Goal: Contribute content: Contribute content

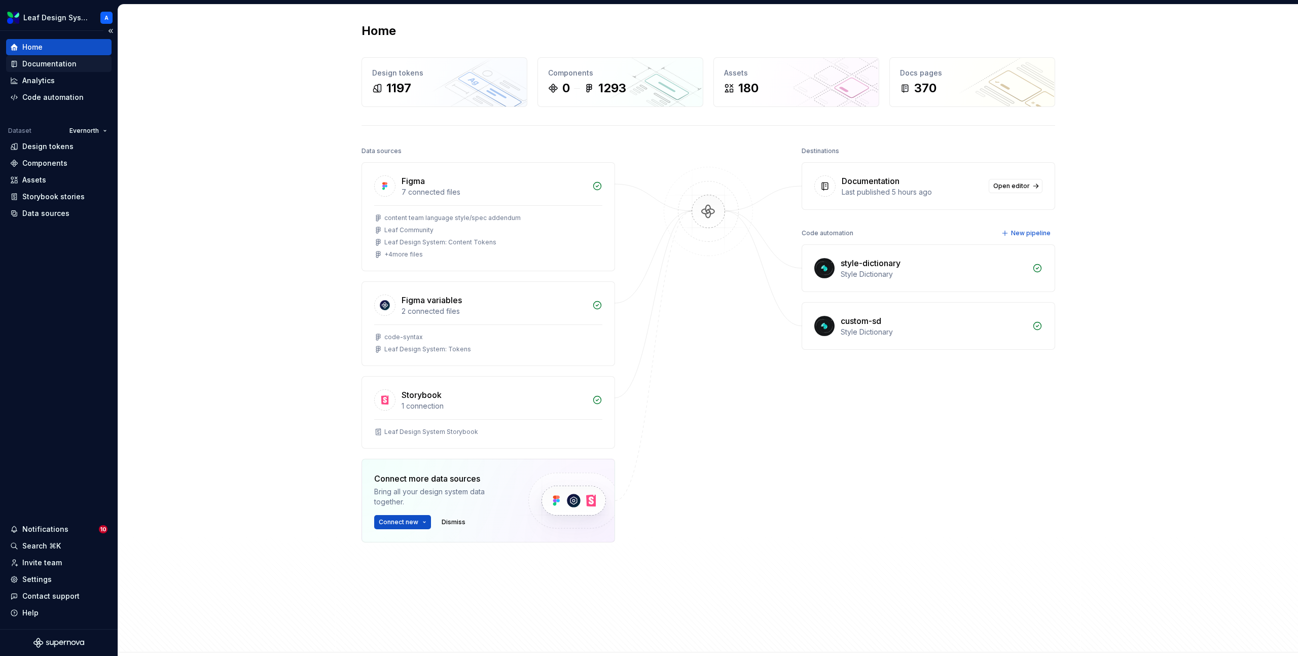
click at [40, 64] on div "Documentation" at bounding box center [49, 64] width 54 height 10
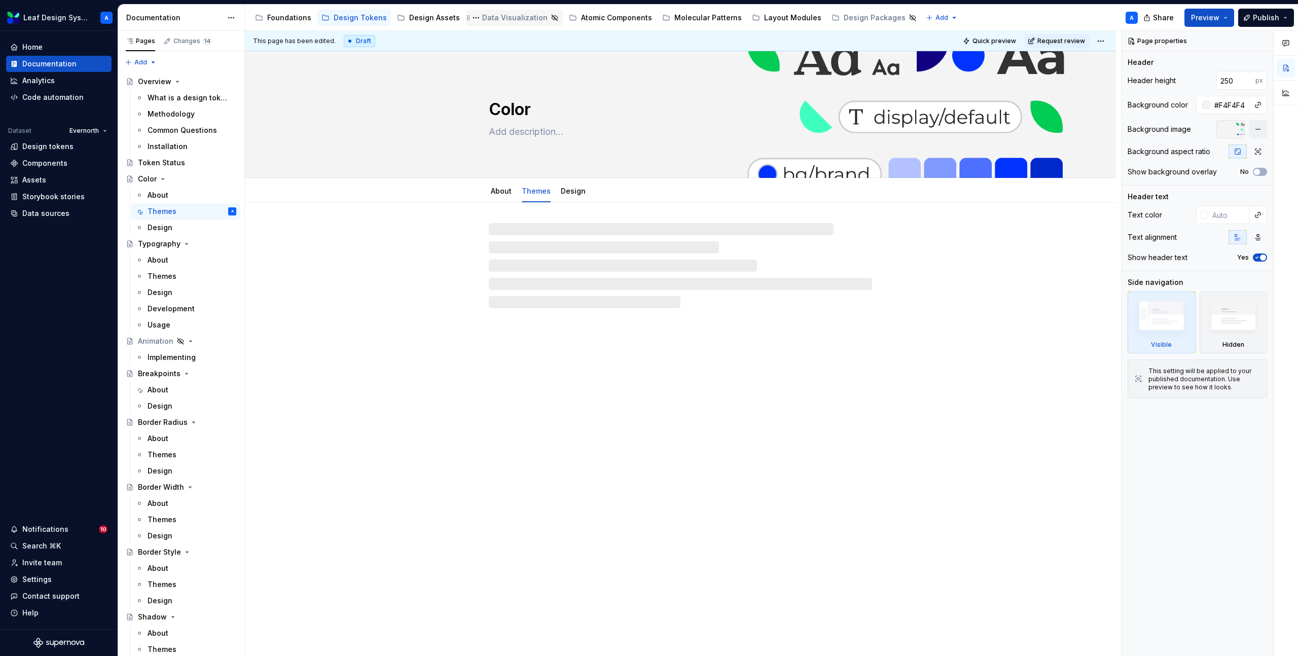
click at [504, 18] on div "Data Visualization" at bounding box center [514, 18] width 65 height 10
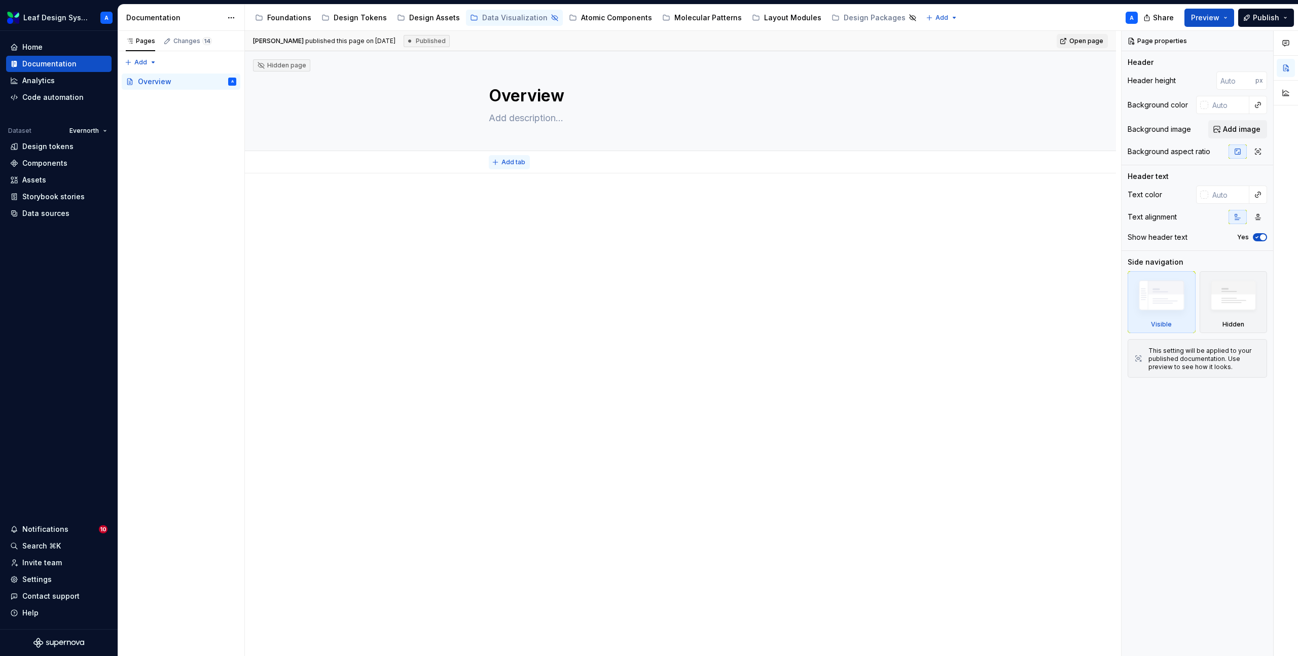
type textarea "*"
click at [493, 165] on button "Add tab" at bounding box center [509, 162] width 41 height 14
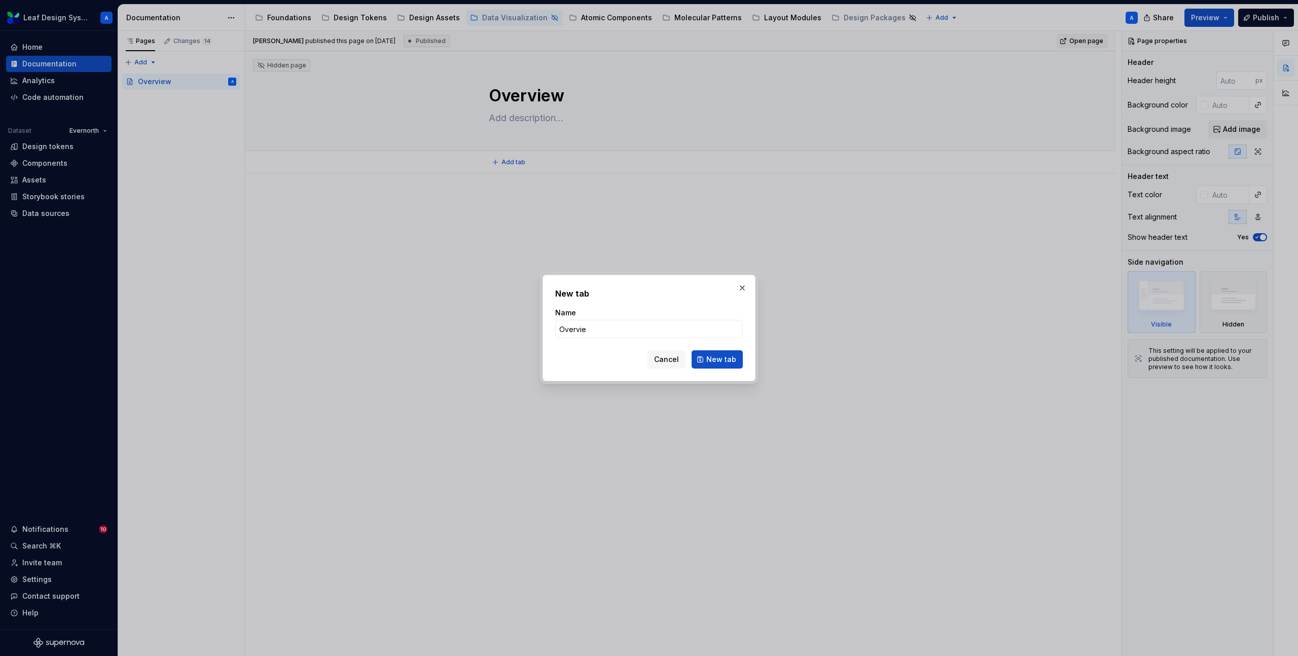
type input "Overview"
click button "New tab" at bounding box center [717, 359] width 51 height 18
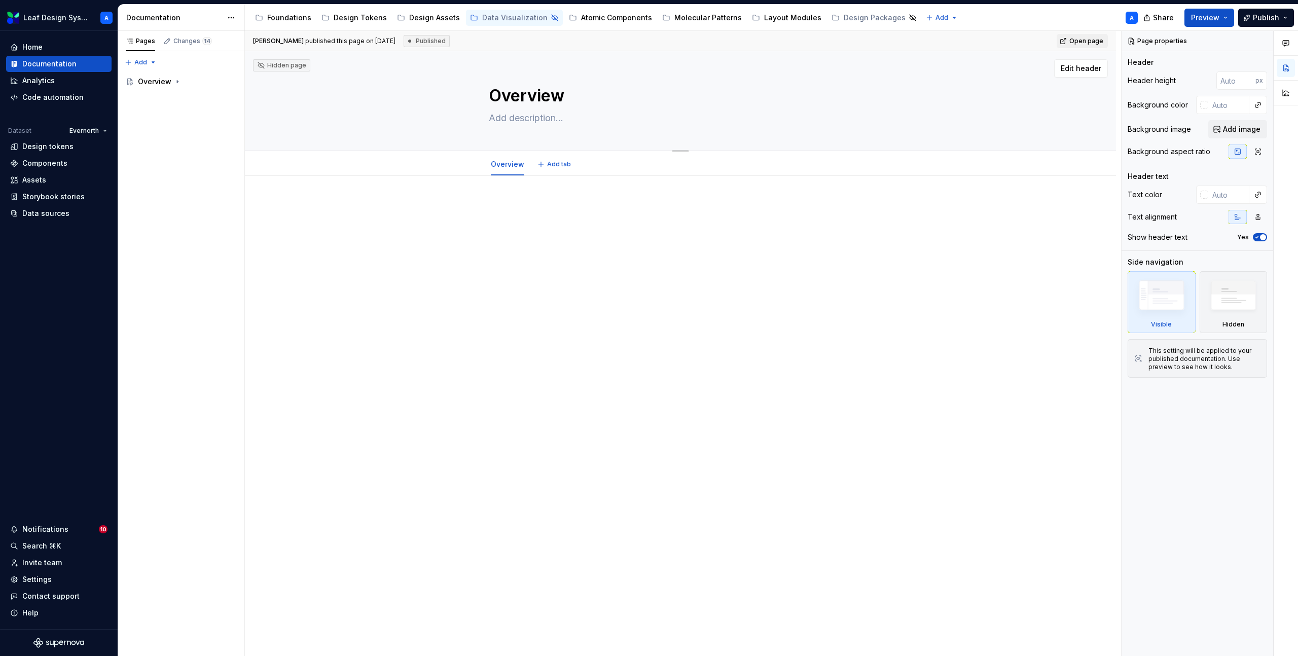
click at [521, 91] on textarea "Overview" at bounding box center [678, 96] width 383 height 24
type textarea "*"
type textarea "D"
type textarea "*"
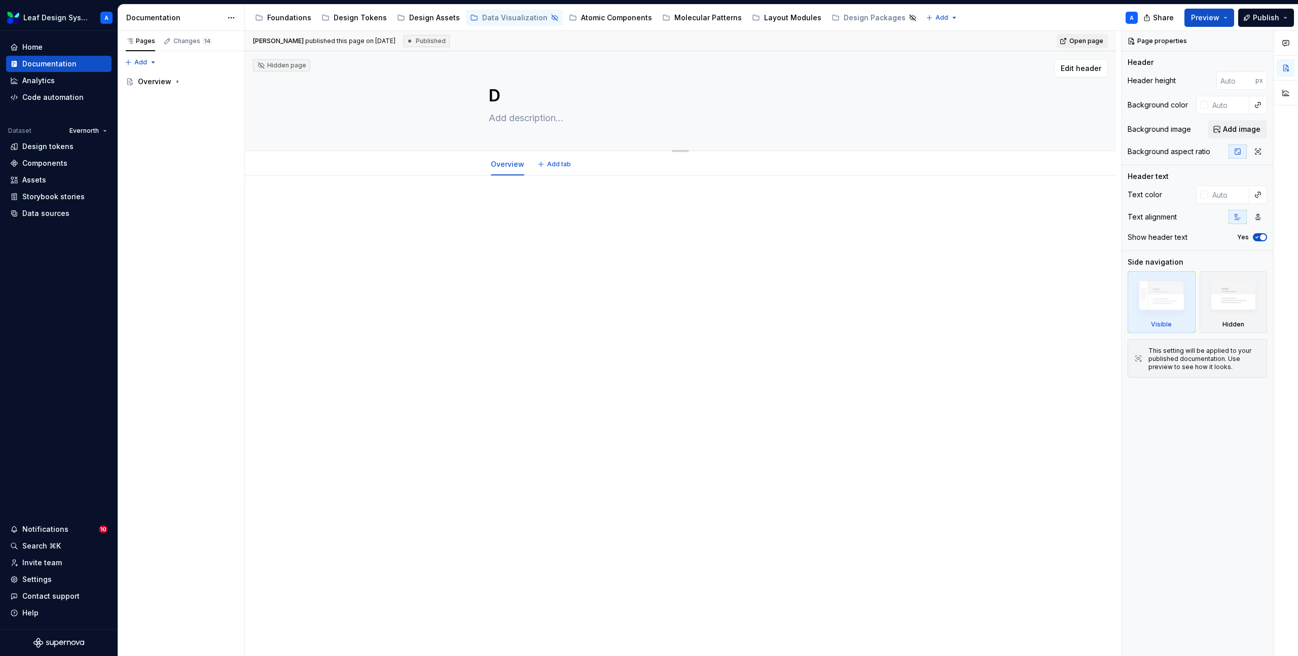
type textarea "Da"
type textarea "*"
type textarea "Dat"
type textarea "*"
type textarea "Date"
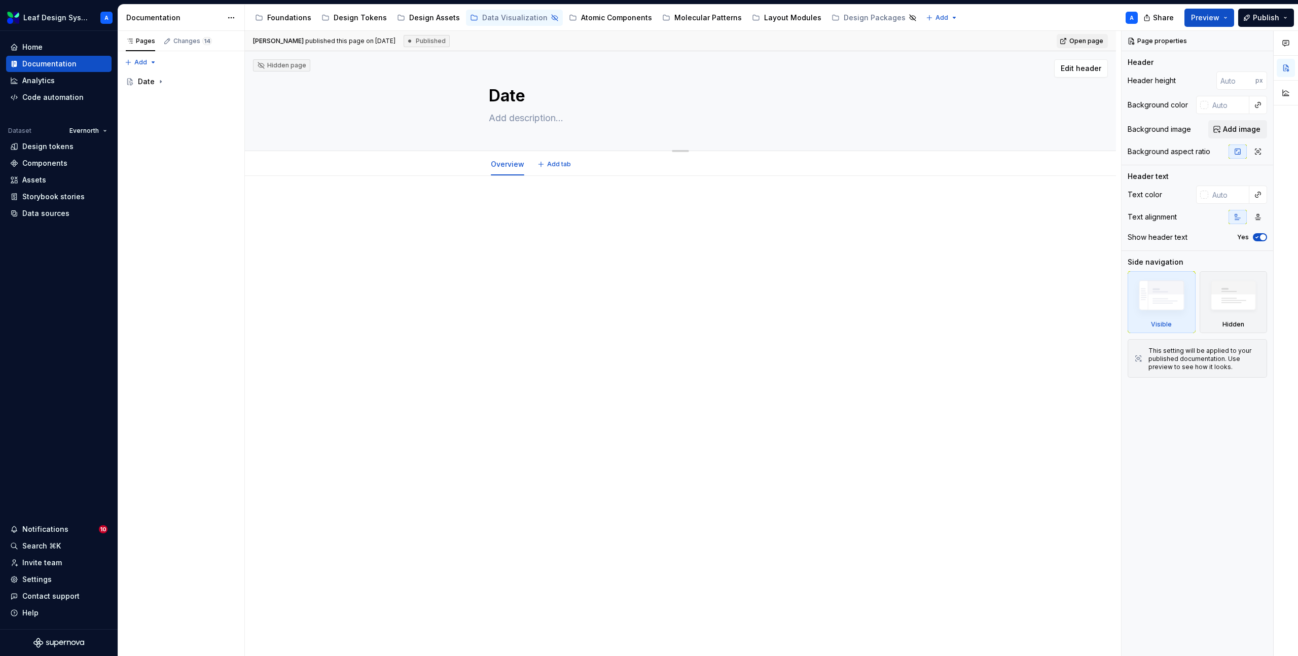
type textarea "*"
type textarea "Date"
type textarea "*"
type textarea "Date V"
type textarea "*"
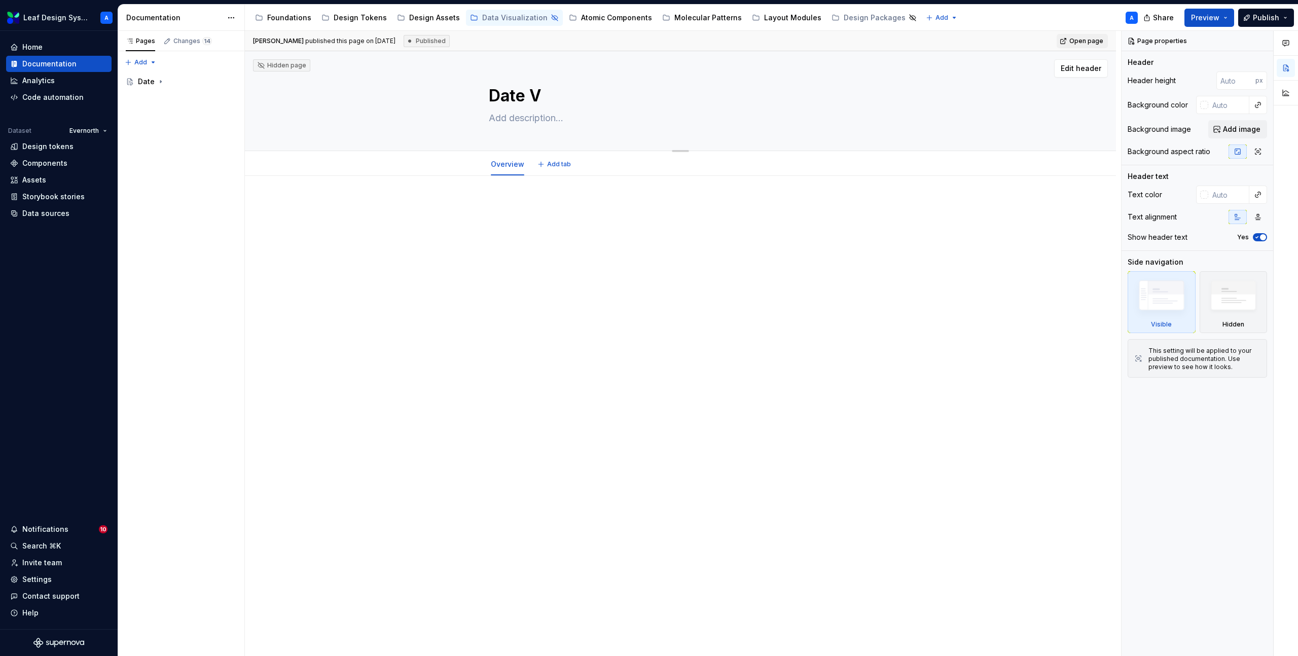
type textarea "Date Vi"
type textarea "*"
type textarea "Date Vix"
type textarea "*"
type textarea "Date Vi"
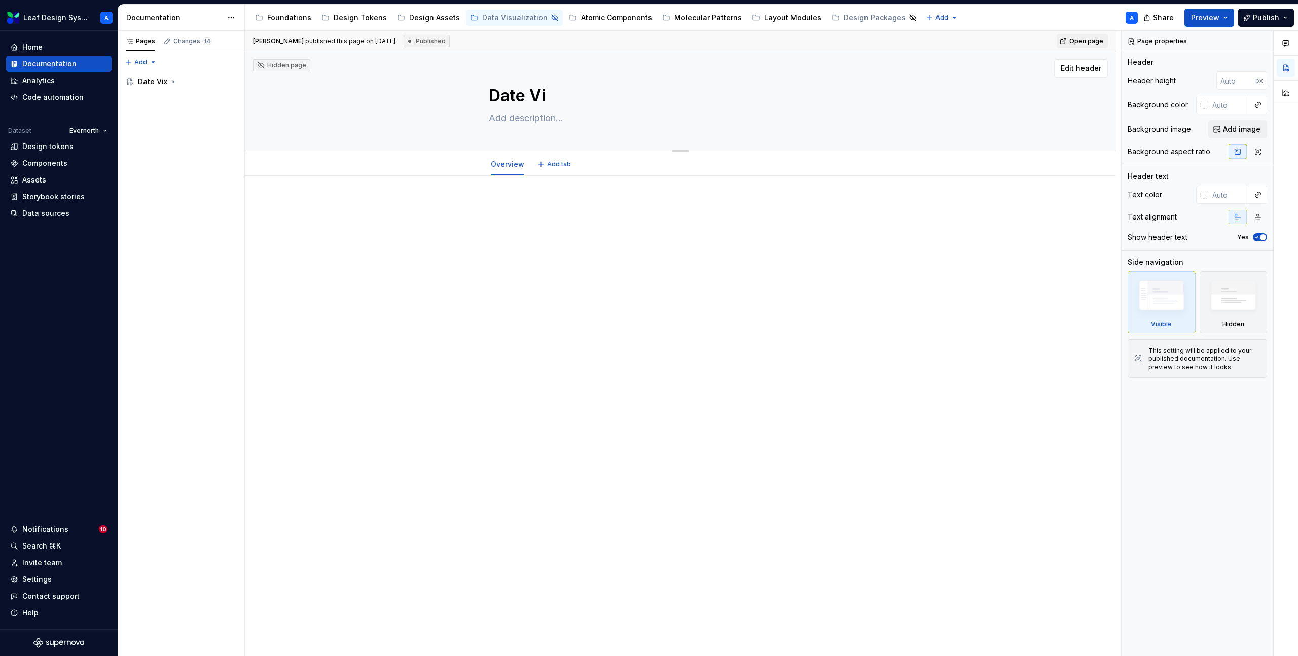
type textarea "*"
type textarea "Date Viz"
type textarea "*"
type textarea "Date Viz"
click at [665, 220] on div at bounding box center [680, 219] width 383 height 39
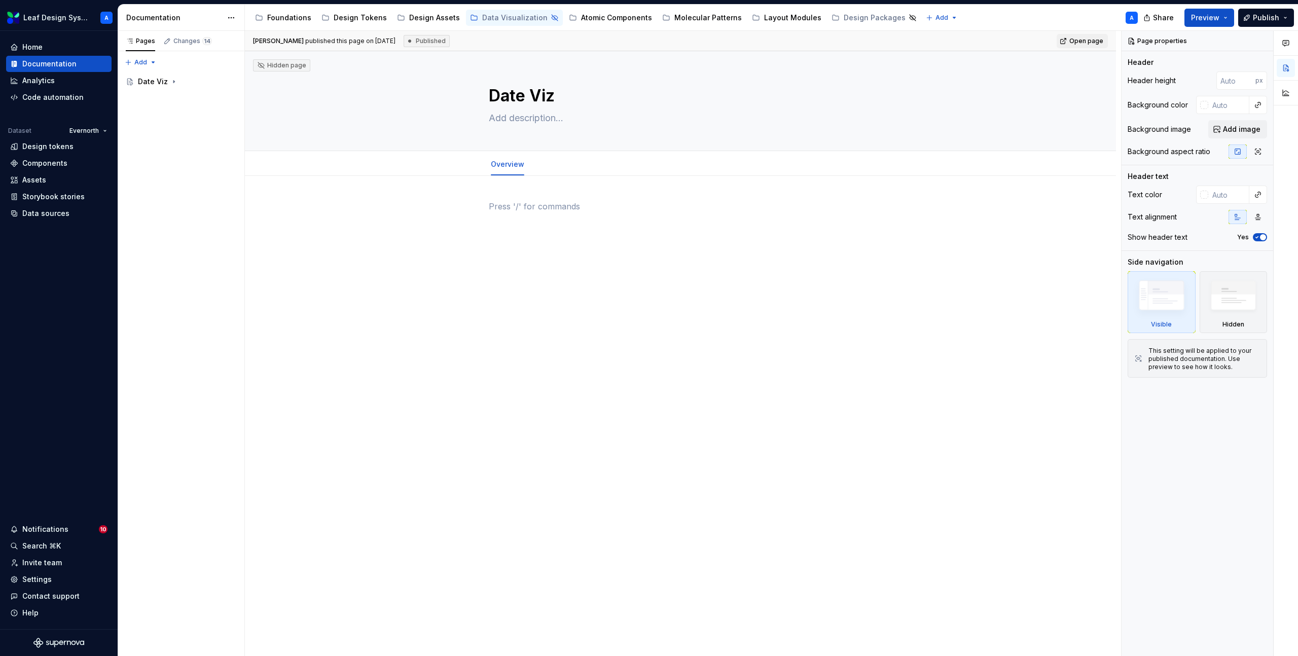
click at [497, 206] on p at bounding box center [680, 206] width 383 height 12
click at [483, 206] on div "Isabel Ramos published this page on July 29, 2025 Published Open page Hidden pa…" at bounding box center [683, 344] width 876 height 626
click at [510, 207] on p at bounding box center [680, 206] width 383 height 12
click at [475, 207] on div at bounding box center [680, 312] width 871 height 272
click at [514, 207] on p at bounding box center [680, 206] width 383 height 12
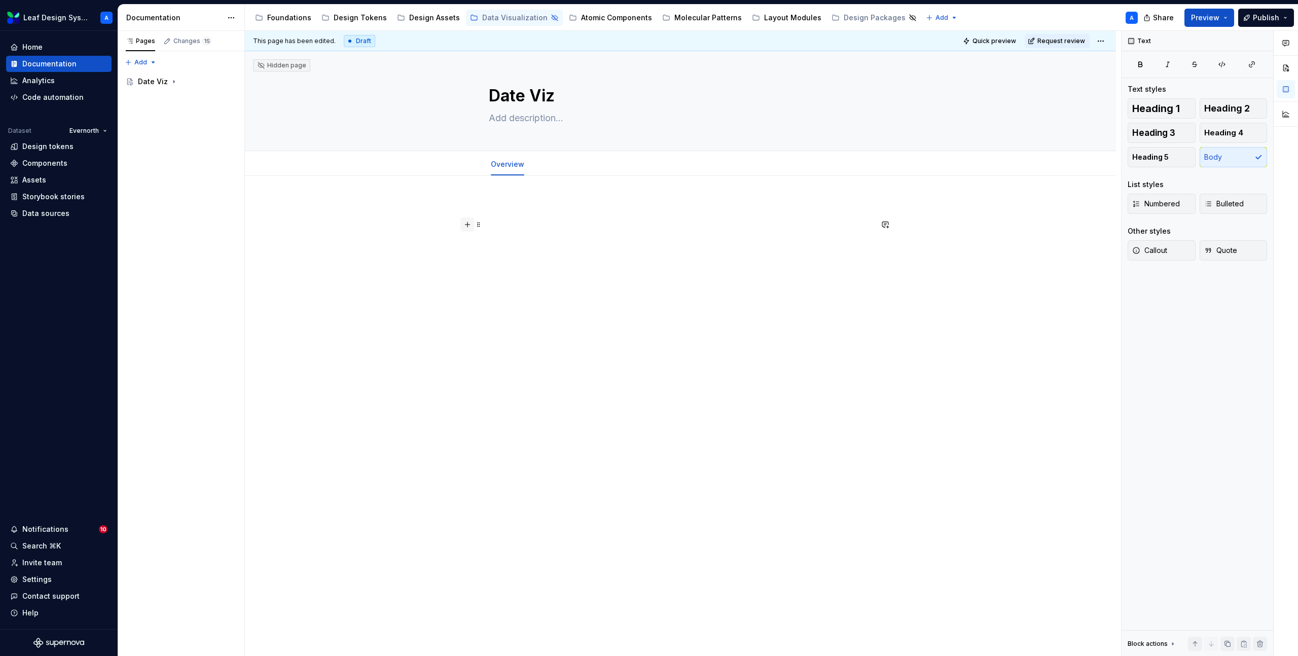
click at [471, 222] on button "button" at bounding box center [467, 225] width 14 height 14
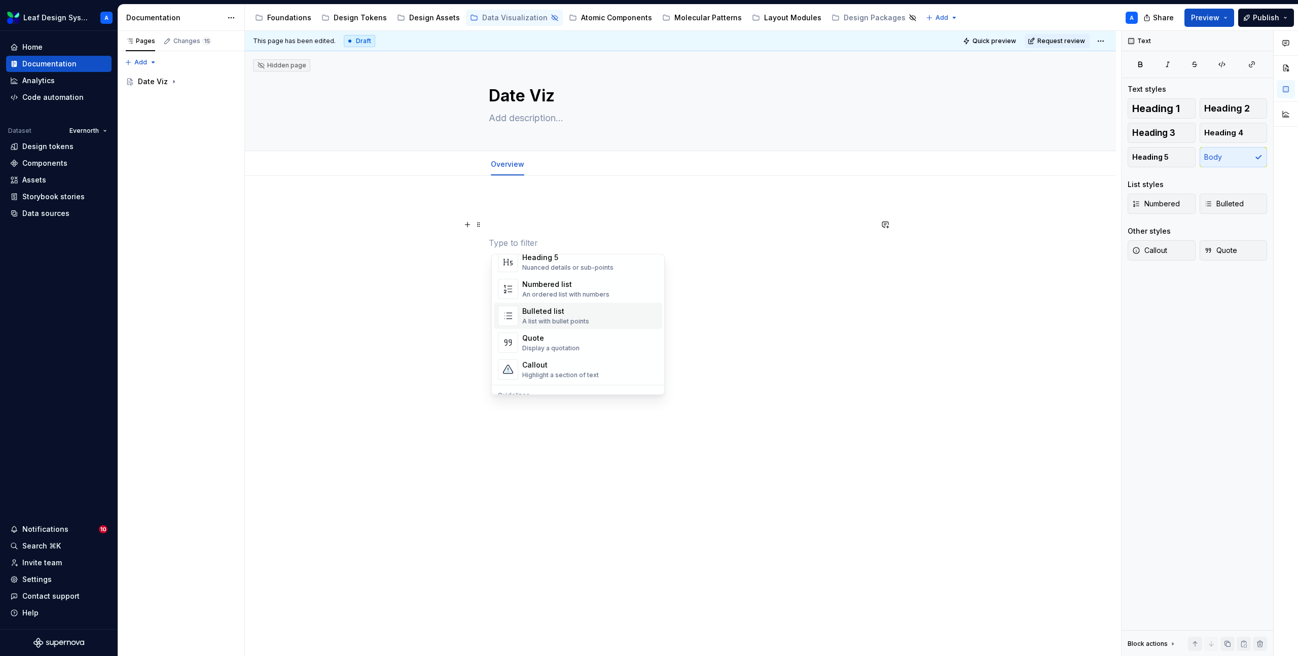
scroll to position [159, 0]
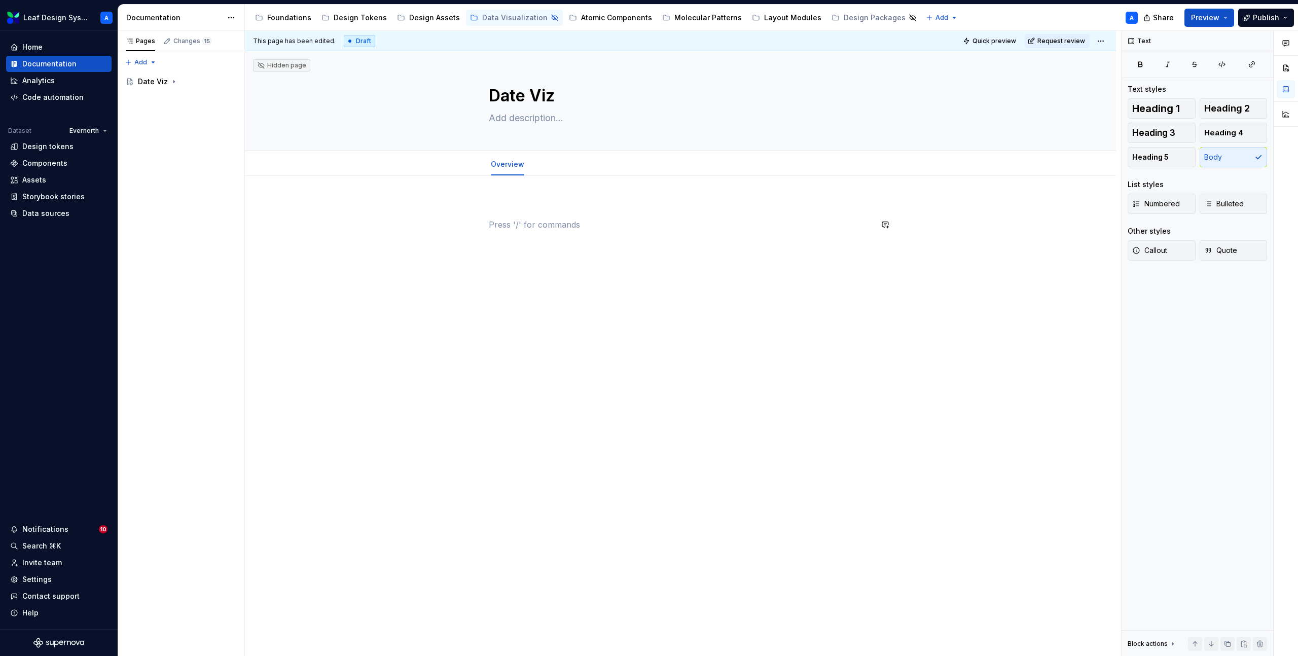
click at [520, 213] on div at bounding box center [680, 224] width 383 height 49
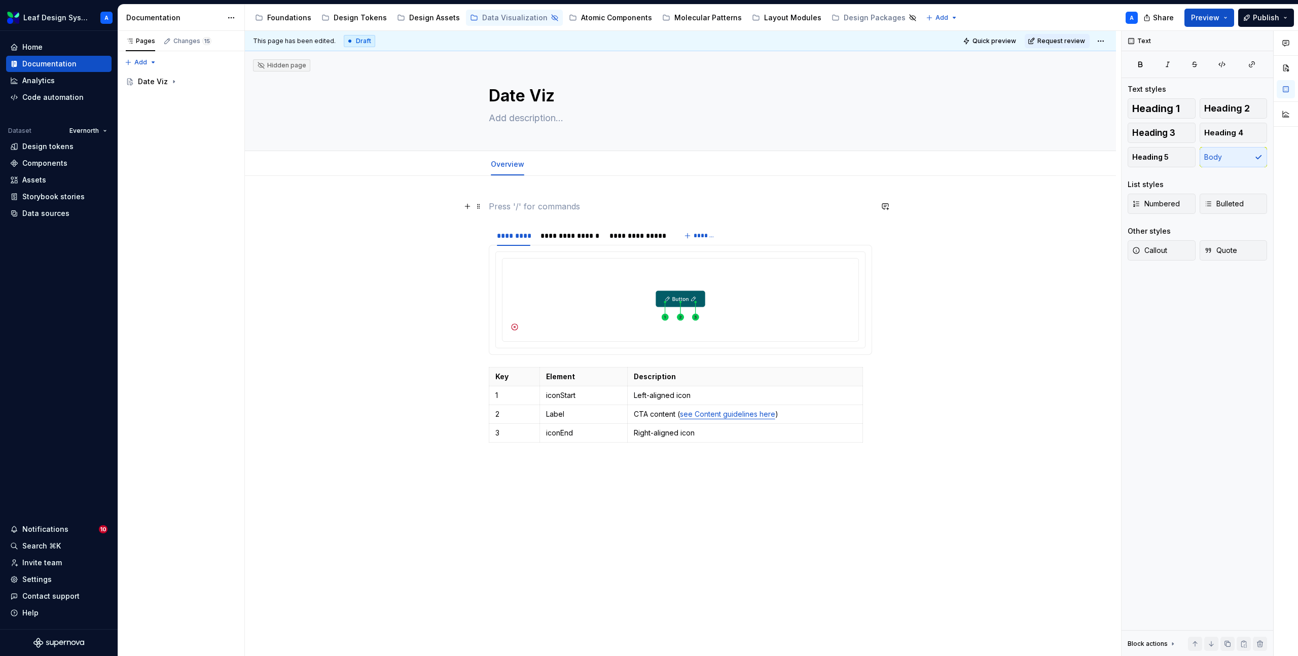
click at [556, 204] on p at bounding box center [680, 206] width 383 height 12
click at [579, 209] on p "Categorical Charts" at bounding box center [680, 206] width 383 height 12
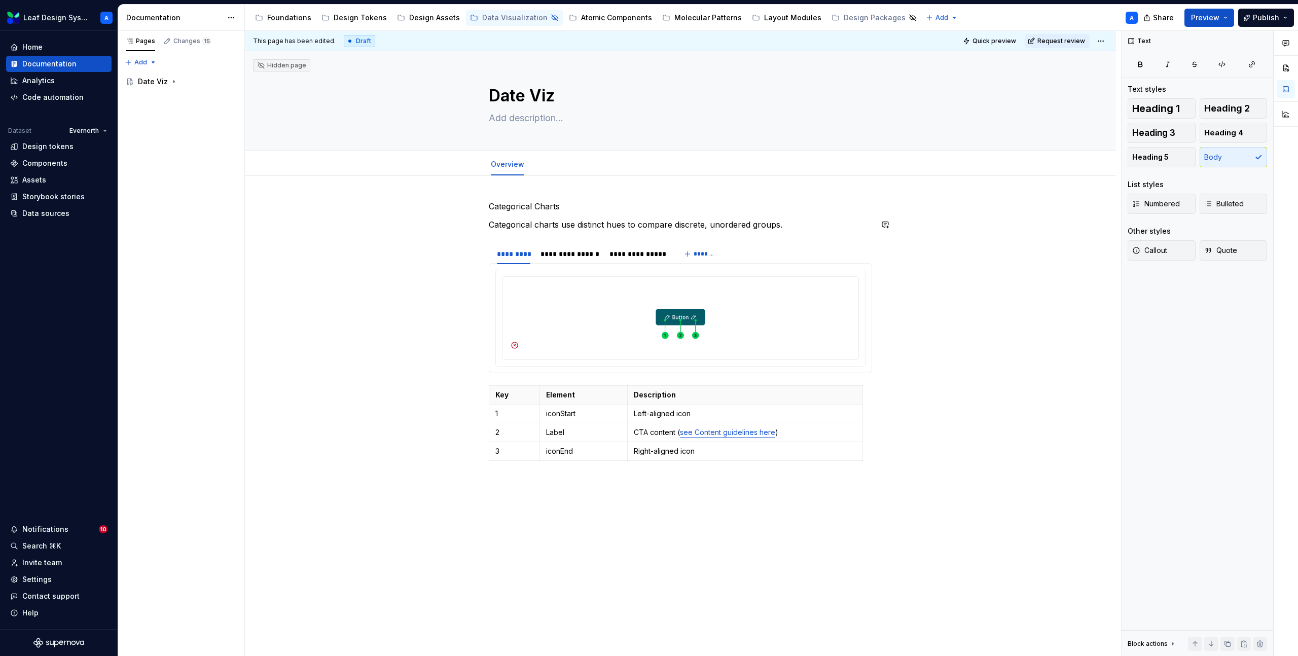
click at [514, 210] on p "Categorical Charts" at bounding box center [680, 206] width 383 height 12
click at [536, 187] on button "Text" at bounding box center [528, 188] width 31 height 14
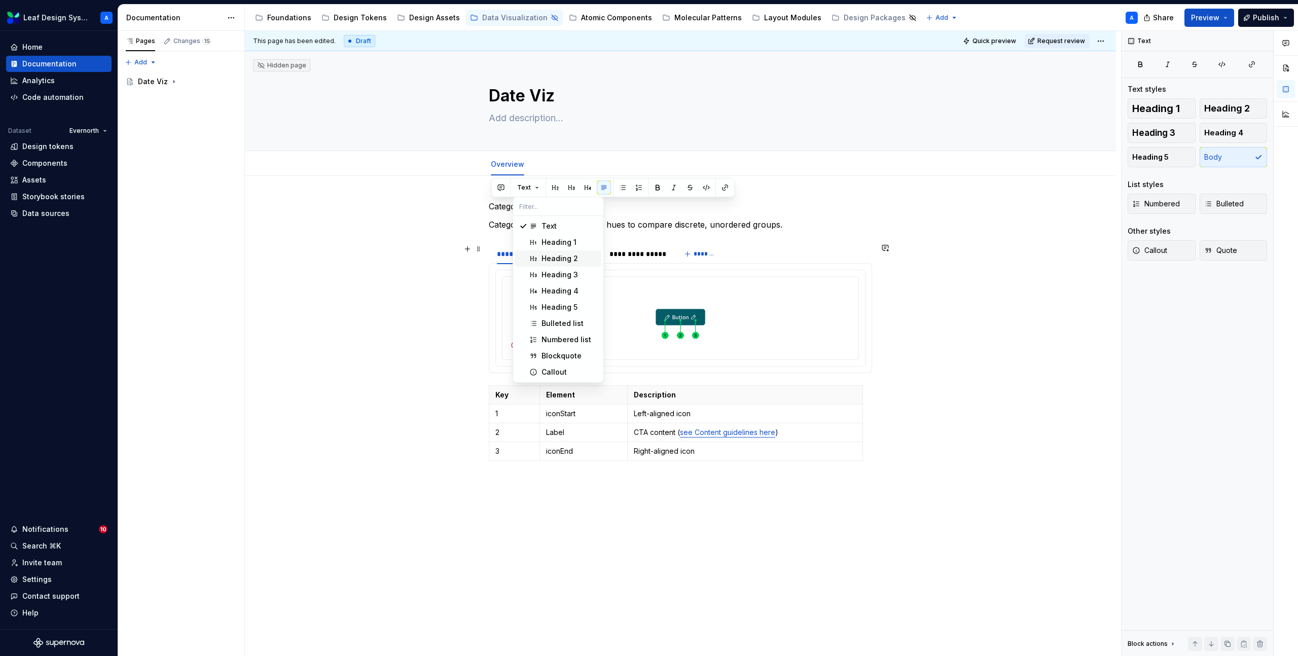
click at [562, 261] on div "Heading 2" at bounding box center [560, 259] width 37 height 10
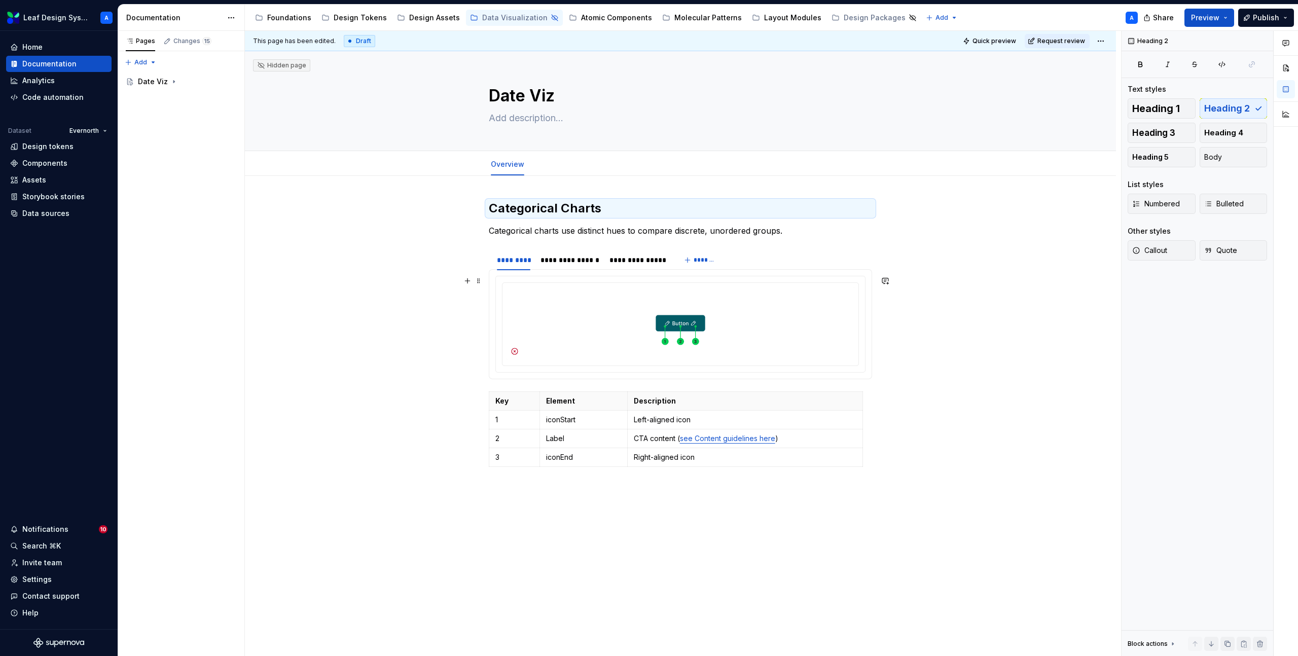
click at [416, 338] on div "**********" at bounding box center [680, 440] width 871 height 528
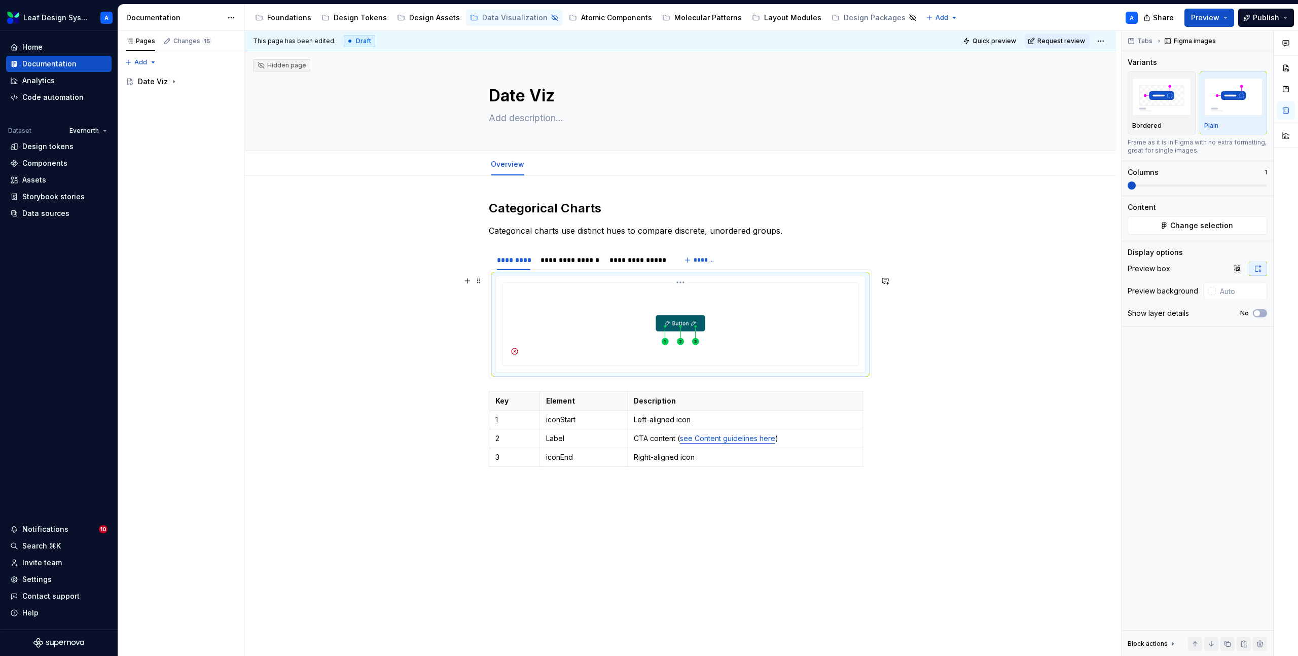
click at [549, 345] on img at bounding box center [681, 323] width 348 height 73
click at [499, 278] on div at bounding box center [680, 324] width 369 height 96
click at [469, 282] on button "button" at bounding box center [467, 281] width 14 height 14
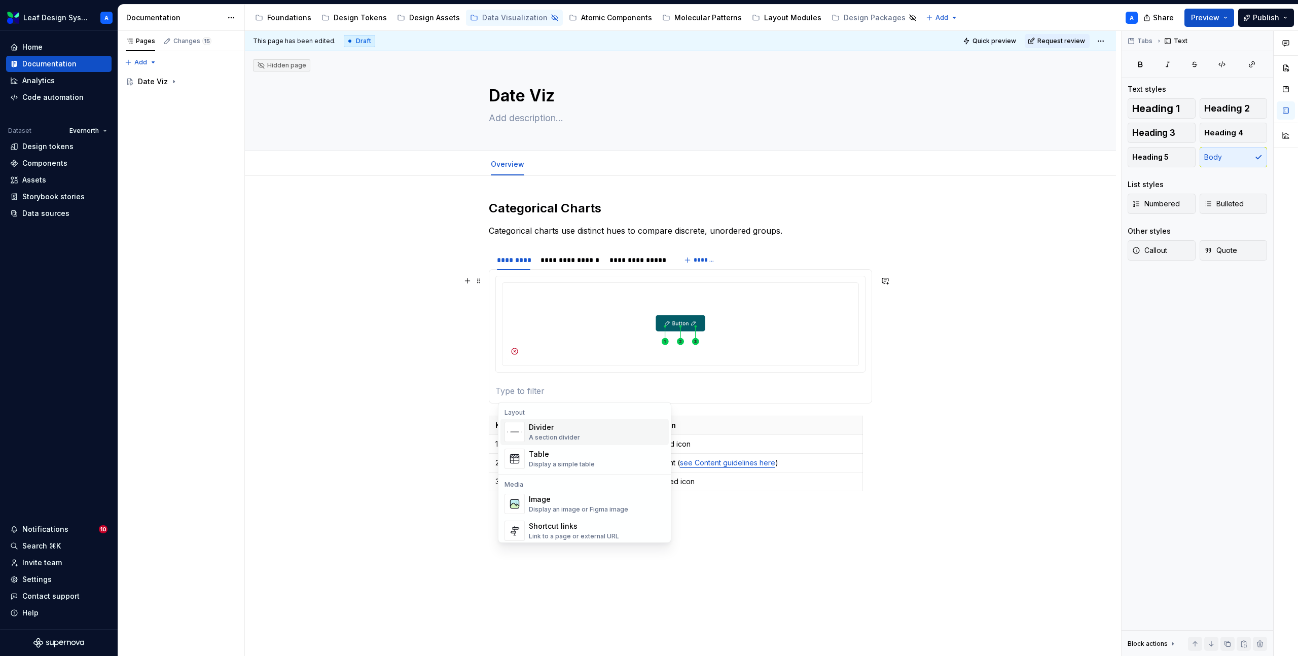
scroll to position [335, 0]
click at [529, 454] on div "Table" at bounding box center [562, 451] width 66 height 10
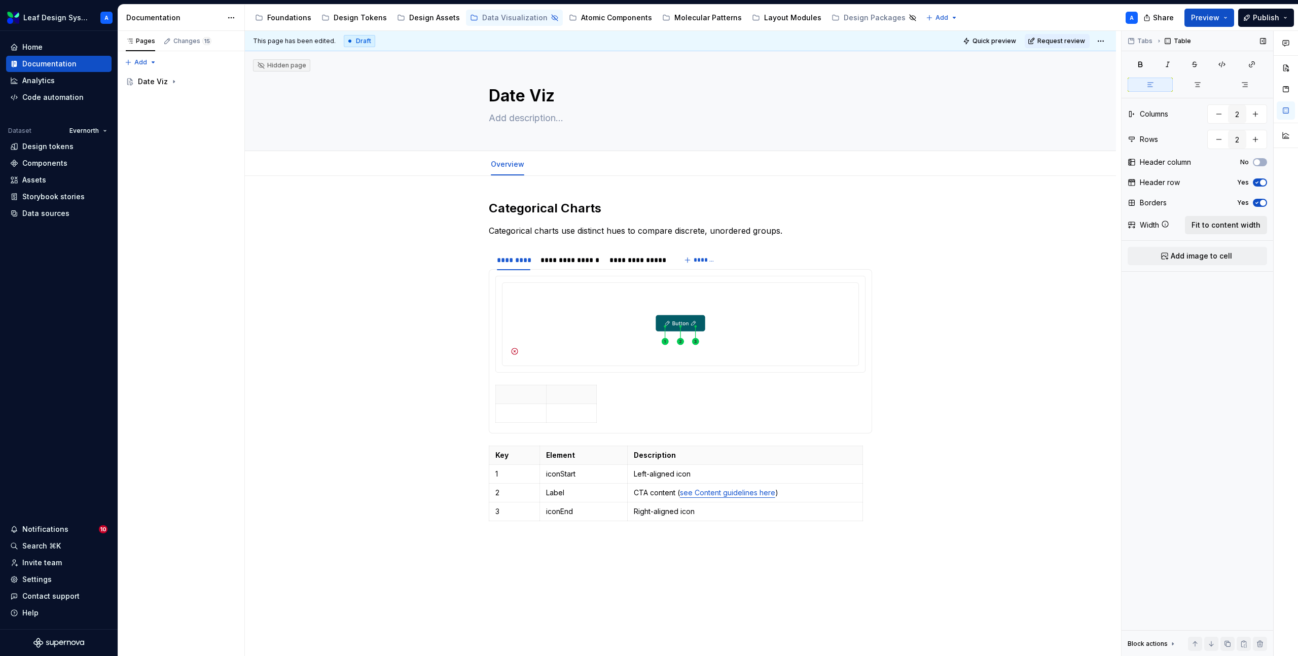
click at [1212, 220] on span "Fit to content width" at bounding box center [1226, 225] width 69 height 10
click at [1261, 183] on span "button" at bounding box center [1263, 183] width 6 height 6
click at [616, 393] on p at bounding box center [591, 394] width 179 height 10
click at [1213, 257] on span "Add image to cell" at bounding box center [1201, 256] width 61 height 10
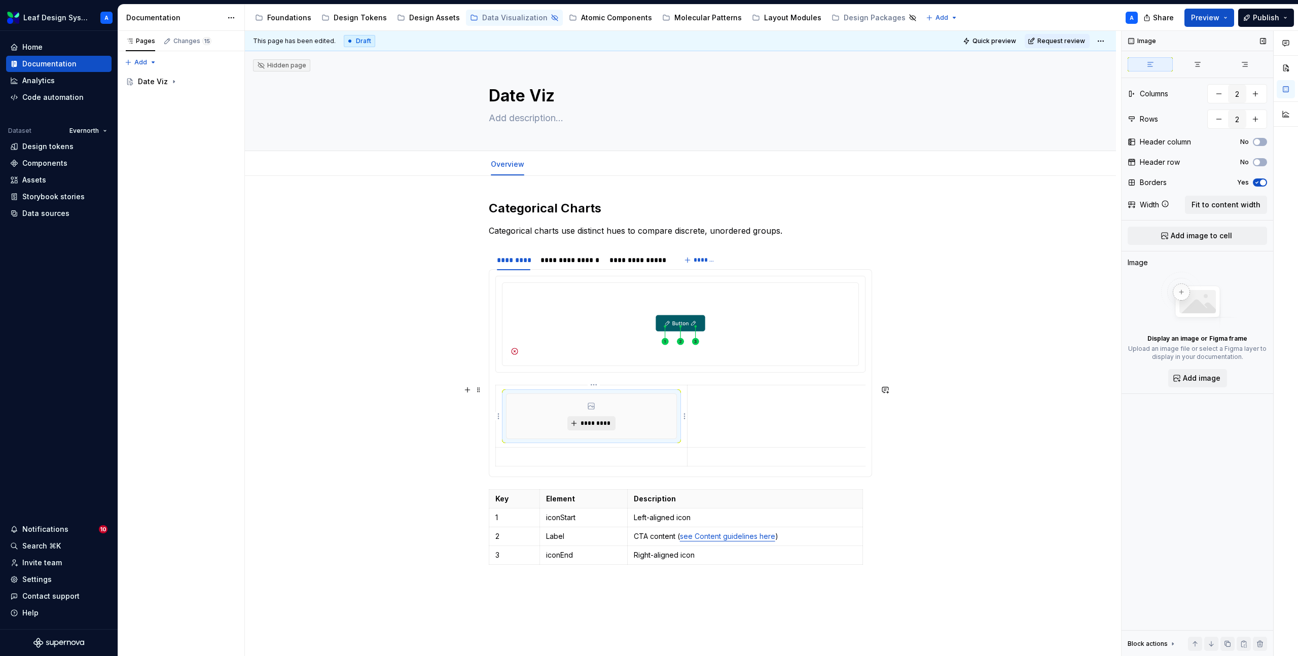
click at [587, 427] on span "*********" at bounding box center [595, 423] width 31 height 8
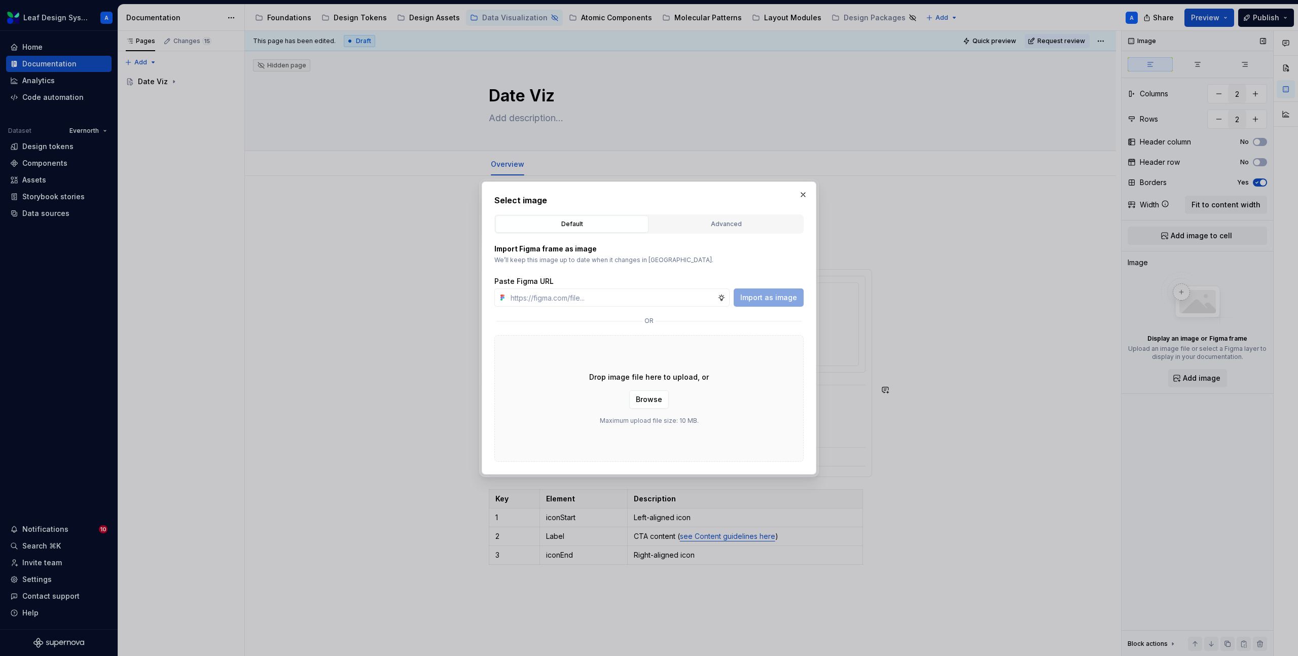
type textarea "*"
type input "https://www.figma.com/design/R5FNMiBYdBSXRtfBEXZGMx/Design-Documentation-Assets…"
click at [770, 294] on span "Import as image" at bounding box center [768, 298] width 57 height 10
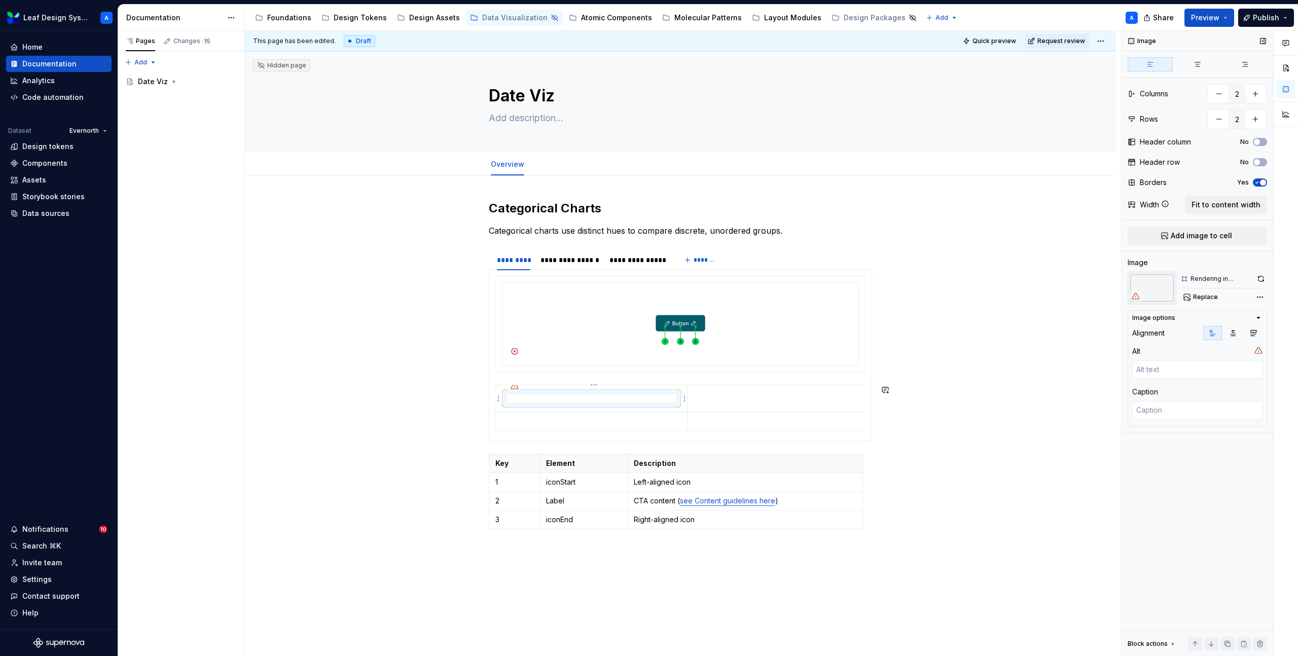
click at [554, 396] on div at bounding box center [591, 399] width 171 height 10
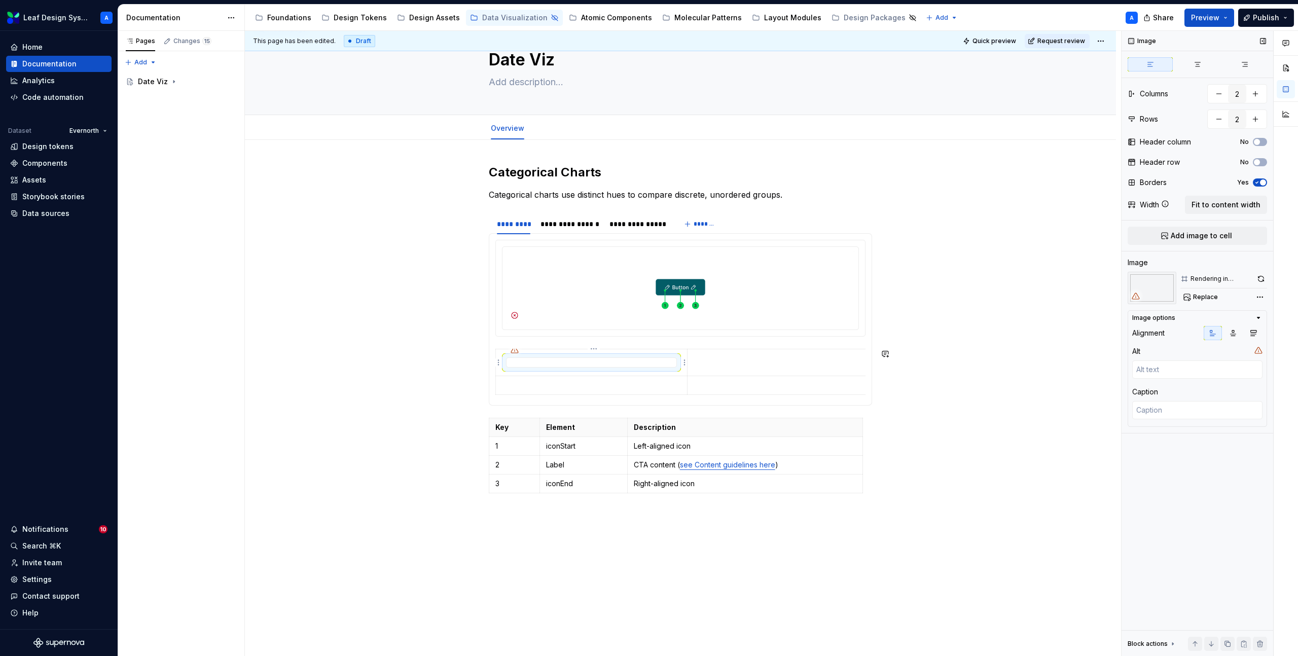
click at [655, 364] on div at bounding box center [591, 363] width 171 height 10
click at [734, 362] on p at bounding box center [783, 358] width 179 height 10
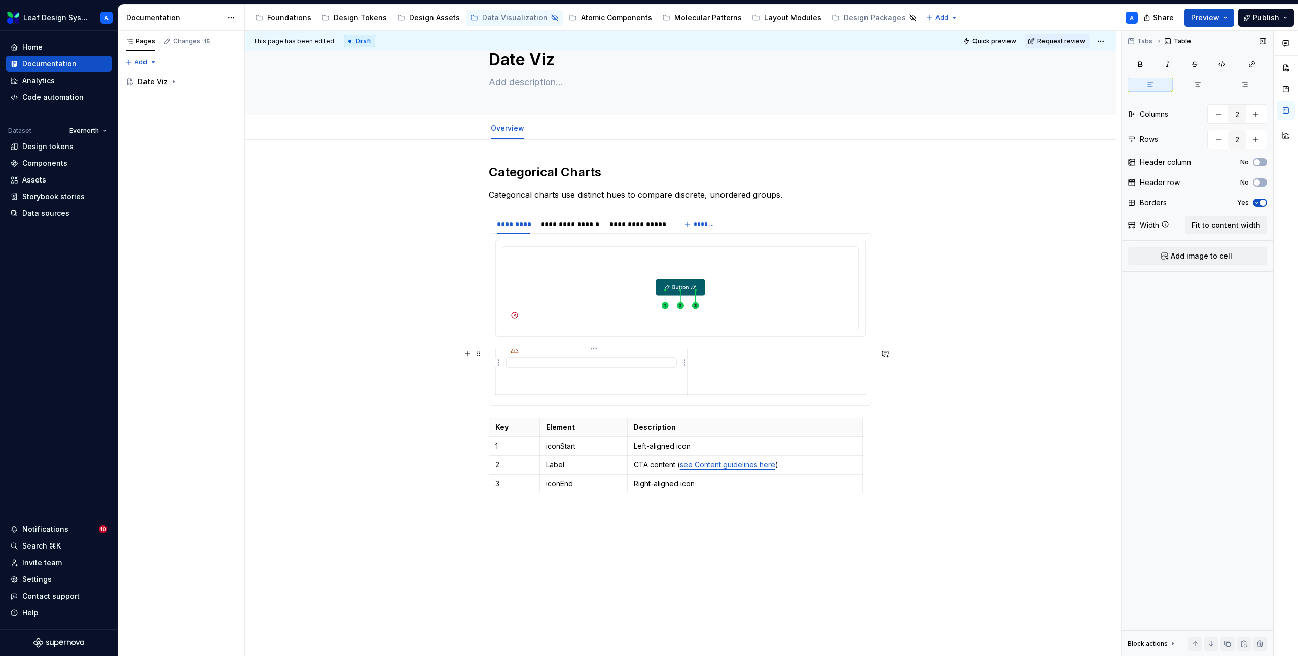
click at [679, 372] on td at bounding box center [592, 362] width 192 height 27
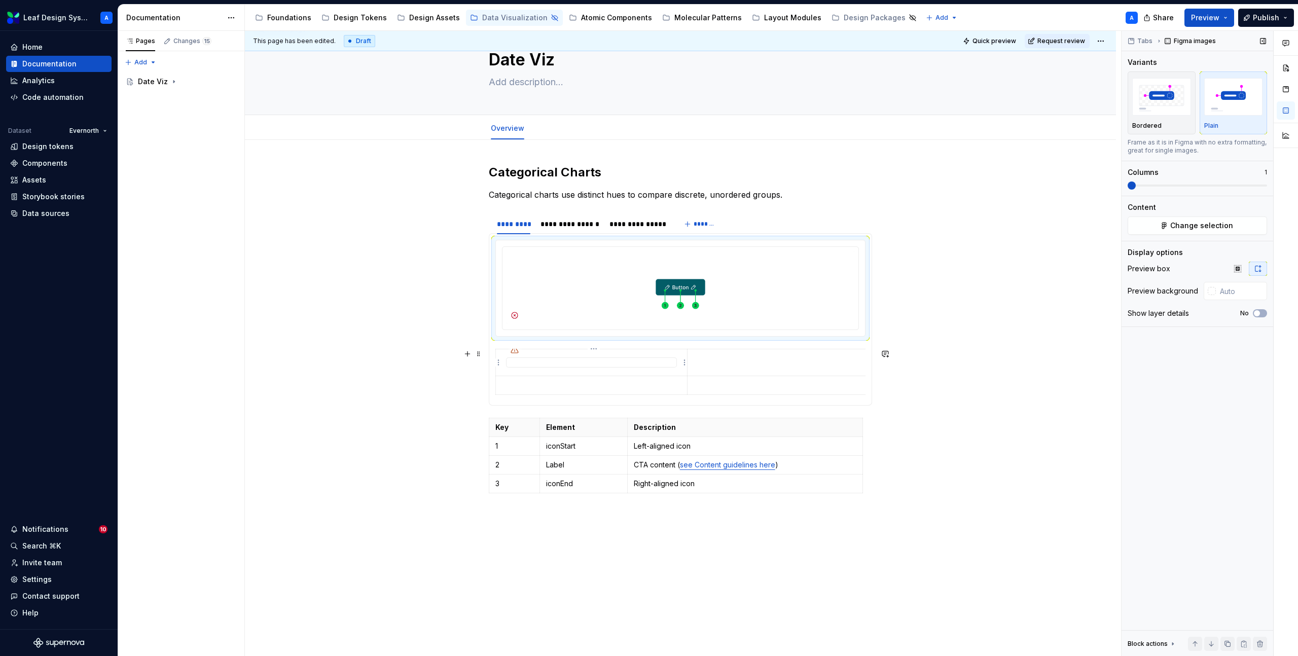
click at [571, 358] on div at bounding box center [591, 363] width 171 height 10
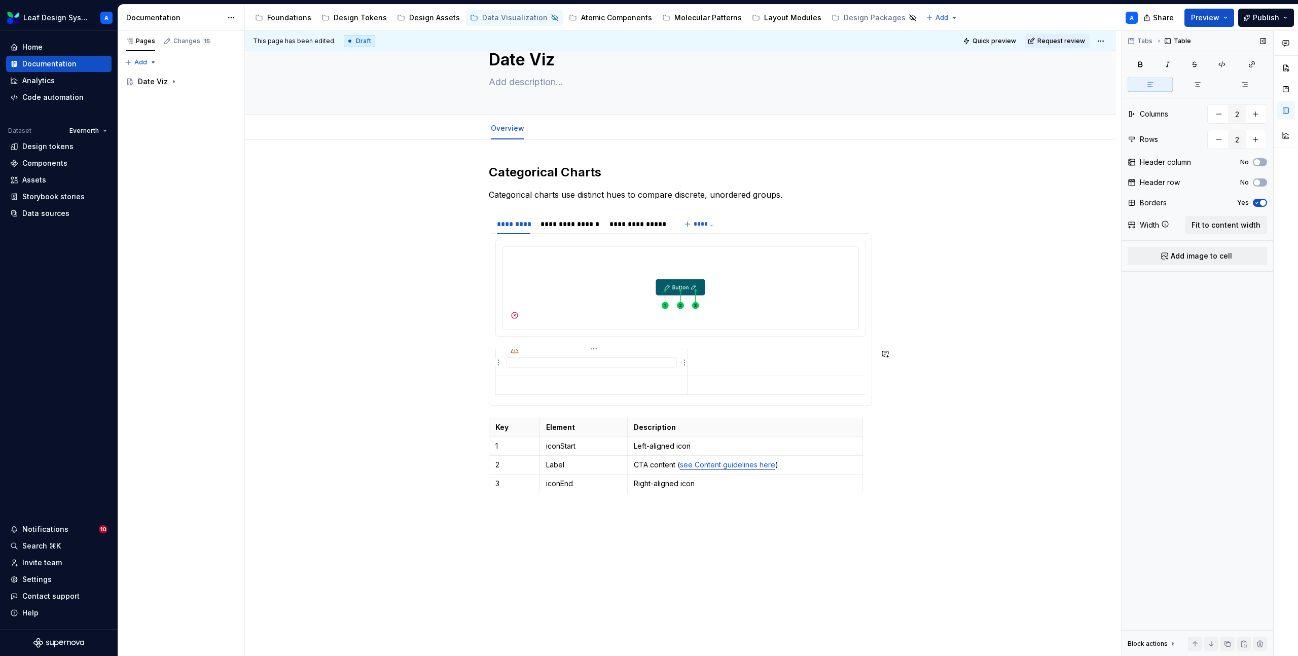
click at [503, 363] on td at bounding box center [592, 362] width 192 height 27
click at [507, 363] on div at bounding box center [591, 363] width 171 height 10
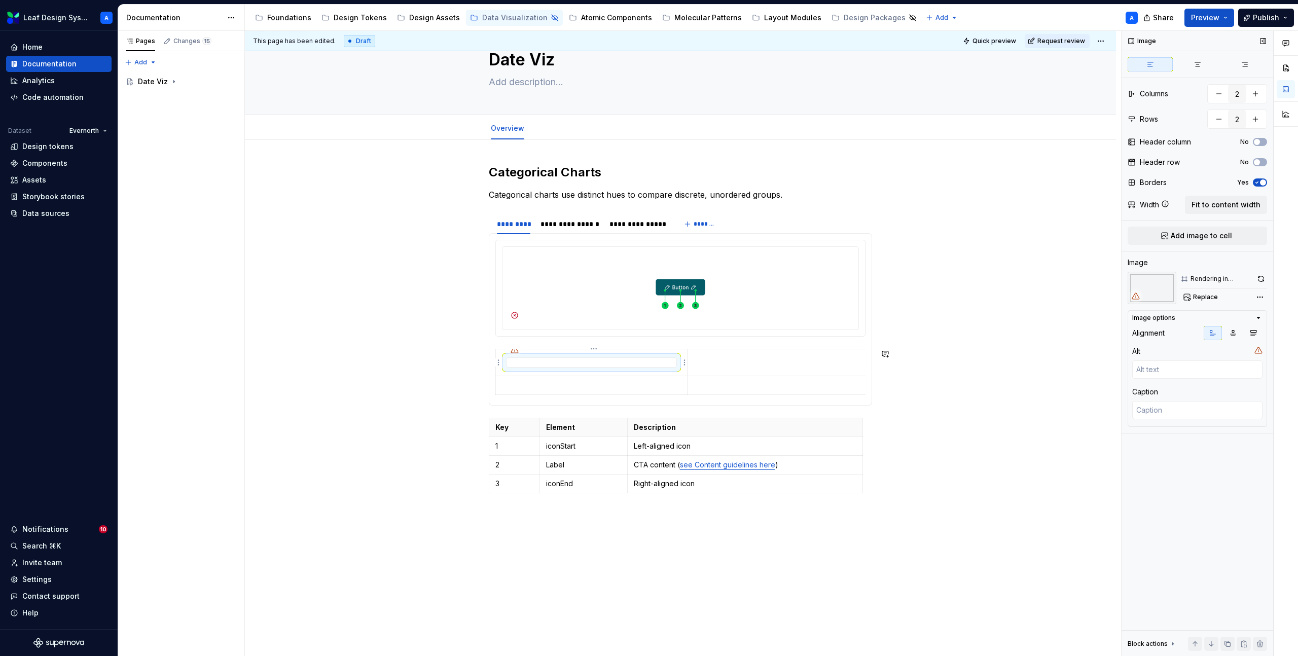
click at [547, 362] on div at bounding box center [591, 363] width 171 height 10
click at [613, 363] on div at bounding box center [591, 363] width 171 height 10
click at [702, 364] on td at bounding box center [782, 362] width 191 height 27
click at [662, 363] on div at bounding box center [591, 363] width 171 height 10
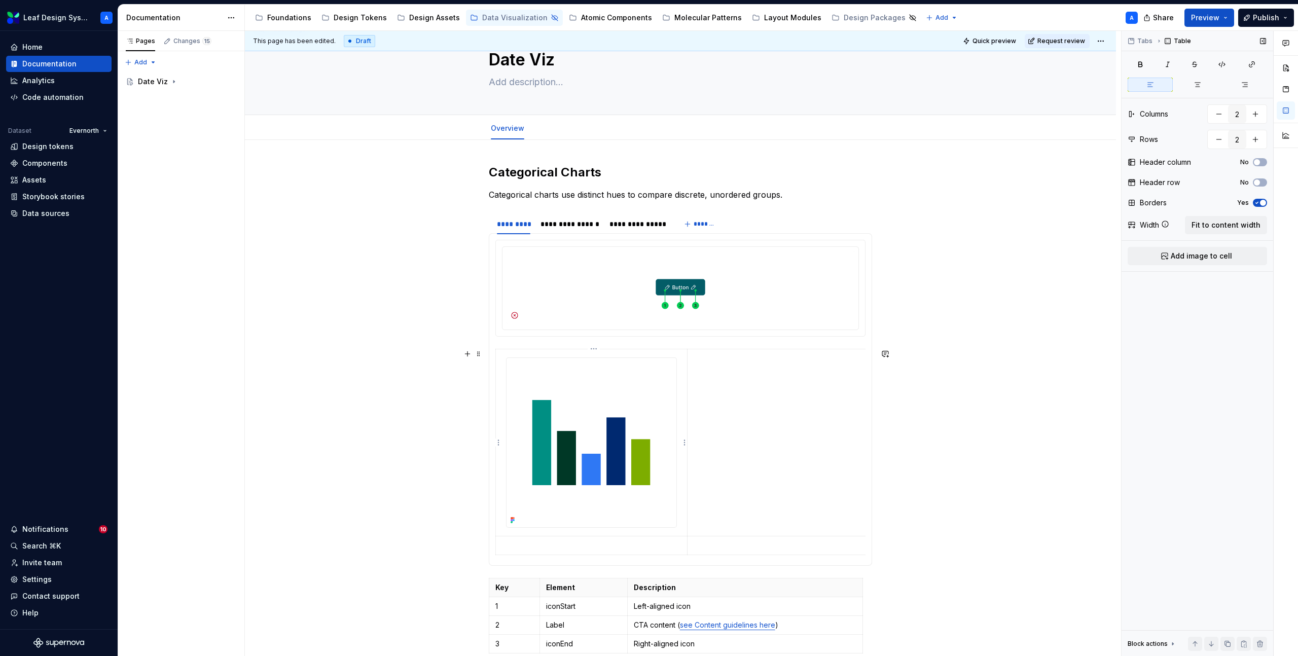
click at [685, 357] on td at bounding box center [592, 443] width 192 height 188
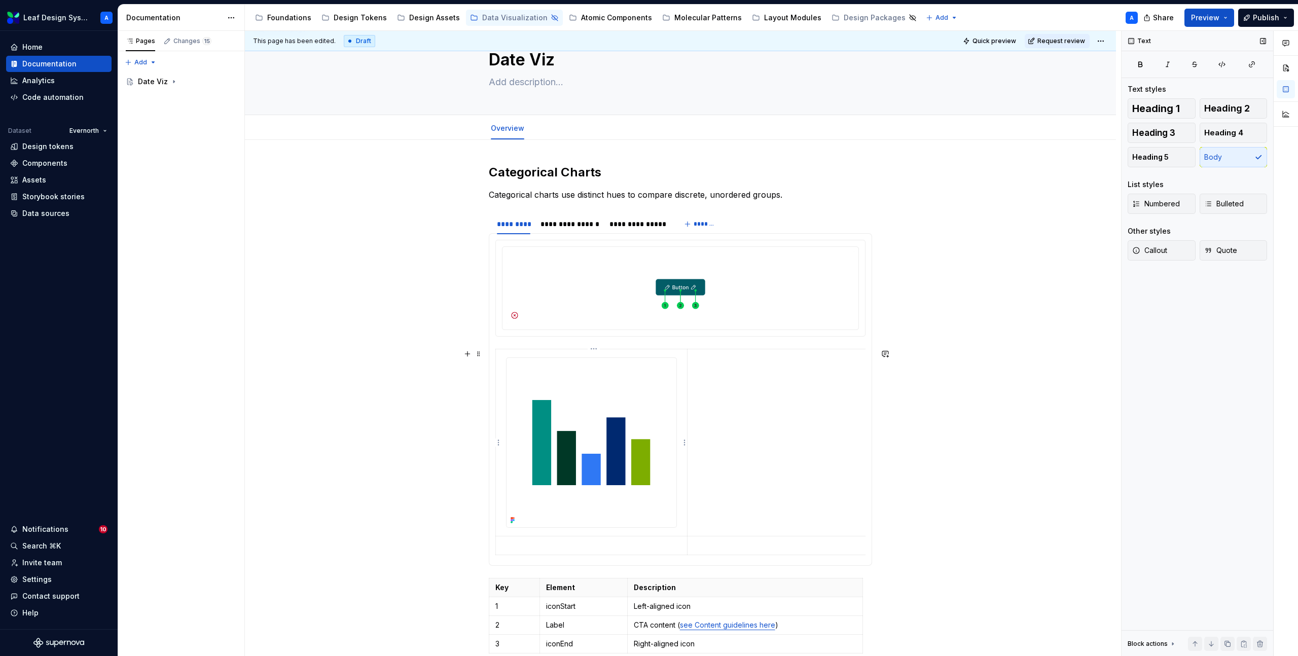
click at [521, 351] on td at bounding box center [592, 443] width 192 height 188
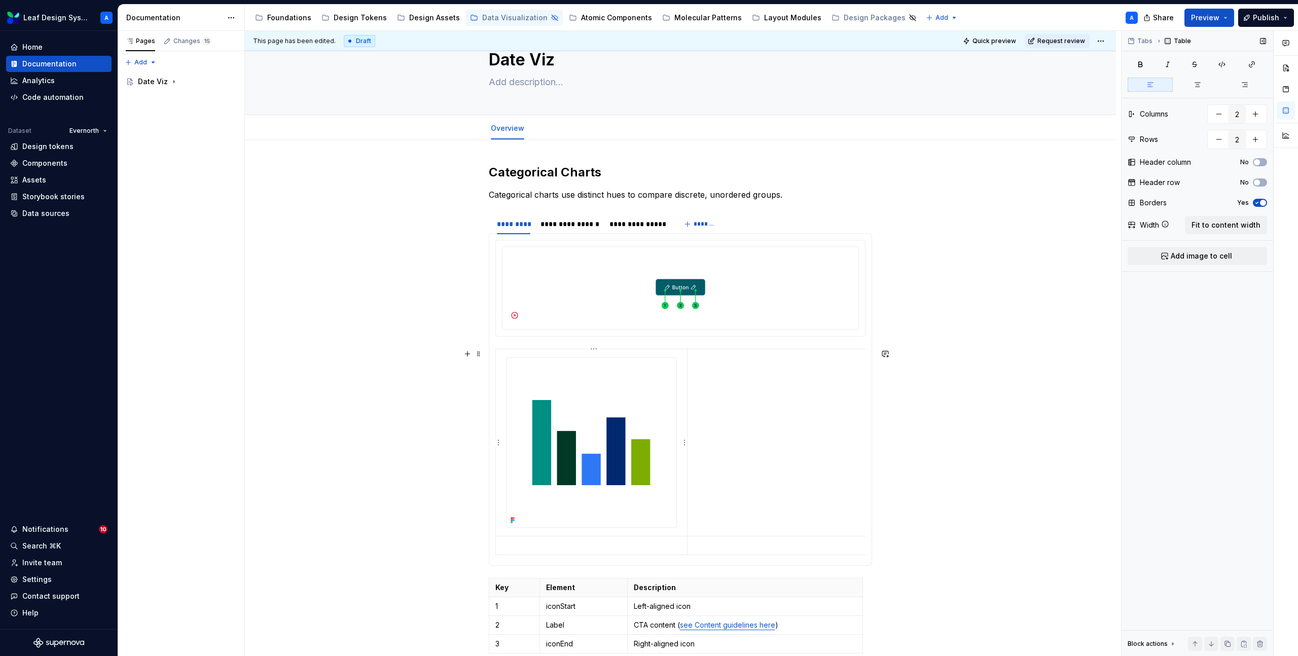
click at [506, 375] on div at bounding box center [591, 443] width 171 height 171
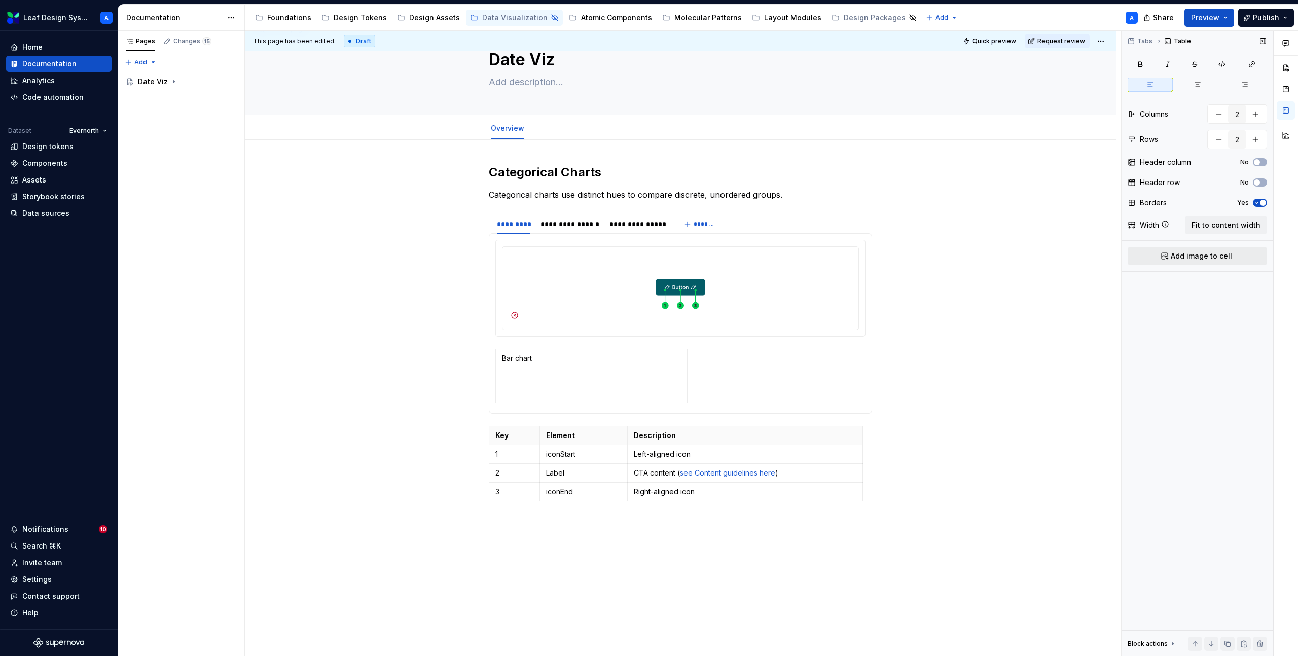
click at [1197, 257] on span "Add image to cell" at bounding box center [1201, 256] width 61 height 10
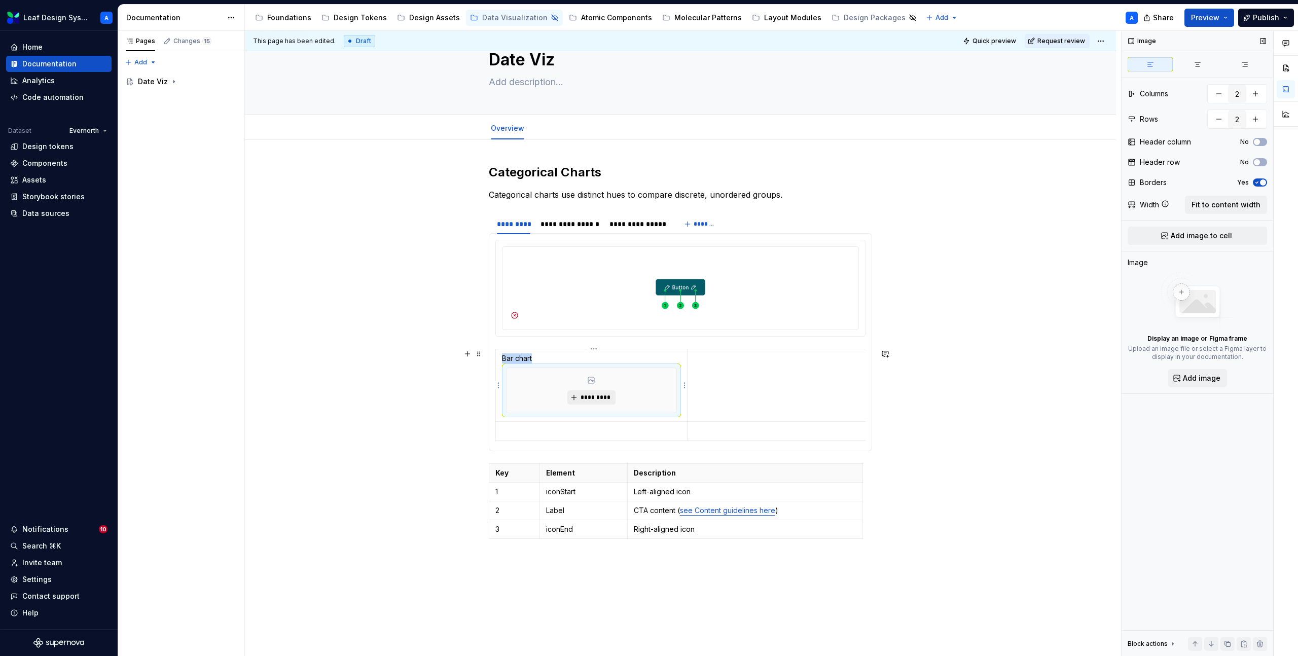
click at [598, 399] on span "*********" at bounding box center [595, 398] width 31 height 8
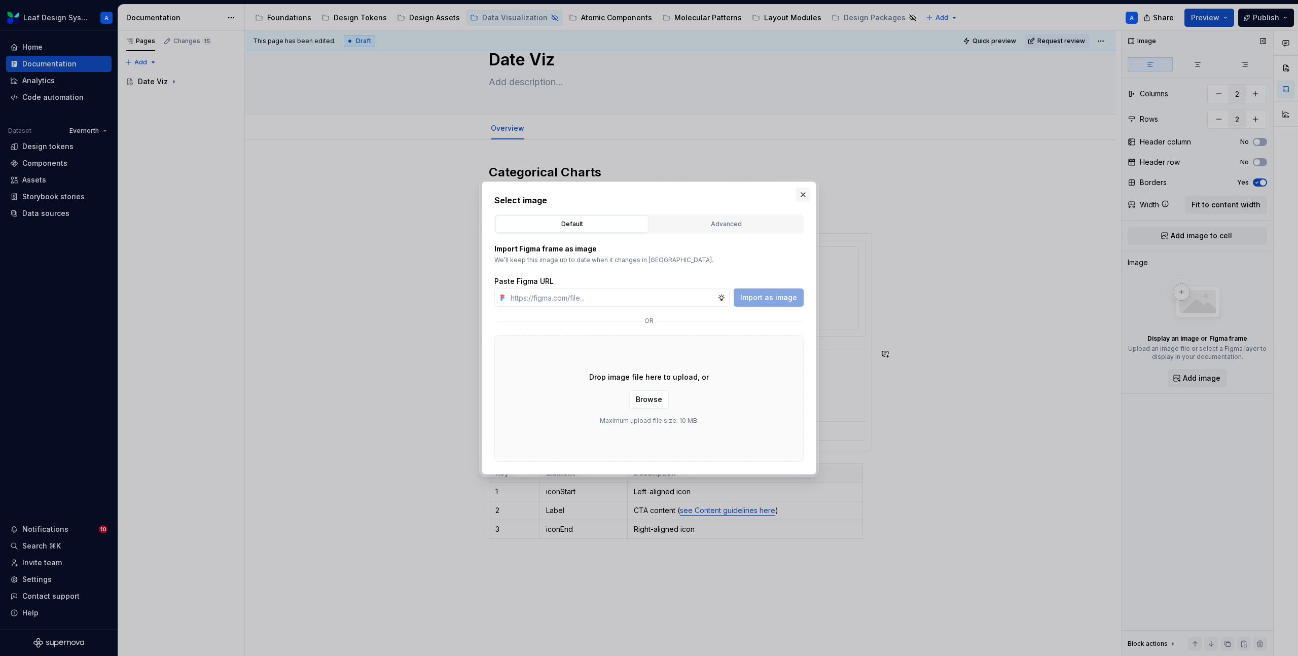
click at [802, 195] on button "button" at bounding box center [803, 195] width 14 height 14
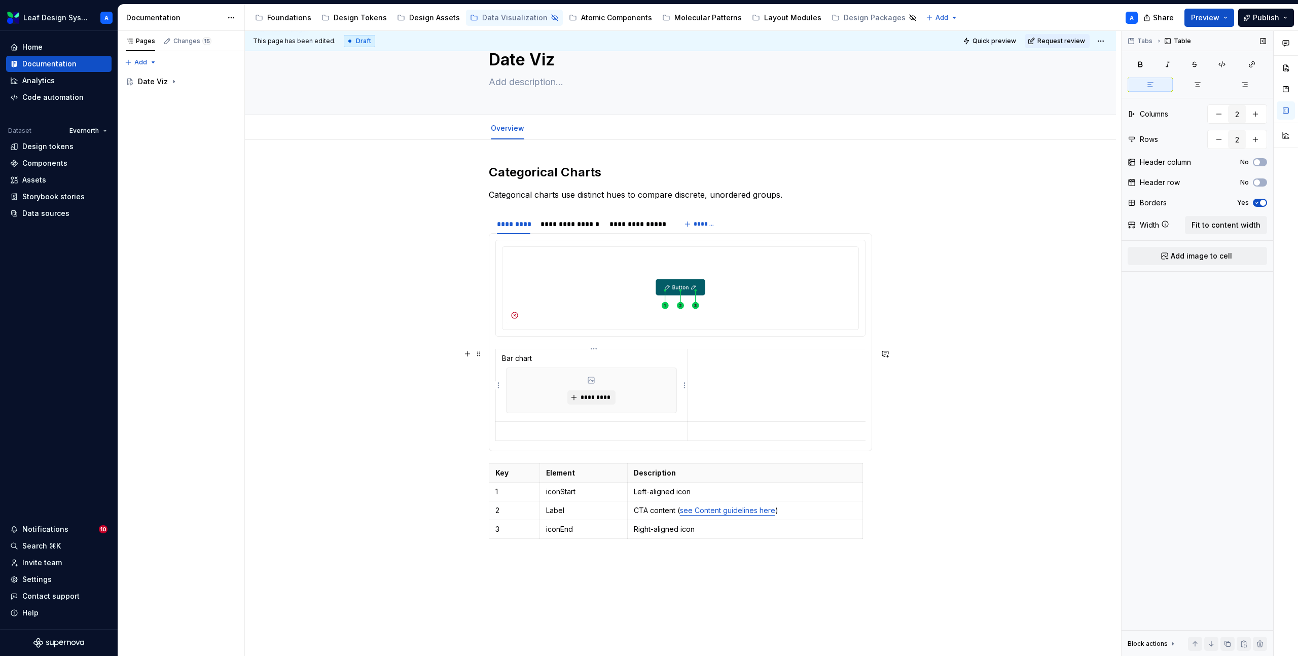
click at [688, 400] on td "Bar chart *********" at bounding box center [592, 385] width 192 height 73
click at [571, 401] on div "*********" at bounding box center [592, 406] width 170 height 45
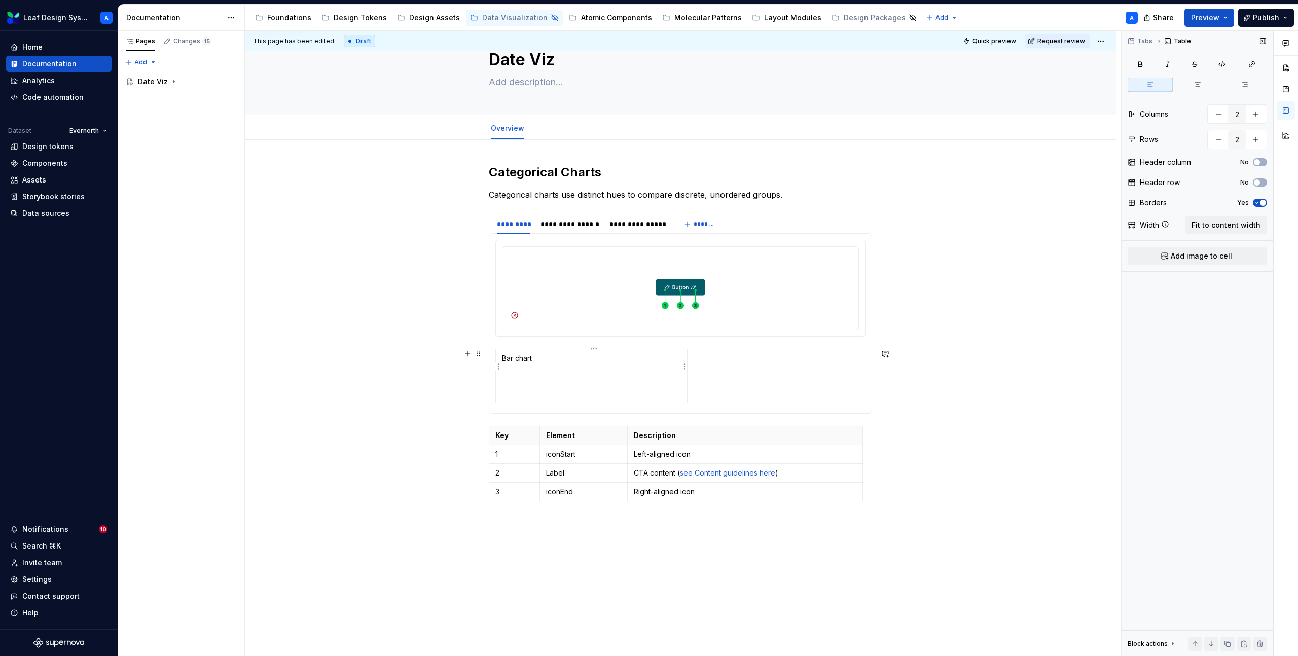
click at [524, 372] on p at bounding box center [591, 375] width 179 height 10
click at [557, 360] on p "Bar chart" at bounding box center [591, 358] width 179 height 10
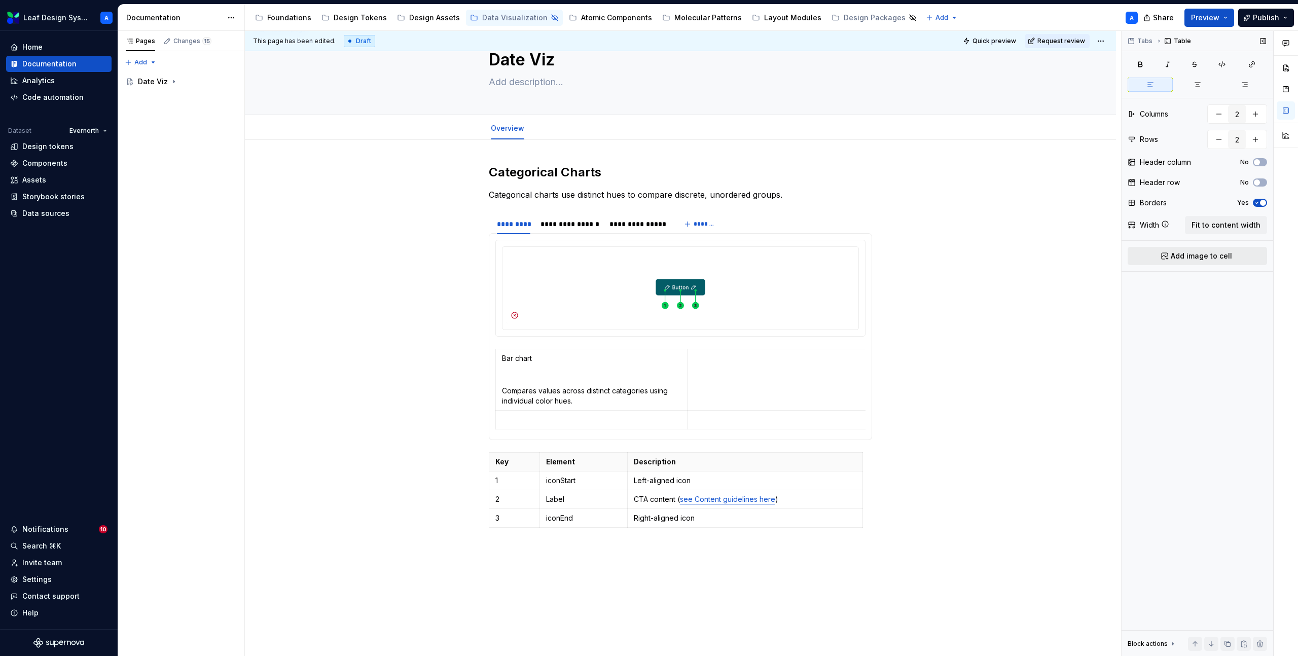
click at [1172, 251] on span "Add image to cell" at bounding box center [1201, 256] width 61 height 10
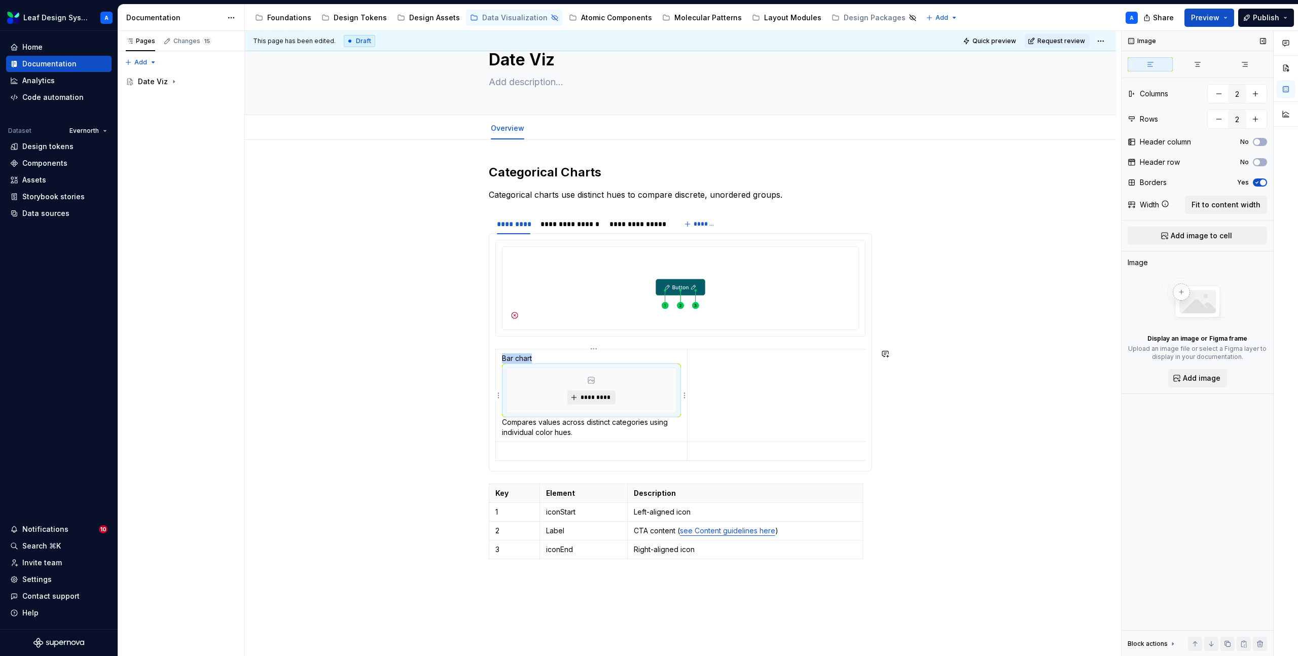
click at [606, 395] on span "*********" at bounding box center [595, 398] width 31 height 8
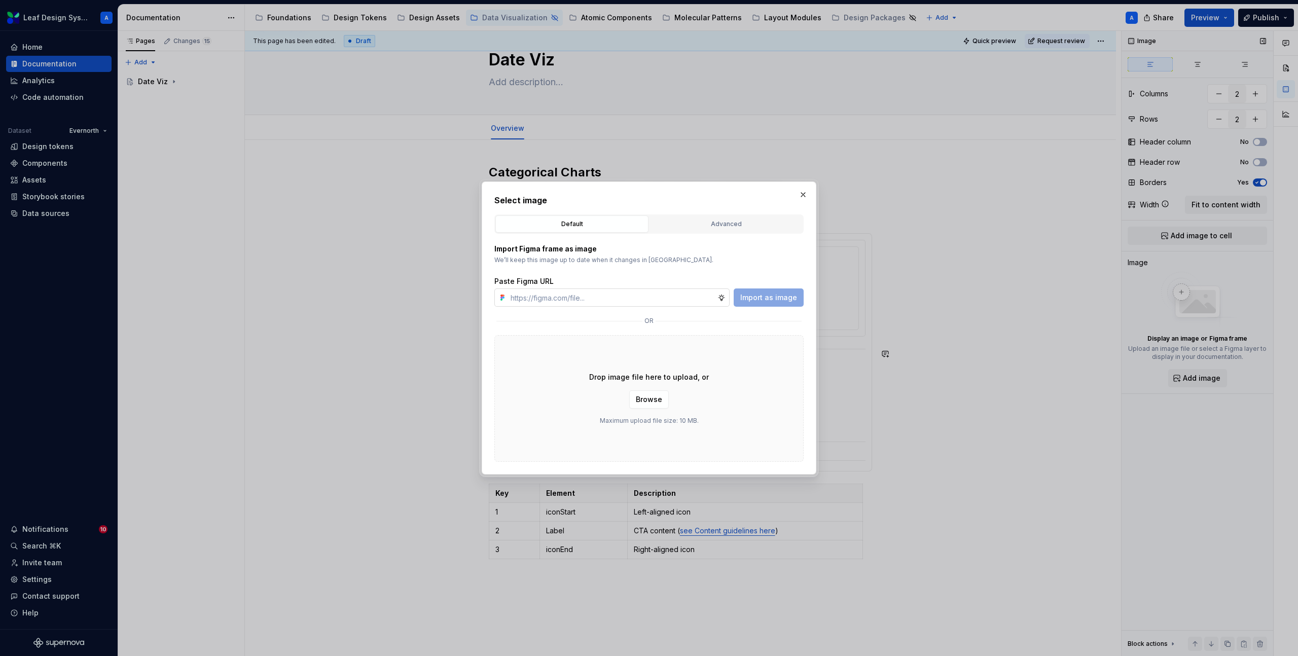
type textarea "*"
click at [579, 294] on input "text" at bounding box center [612, 298] width 211 height 18
paste input "https://www.figma.com/design/R5FNMiBYdBSXRtfBEXZGMx/Design-Documentation-Assets…"
type input "https://www.figma.com/design/R5FNMiBYdBSXRtfBEXZGMx/Design-Documentation-Assets…"
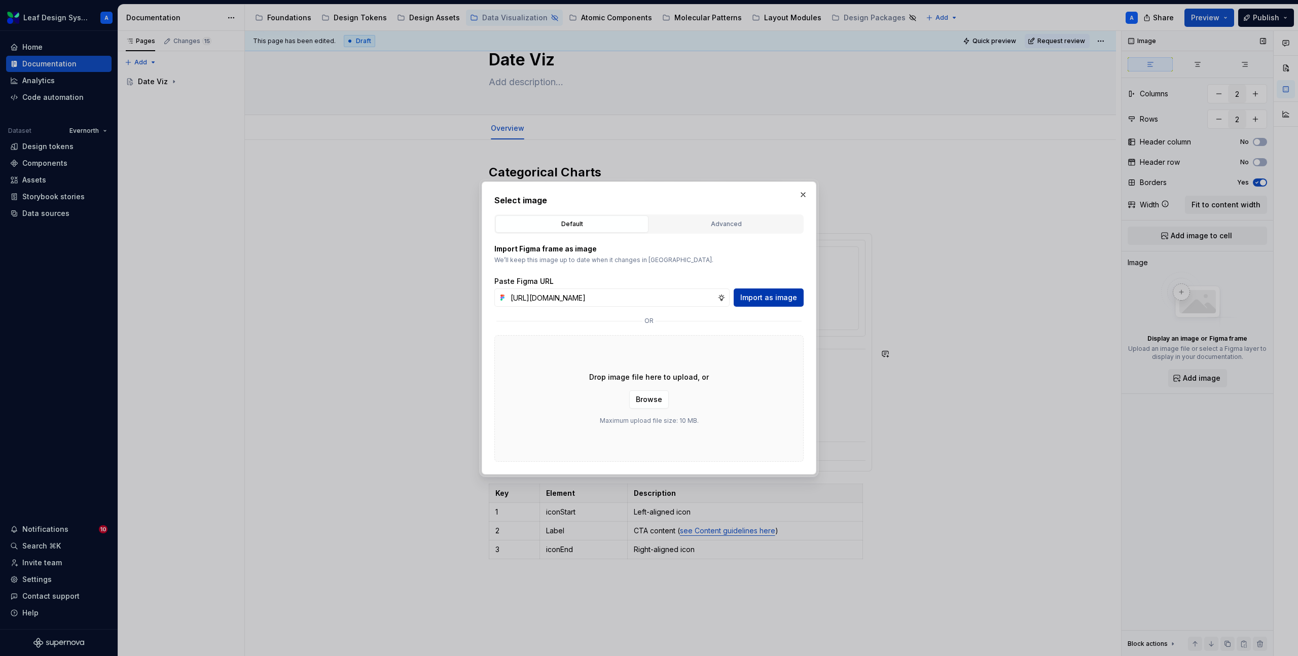
click at [763, 296] on span "Import as image" at bounding box center [768, 298] width 57 height 10
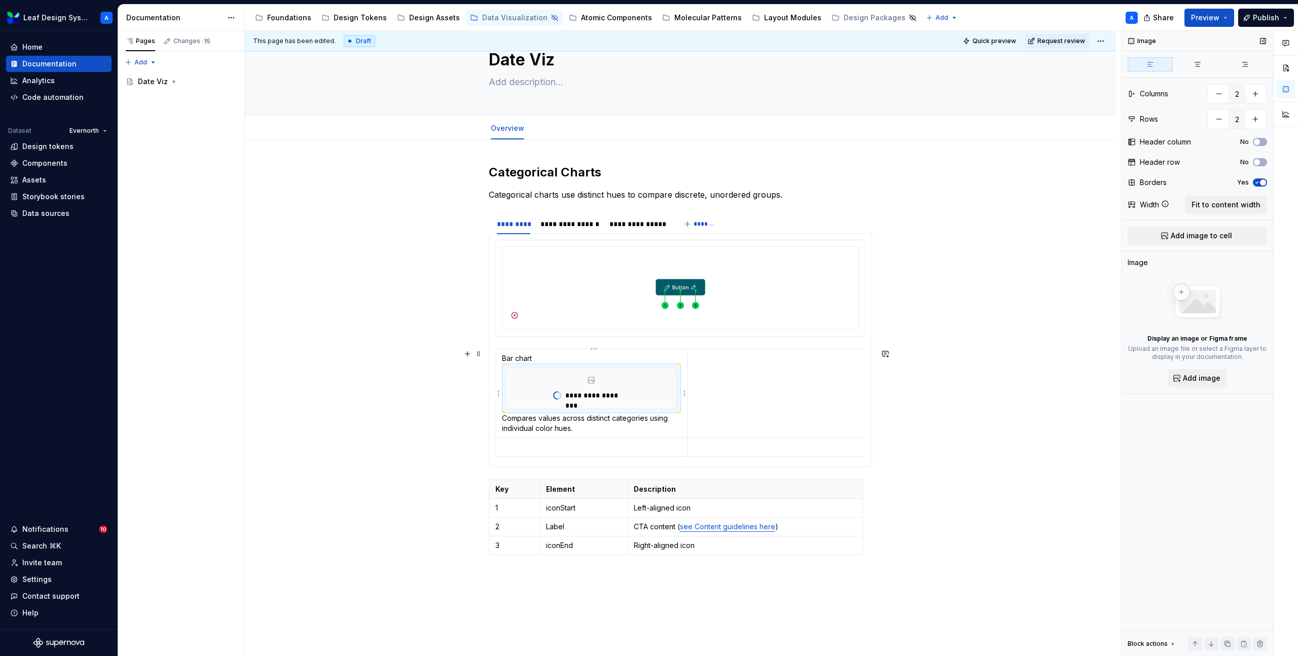
type textarea "*"
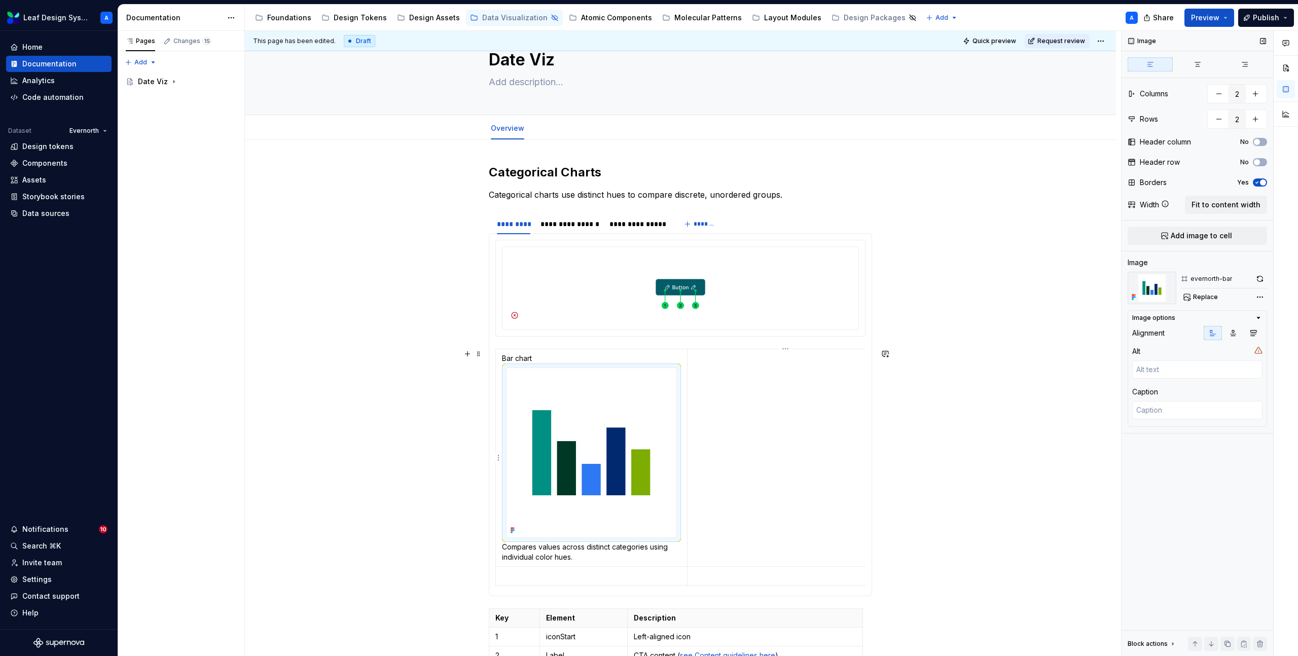
click at [757, 414] on td at bounding box center [782, 458] width 191 height 218
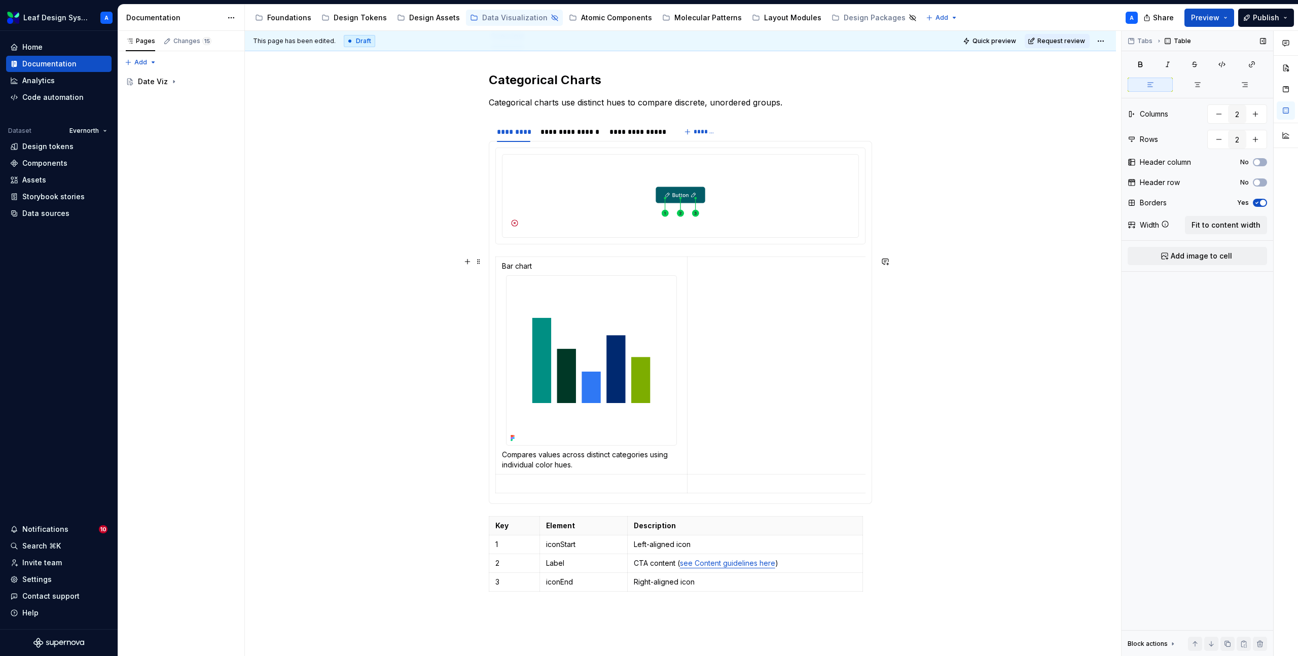
scroll to position [195, 0]
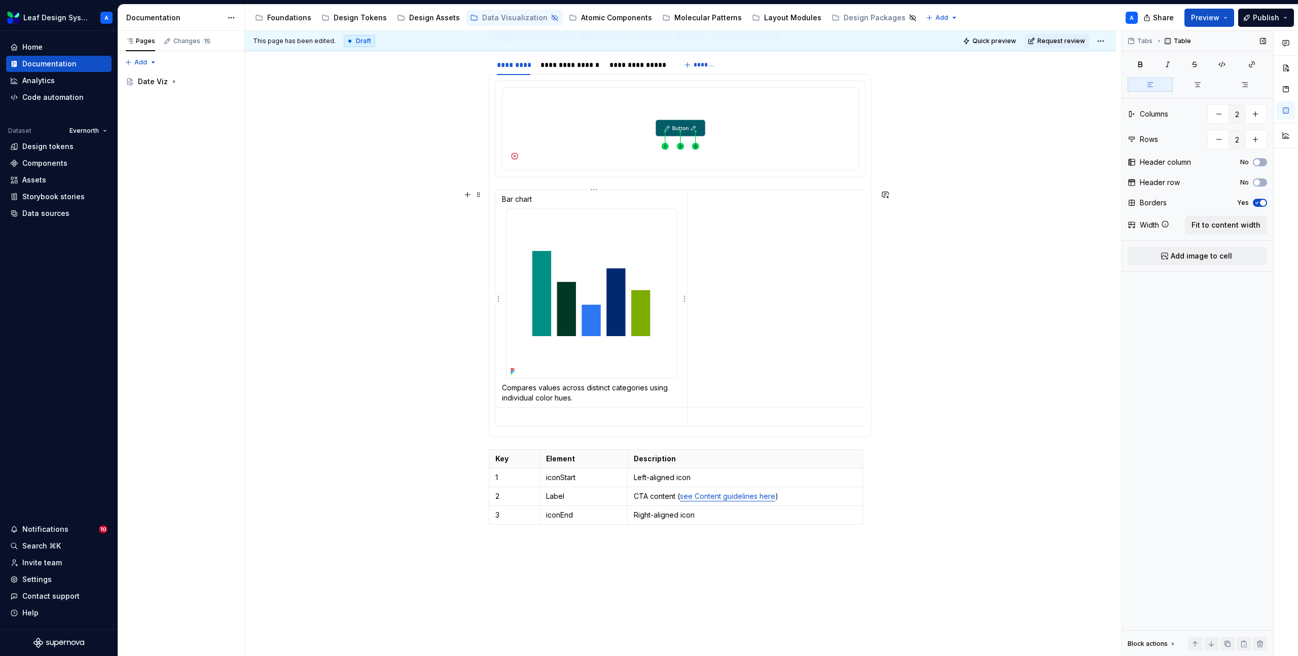
click at [525, 195] on p "Bar chart" at bounding box center [591, 199] width 179 height 10
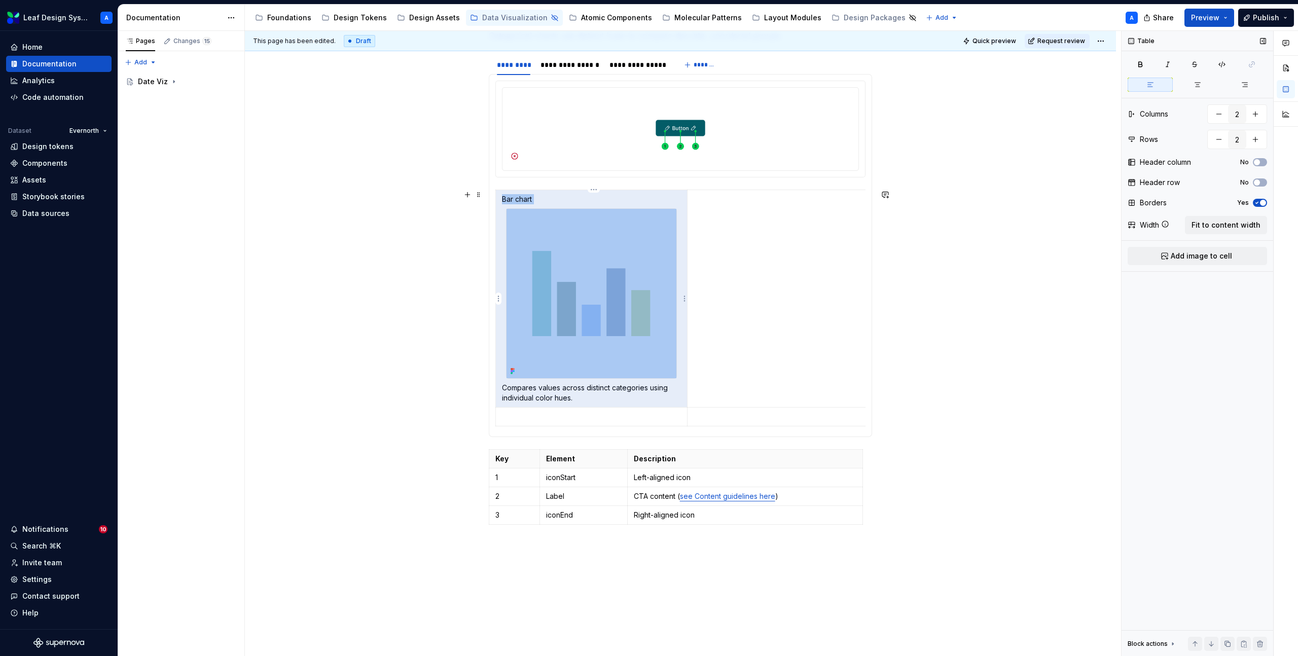
click at [525, 195] on p "Bar chart" at bounding box center [591, 199] width 179 height 10
click at [533, 198] on p "Bar chart" at bounding box center [591, 199] width 179 height 10
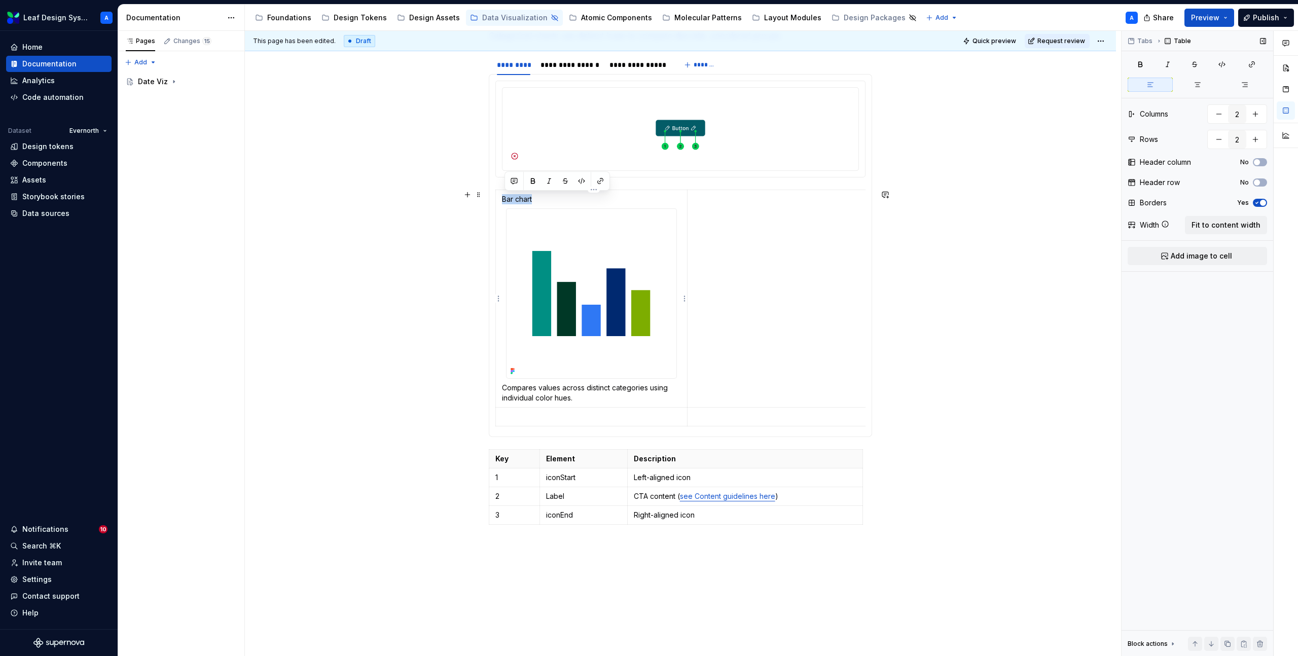
drag, startPoint x: 535, startPoint y: 199, endPoint x: 506, endPoint y: 198, distance: 29.4
click at [506, 198] on p "Bar chart" at bounding box center [591, 199] width 179 height 10
click at [536, 180] on button "button" at bounding box center [533, 181] width 14 height 14
click at [820, 216] on td at bounding box center [782, 299] width 191 height 218
click at [549, 199] on p "Bar chart" at bounding box center [591, 199] width 179 height 10
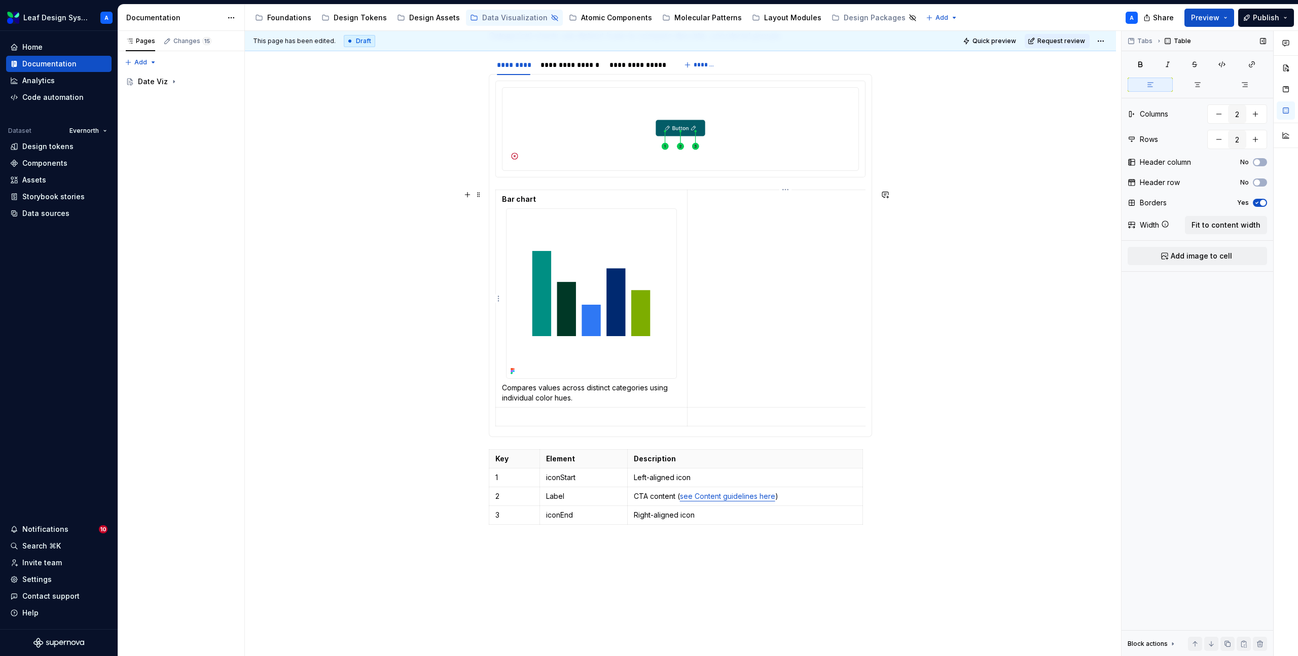
click at [706, 212] on td at bounding box center [782, 299] width 191 height 218
click at [728, 209] on td at bounding box center [782, 299] width 191 height 218
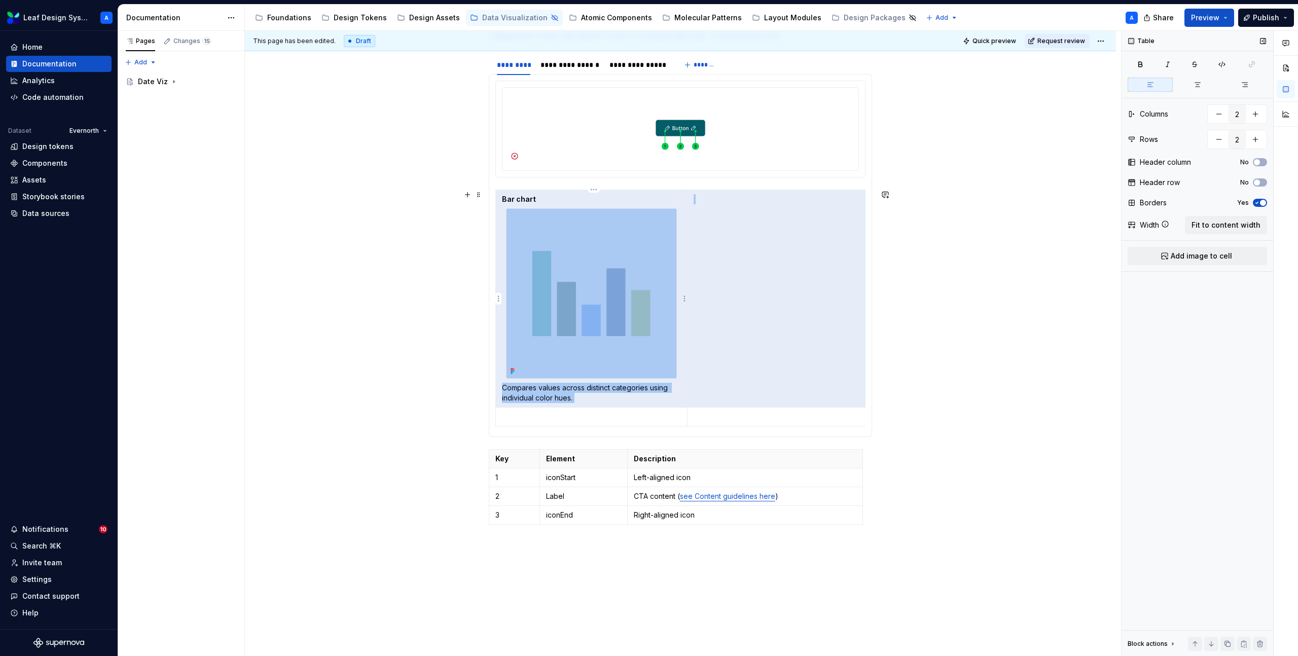
drag, startPoint x: 766, startPoint y: 241, endPoint x: 674, endPoint y: 207, distance: 97.9
click at [674, 207] on tr "Bar chart Compares values across distinct categories using individual color hue…" at bounding box center [687, 299] width 383 height 218
click at [1251, 116] on button "button" at bounding box center [1256, 114] width 18 height 18
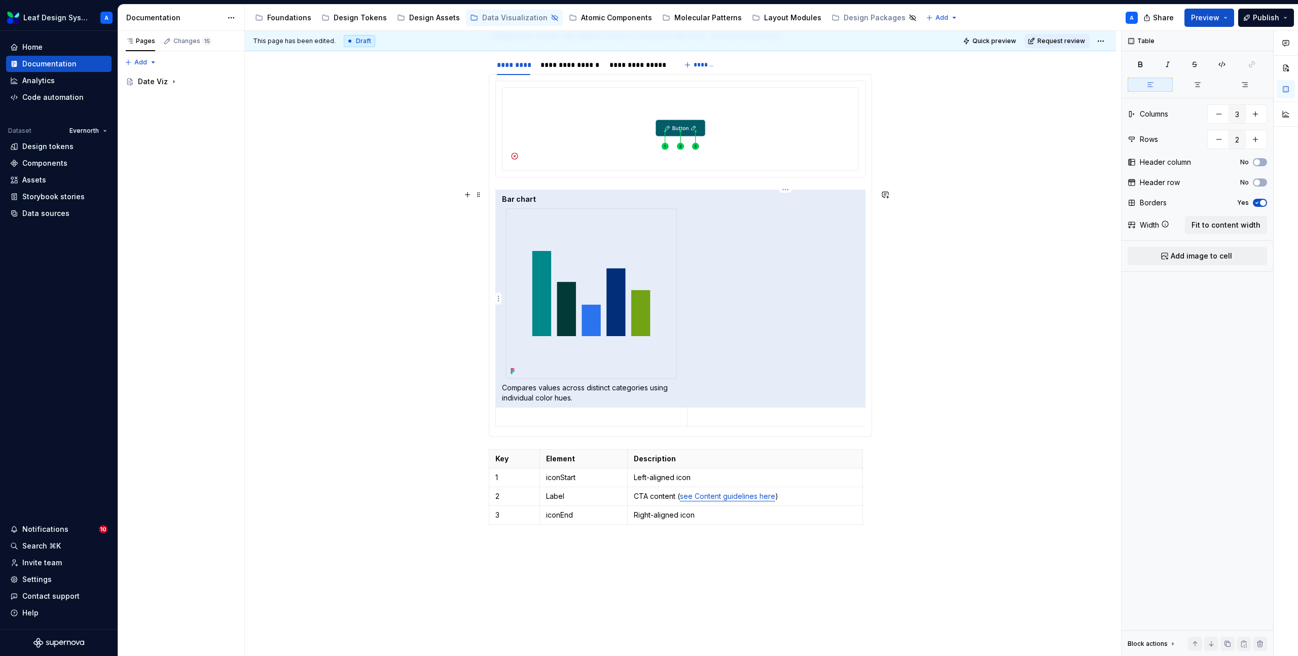
click at [780, 274] on td at bounding box center [782, 299] width 191 height 218
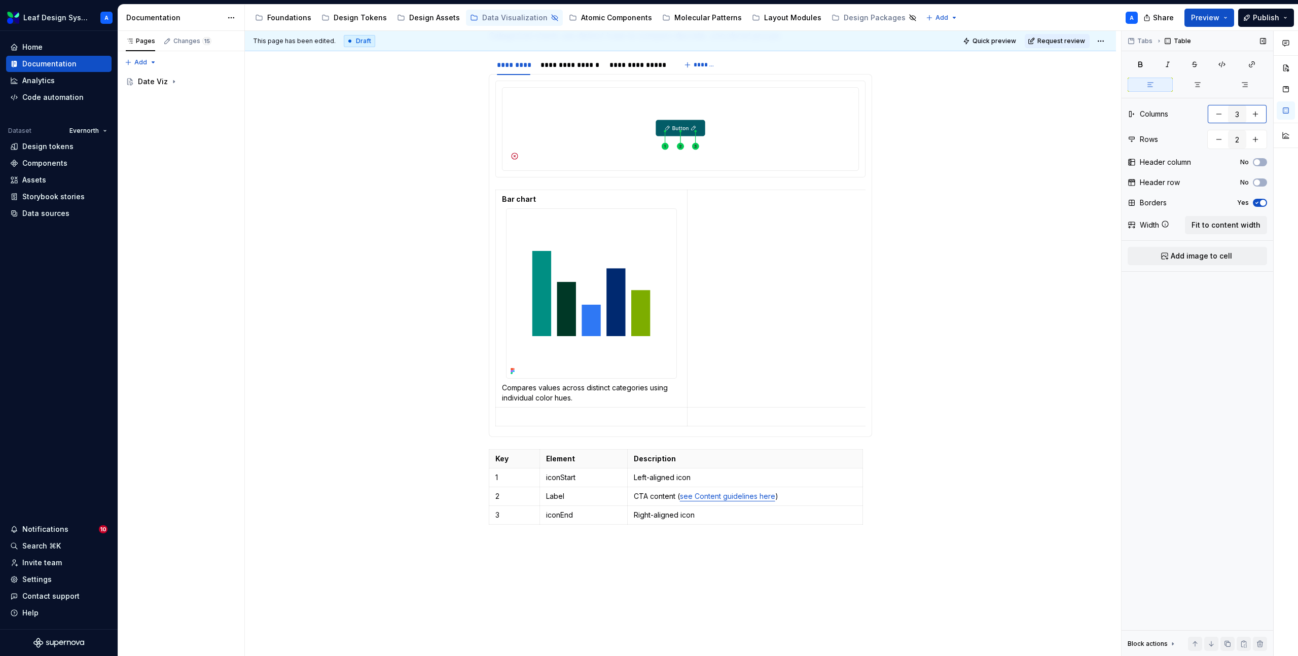
click at [1215, 115] on button "button" at bounding box center [1219, 114] width 18 height 18
type input "2"
click at [659, 196] on p "Bar chart" at bounding box center [591, 199] width 179 height 10
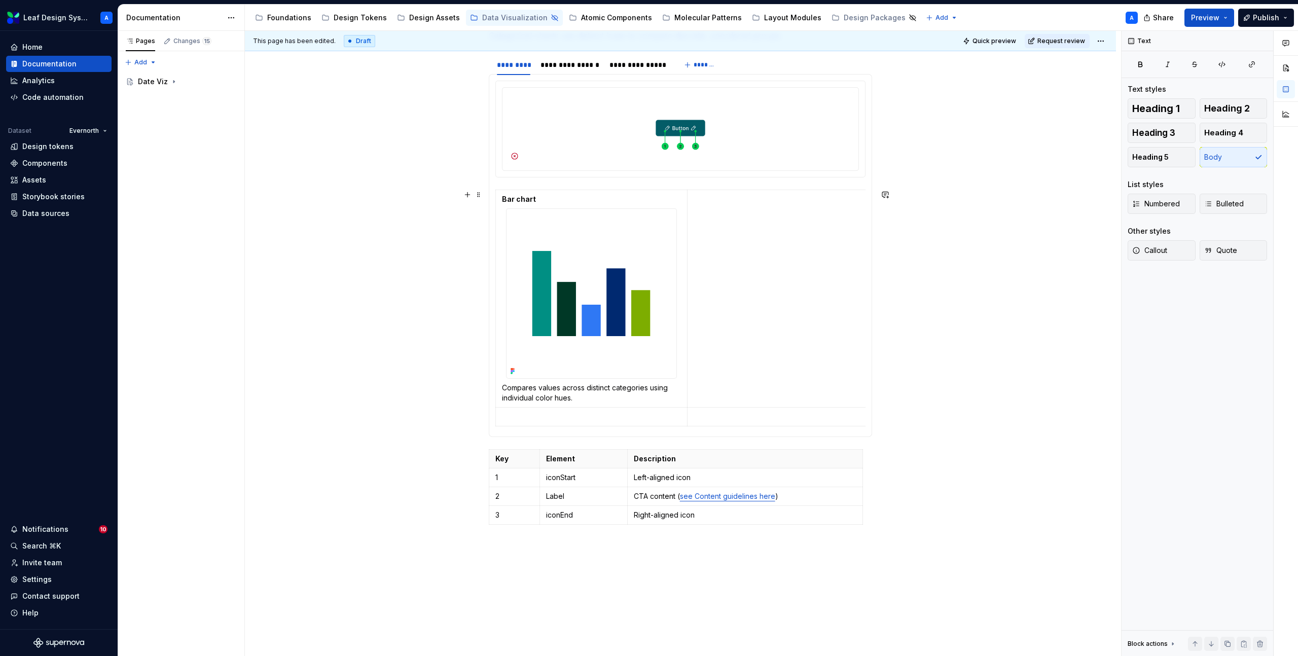
click at [494, 190] on div "Bar chart Compares values across distinct categories using individual color hue…" at bounding box center [680, 255] width 383 height 363
click at [481, 195] on span at bounding box center [479, 195] width 8 height 14
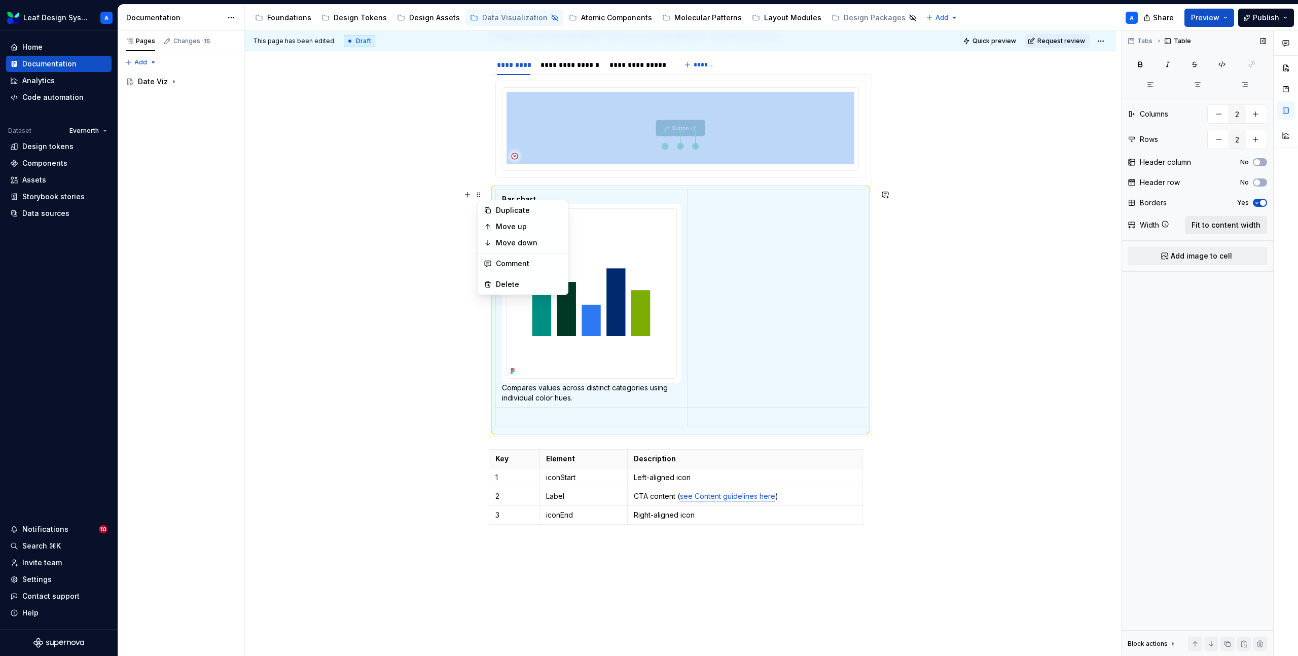
click at [1228, 224] on span "Fit to content width" at bounding box center [1226, 225] width 69 height 10
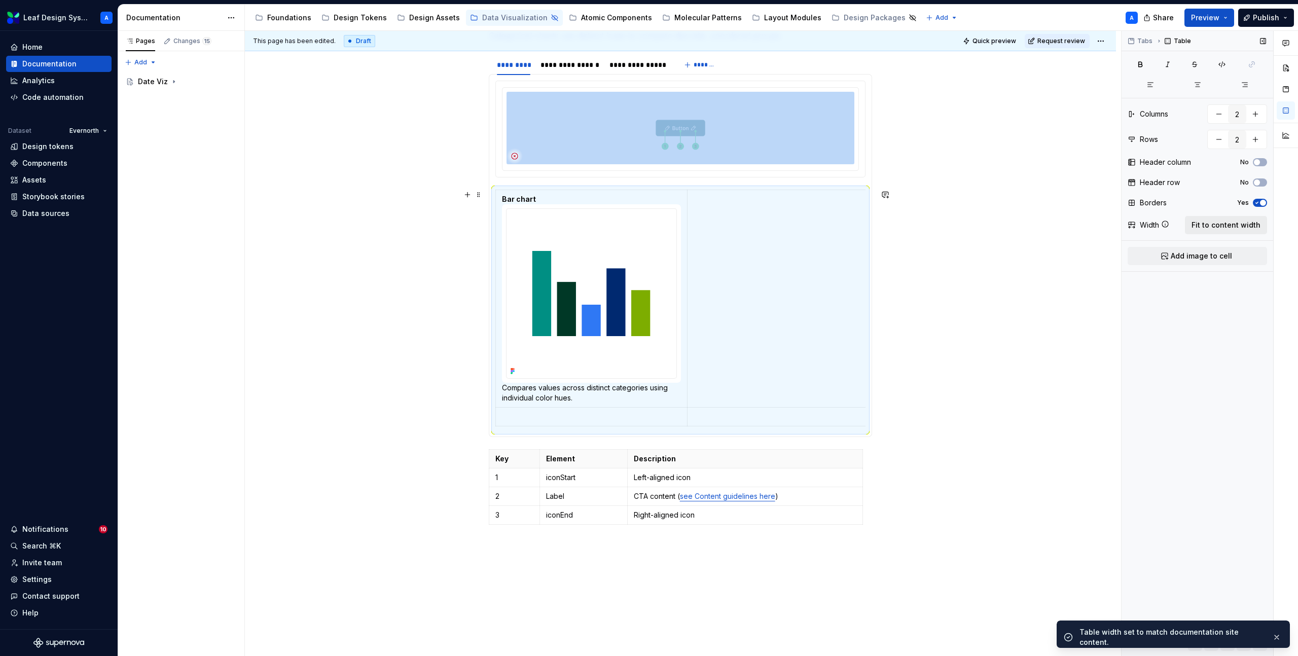
click at [1228, 224] on span "Fit to content width" at bounding box center [1226, 225] width 69 height 10
click at [732, 250] on td at bounding box center [782, 299] width 191 height 218
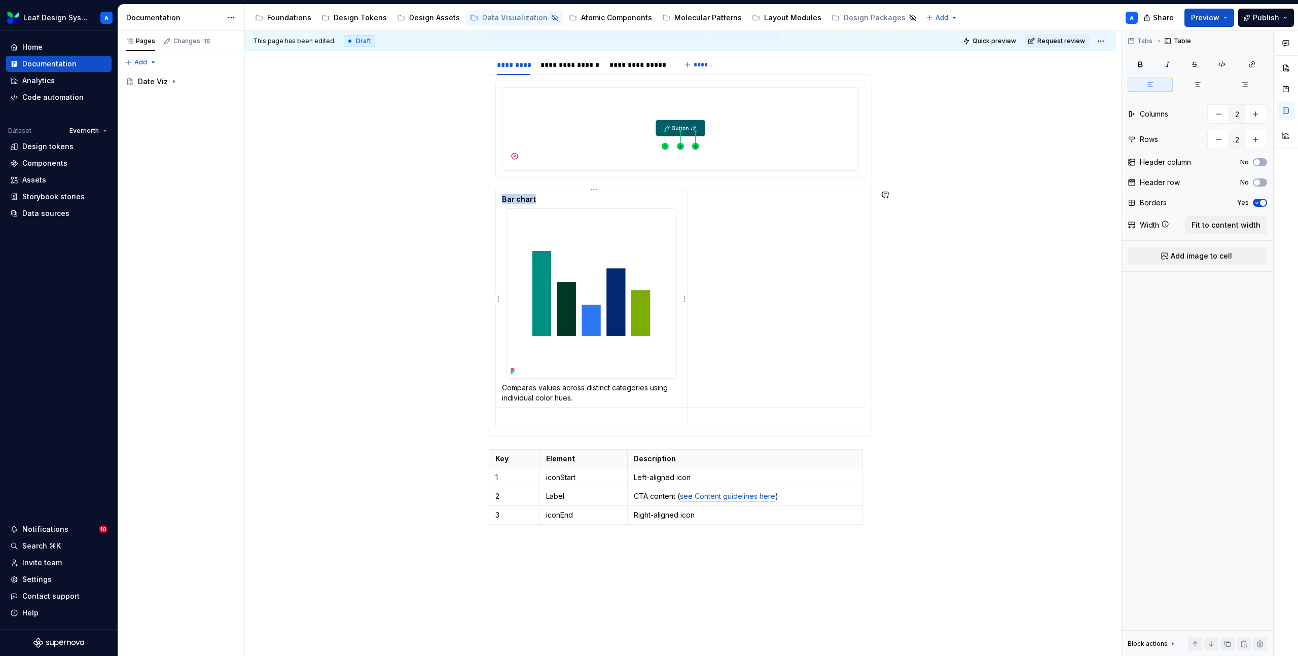
click at [632, 295] on img at bounding box center [592, 294] width 170 height 170
click at [704, 204] on p at bounding box center [783, 199] width 179 height 10
click at [524, 187] on section-item-column "Bar chart Compares values across distinct categories using individual color hue…" at bounding box center [680, 256] width 370 height 350
click at [500, 182] on section-item-column "Bar chart Compares values across distinct categories using individual color hue…" at bounding box center [680, 256] width 370 height 350
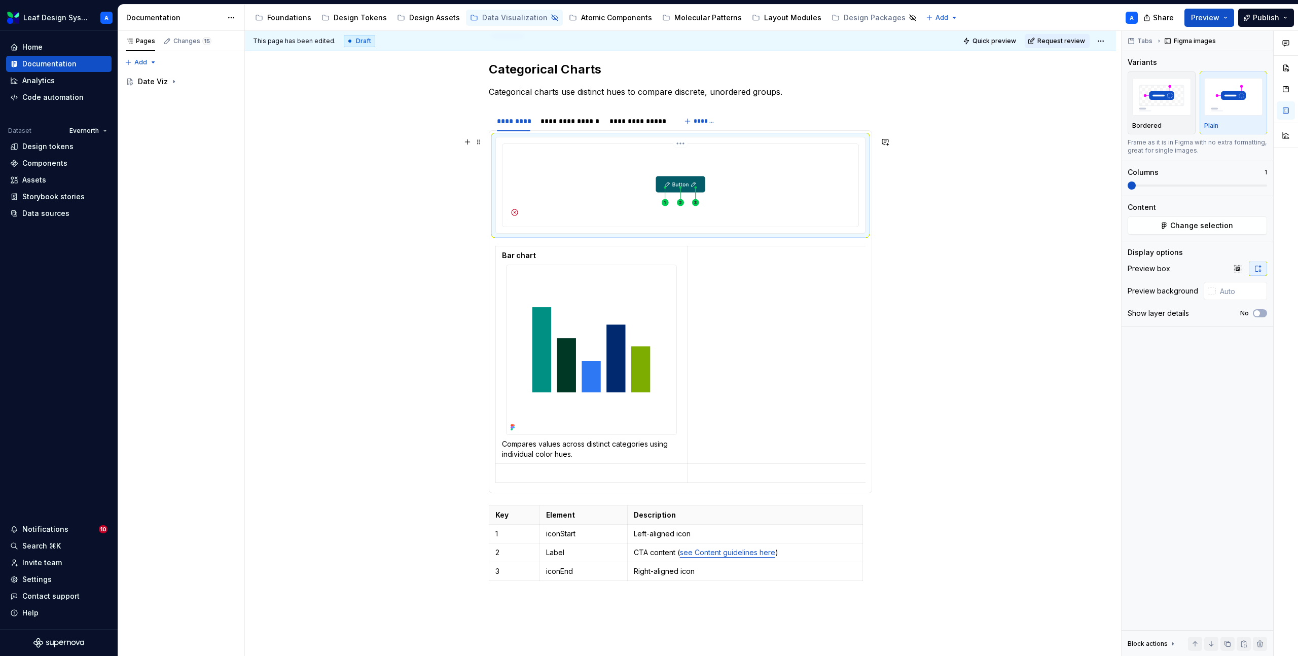
click at [550, 176] on img at bounding box center [681, 184] width 348 height 73
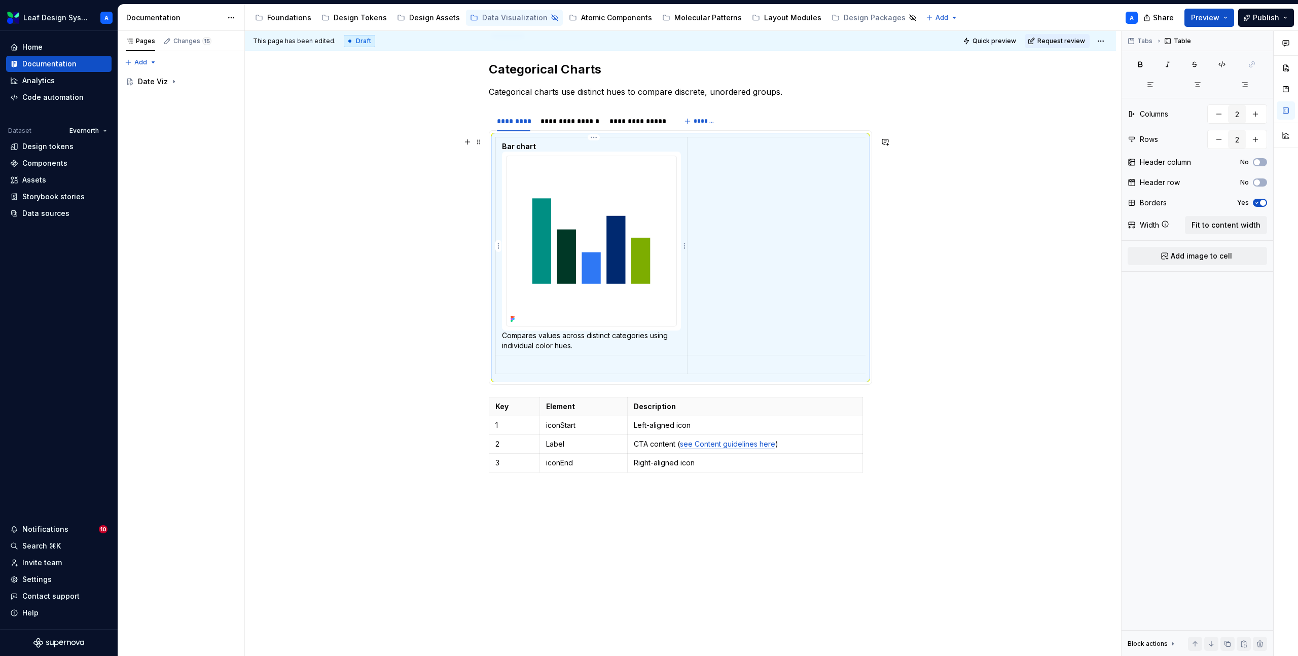
type textarea "*"
click at [765, 197] on td at bounding box center [782, 246] width 191 height 218
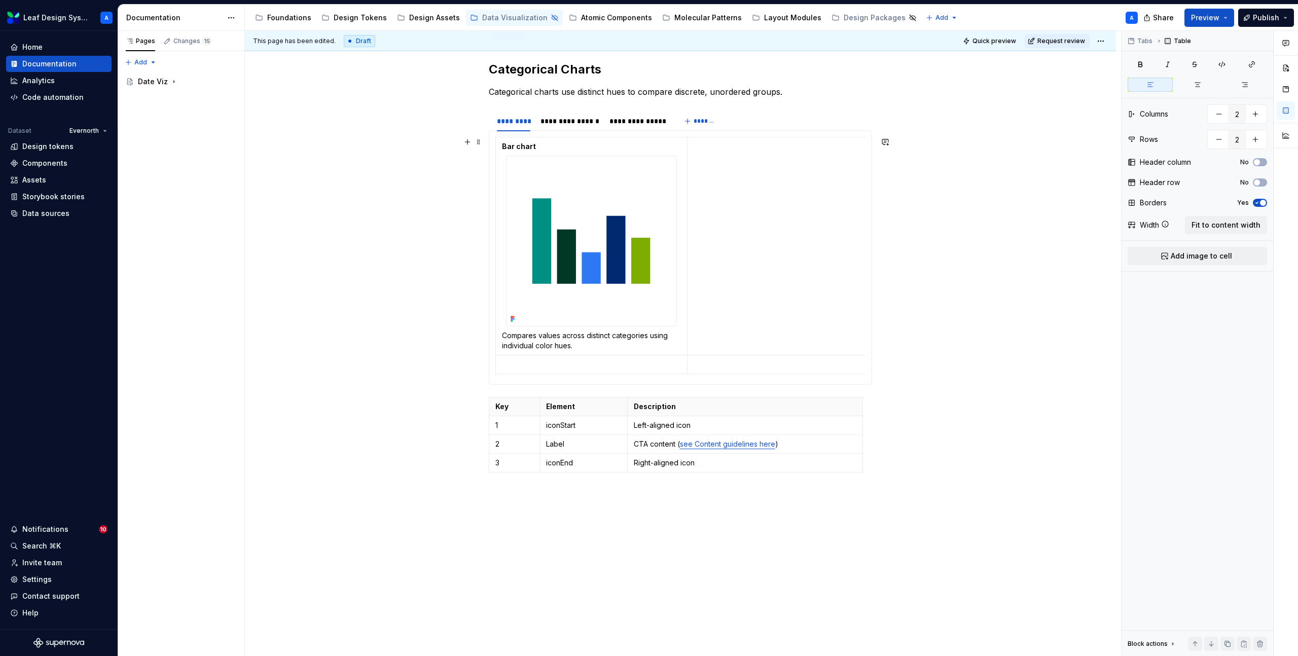
scroll to position [0, 13]
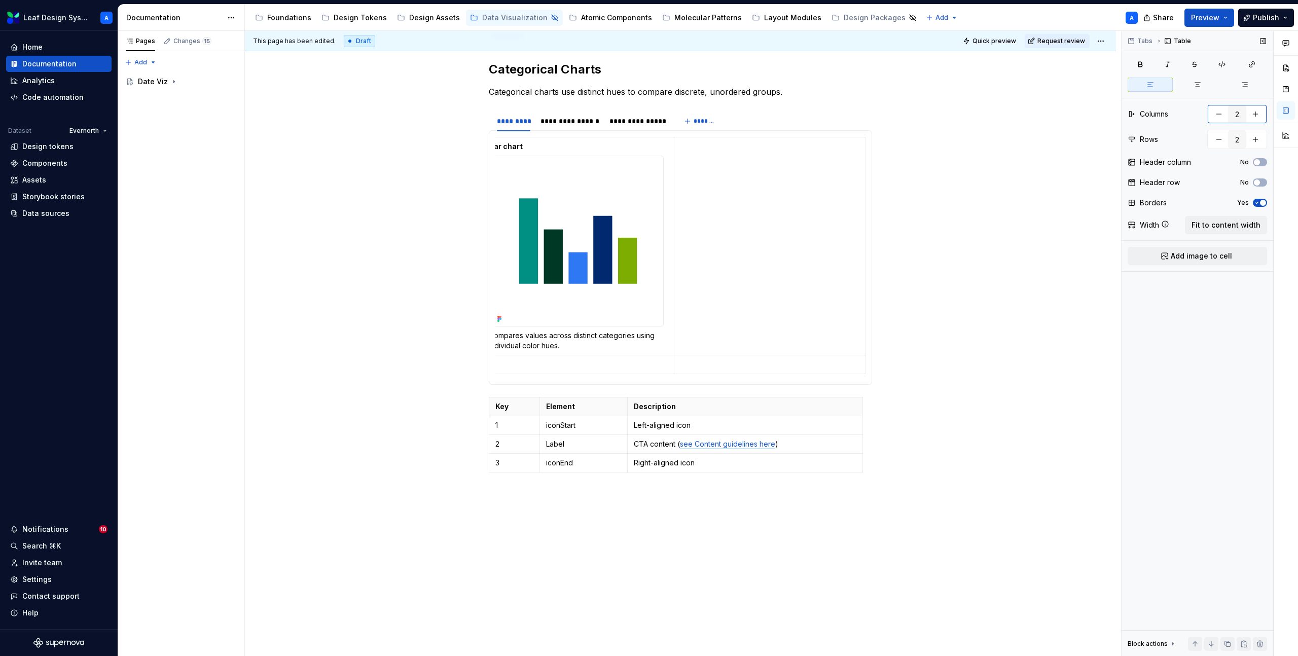
click at [1259, 117] on button "button" at bounding box center [1256, 114] width 18 height 18
type input "3"
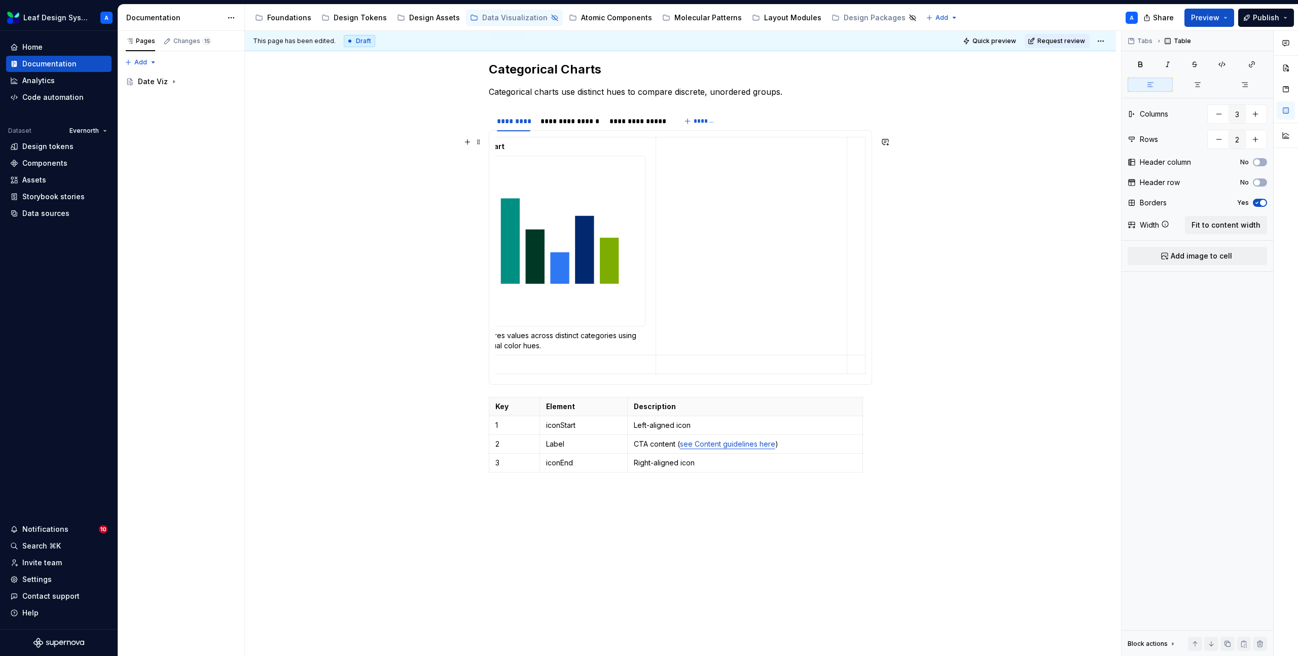
scroll to position [0, 0]
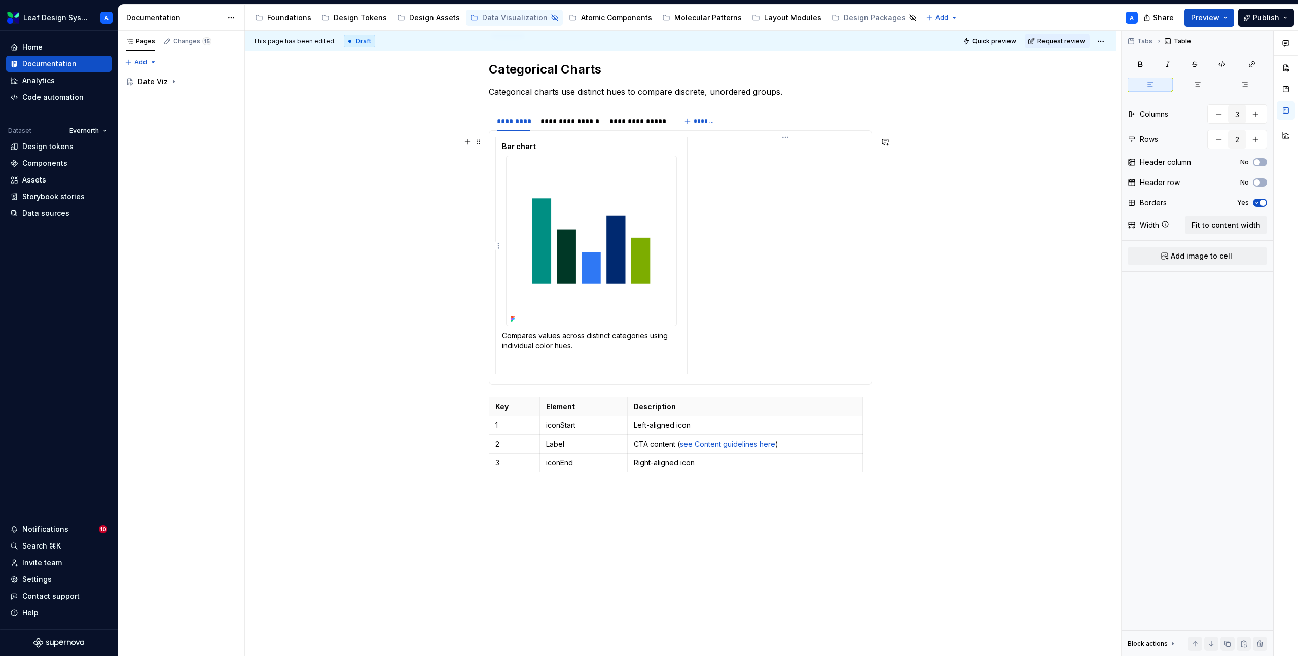
click at [742, 243] on td at bounding box center [782, 246] width 191 height 218
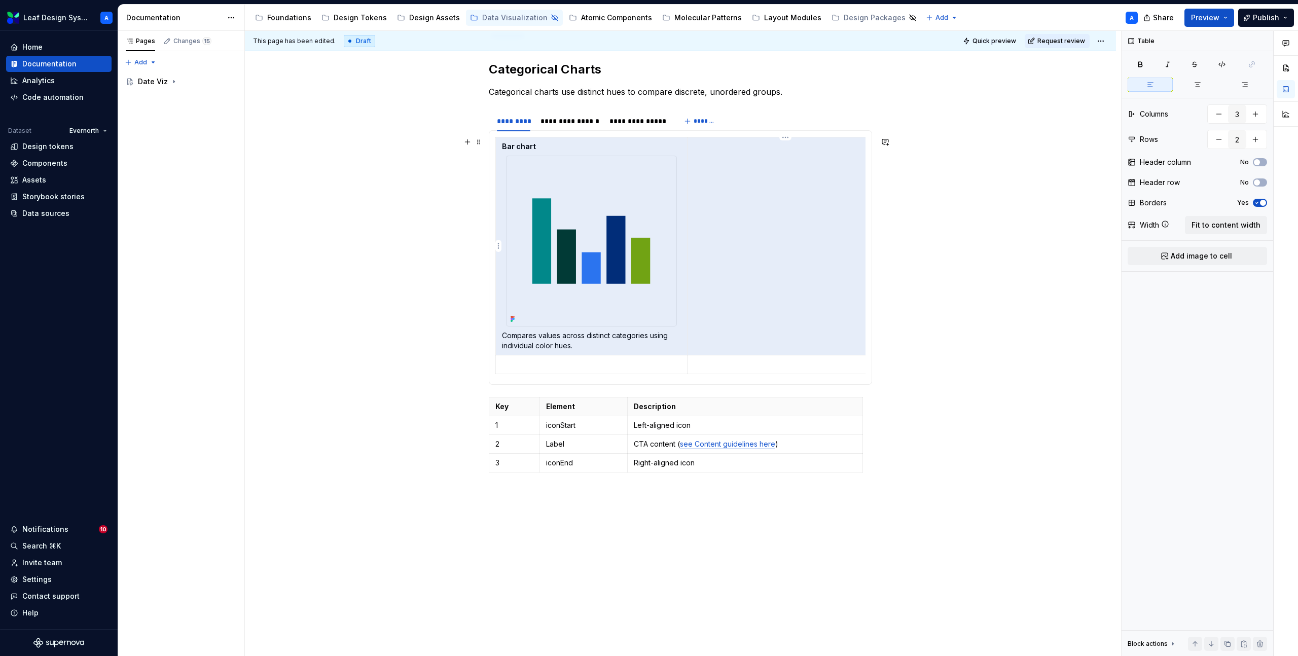
scroll to position [0, 31]
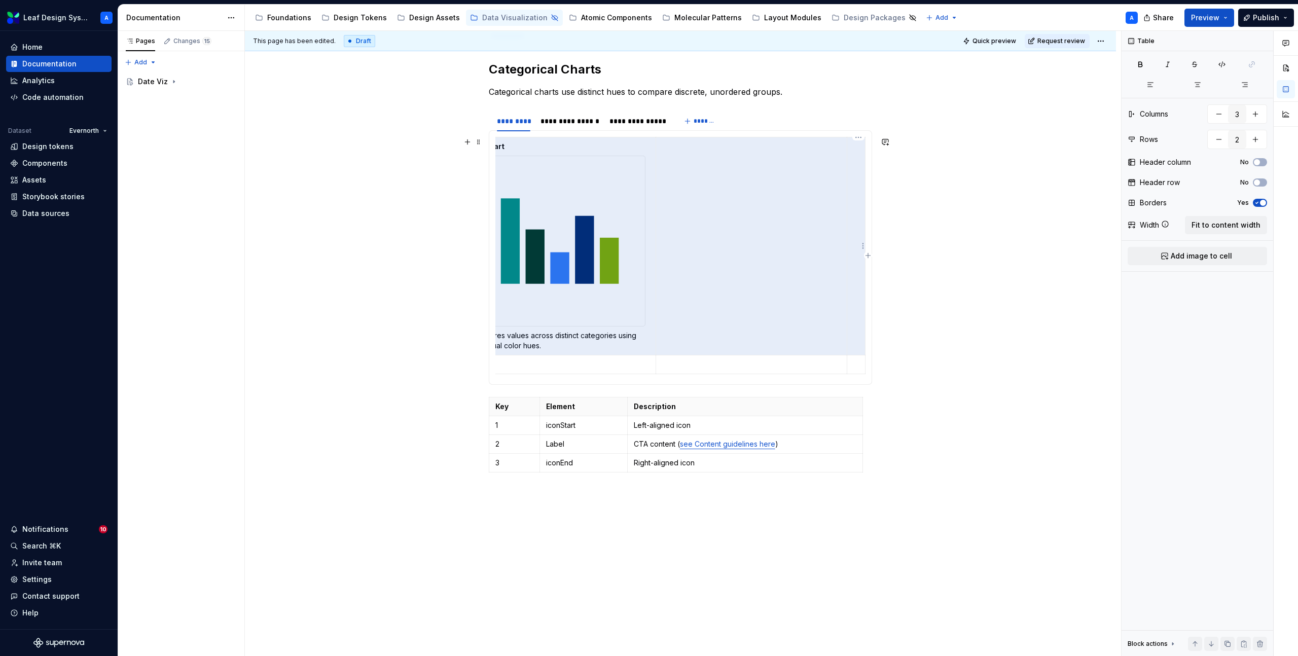
drag, startPoint x: 518, startPoint y: 141, endPoint x: 856, endPoint y: 247, distance: 353.8
click at [856, 247] on tr "Bar chart Compares values across distinct categories using individual color hue…" at bounding box center [665, 246] width 401 height 218
click at [1226, 228] on span "Fit to content width" at bounding box center [1226, 225] width 69 height 10
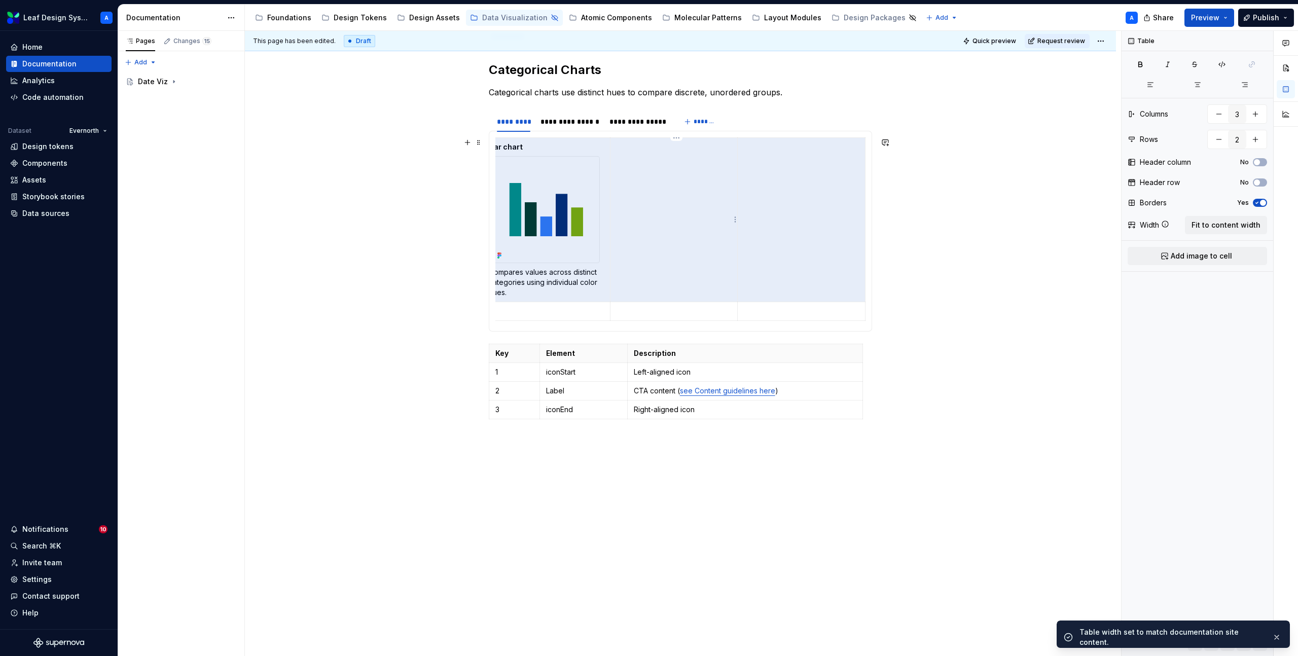
scroll to position [0, 0]
click at [667, 223] on td at bounding box center [687, 220] width 128 height 164
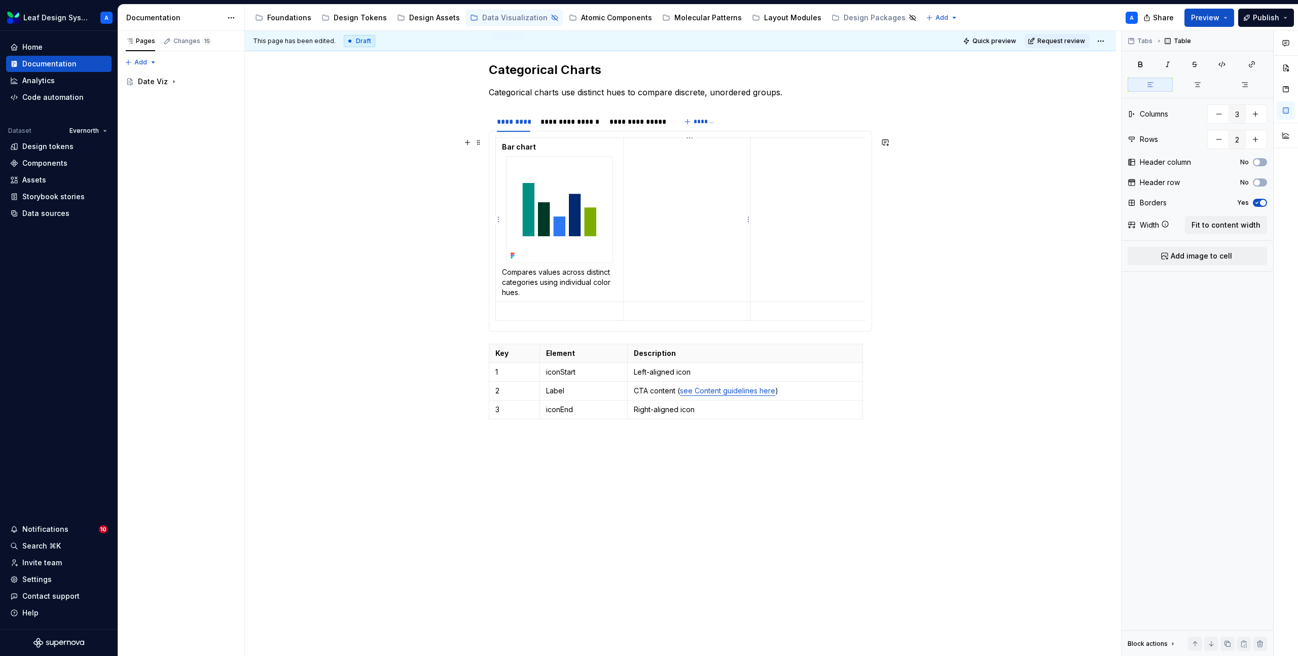
click at [667, 174] on td at bounding box center [687, 220] width 128 height 164
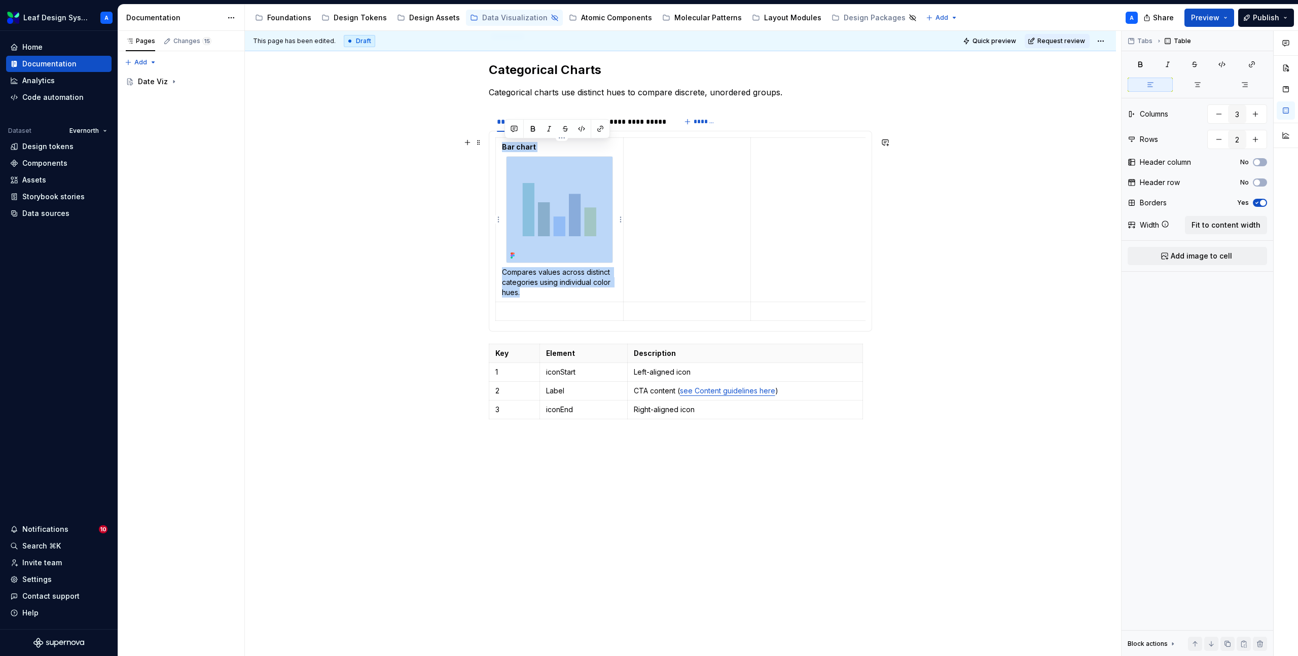
drag, startPoint x: 502, startPoint y: 145, endPoint x: 593, endPoint y: 292, distance: 173.5
click at [593, 292] on td "Bar chart Compares values across distinct categories using individual color hue…" at bounding box center [560, 220] width 128 height 164
copy td "Bar chart Compares values across distinct categories using individual color hue…"
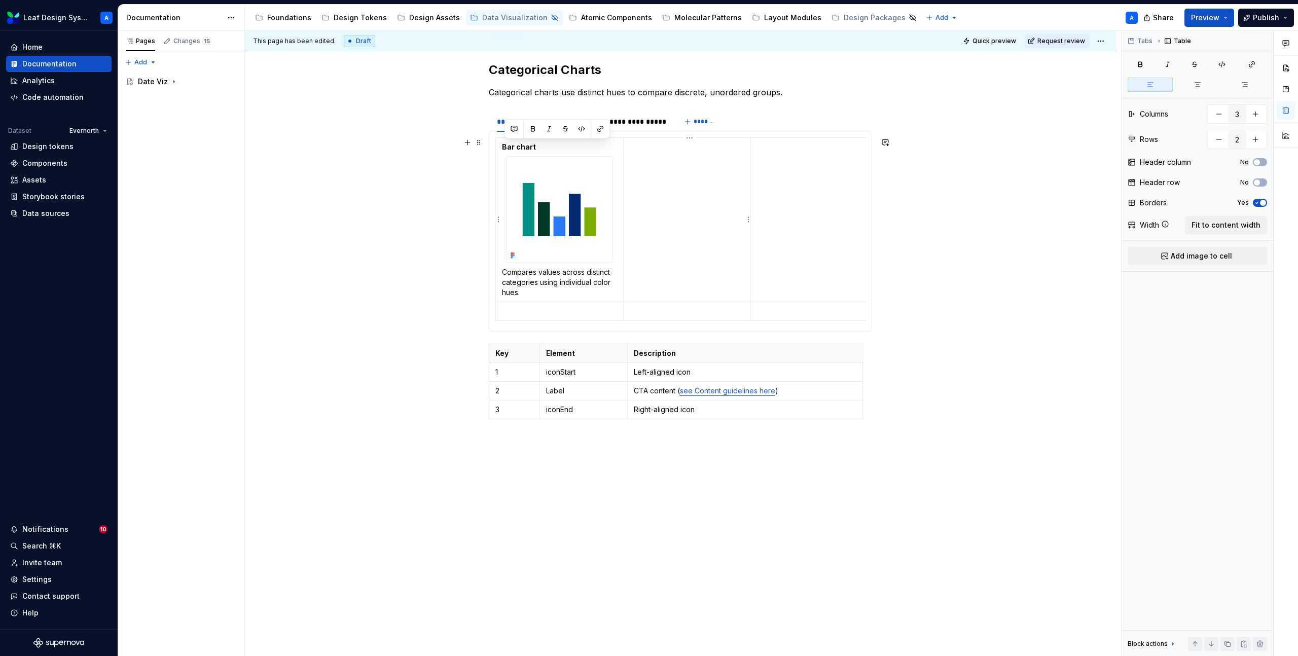
click at [669, 206] on td at bounding box center [687, 220] width 128 height 164
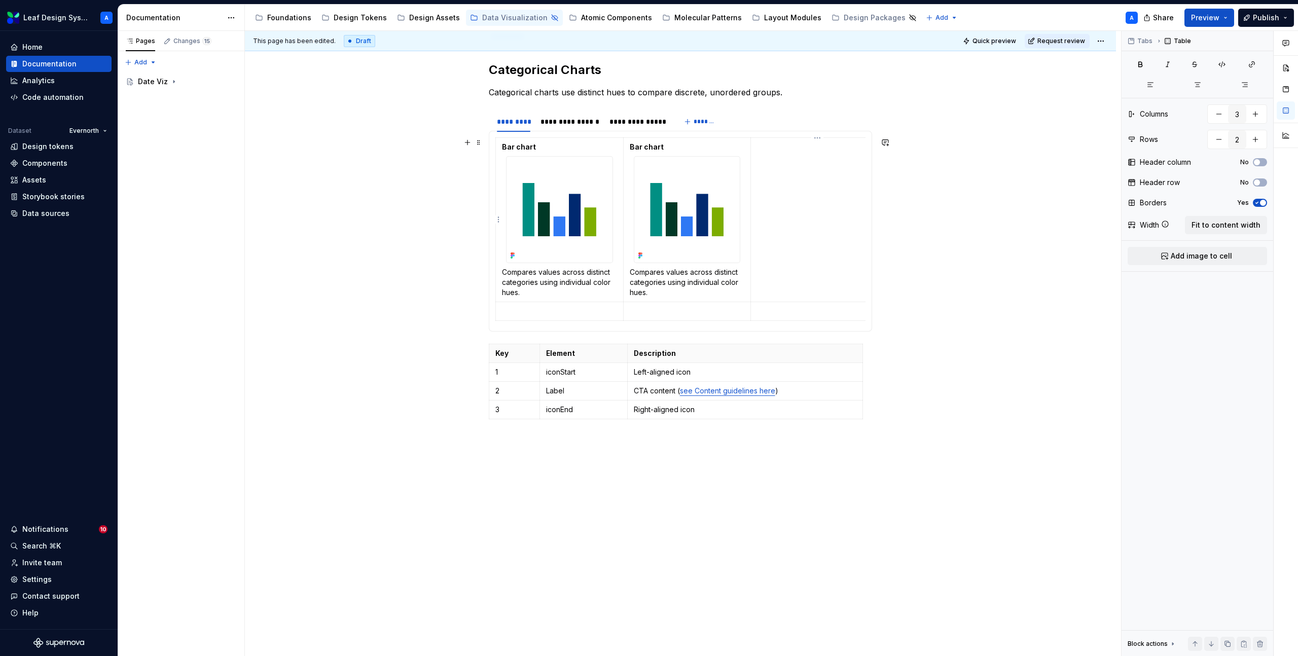
type textarea "*"
click at [798, 171] on td at bounding box center [815, 220] width 128 height 164
click at [452, 365] on div "**********" at bounding box center [680, 347] width 871 height 619
type input "4"
click at [482, 350] on span at bounding box center [479, 349] width 8 height 14
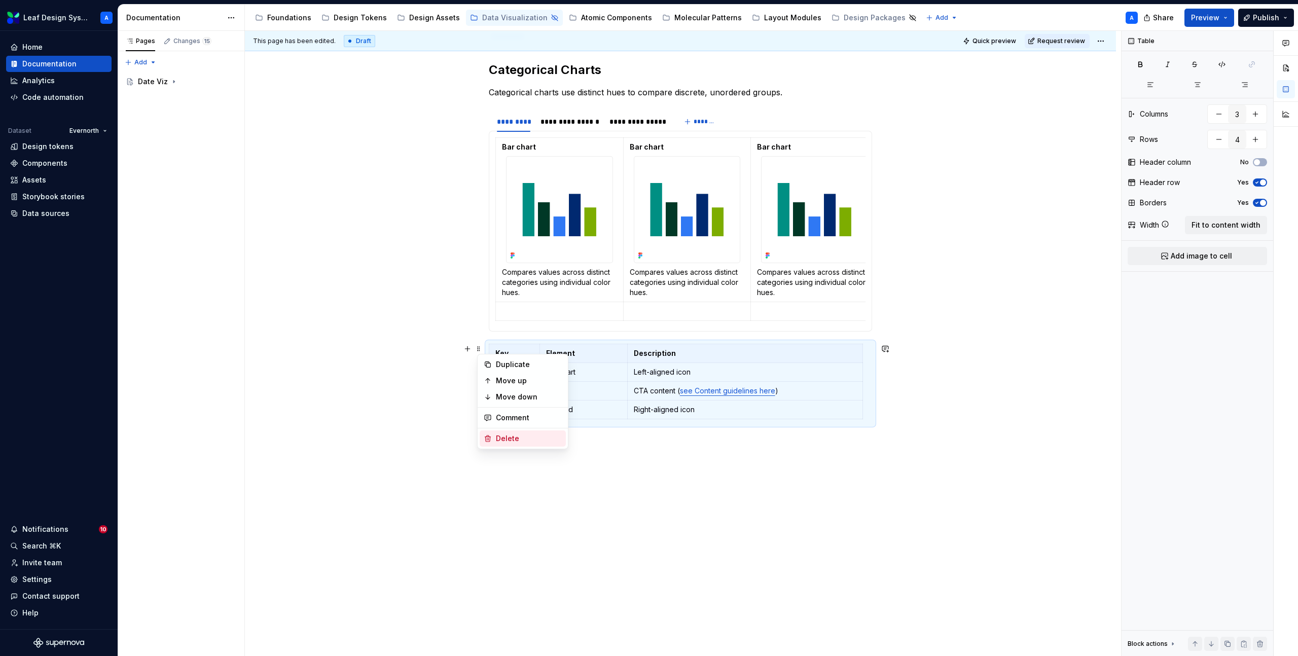
click at [514, 440] on div "Delete" at bounding box center [529, 439] width 66 height 10
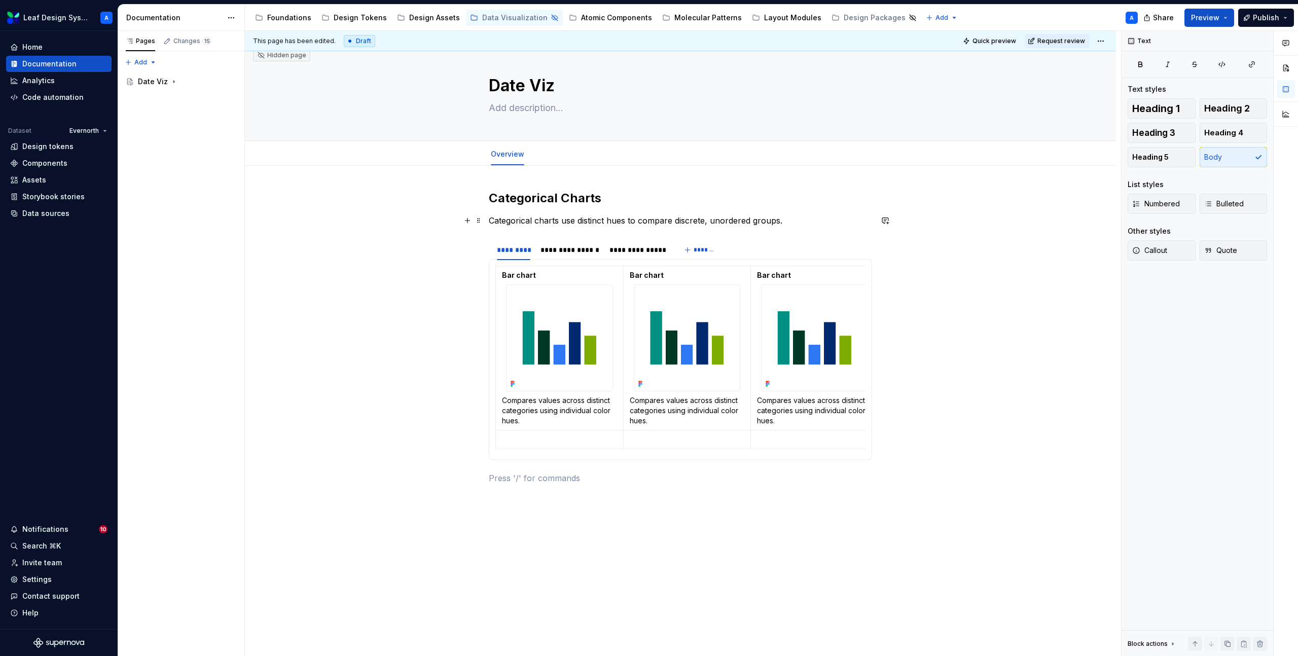
scroll to position [47, 0]
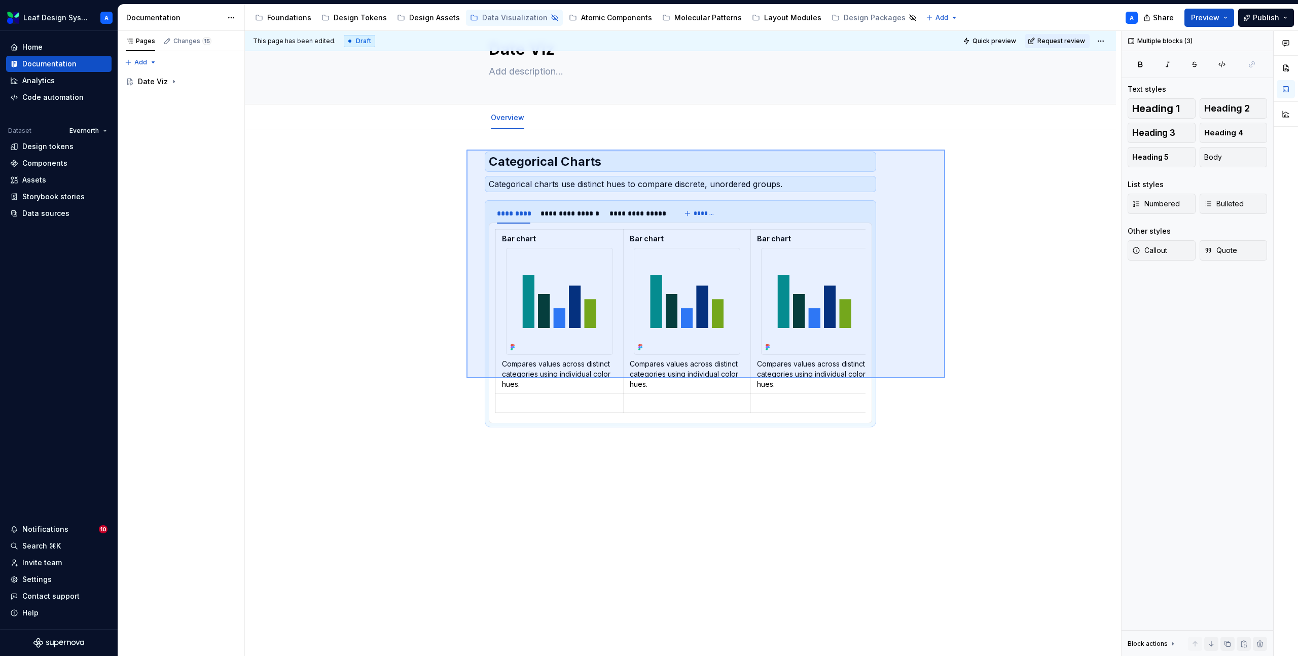
drag, startPoint x: 467, startPoint y: 150, endPoint x: 945, endPoint y: 378, distance: 529.9
click at [945, 378] on div "**********" at bounding box center [683, 344] width 876 height 626
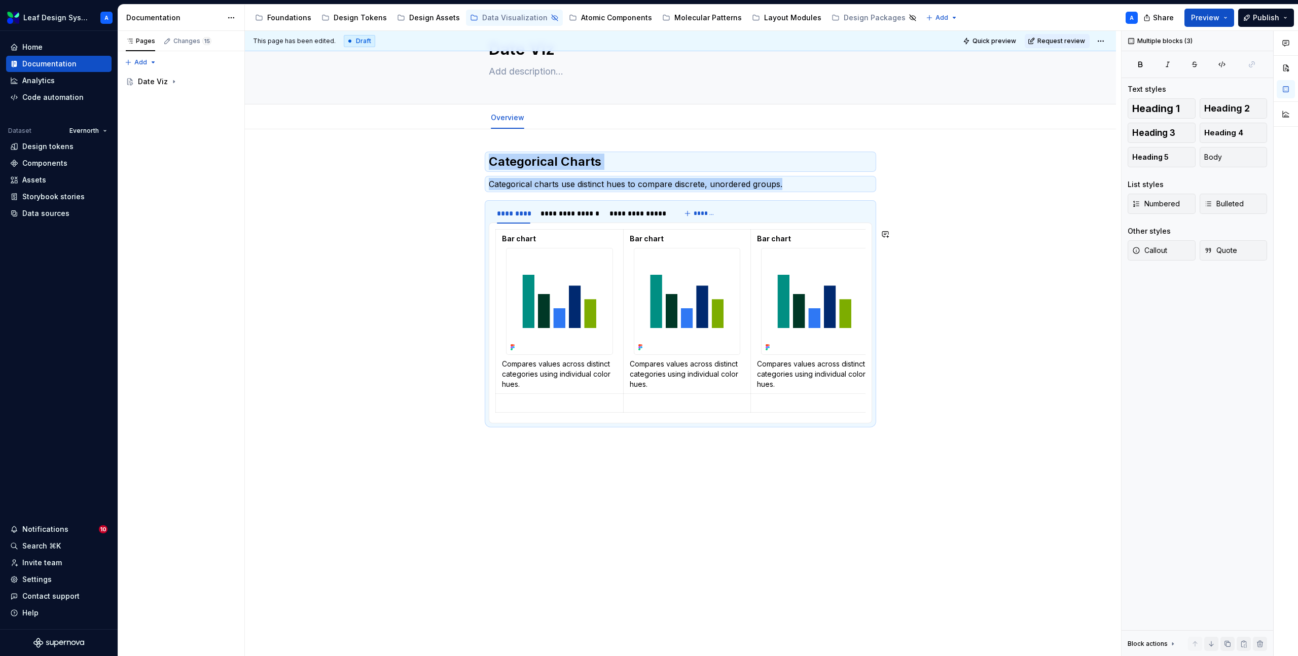
copy div "Categorical Charts Categorical charts use distinct hues to compare discrete, un…"
click at [908, 401] on div "**********" at bounding box center [680, 392] width 871 height 527
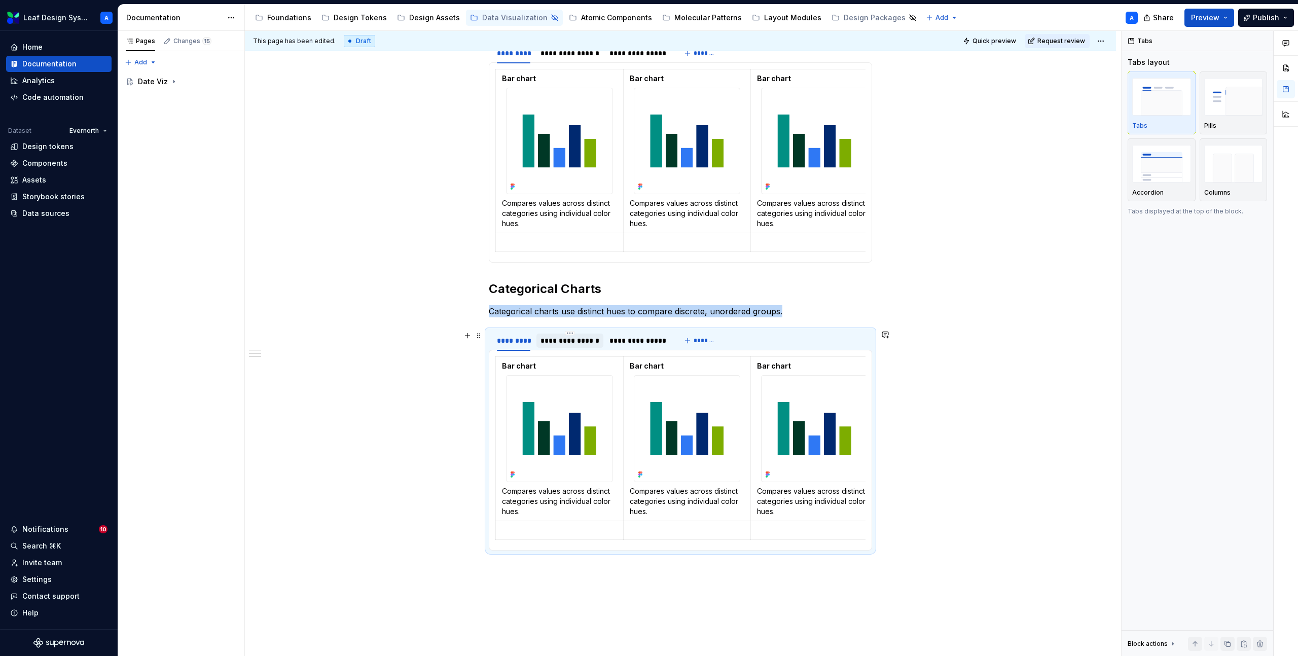
scroll to position [542, 0]
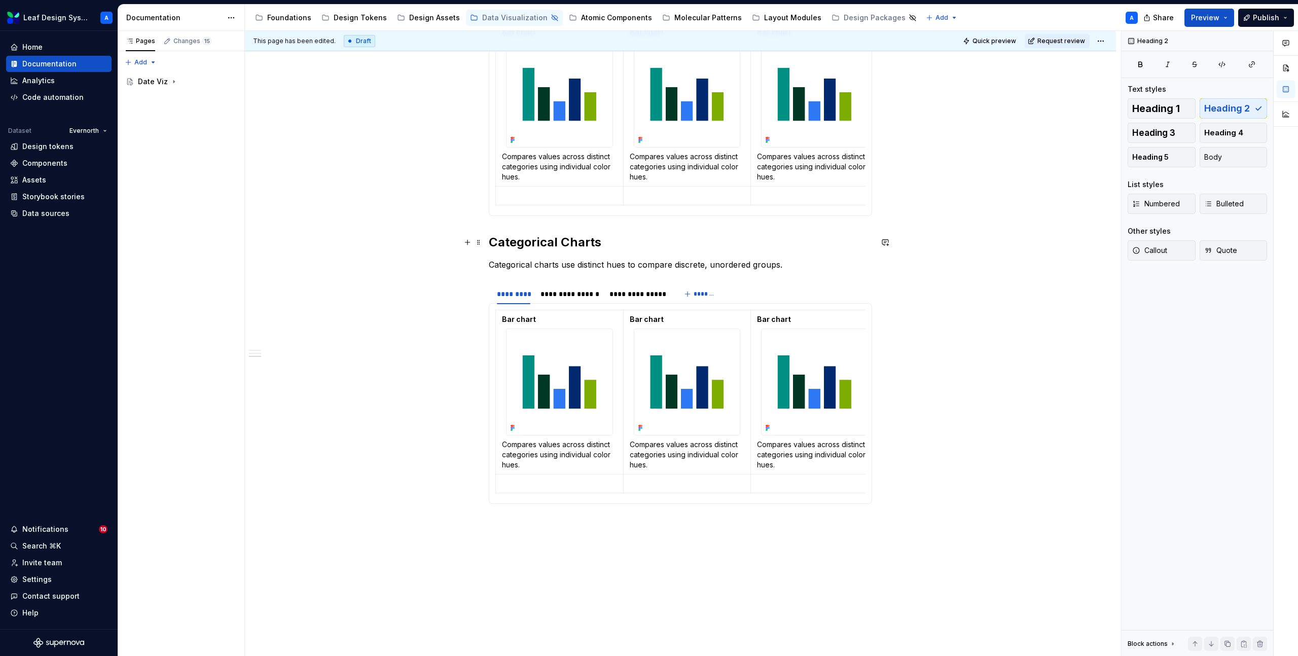
click at [540, 241] on h2 "Categorical Charts" at bounding box center [680, 242] width 383 height 16
click at [540, 241] on h2 "Sequential Monochromatic Charts Charts" at bounding box center [680, 242] width 383 height 16
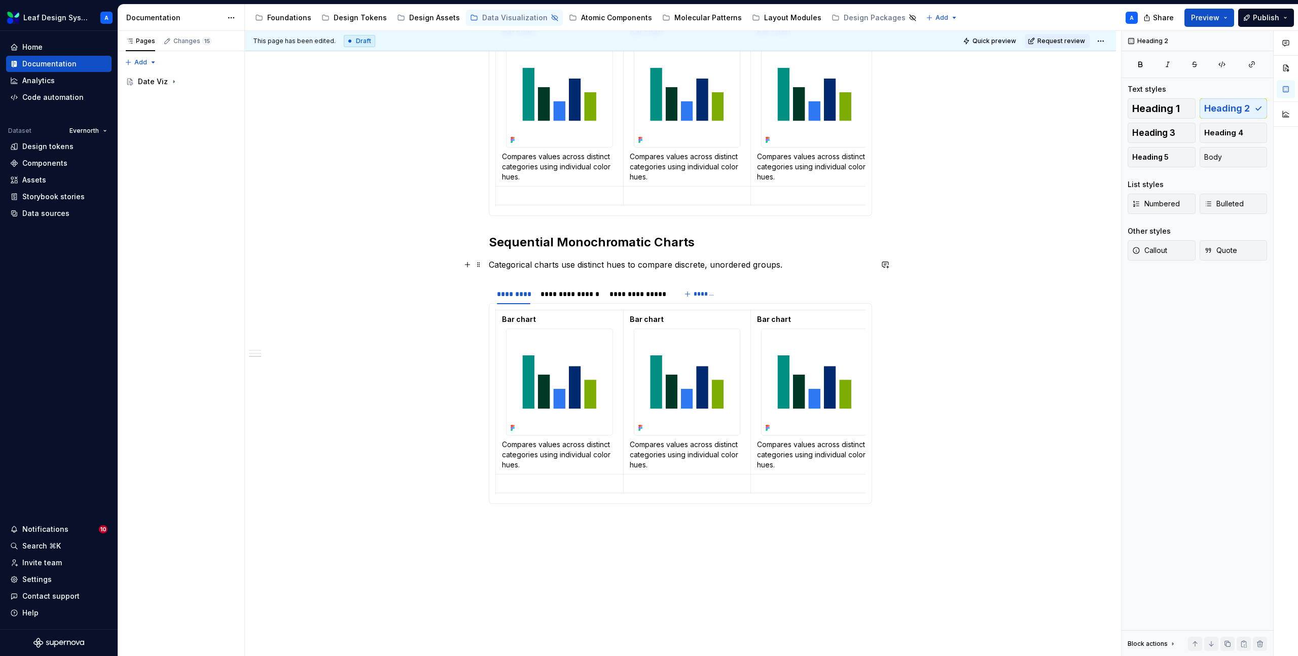
click at [523, 264] on p "Categorical charts use distinct hues to compare discrete, unordered groups." at bounding box center [680, 265] width 383 height 12
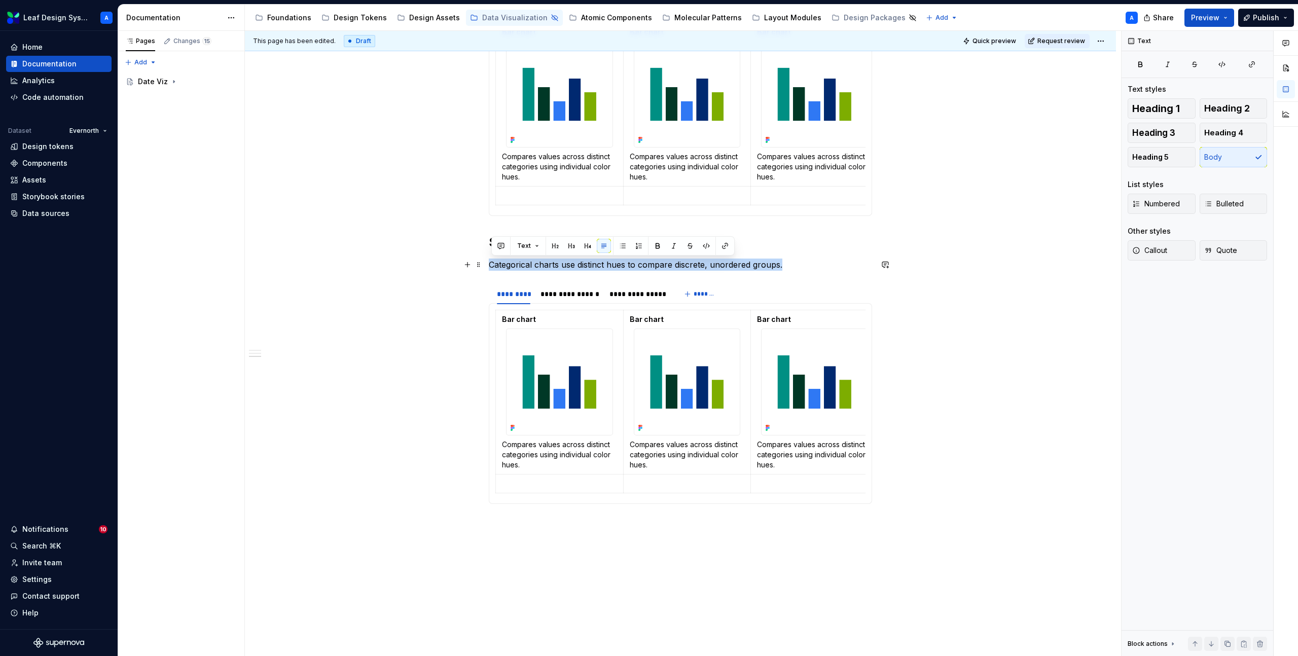
click at [523, 264] on p "Categorical charts use distinct hues to compare discrete, unordered groups." at bounding box center [680, 265] width 383 height 12
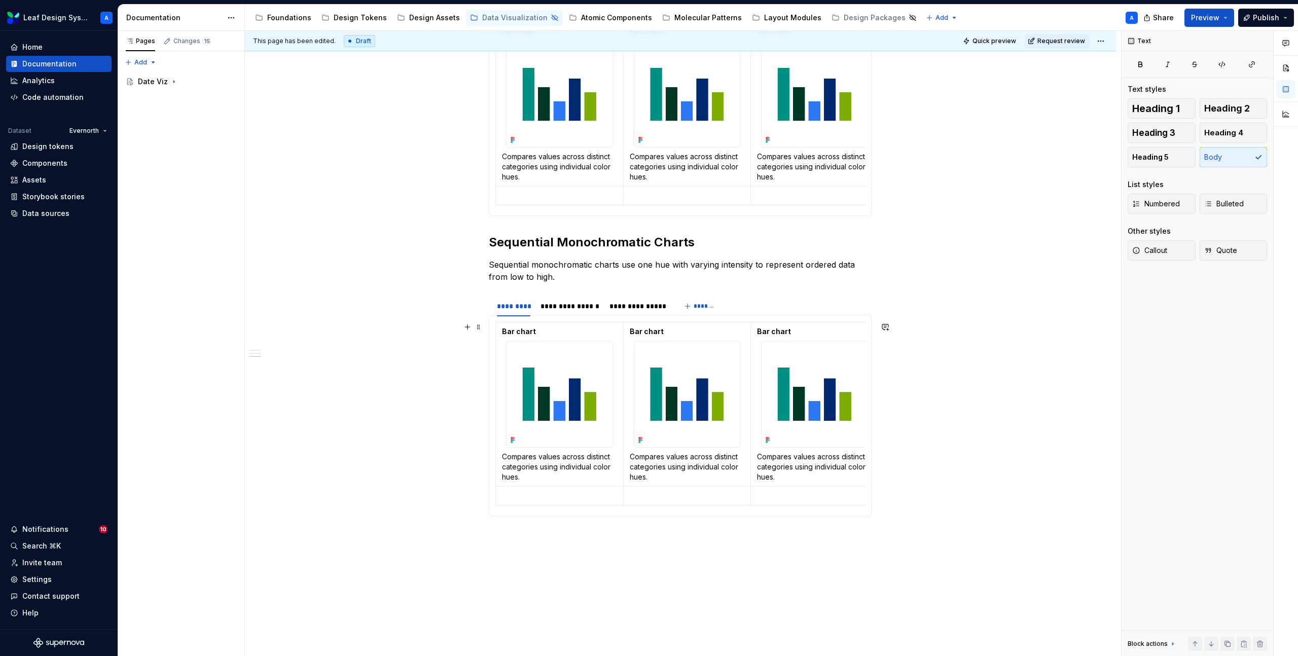
click at [381, 323] on div "**********" at bounding box center [680, 183] width 871 height 1099
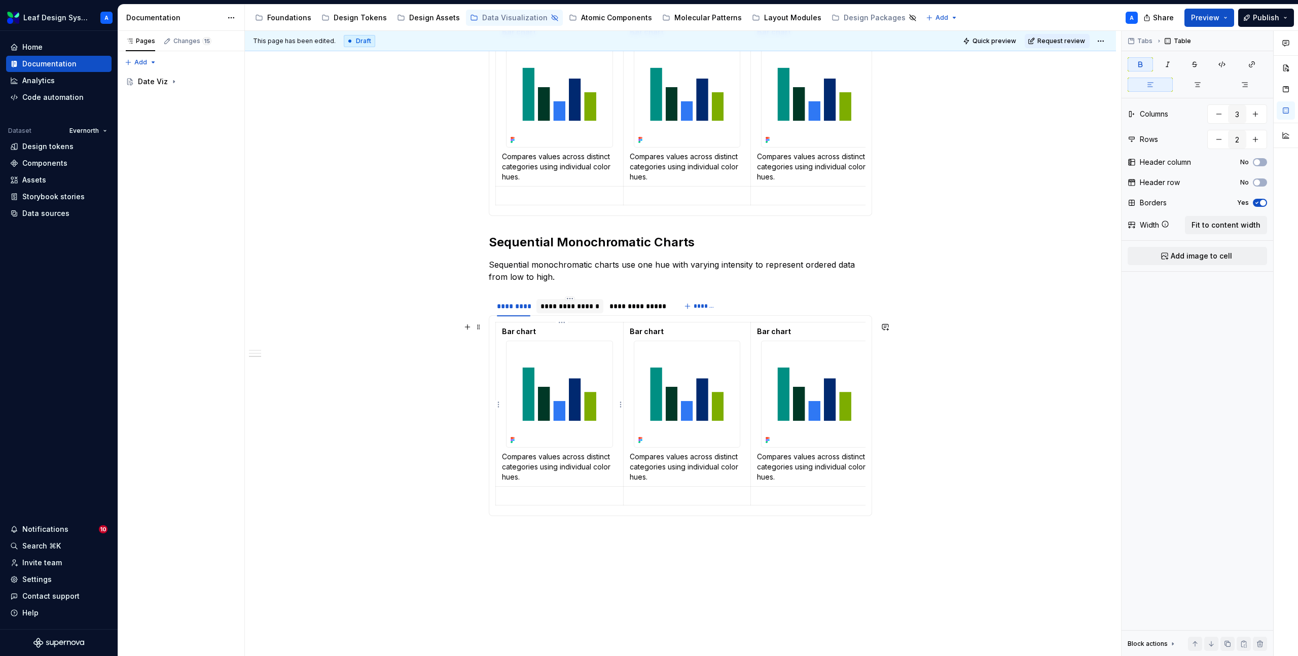
click at [579, 311] on div "**********" at bounding box center [570, 306] width 59 height 10
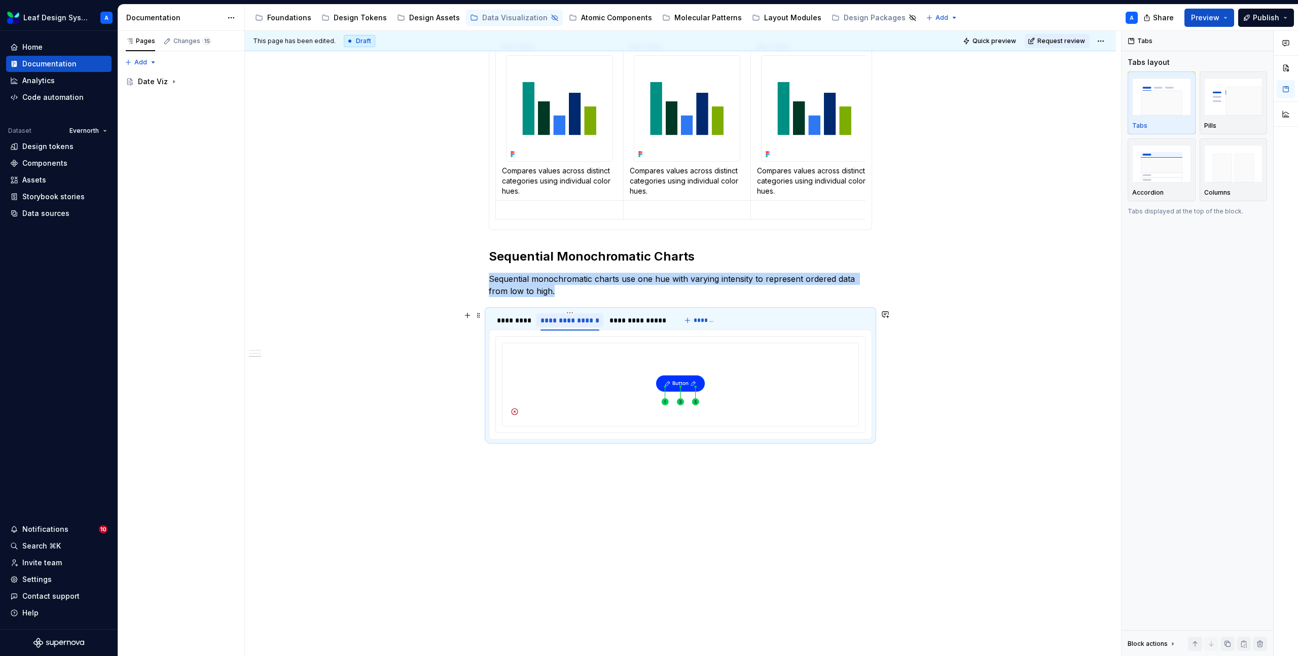
scroll to position [527, 0]
click at [574, 313] on html "Leaf Design System A Home Documentation Analytics Code automation Dataset Evern…" at bounding box center [649, 328] width 1298 height 656
click at [598, 400] on div "Delete tab" at bounding box center [619, 397] width 66 height 10
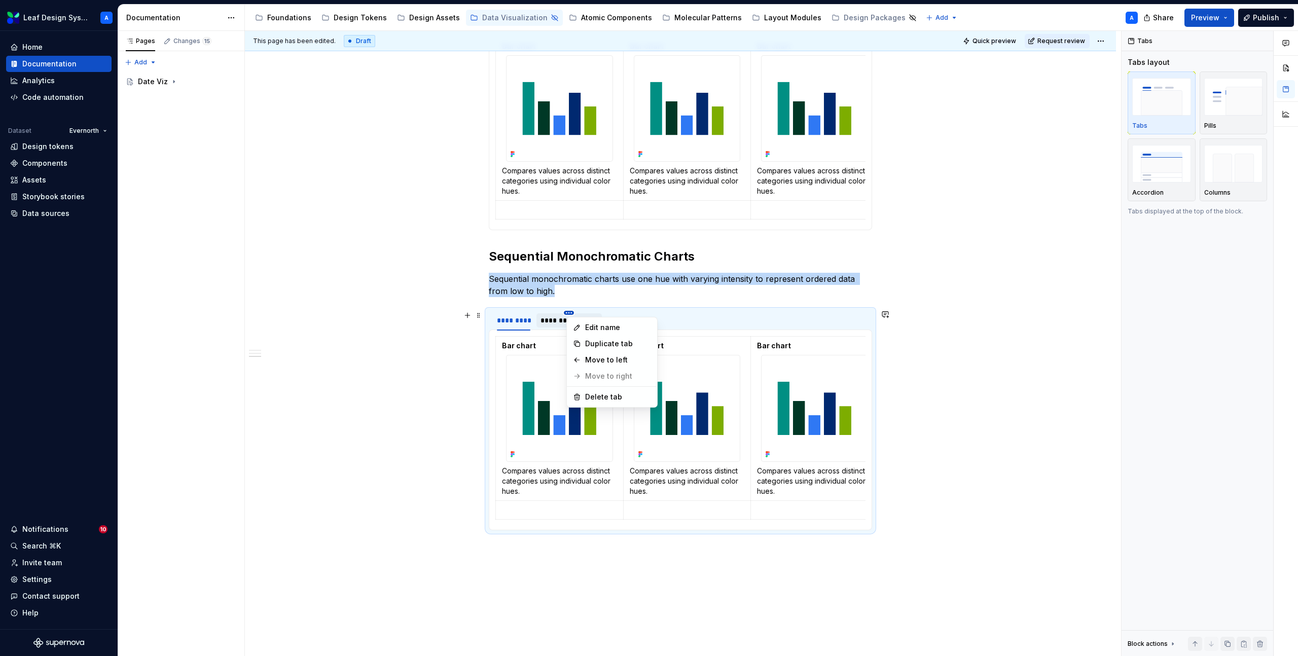
click at [574, 314] on html "Leaf Design System A Home Documentation Analytics Code automation Dataset Evern…" at bounding box center [649, 328] width 1298 height 656
click at [592, 399] on div "Delete tab" at bounding box center [618, 397] width 66 height 10
click at [345, 354] on div "**********" at bounding box center [680, 198] width 871 height 1099
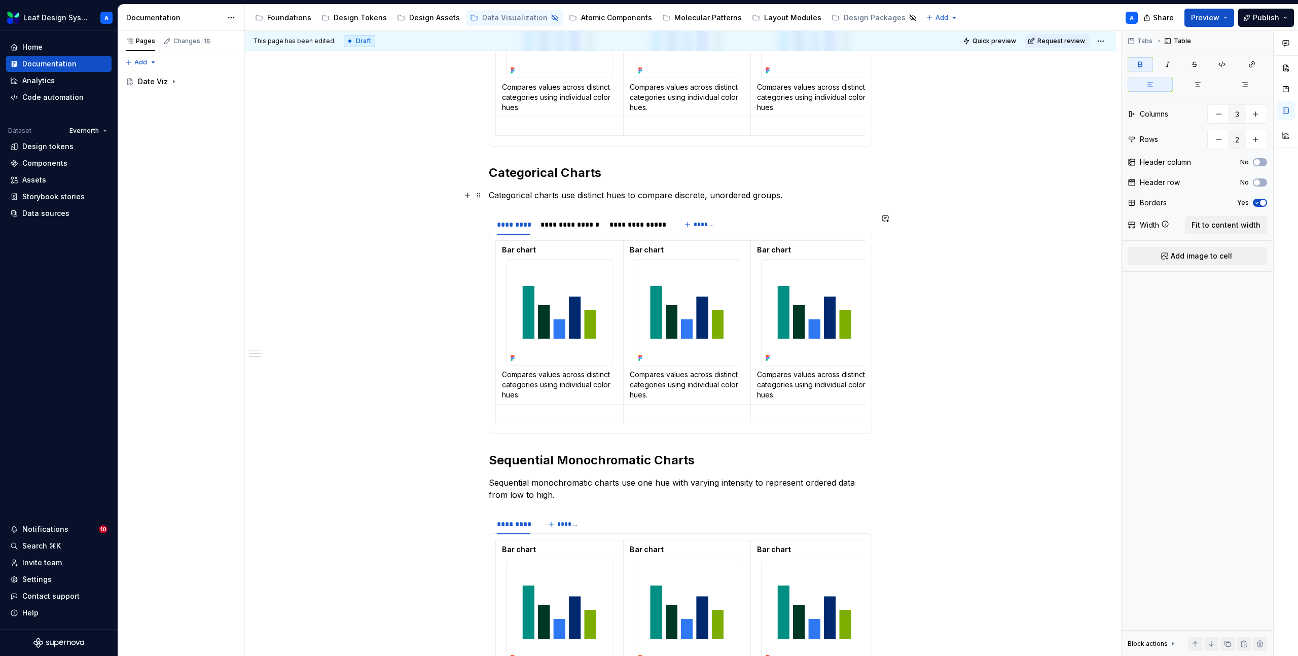
scroll to position [296, 0]
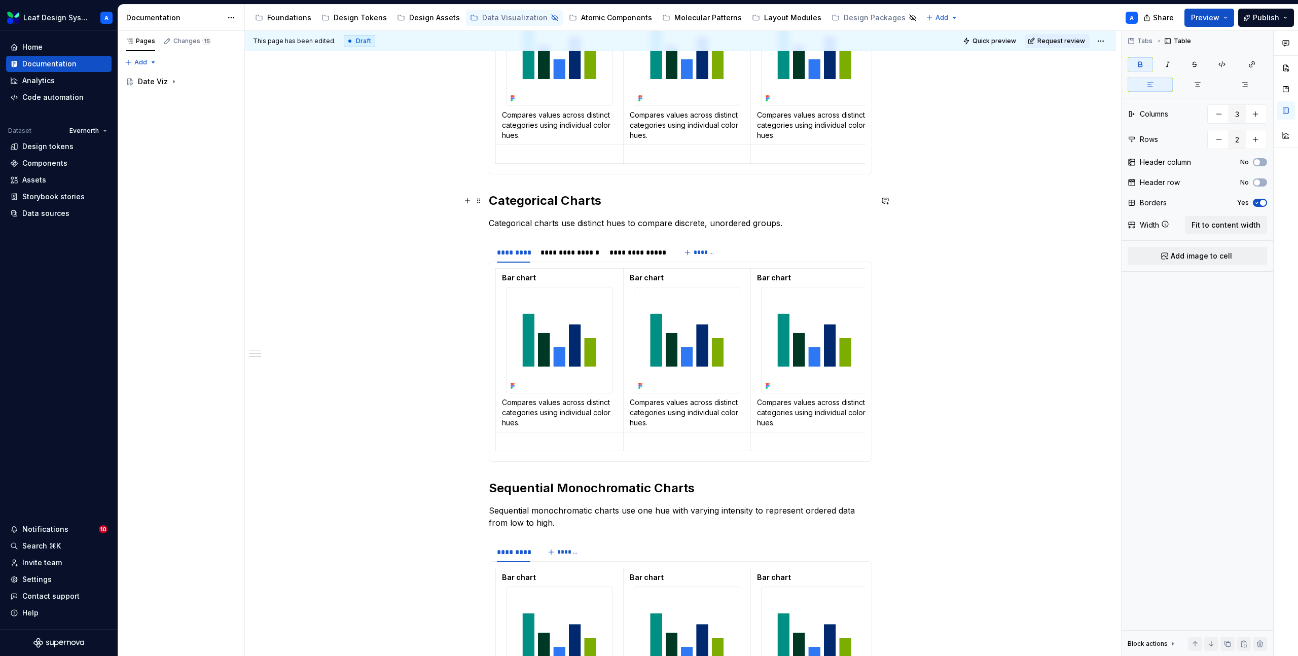
click at [520, 194] on h2 "Categorical Charts" at bounding box center [680, 201] width 383 height 16
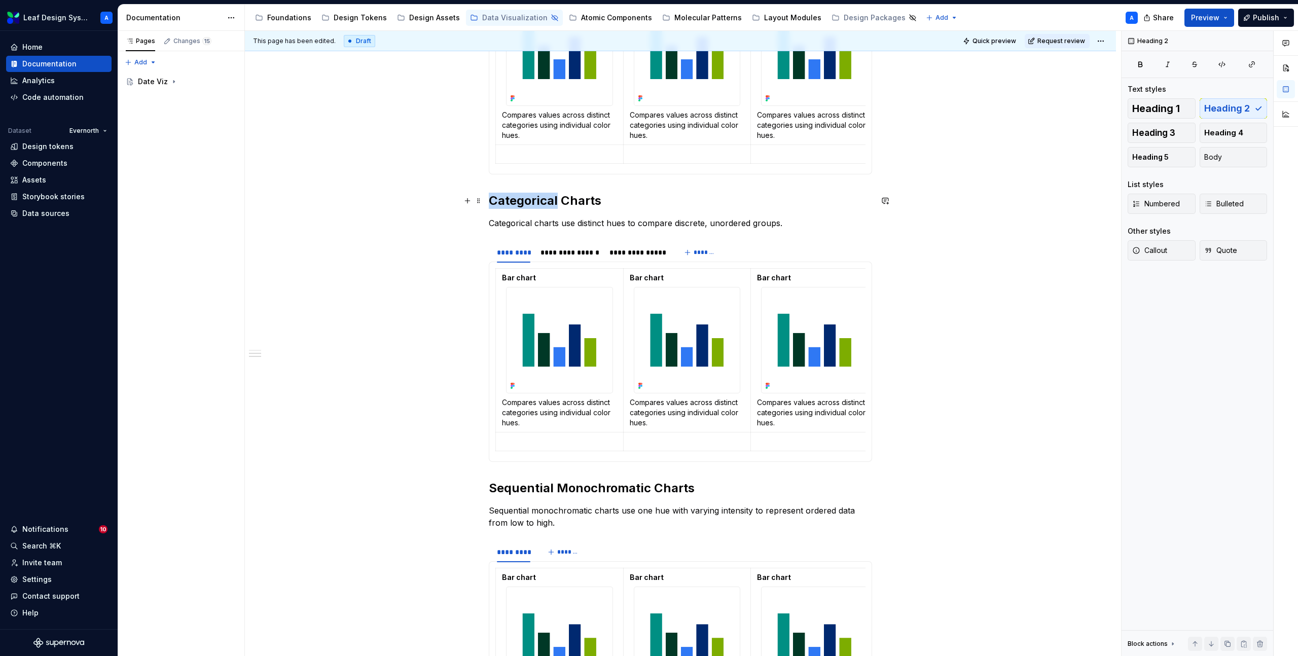
click at [520, 194] on h2 "Categorical Charts" at bounding box center [680, 201] width 383 height 16
click at [550, 225] on p "Categorical charts use distinct hues to compare discrete, unordered groups." at bounding box center [680, 223] width 383 height 12
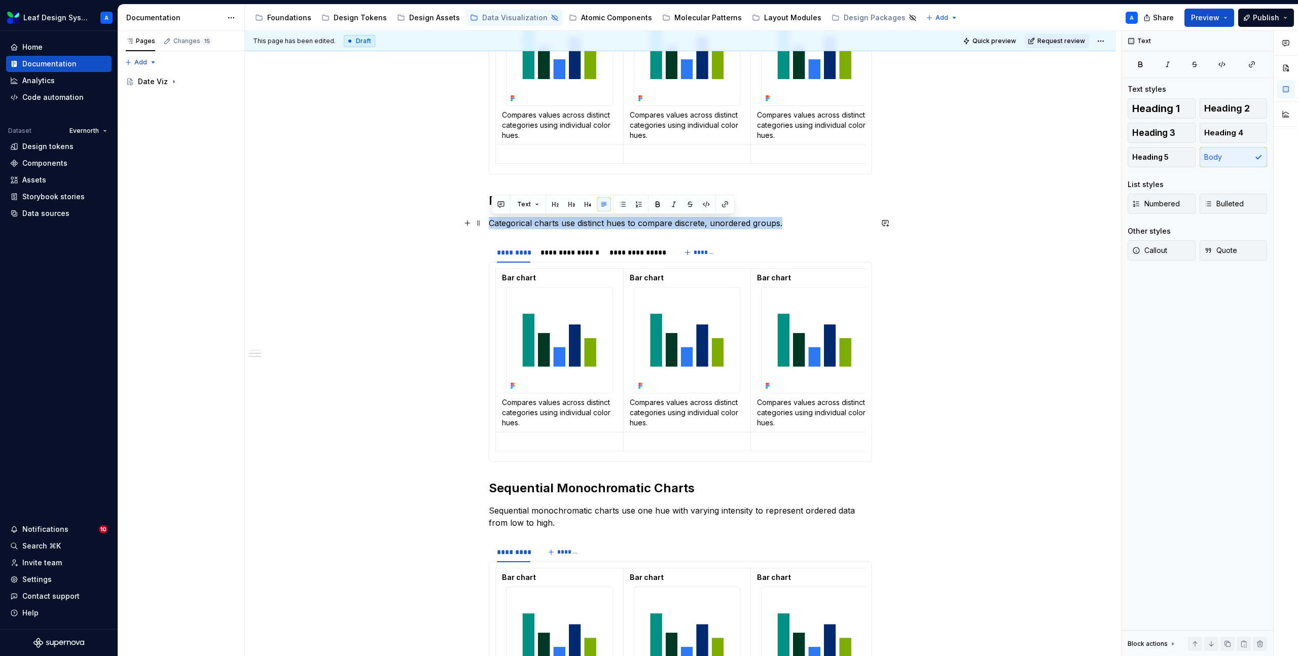
click at [550, 225] on p "Categorical charts use distinct hues to compare discrete, unordered groups." at bounding box center [680, 223] width 383 height 12
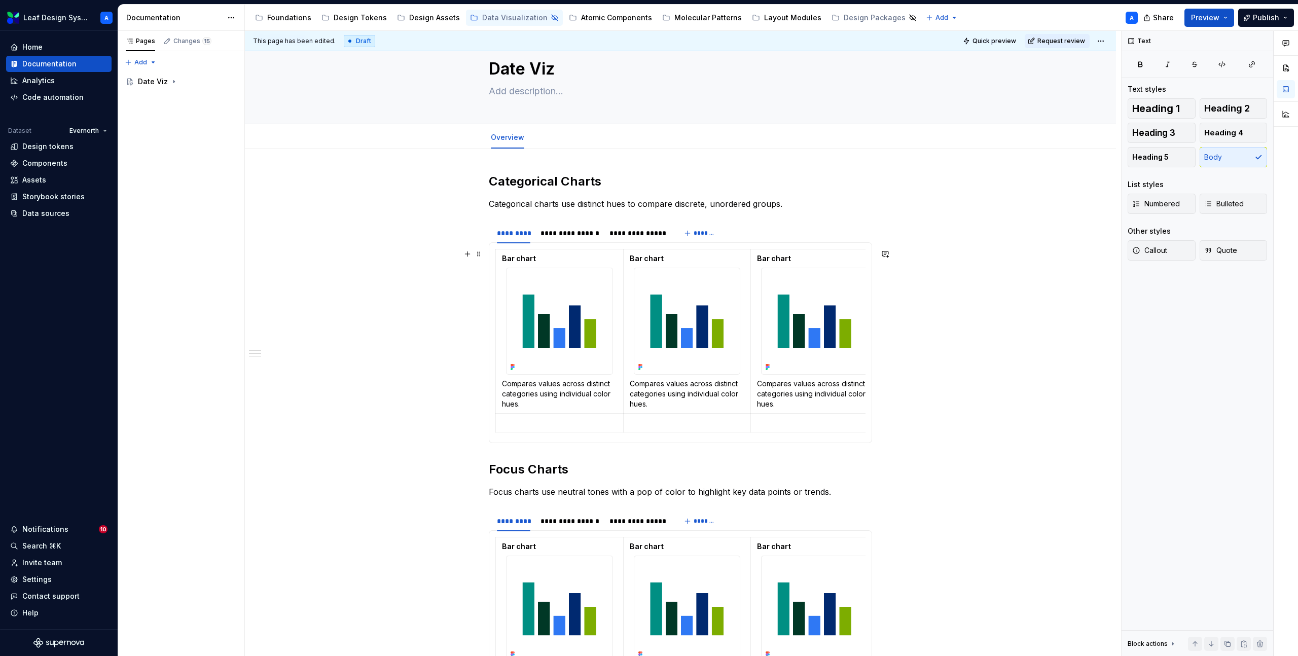
scroll to position [0, 0]
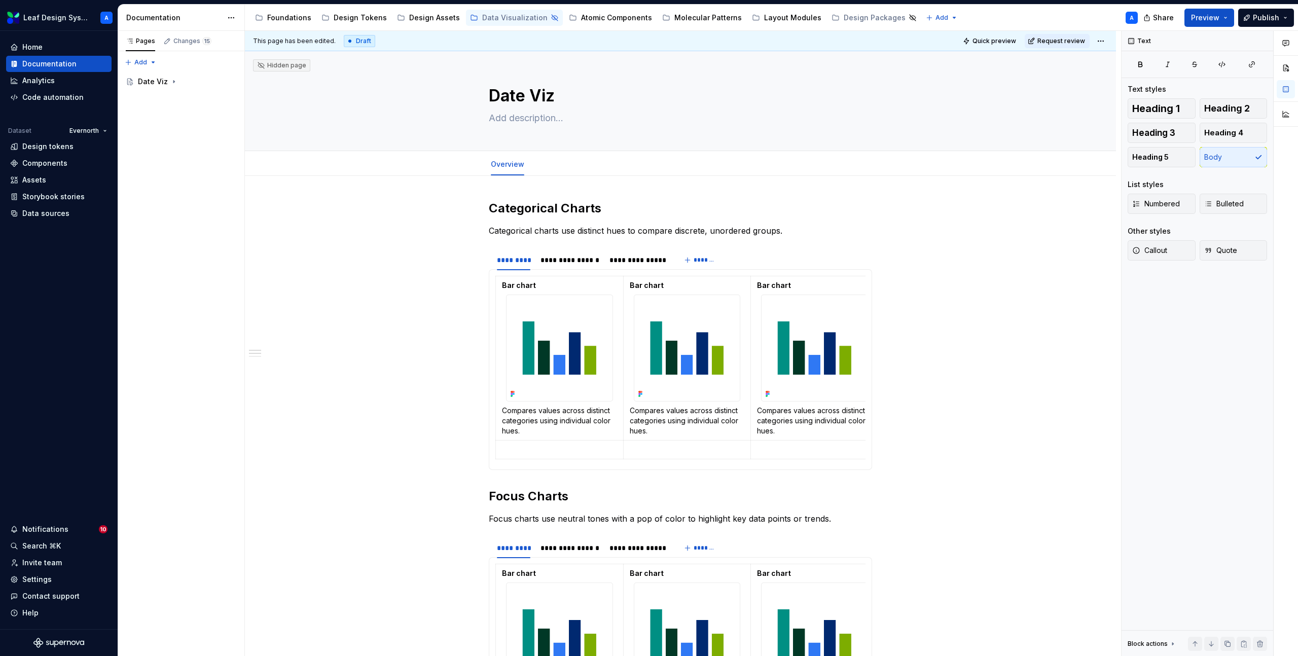
type textarea "*"
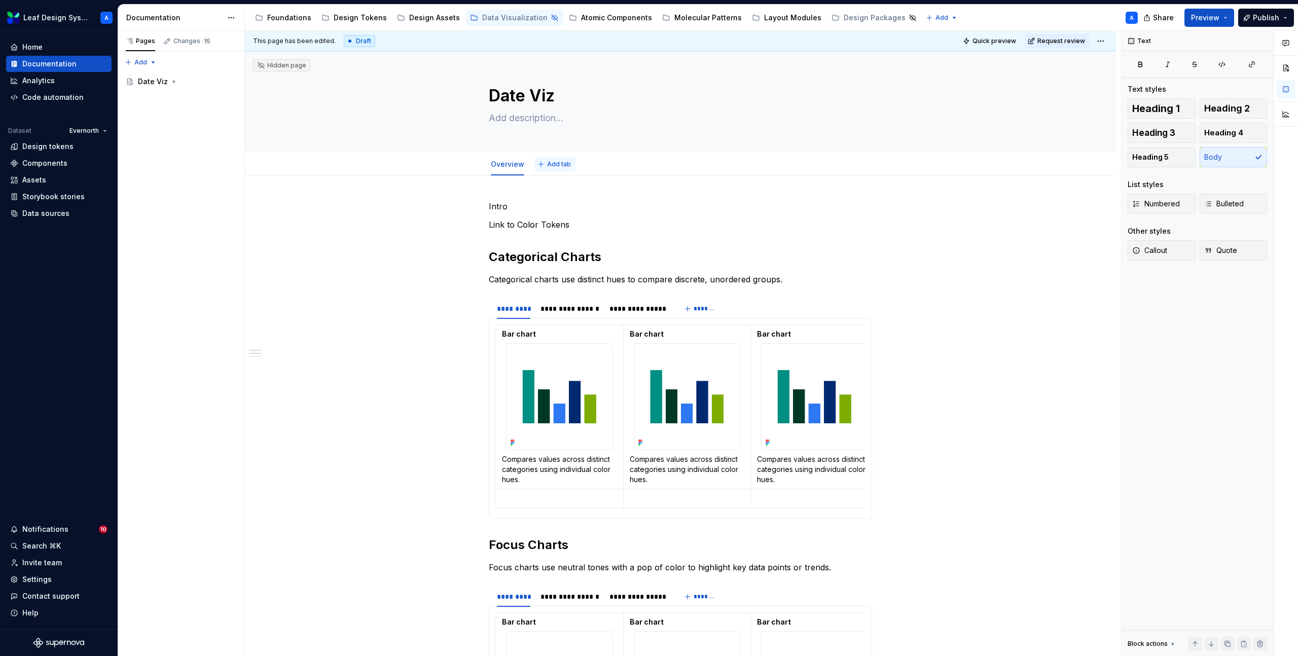
click at [543, 163] on button "Add tab" at bounding box center [555, 164] width 41 height 14
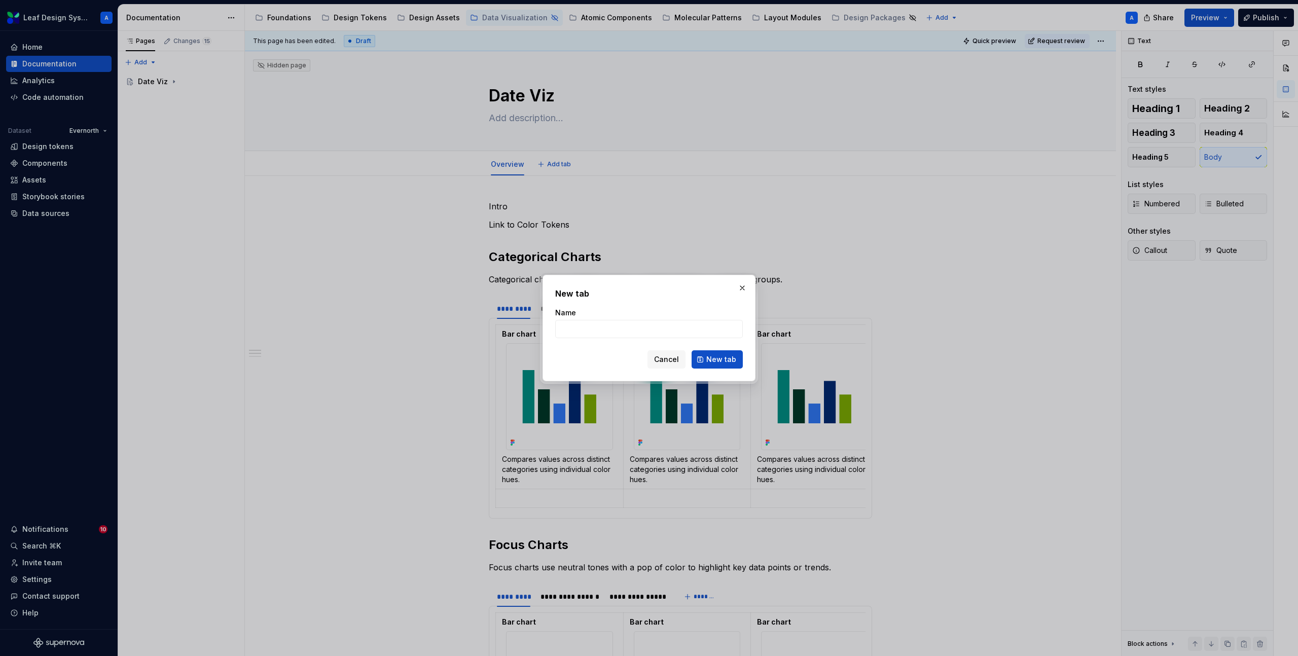
type textarea "*"
type input "Application"
click button "New tab" at bounding box center [717, 359] width 51 height 18
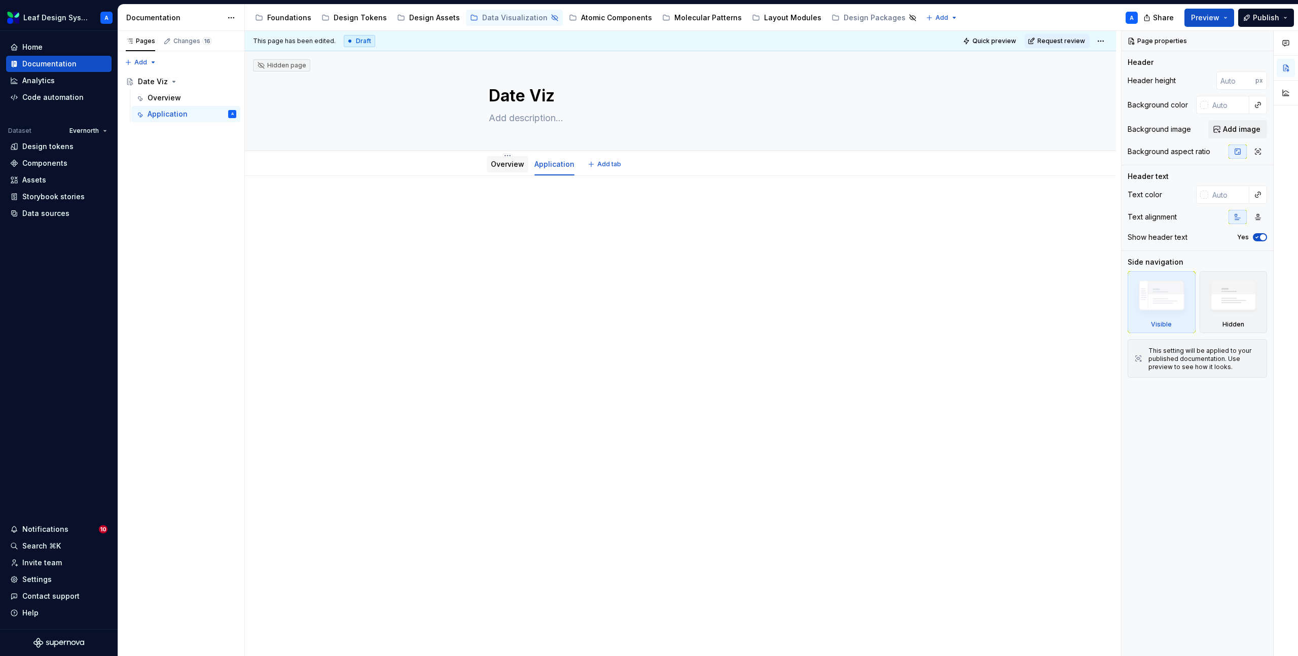
click at [499, 169] on div "Overview" at bounding box center [507, 164] width 33 height 10
click at [500, 211] on p at bounding box center [680, 206] width 383 height 12
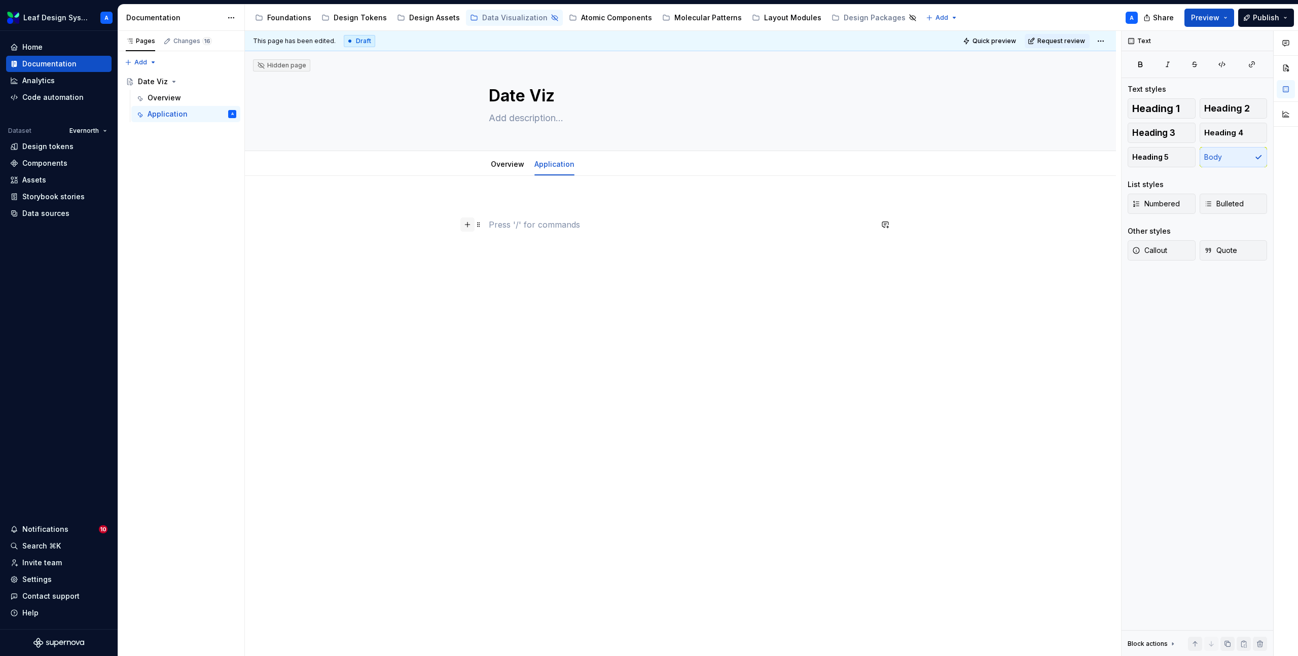
click at [471, 224] on button "button" at bounding box center [467, 225] width 14 height 14
click at [543, 301] on div "Display a simple table" at bounding box center [555, 303] width 66 height 8
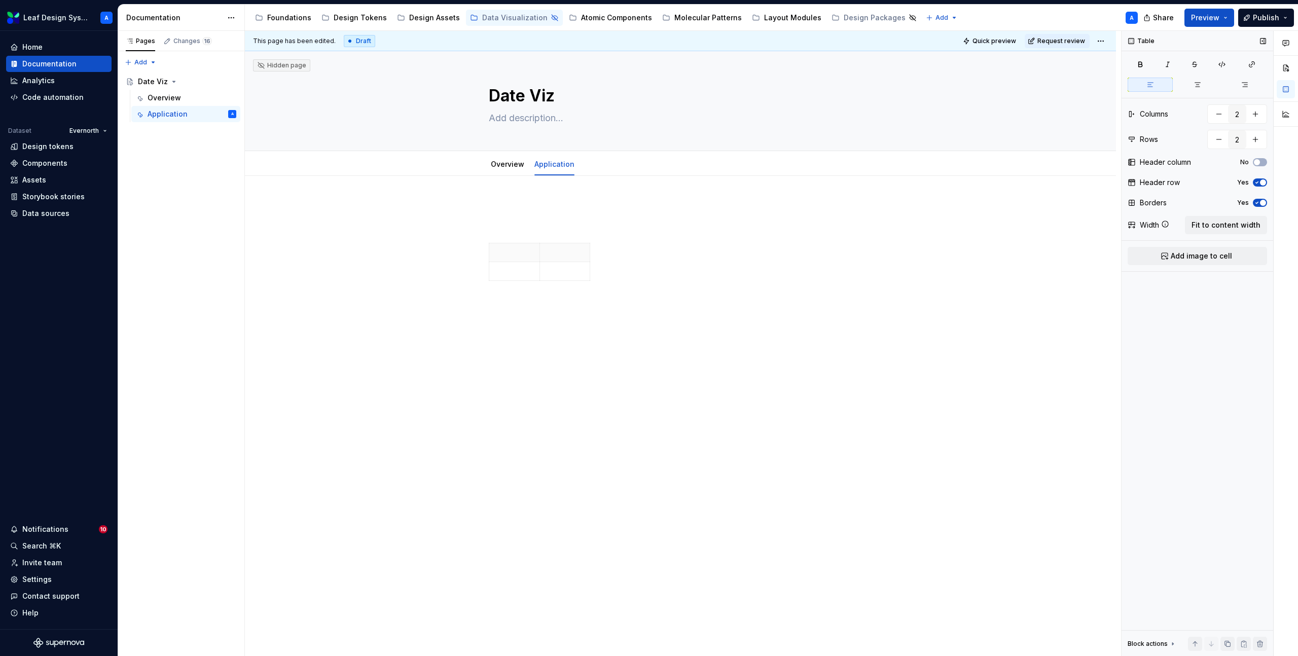
click at [1258, 181] on icon "button" at bounding box center [1257, 183] width 8 height 6
type textarea "*"
click at [1256, 111] on button "button" at bounding box center [1256, 114] width 18 height 18
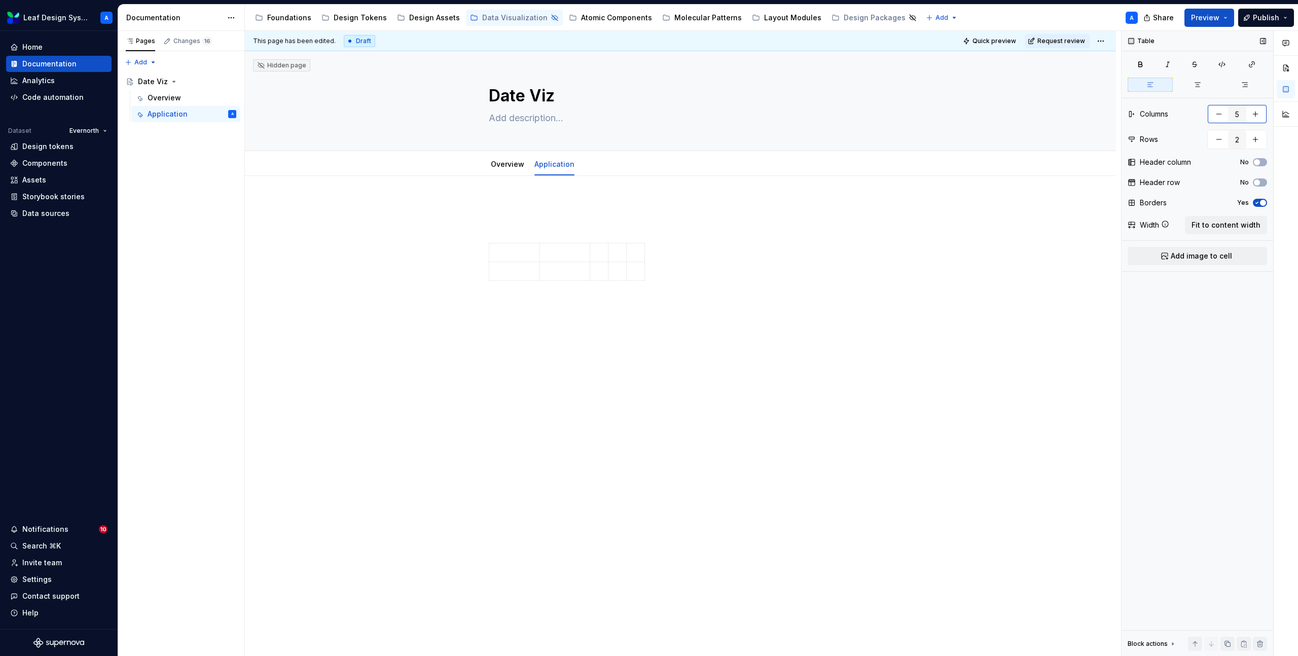
click at [1256, 111] on button "button" at bounding box center [1256, 114] width 18 height 18
type input "6"
type textarea "*"
click at [1256, 111] on button "button" at bounding box center [1256, 114] width 18 height 18
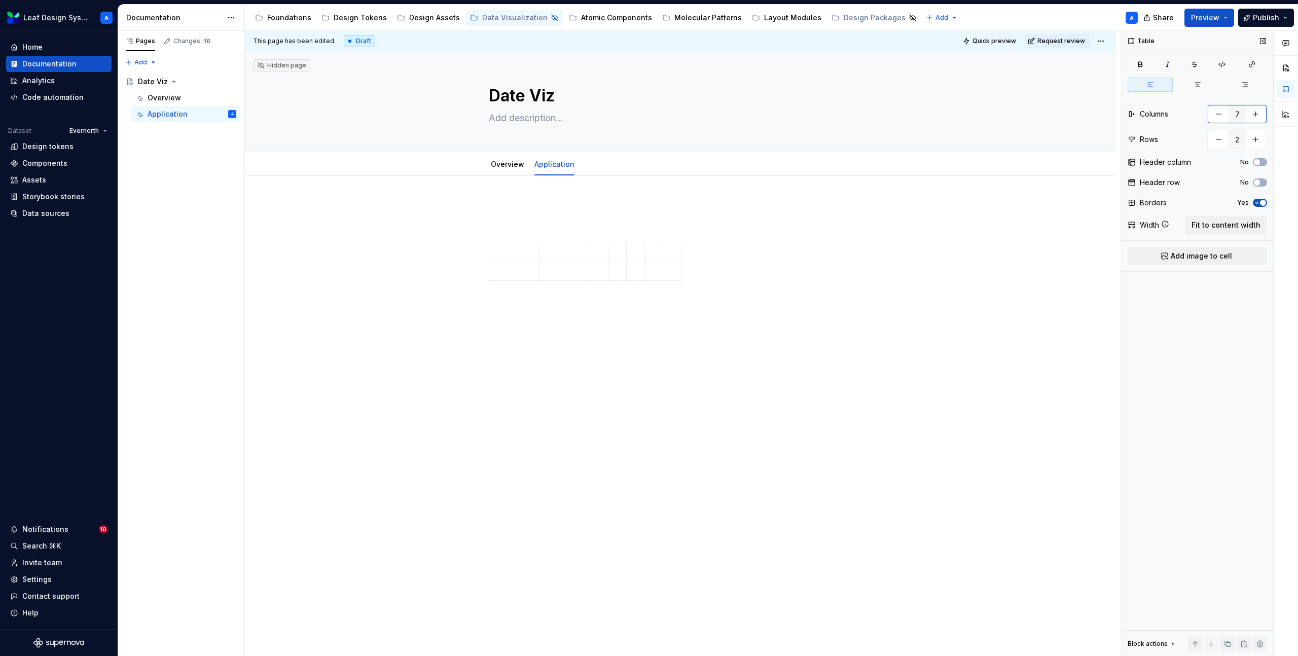
type input "8"
type textarea "*"
click at [1263, 139] on button "button" at bounding box center [1256, 139] width 18 height 18
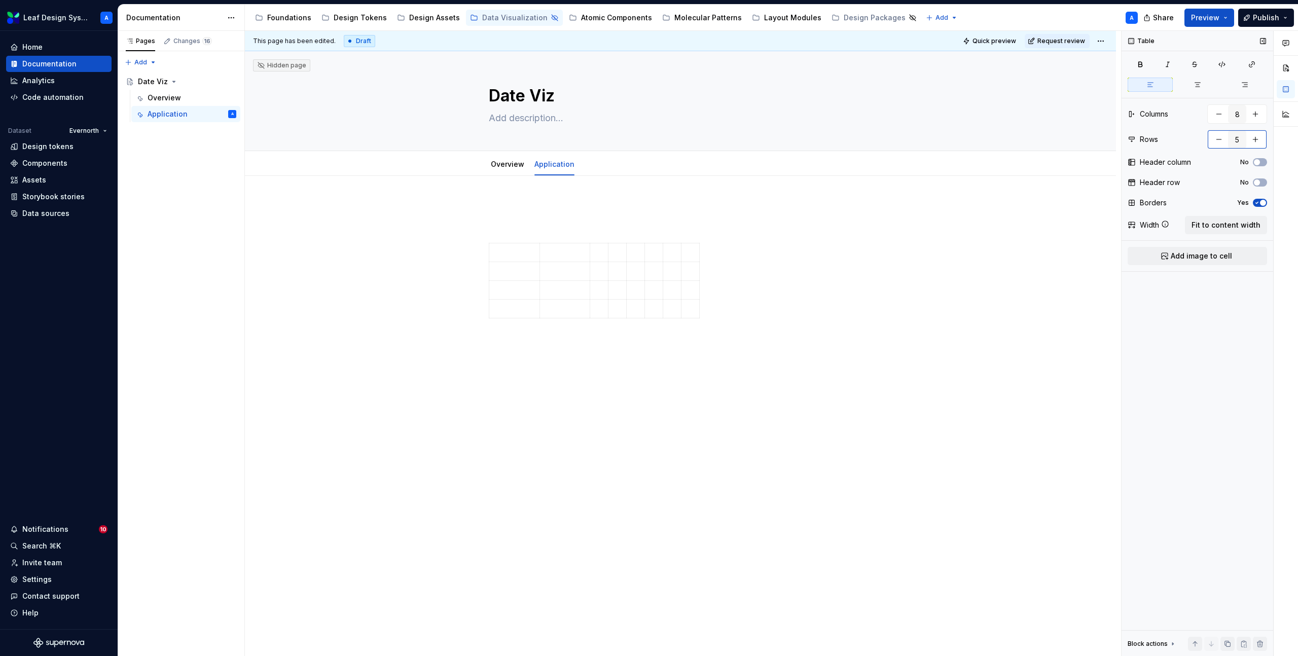
click at [1263, 139] on button "button" at bounding box center [1256, 139] width 18 height 18
type input "7"
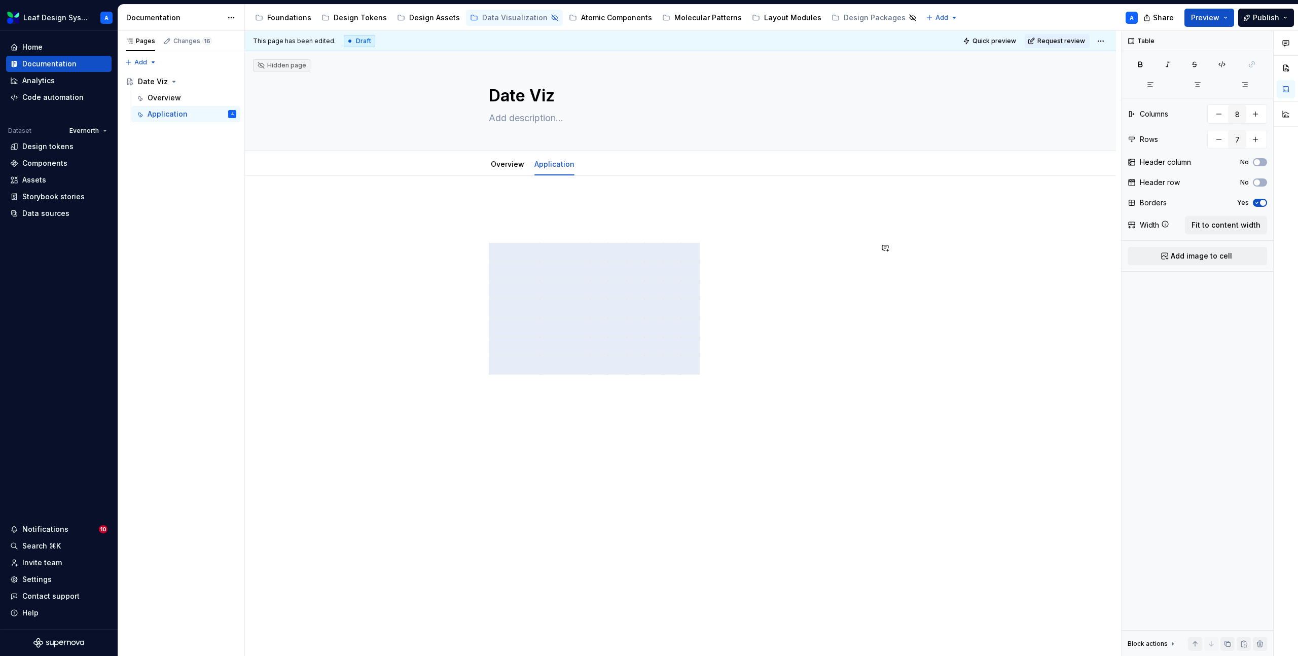
drag, startPoint x: 518, startPoint y: 254, endPoint x: 709, endPoint y: 382, distance: 230.7
click at [709, 382] on div at bounding box center [680, 295] width 383 height 191
click at [1208, 221] on span "Fit to content width" at bounding box center [1226, 225] width 69 height 10
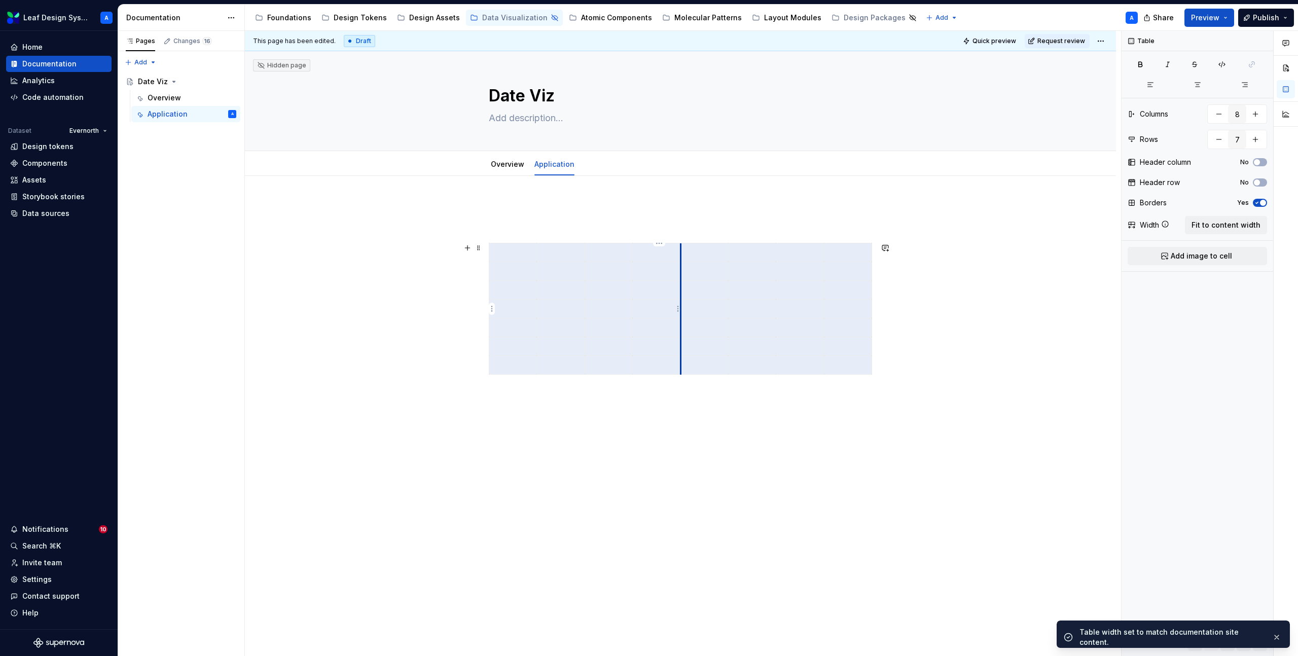
click at [681, 308] on td at bounding box center [657, 309] width 48 height 19
click at [699, 310] on p at bounding box center [704, 309] width 35 height 10
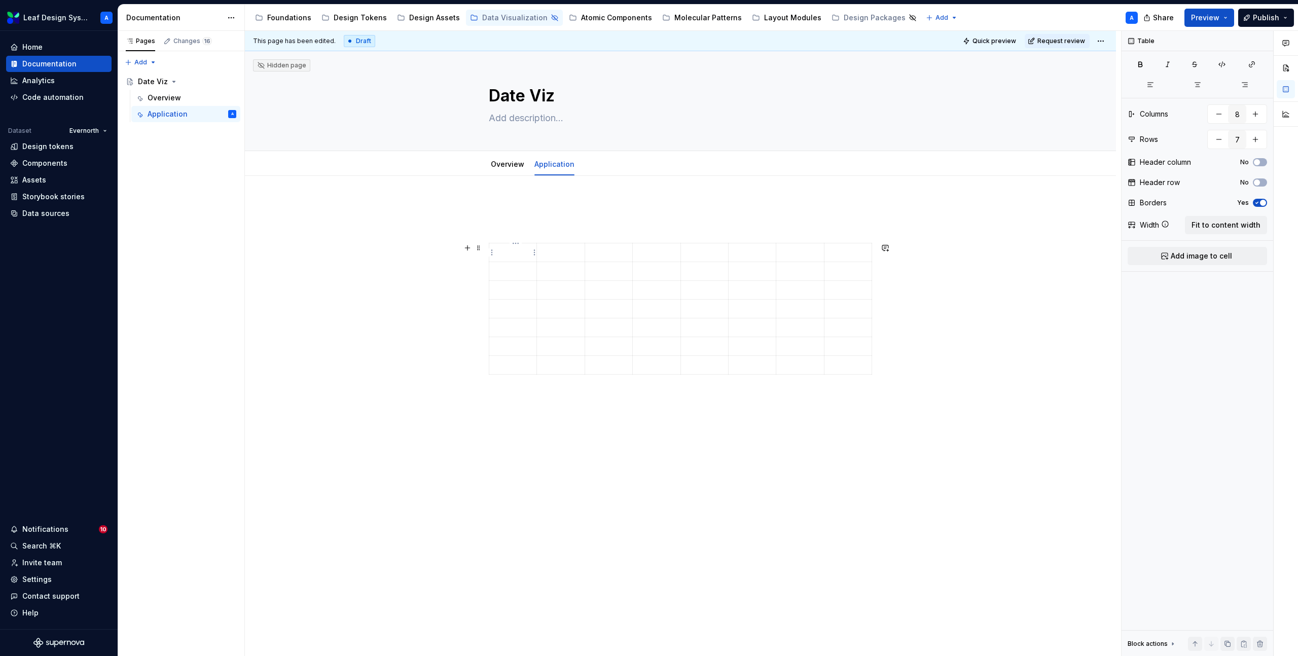
click at [515, 256] on p at bounding box center [512, 252] width 35 height 10
drag, startPoint x: 525, startPoint y: 290, endPoint x: 498, endPoint y: 257, distance: 42.9
click at [498, 257] on td "sequence-01 hypermint-120" at bounding box center [513, 270] width 48 height 55
click at [573, 230] on button "button" at bounding box center [575, 234] width 14 height 14
click at [514, 274] on code "hypermint-120" at bounding box center [511, 284] width 33 height 21
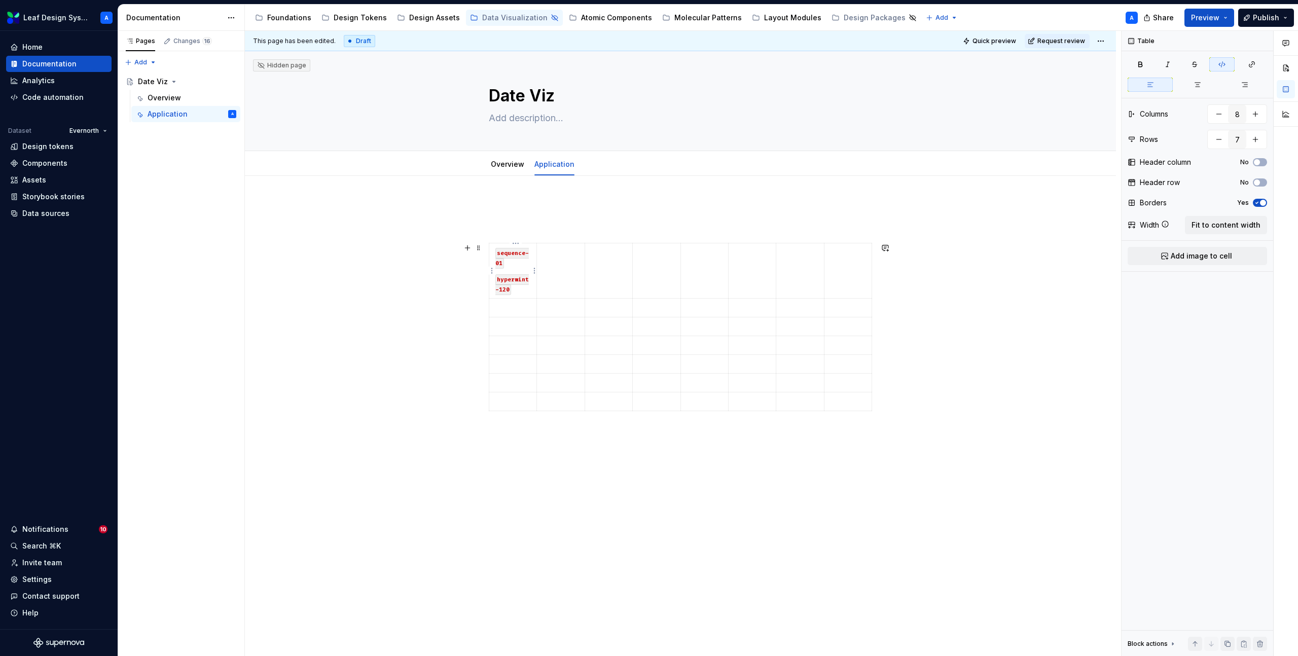
click at [497, 262] on td "sequence-01 hypermint-120" at bounding box center [513, 270] width 48 height 55
drag, startPoint x: 510, startPoint y: 266, endPoint x: 500, endPoint y: 257, distance: 13.3
click at [500, 257] on p "sequence-01" at bounding box center [512, 257] width 35 height 20
click at [504, 282] on code "hypermint-120" at bounding box center [511, 284] width 33 height 21
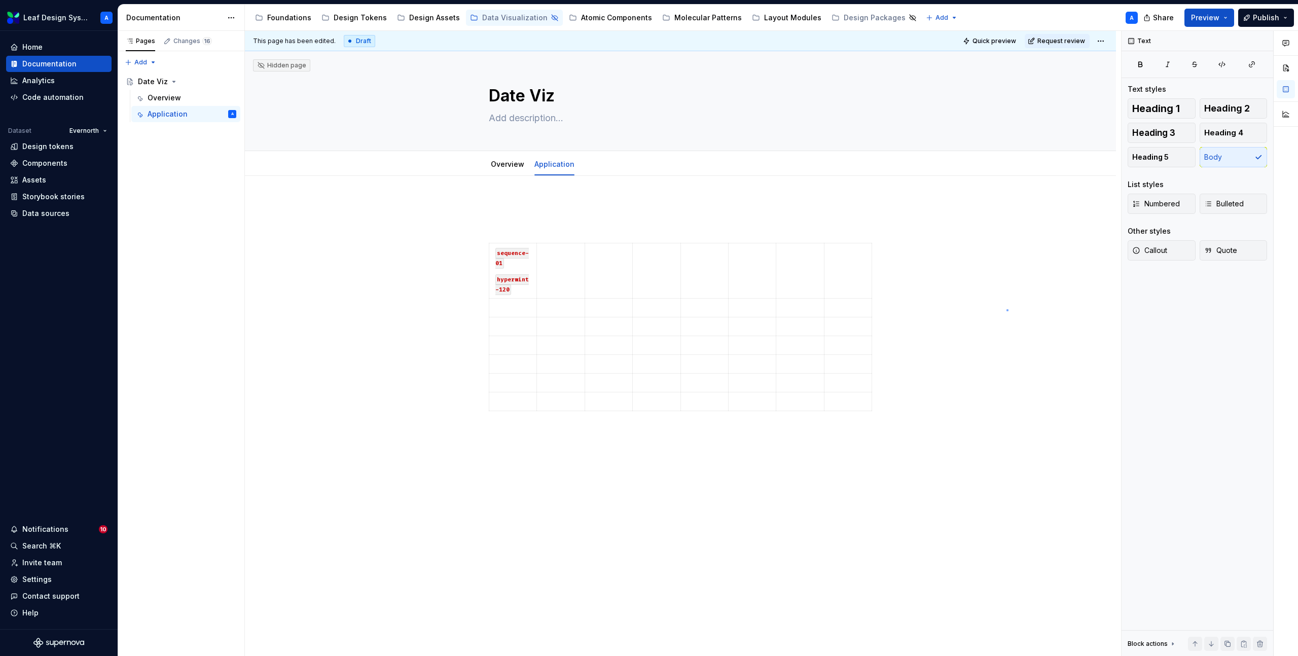
click at [1007, 310] on div "This page has been edited. Draft Quick preview Request review Hidden page Date …" at bounding box center [683, 344] width 876 height 626
click at [512, 263] on p "sequence-01" at bounding box center [512, 257] width 35 height 20
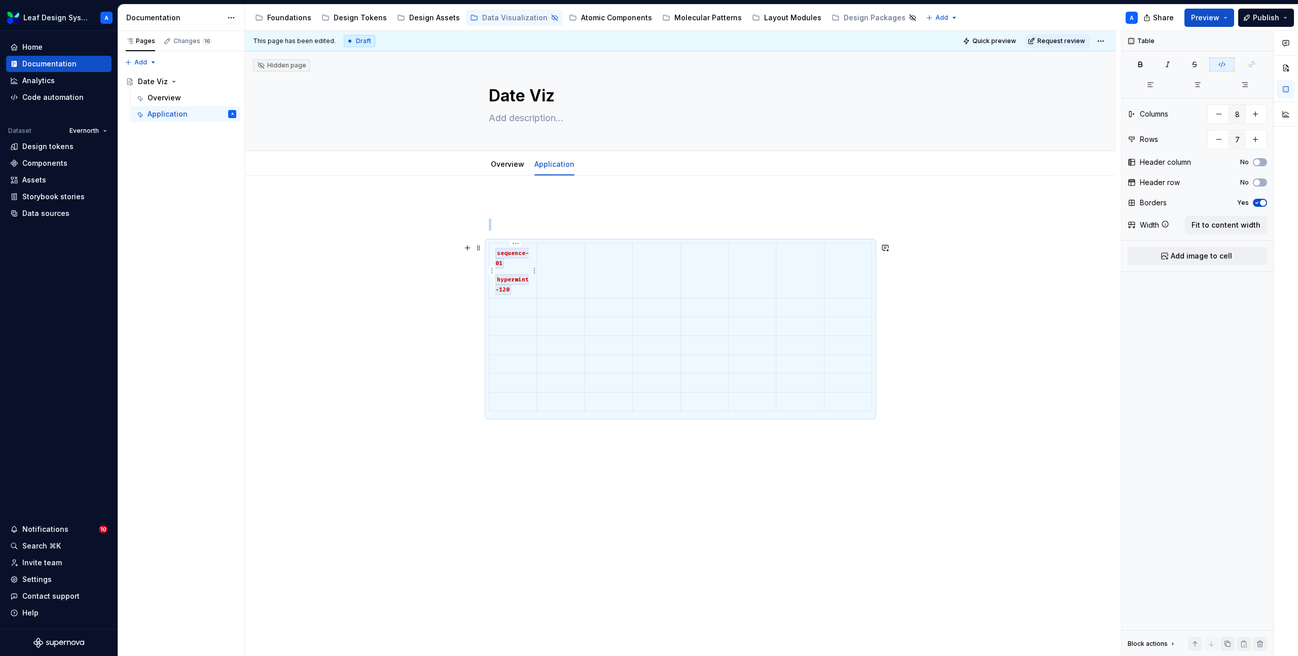
click at [508, 256] on code "sequence-01" at bounding box center [511, 258] width 33 height 21
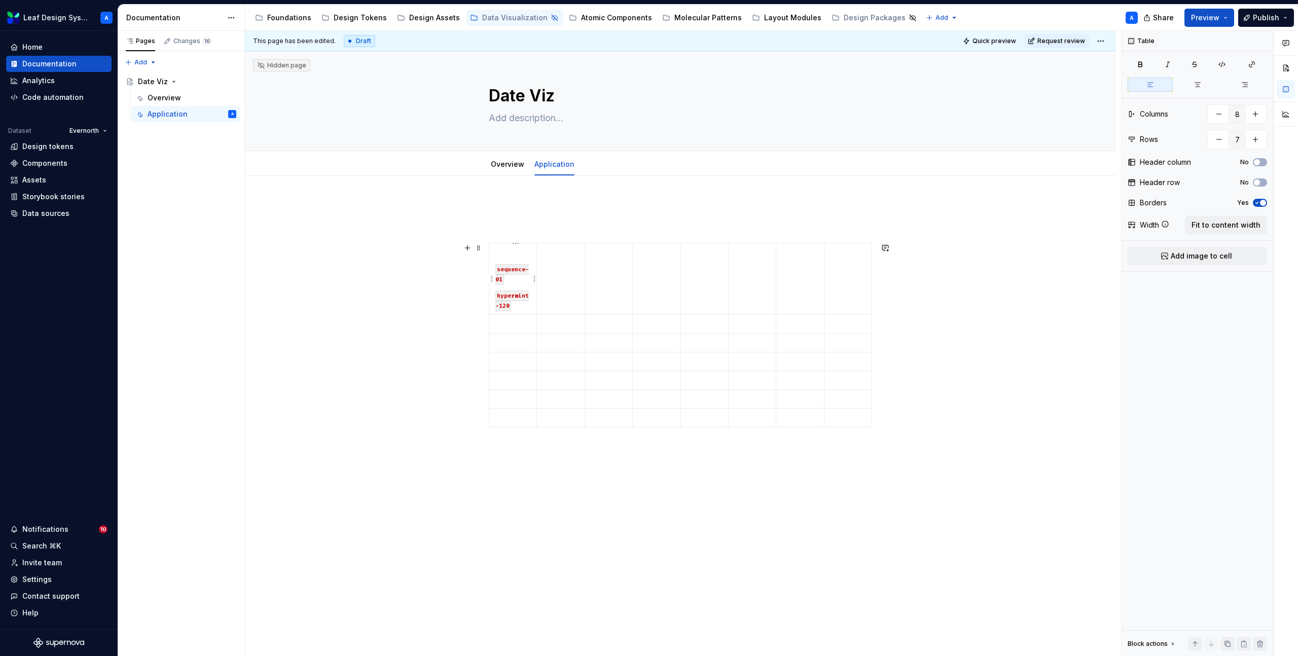
click at [517, 251] on p at bounding box center [512, 252] width 35 height 10
click at [1208, 250] on button "Add image to cell" at bounding box center [1197, 256] width 139 height 18
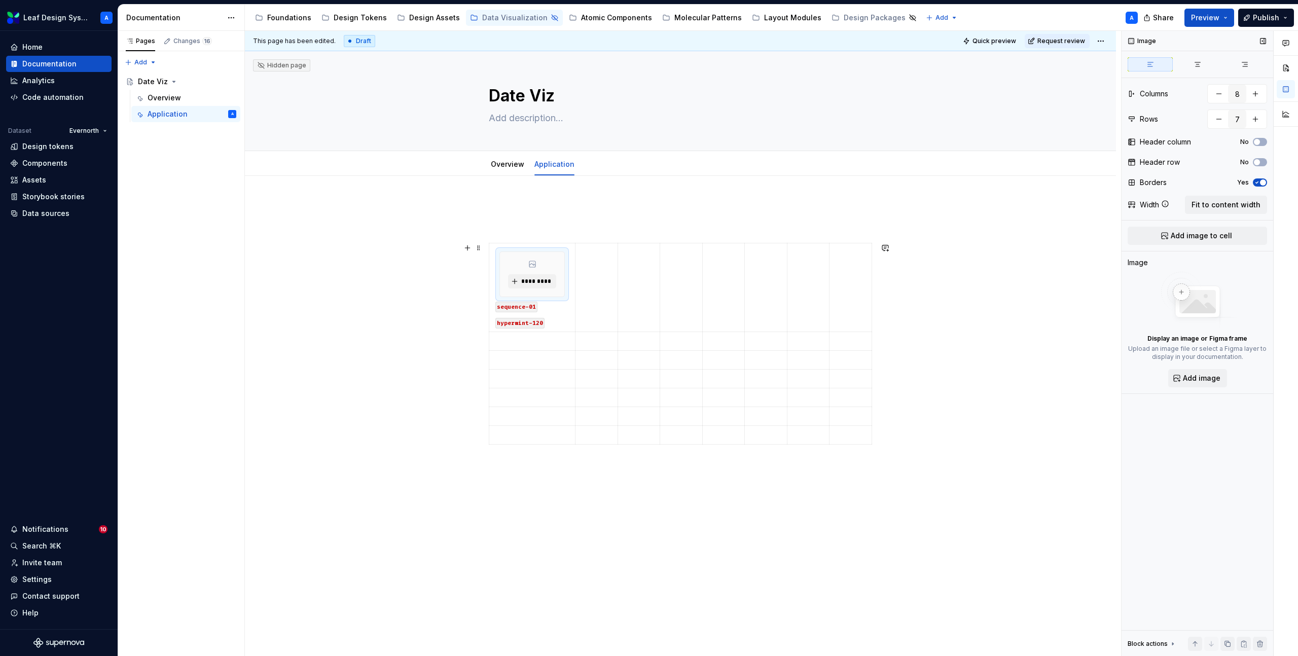
type textarea "*"
click at [539, 283] on span "*********" at bounding box center [536, 281] width 31 height 8
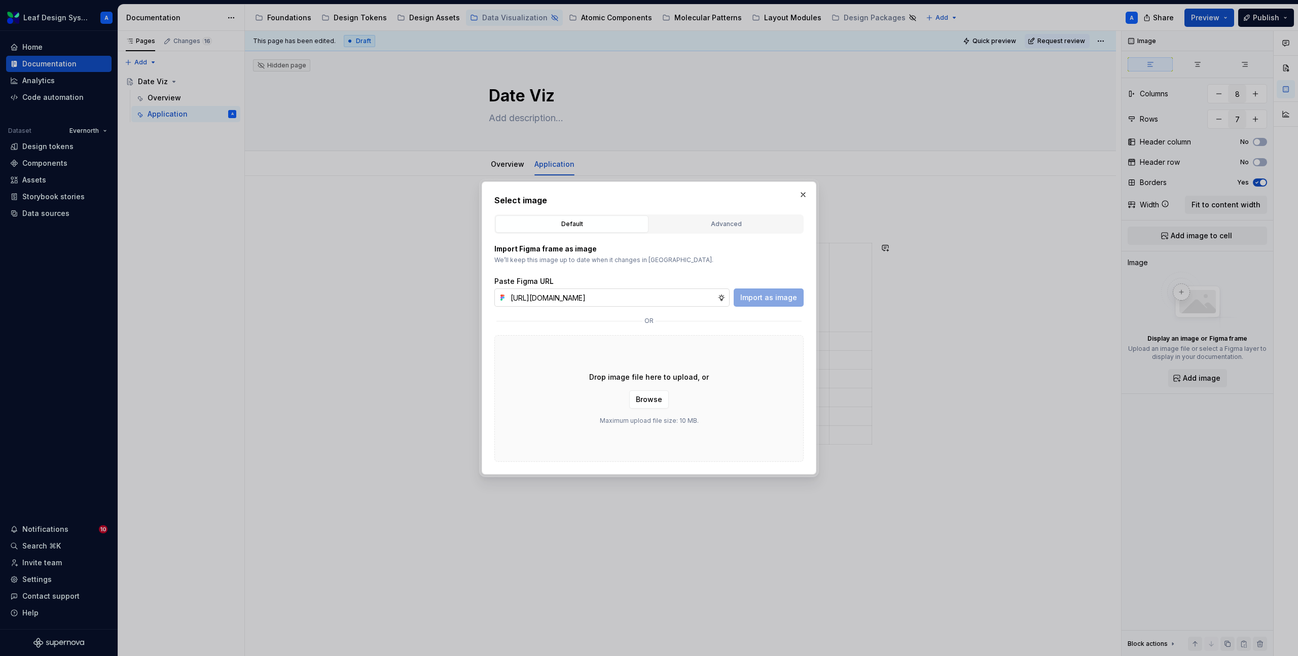
scroll to position [0, 299]
type input "https://www.figma.com/design/R5FNMiBYdBSXRtfBEXZGMx/Design-Documentation-Assets…"
click at [768, 289] on button "Import as image" at bounding box center [769, 298] width 70 height 18
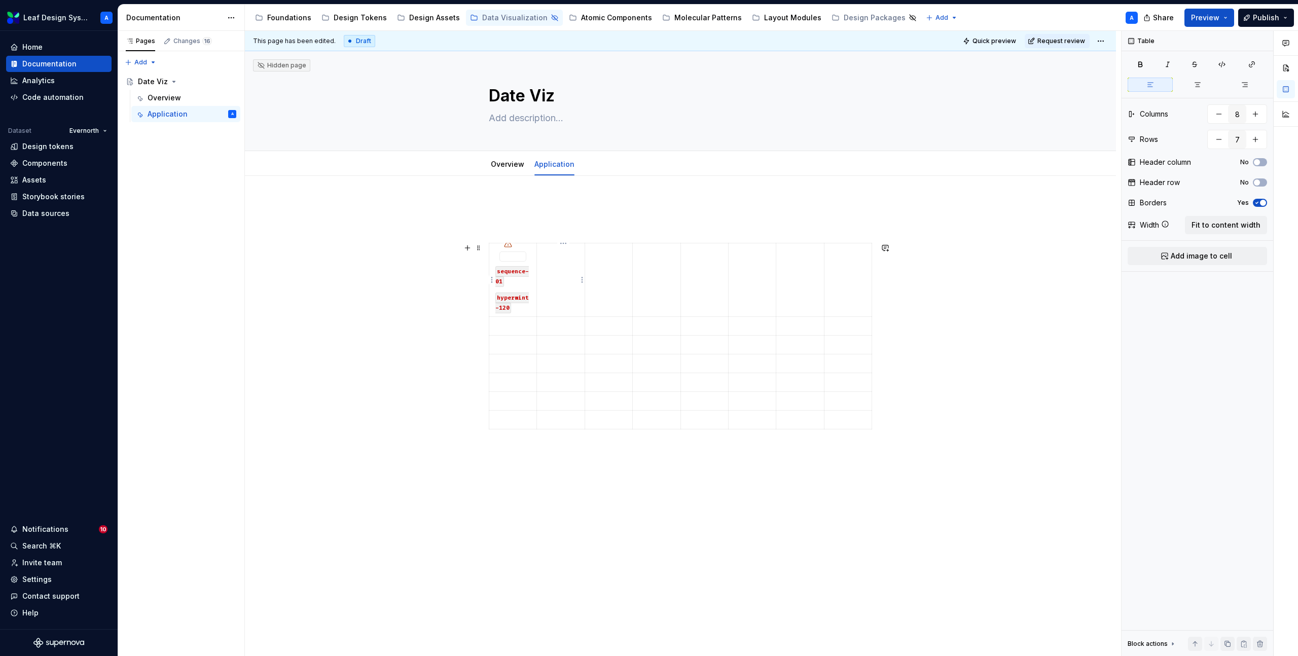
click at [562, 270] on td at bounding box center [561, 280] width 48 height 74
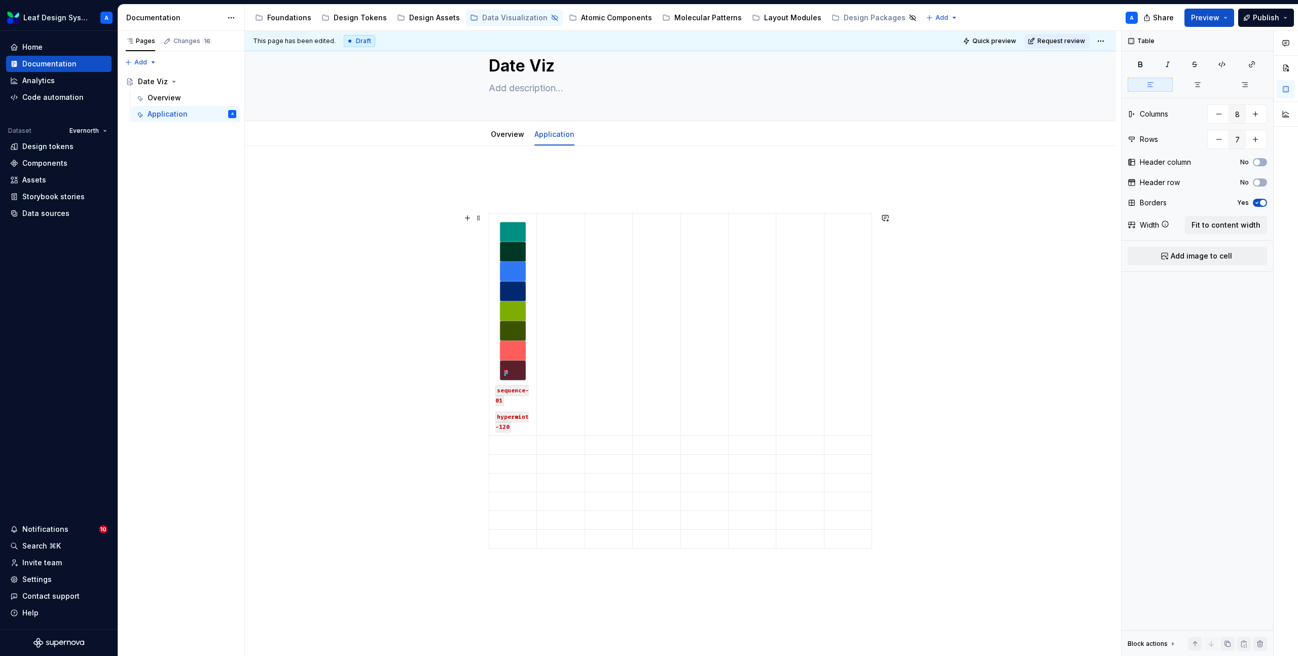
scroll to position [40, 0]
click at [517, 221] on img at bounding box center [513, 291] width 26 height 158
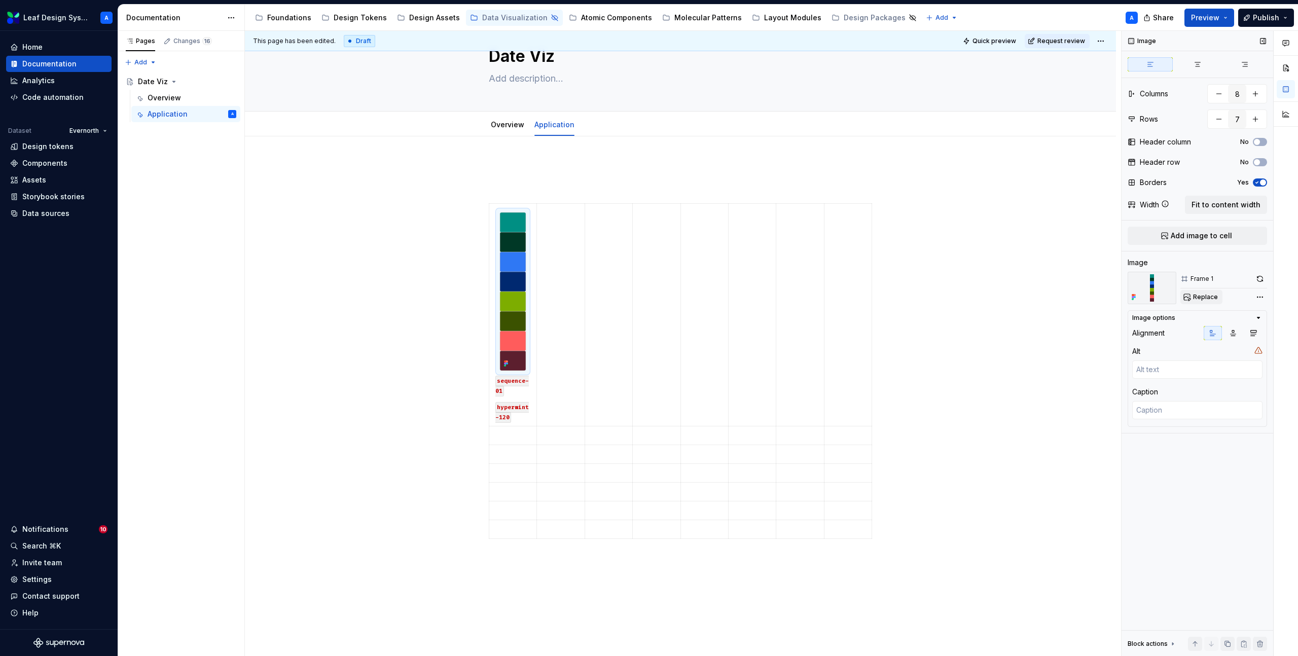
click at [1192, 293] on button "Replace" at bounding box center [1202, 297] width 42 height 14
type textarea "*"
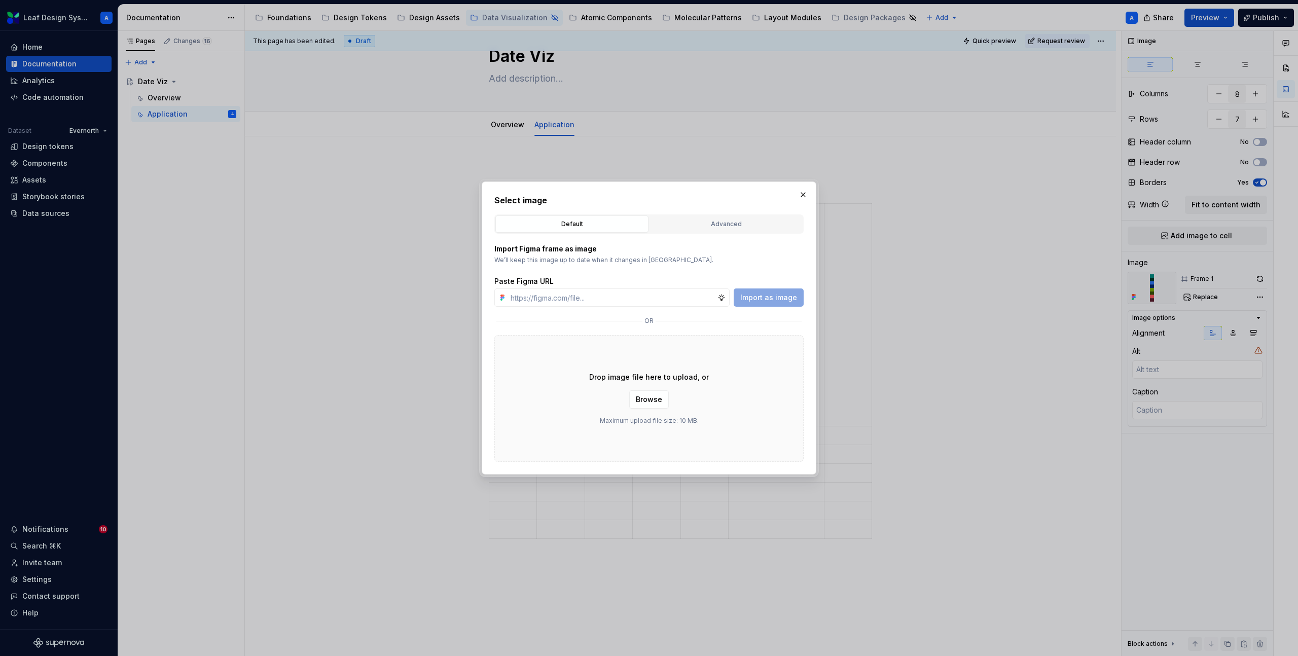
type input "https://www.figma.com/design/R5FNMiBYdBSXRtfBEXZGMx/Design-Documentation-Assets…"
type textarea "*"
type input "https://www.figma.com/design/R5FNMiBYdBSXRtfBEXZGMx/Design-Documentation-Assets…"
click at [769, 300] on span "Import as image" at bounding box center [768, 298] width 57 height 10
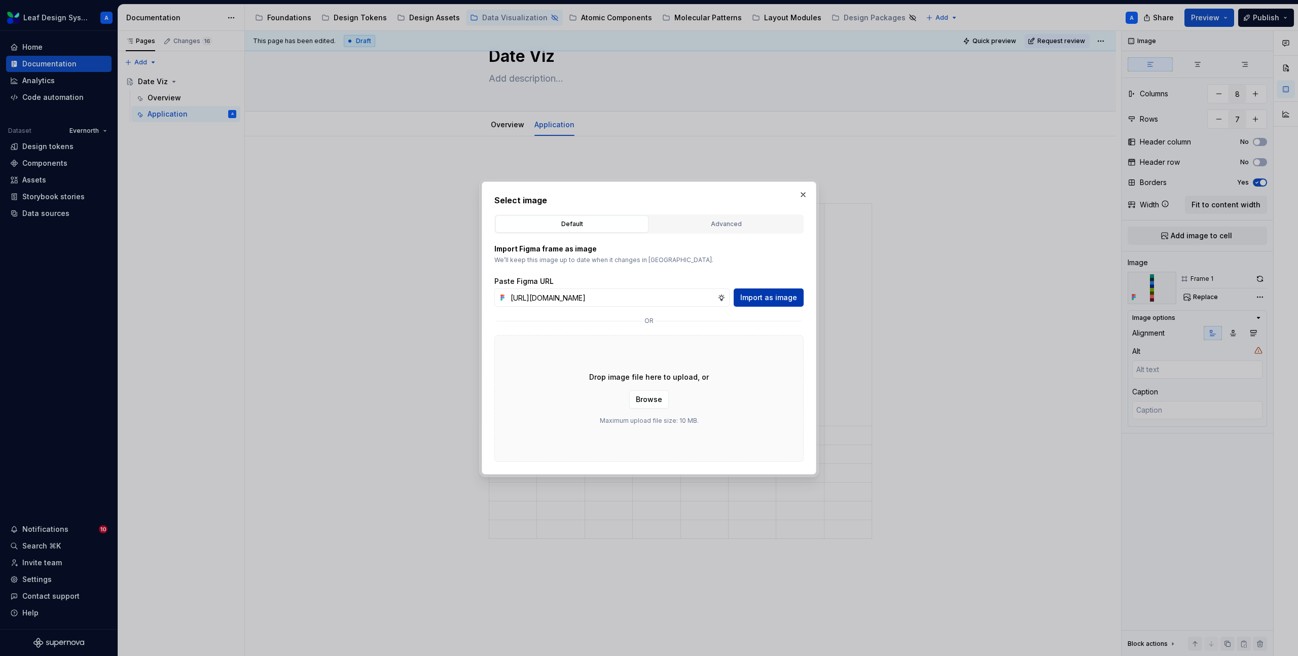
scroll to position [0, 0]
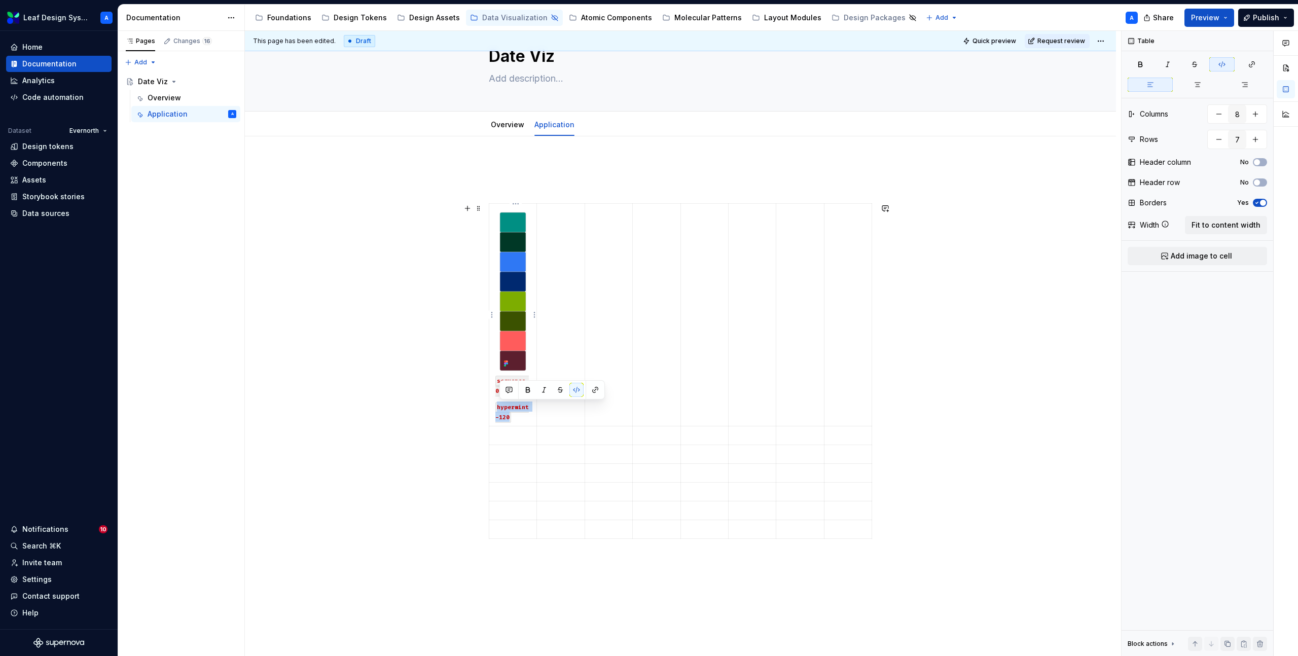
drag, startPoint x: 521, startPoint y: 422, endPoint x: 496, endPoint y: 409, distance: 27.9
click at [496, 409] on td "sequence-01 hypermint-120" at bounding box center [513, 315] width 48 height 223
click at [506, 424] on p at bounding box center [512, 425] width 35 height 10
click at [516, 407] on p at bounding box center [512, 407] width 35 height 10
drag, startPoint x: 524, startPoint y: 422, endPoint x: 497, endPoint y: 412, distance: 28.3
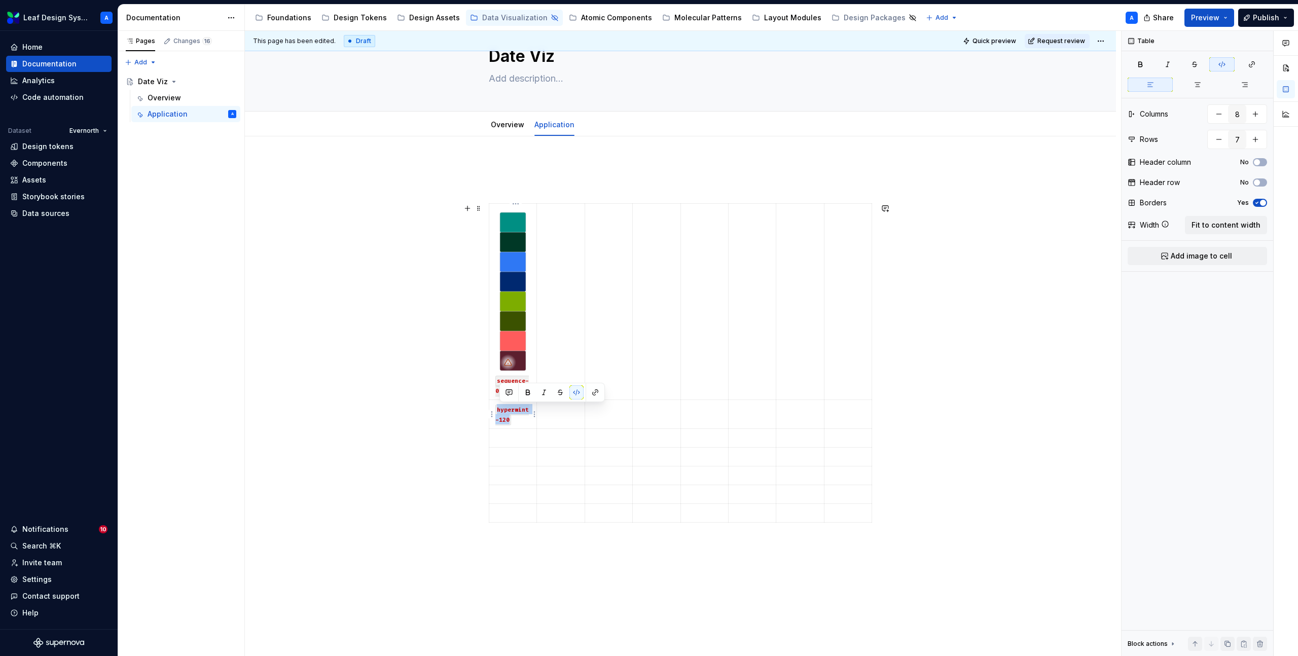
click at [497, 412] on p "hypermint-120" at bounding box center [512, 414] width 35 height 20
click at [510, 429] on p at bounding box center [512, 428] width 35 height 10
drag, startPoint x: 515, startPoint y: 392, endPoint x: 497, endPoint y: 383, distance: 20.2
click at [497, 383] on td "sequence-01" at bounding box center [513, 302] width 48 height 196
click at [510, 391] on td at bounding box center [513, 398] width 48 height 19
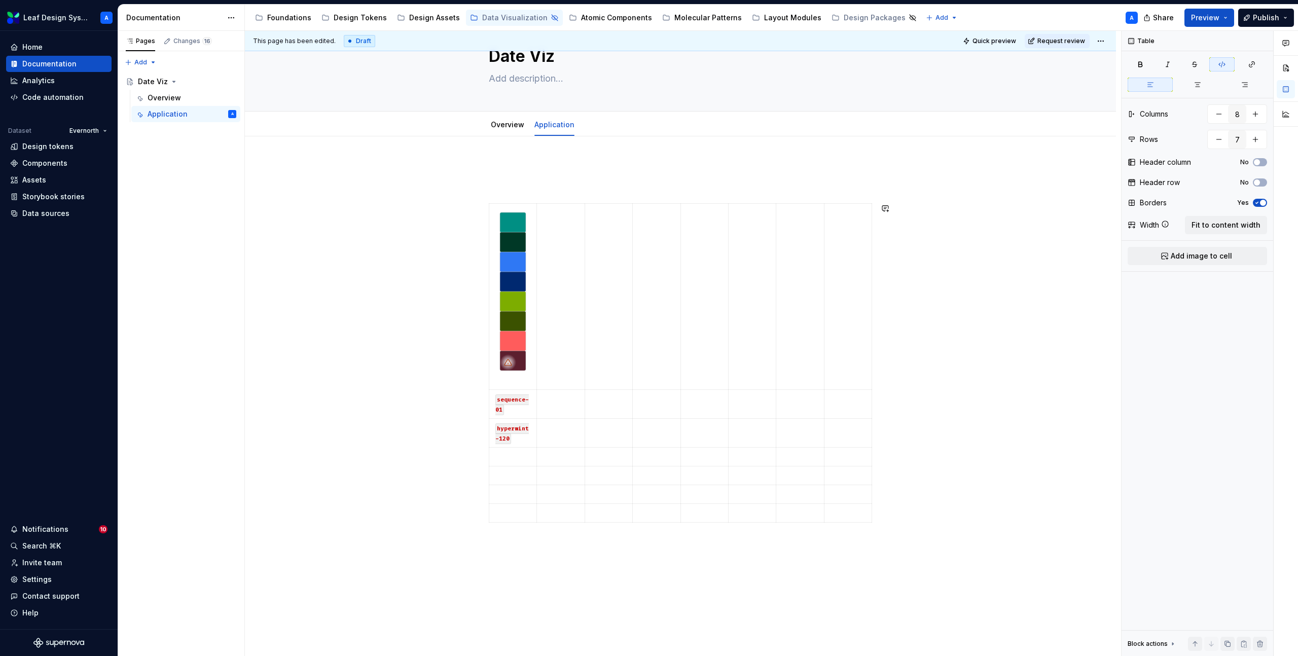
click at [510, 378] on p at bounding box center [512, 380] width 35 height 10
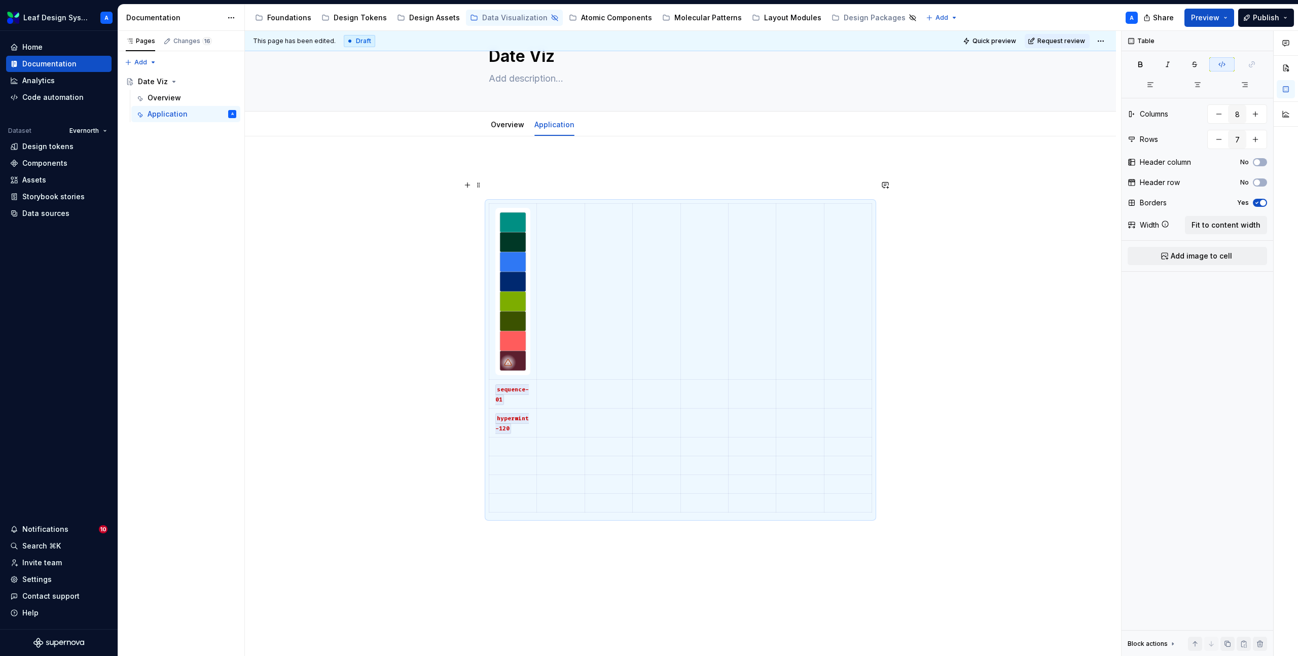
click at [508, 187] on p at bounding box center [680, 185] width 383 height 12
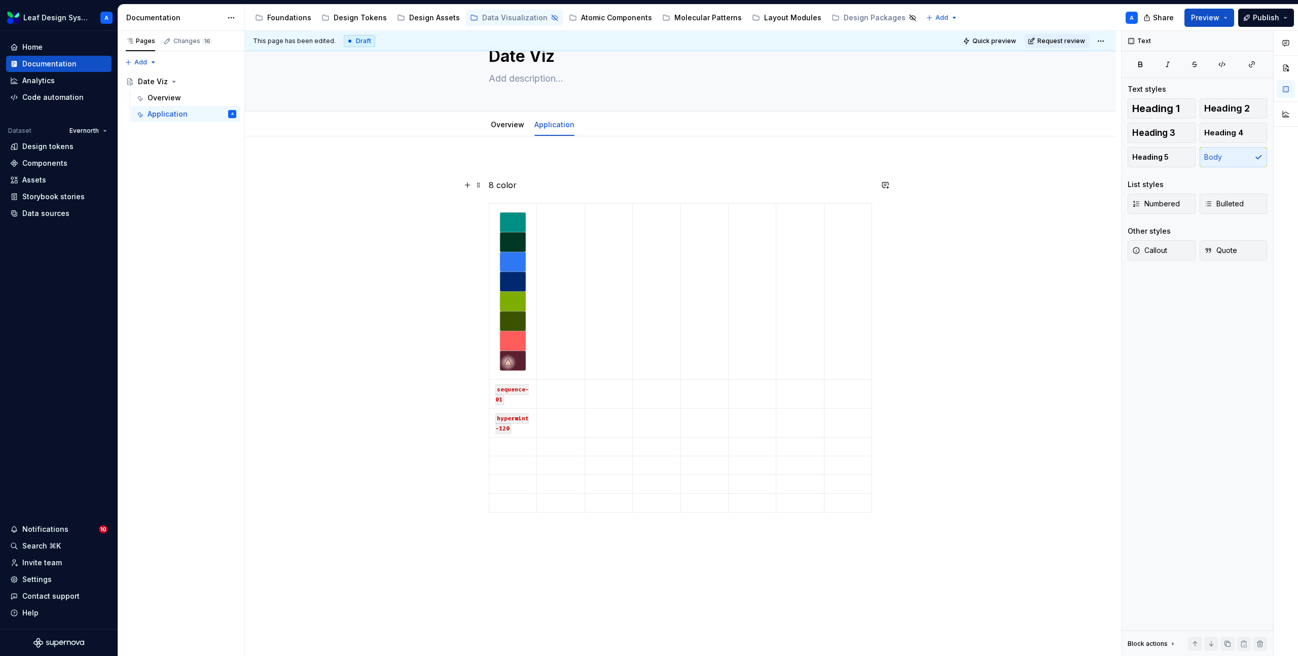
click at [516, 188] on p "8 color" at bounding box center [680, 185] width 383 height 12
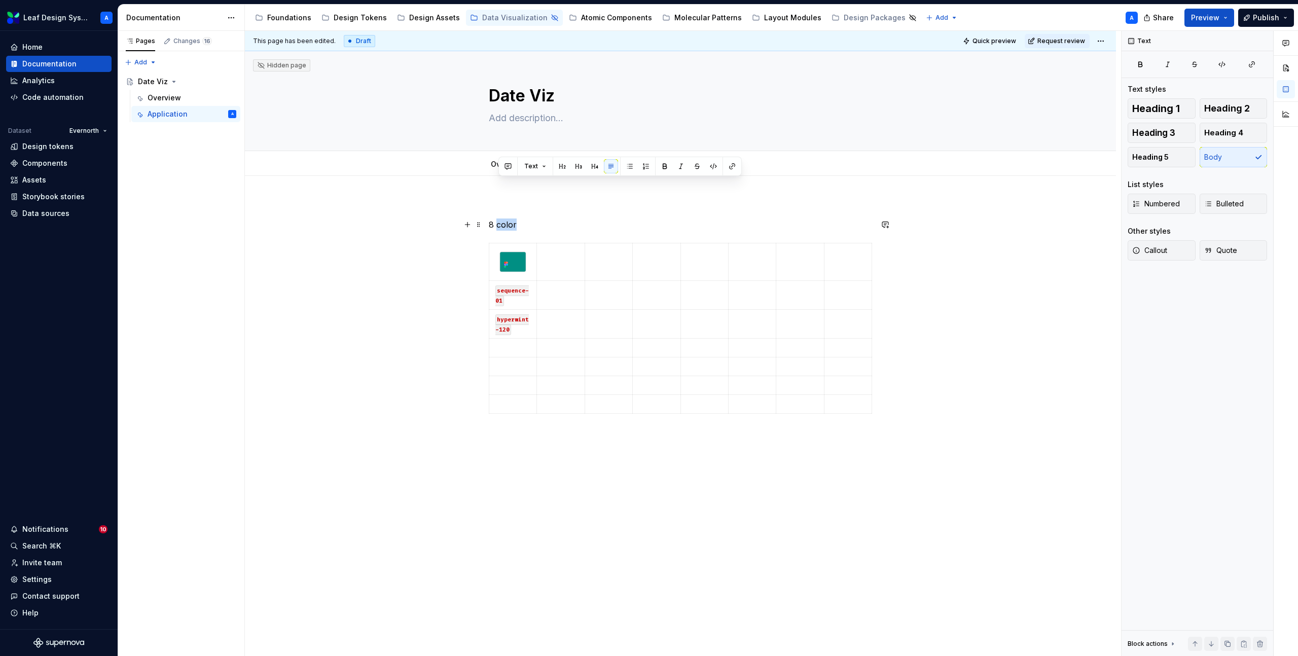
click at [516, 219] on p "8 color" at bounding box center [680, 225] width 383 height 12
click at [505, 185] on div "8 color sequence-01 hypermint-120" at bounding box center [680, 401] width 871 height 451
click at [502, 222] on p "8 color" at bounding box center [680, 225] width 383 height 12
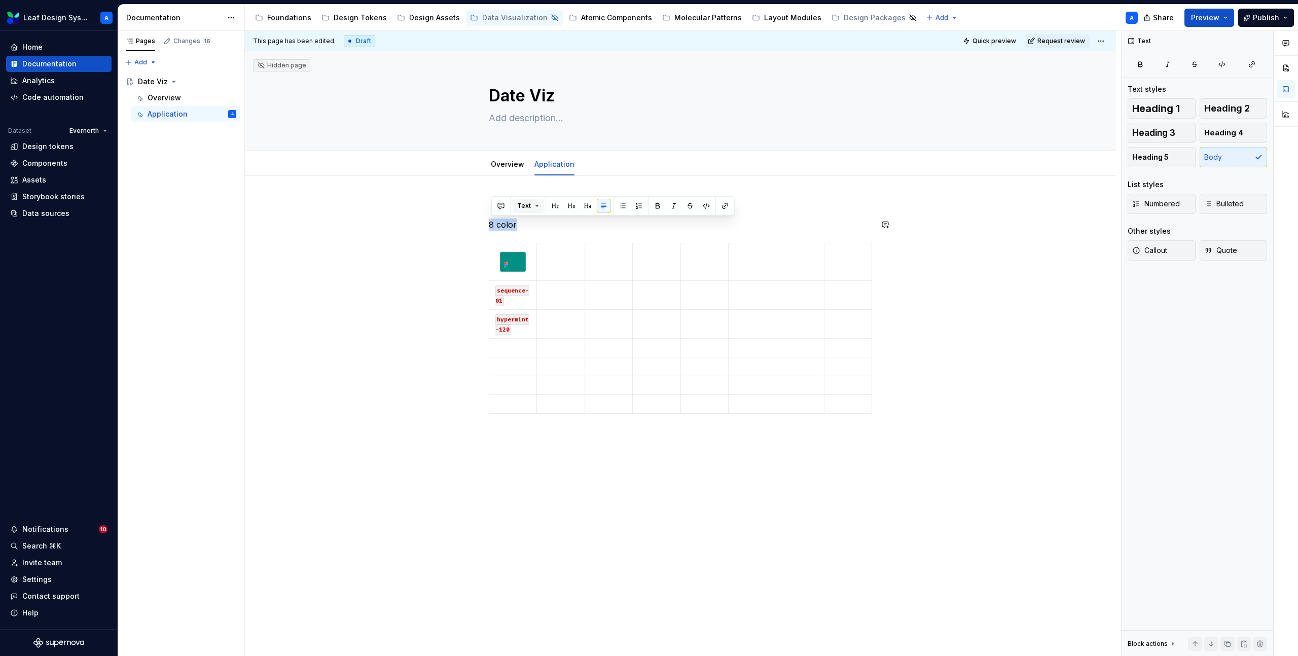
click at [530, 209] on button "Text" at bounding box center [528, 206] width 31 height 14
click at [555, 330] on div "Heading 5" at bounding box center [560, 326] width 36 height 10
click at [420, 305] on div "This page has been edited. Draft Quick preview Request review Hidden page Date …" at bounding box center [683, 344] width 876 height 626
type textarea "*"
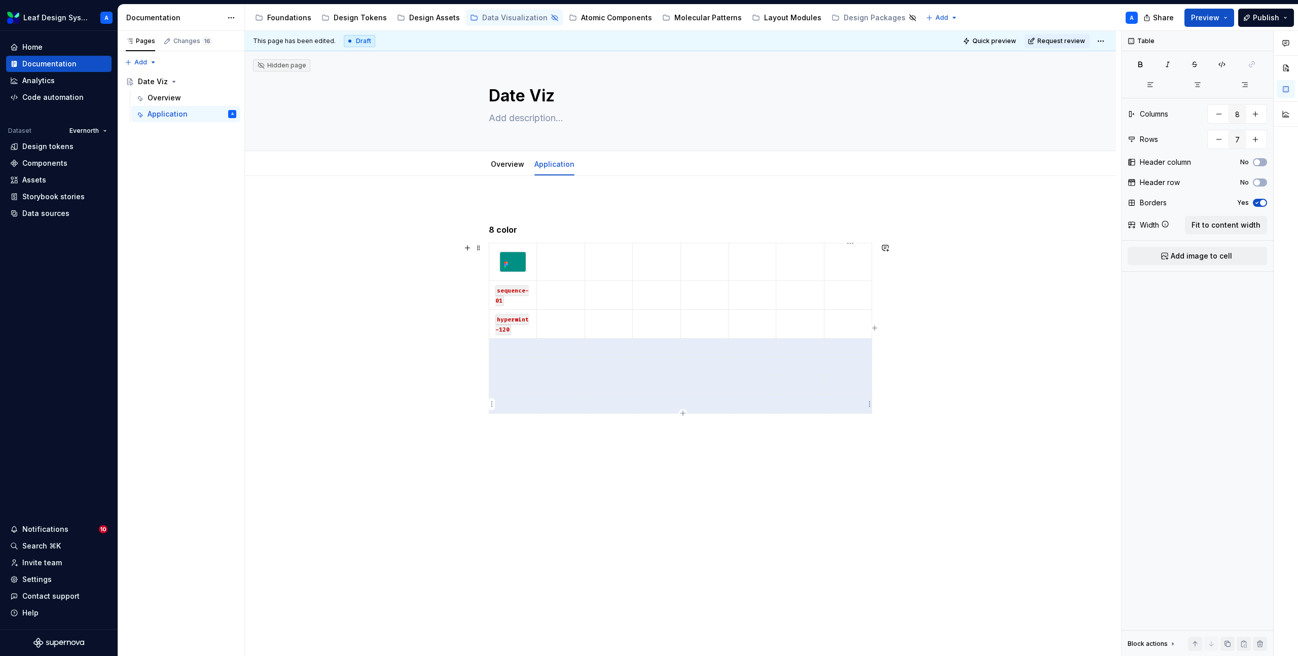
drag, startPoint x: 507, startPoint y: 347, endPoint x: 842, endPoint y: 399, distance: 338.6
click at [842, 399] on tbody "sequence-01 hypermint-120" at bounding box center [680, 328] width 383 height 170
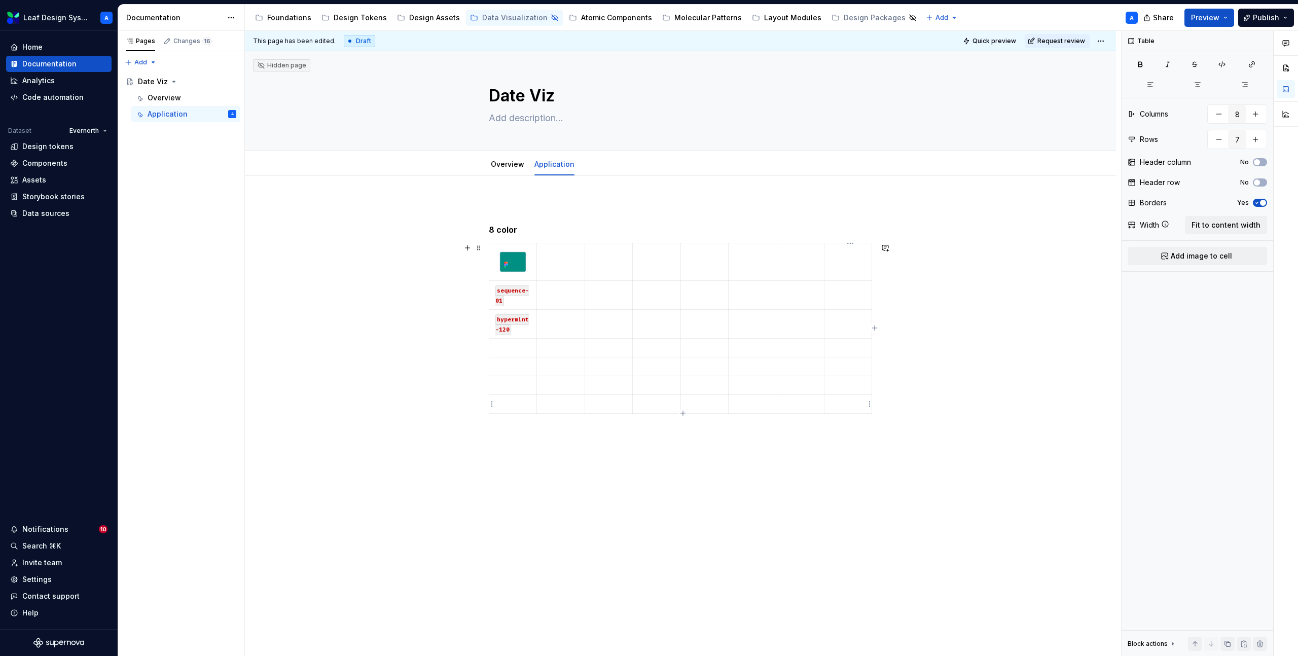
click at [504, 349] on p at bounding box center [512, 348] width 35 height 10
click at [534, 338] on td "hypermint-120" at bounding box center [513, 323] width 48 height 29
click at [552, 332] on td at bounding box center [561, 323] width 48 height 29
click at [1217, 141] on button "button" at bounding box center [1219, 139] width 18 height 18
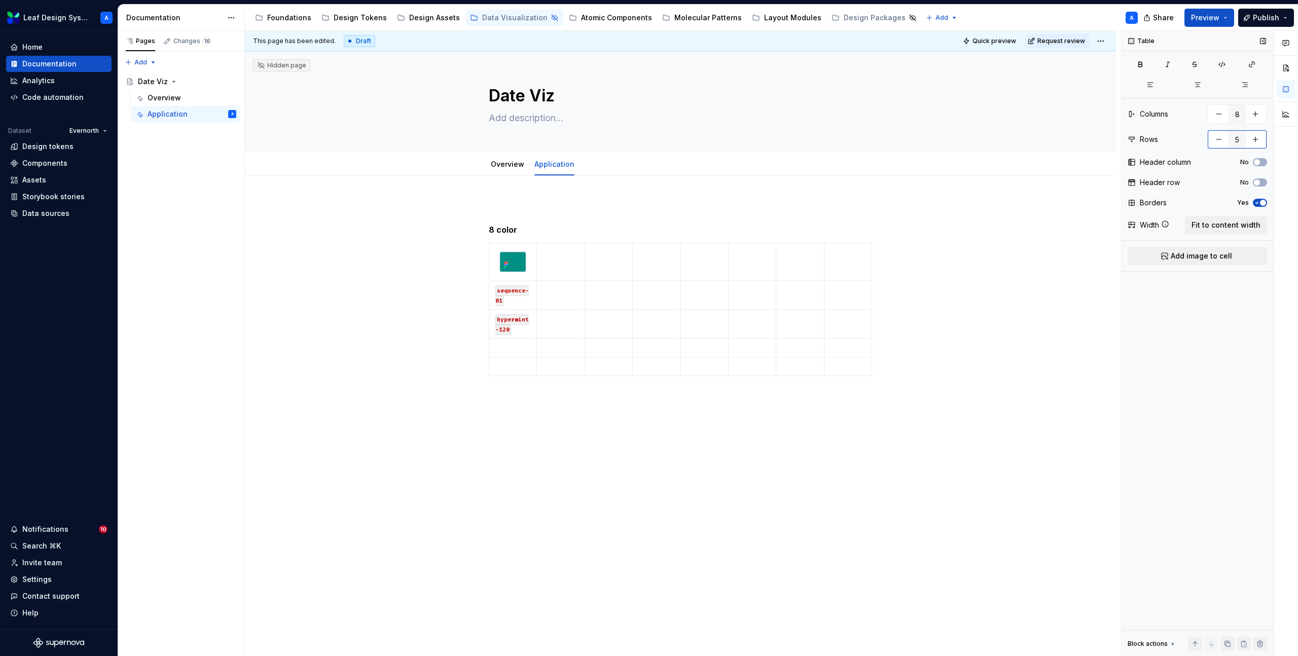
click at [1217, 141] on button "button" at bounding box center [1219, 139] width 18 height 18
type input "3"
click at [541, 380] on div "8 color sequence-01 hypermint-120" at bounding box center [680, 364] width 871 height 376
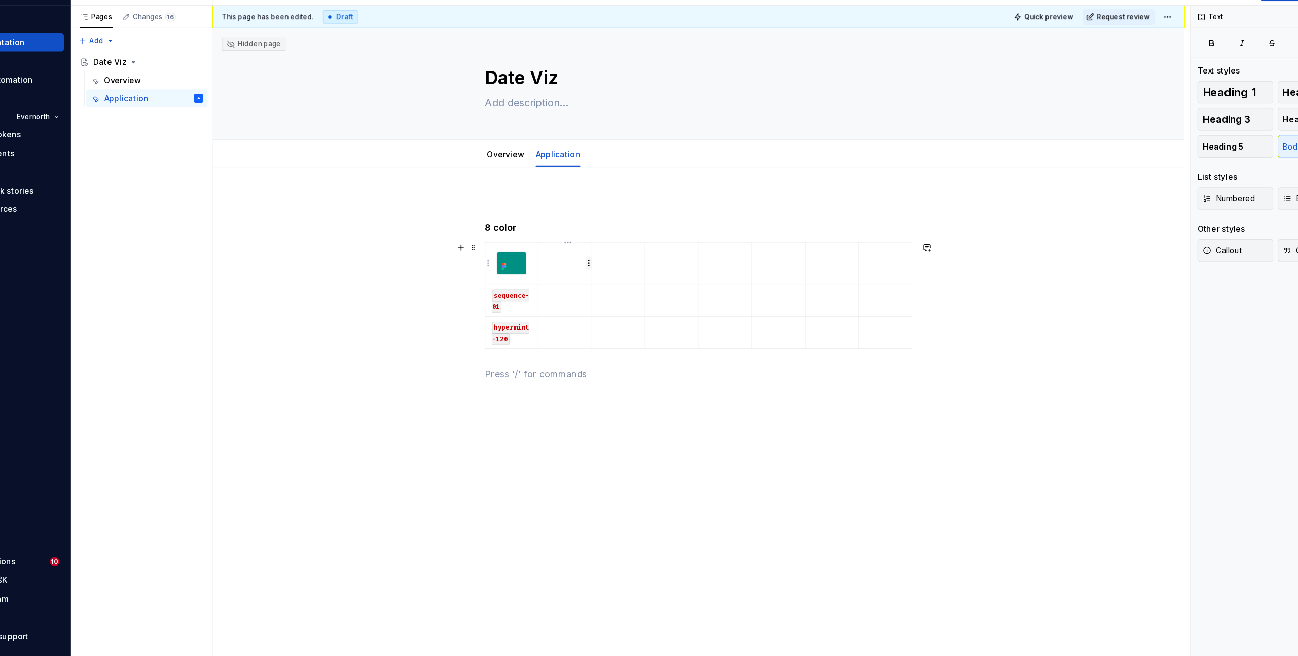
click at [585, 264] on html "Leaf Design System A Home Documentation Analytics Code automation Dataset Evern…" at bounding box center [649, 328] width 1298 height 656
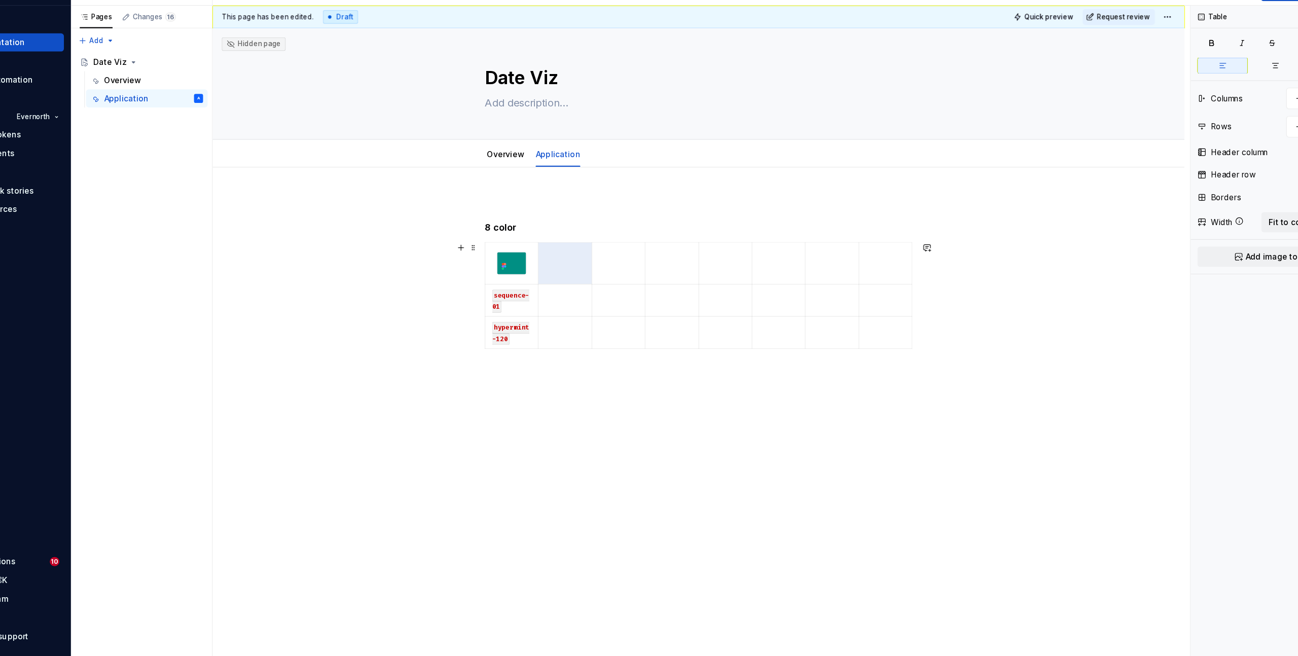
click at [548, 227] on html "Leaf Design System A Home Documentation Analytics Code automation Dataset Evern…" at bounding box center [649, 328] width 1298 height 656
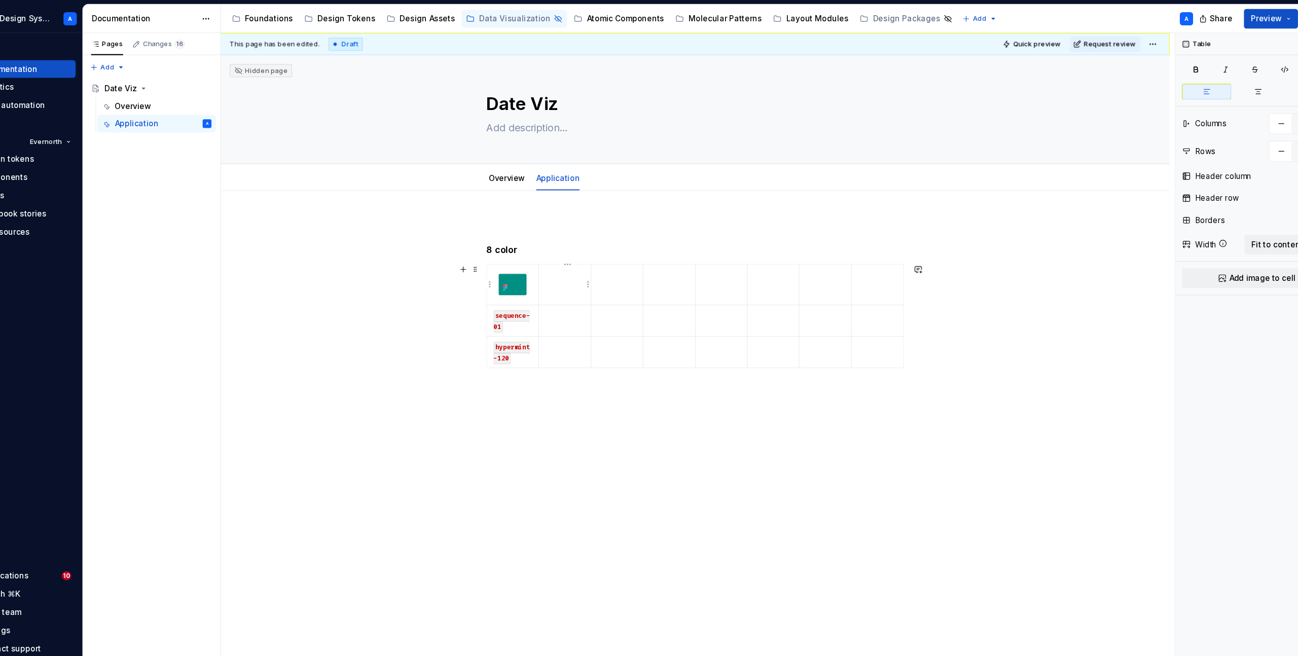
click at [554, 262] on td at bounding box center [561, 262] width 48 height 38
click at [521, 272] on div at bounding box center [513, 262] width 27 height 21
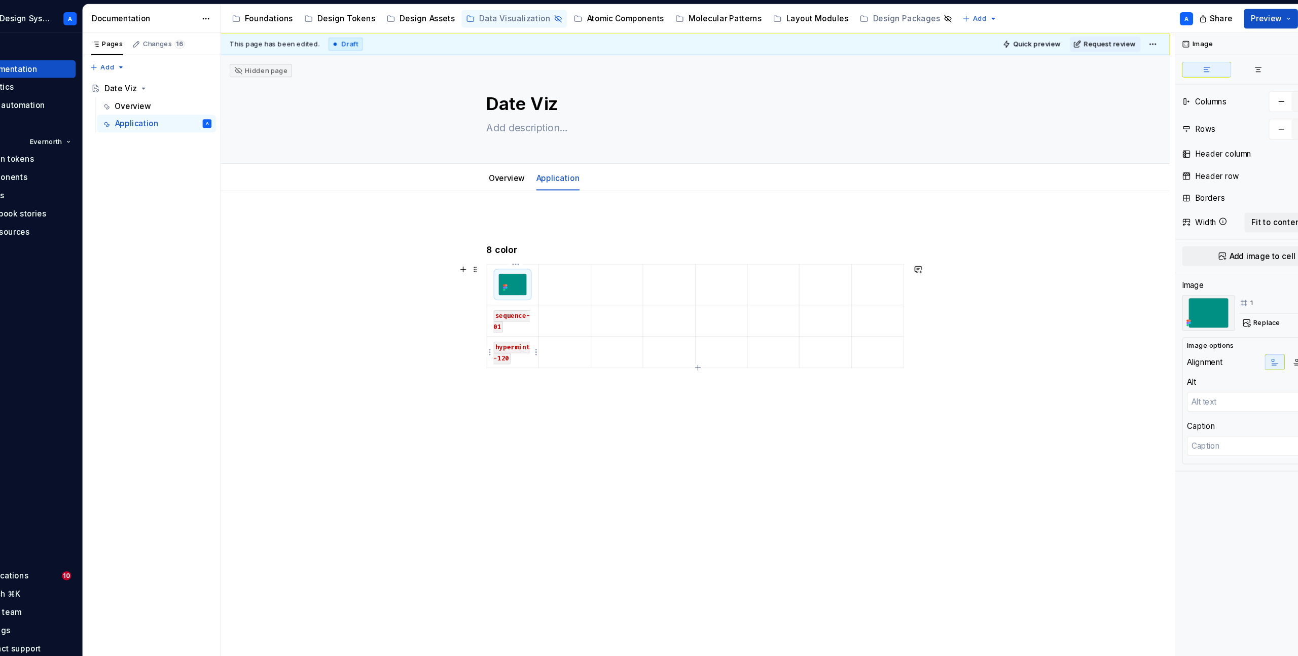
click at [530, 336] on td "hypermint-120" at bounding box center [513, 323] width 48 height 29
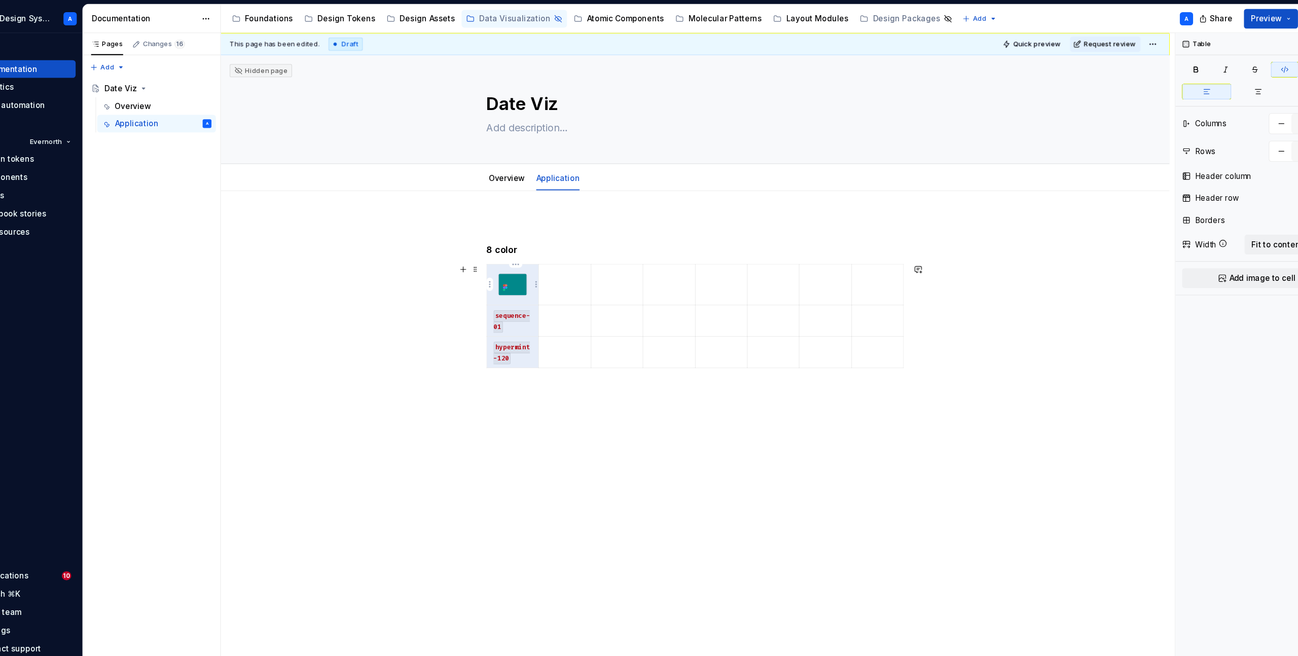
drag, startPoint x: 524, startPoint y: 333, endPoint x: 519, endPoint y: 262, distance: 71.2
click at [519, 262] on tbody "sequence-01 hypermint-120" at bounding box center [680, 290] width 383 height 95
drag, startPoint x: 554, startPoint y: 257, endPoint x: 565, endPoint y: 323, distance: 67.0
click at [565, 323] on tbody "sequence-01 hypermint-120" at bounding box center [680, 290] width 383 height 95
click at [568, 263] on td at bounding box center [561, 262] width 48 height 38
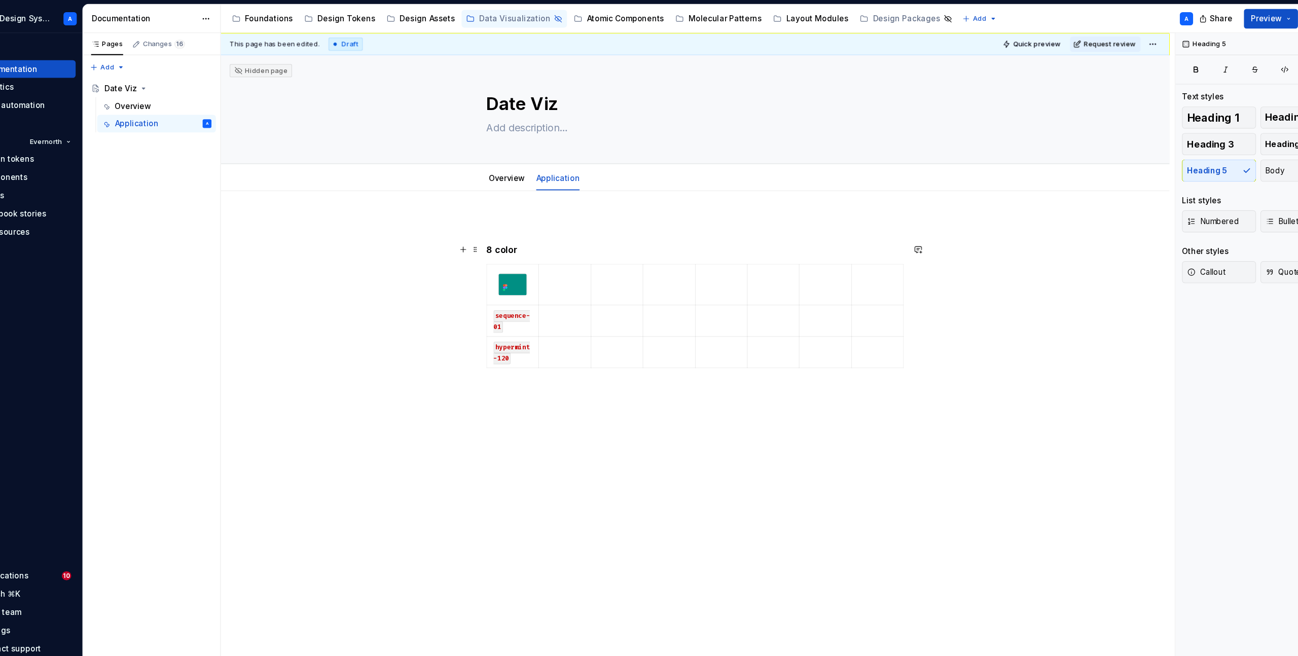
click at [512, 232] on h5 "8 color" at bounding box center [680, 230] width 383 height 10
click at [414, 275] on div "8 color sequence-01 hypermint-120" at bounding box center [680, 376] width 871 height 400
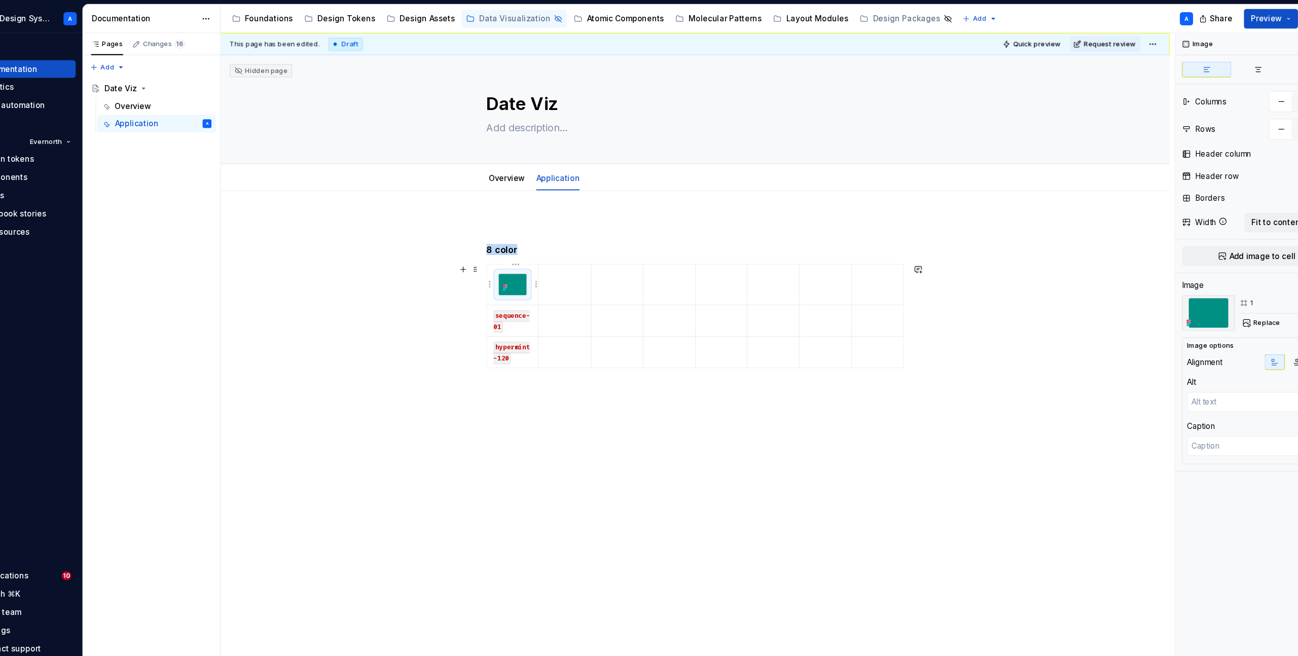
click at [517, 271] on img at bounding box center [513, 262] width 26 height 20
click at [572, 272] on td at bounding box center [561, 262] width 48 height 38
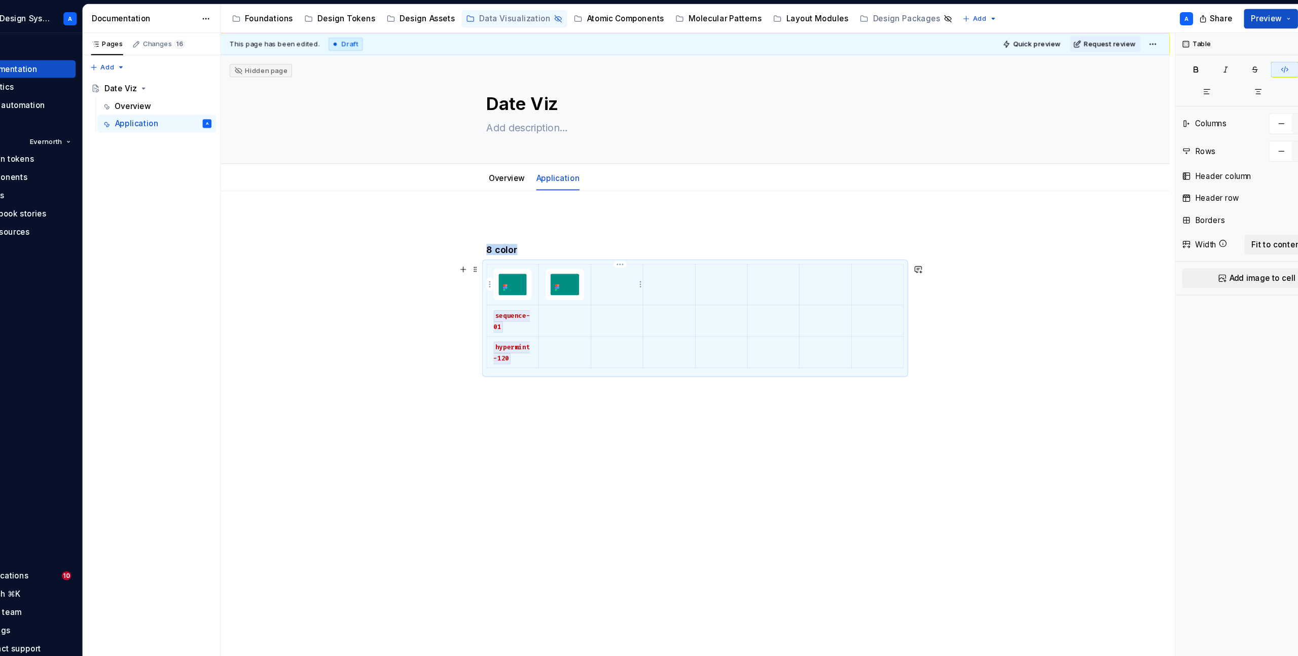
click at [632, 268] on td at bounding box center [609, 262] width 48 height 38
click at [654, 267] on td at bounding box center [657, 262] width 48 height 38
click at [705, 267] on td at bounding box center [705, 262] width 48 height 38
click at [747, 268] on td at bounding box center [753, 262] width 48 height 38
click at [809, 265] on td at bounding box center [800, 262] width 48 height 38
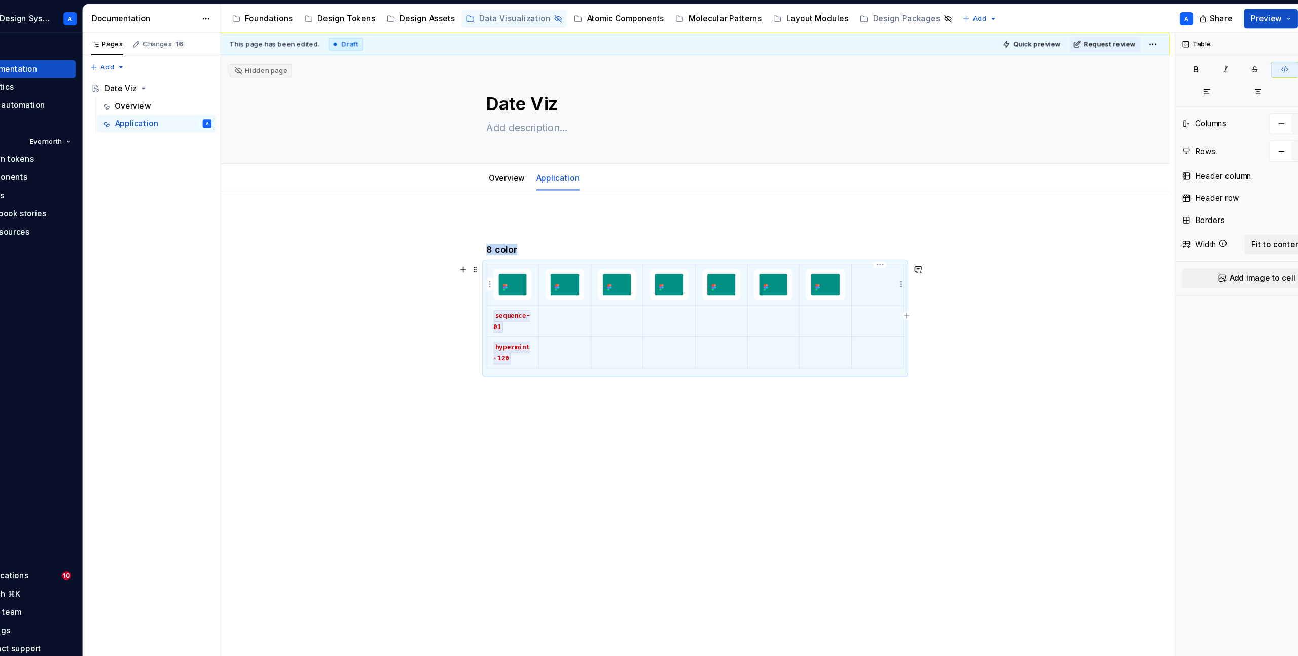
click at [846, 265] on td at bounding box center [848, 262] width 48 height 38
click at [505, 292] on code "sequence-01" at bounding box center [511, 296] width 33 height 21
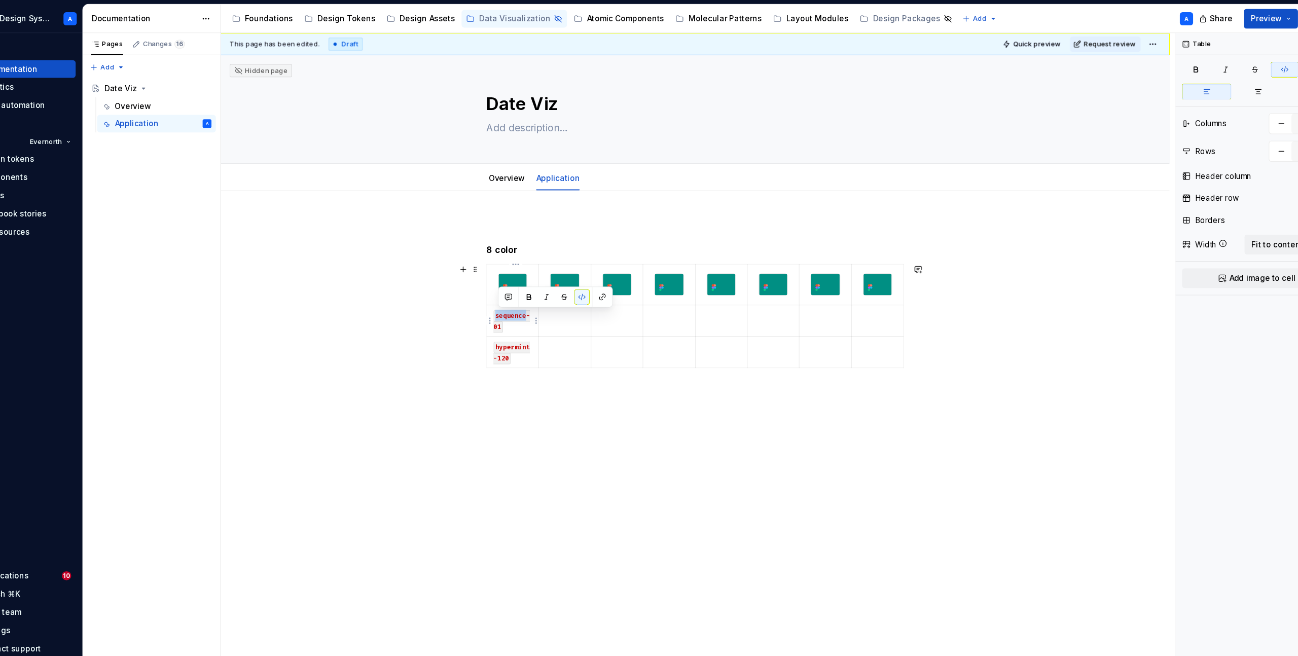
click at [505, 292] on code "sequence-01" at bounding box center [511, 296] width 33 height 21
click at [552, 295] on p at bounding box center [560, 290] width 35 height 10
click at [613, 297] on td at bounding box center [609, 294] width 48 height 29
click at [664, 300] on td at bounding box center [657, 294] width 48 height 29
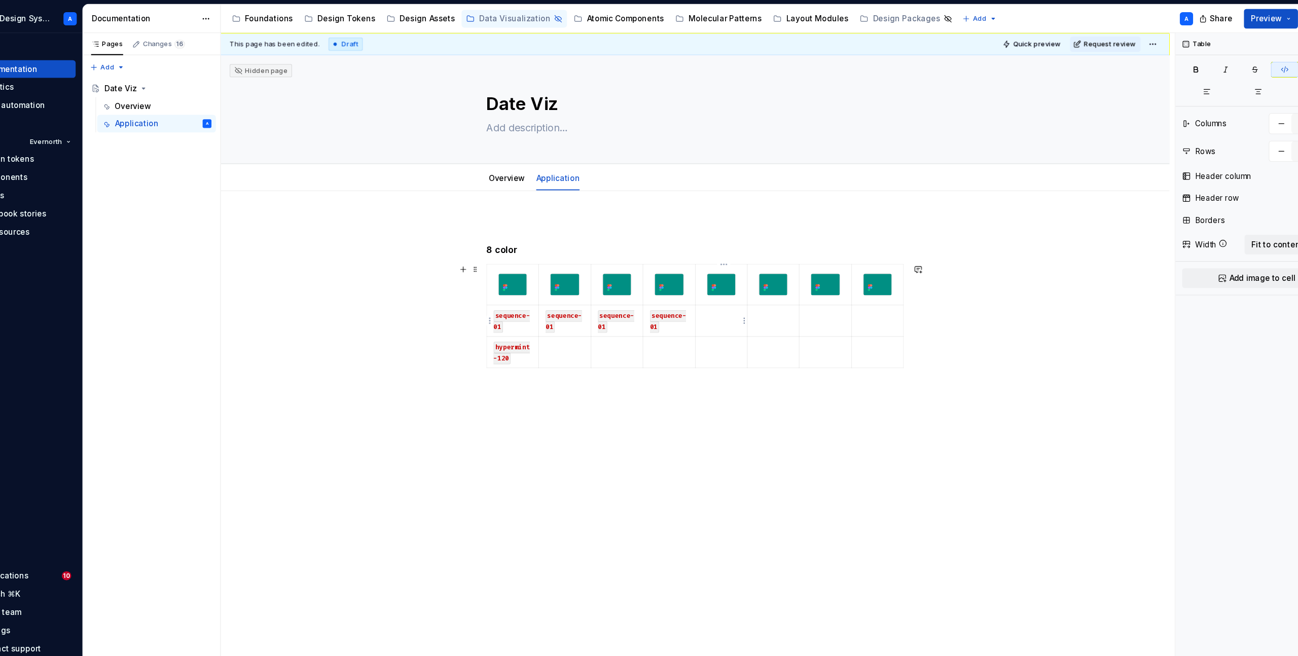
click at [710, 300] on td at bounding box center [705, 294] width 48 height 29
click at [747, 300] on td at bounding box center [752, 294] width 48 height 29
click at [790, 299] on td at bounding box center [800, 294] width 48 height 29
click at [839, 297] on td at bounding box center [848, 294] width 48 height 29
click at [509, 318] on code "hypermint-120" at bounding box center [511, 324] width 33 height 21
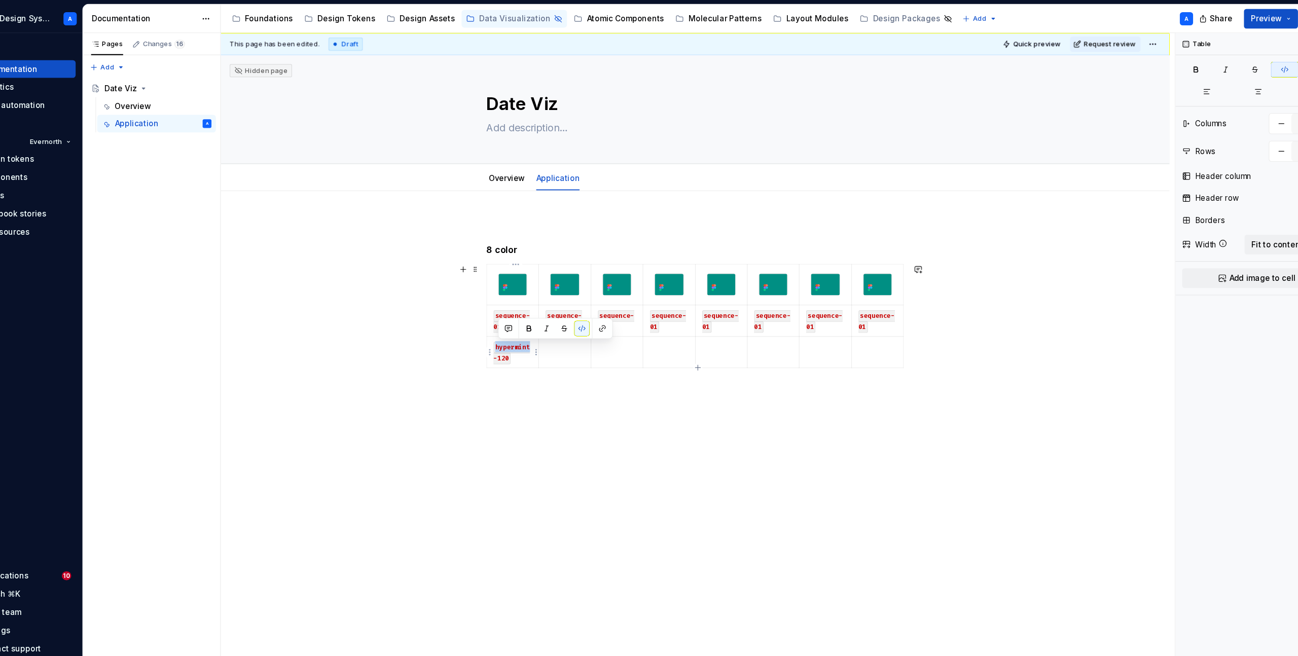
click at [509, 318] on code "hypermint-120" at bounding box center [511, 324] width 33 height 21
click at [550, 321] on p at bounding box center [560, 319] width 35 height 10
click at [610, 326] on td at bounding box center [609, 323] width 48 height 29
click at [675, 327] on html "Leaf Design System A Home Documentation Analytics Code automation Dataset Evern…" at bounding box center [649, 328] width 1298 height 656
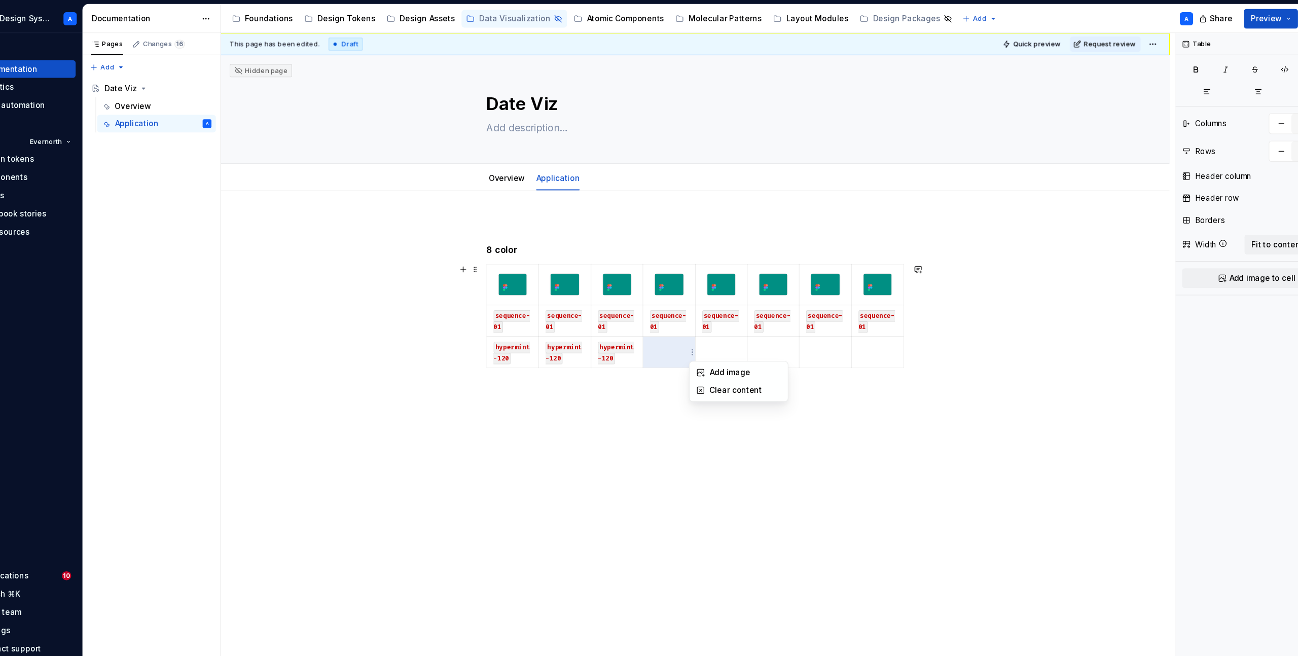
click at [659, 323] on html "Leaf Design System A Home Documentation Analytics Code automation Dataset Evern…" at bounding box center [649, 328] width 1298 height 656
click at [715, 323] on p at bounding box center [704, 319] width 35 height 10
click at [761, 324] on td at bounding box center [752, 323] width 48 height 29
click at [804, 324] on td at bounding box center [800, 323] width 48 height 29
click at [852, 326] on td at bounding box center [848, 323] width 48 height 29
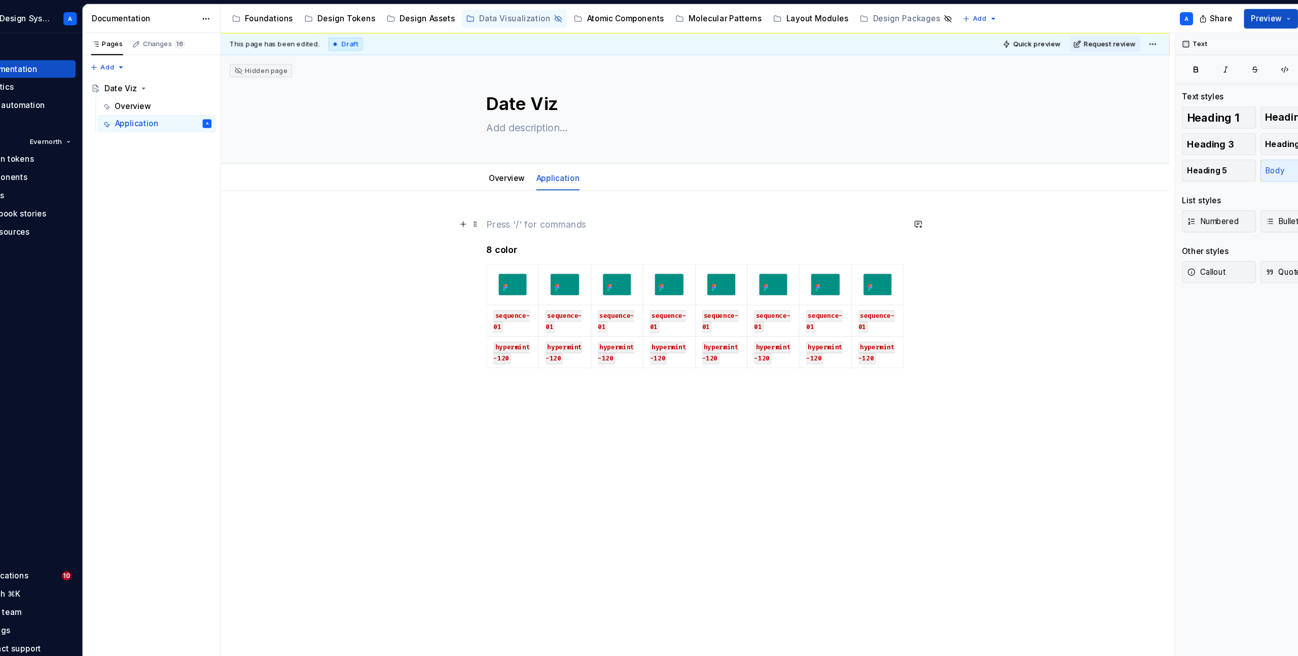
click at [501, 202] on p at bounding box center [680, 206] width 383 height 12
click at [514, 208] on p "Categorical" at bounding box center [680, 206] width 383 height 12
click at [532, 191] on button "Text" at bounding box center [528, 188] width 31 height 14
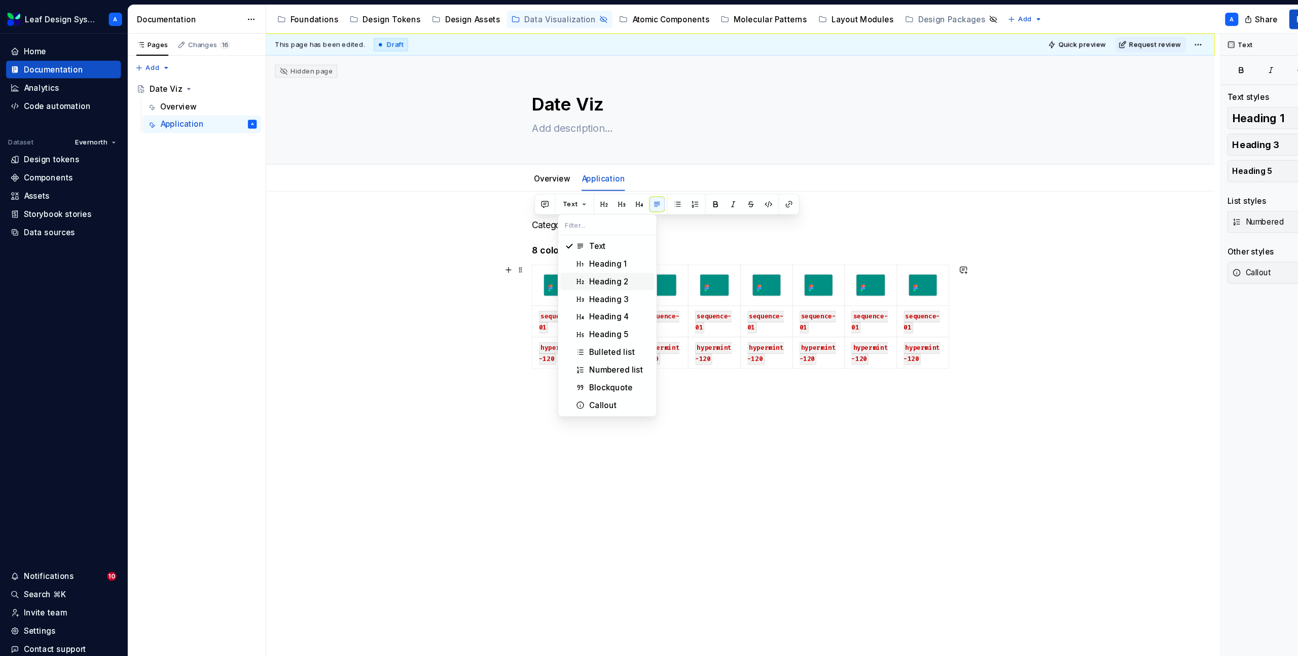
click at [542, 257] on div "Heading 2" at bounding box center [560, 259] width 37 height 10
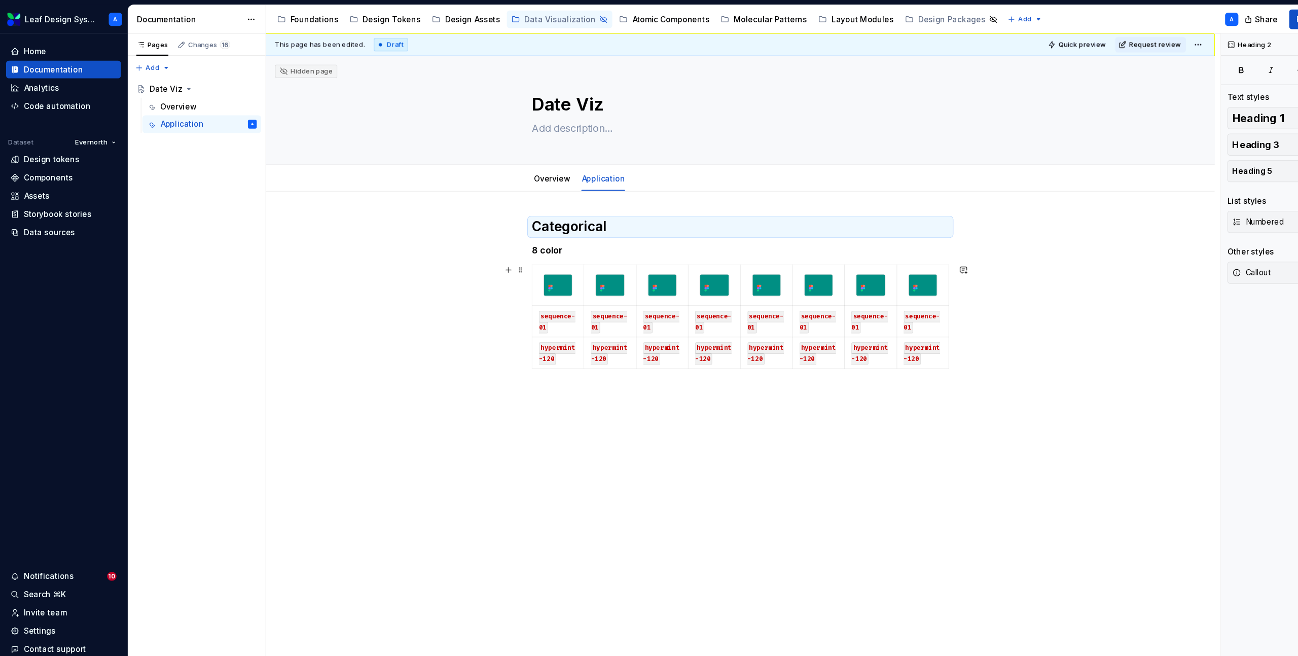
click at [430, 334] on div "Categorical 8 color sequence-01 sequence-01 sequence-01 sequence-01 sequence-01…" at bounding box center [680, 376] width 871 height 400
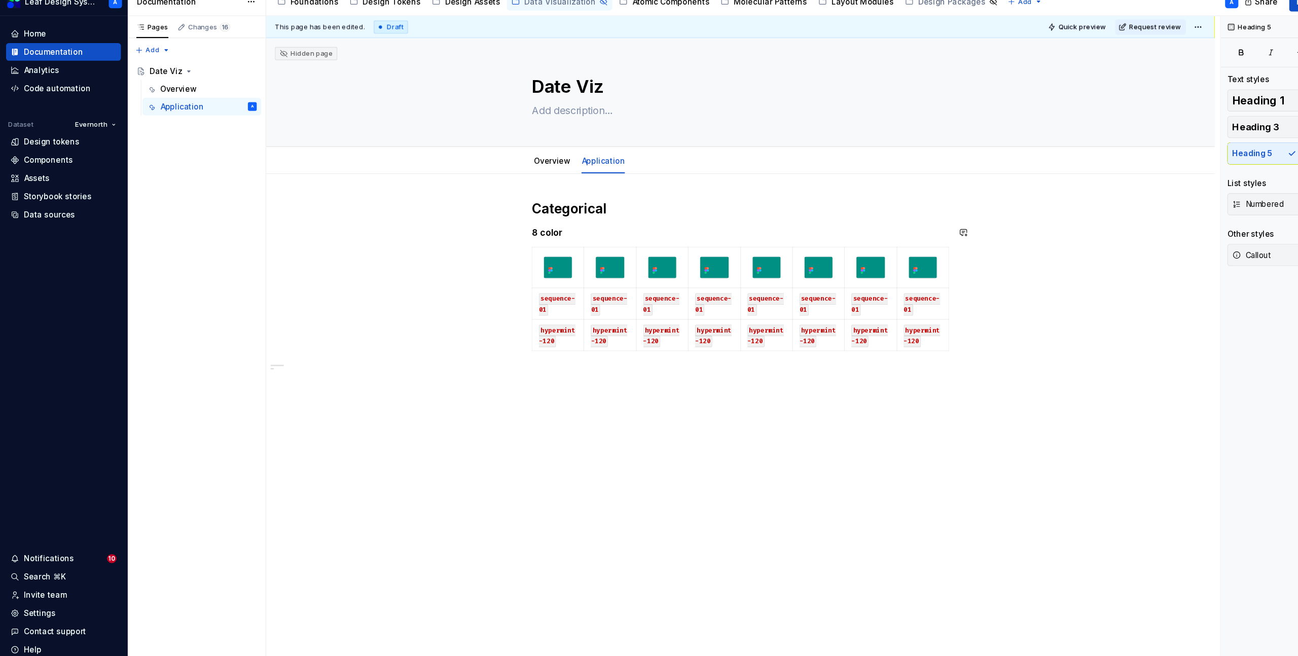
click at [582, 219] on div "Categorical 8 color sequence-01 sequence-01 sequence-01 sequence-01 sequence-01…" at bounding box center [680, 283] width 383 height 167
click at [583, 211] on h2 "Categorical" at bounding box center [680, 208] width 383 height 16
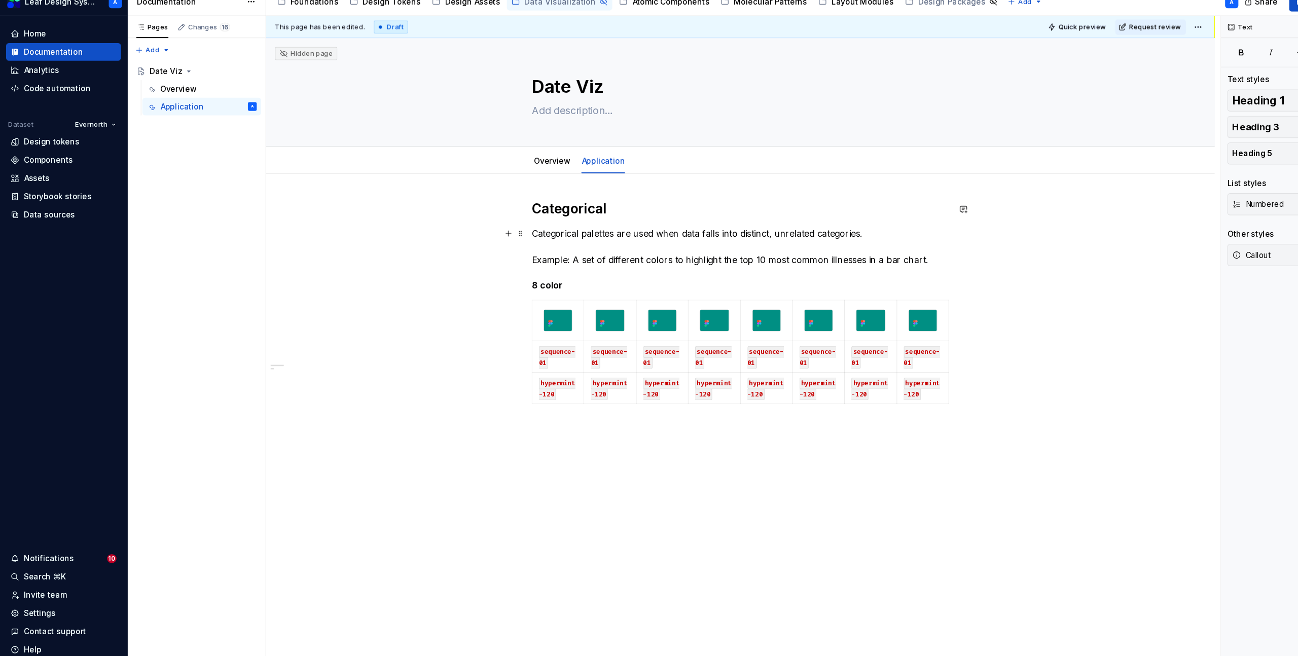
click at [537, 225] on p "Categorical palettes are used when data falls into distinct, unrelated categori…" at bounding box center [680, 243] width 383 height 37
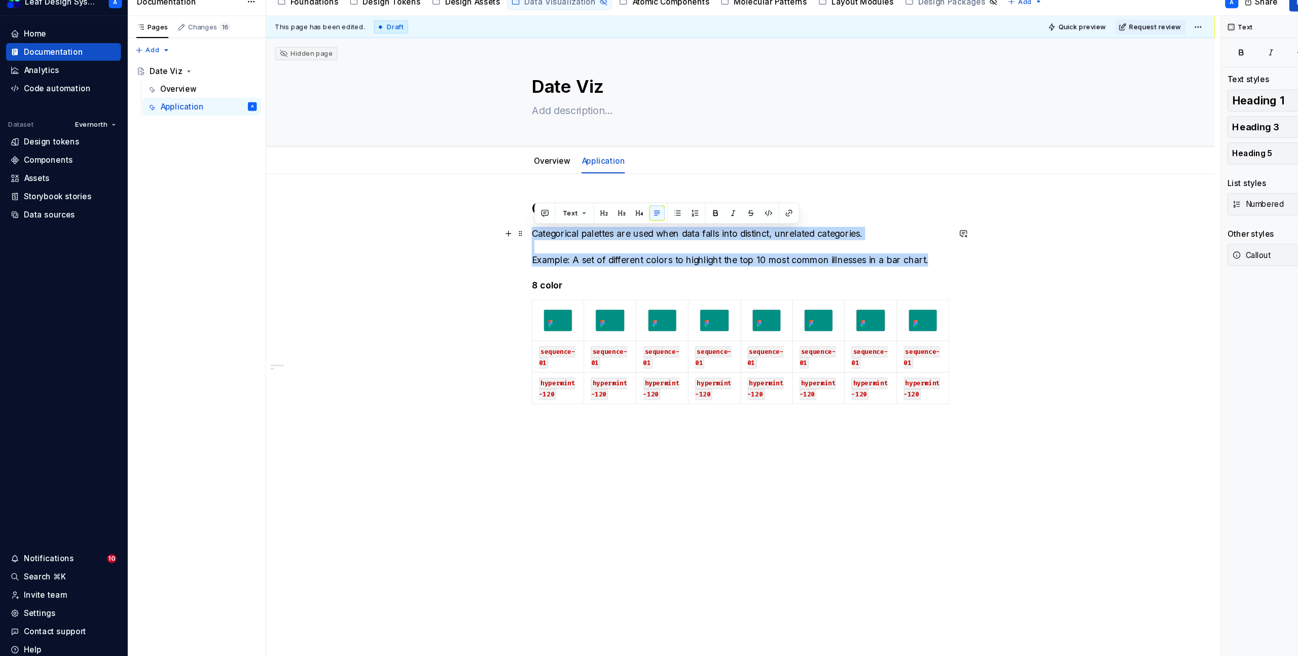
click at [537, 225] on p "Categorical palettes are used when data falls into distinct, unrelated categori…" at bounding box center [680, 243] width 383 height 37
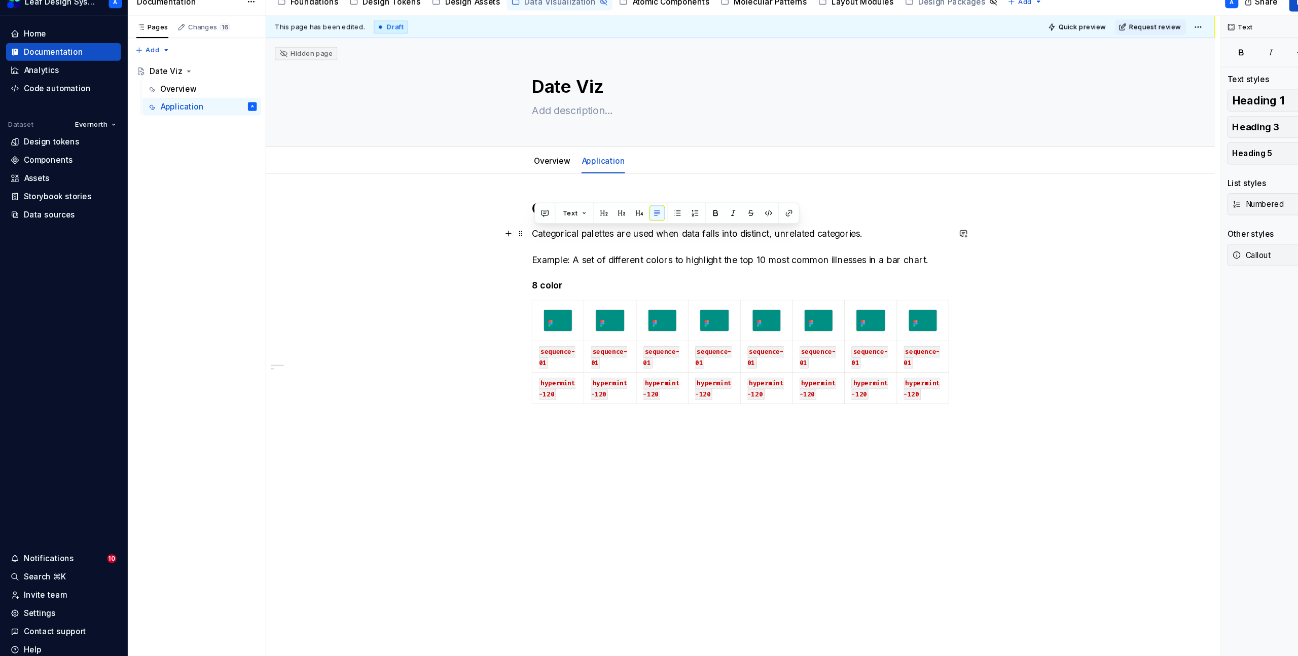
click at [511, 254] on p "Categorical palettes are used when data falls into distinct, unrelated categori…" at bounding box center [680, 243] width 383 height 37
drag, startPoint x: 528, startPoint y: 254, endPoint x: 479, endPoint y: 251, distance: 48.8
click at [479, 251] on div "Categorical Categorical palettes are used when data falls into distinct, unrela…" at bounding box center [680, 400] width 871 height 449
click at [440, 286] on div "Categorical Categorical palettes are used when data falls into distinct, unrela…" at bounding box center [680, 400] width 871 height 449
click at [430, 376] on div "This page has been edited. Draft Quick preview Request review Hidden page Date …" at bounding box center [683, 344] width 876 height 626
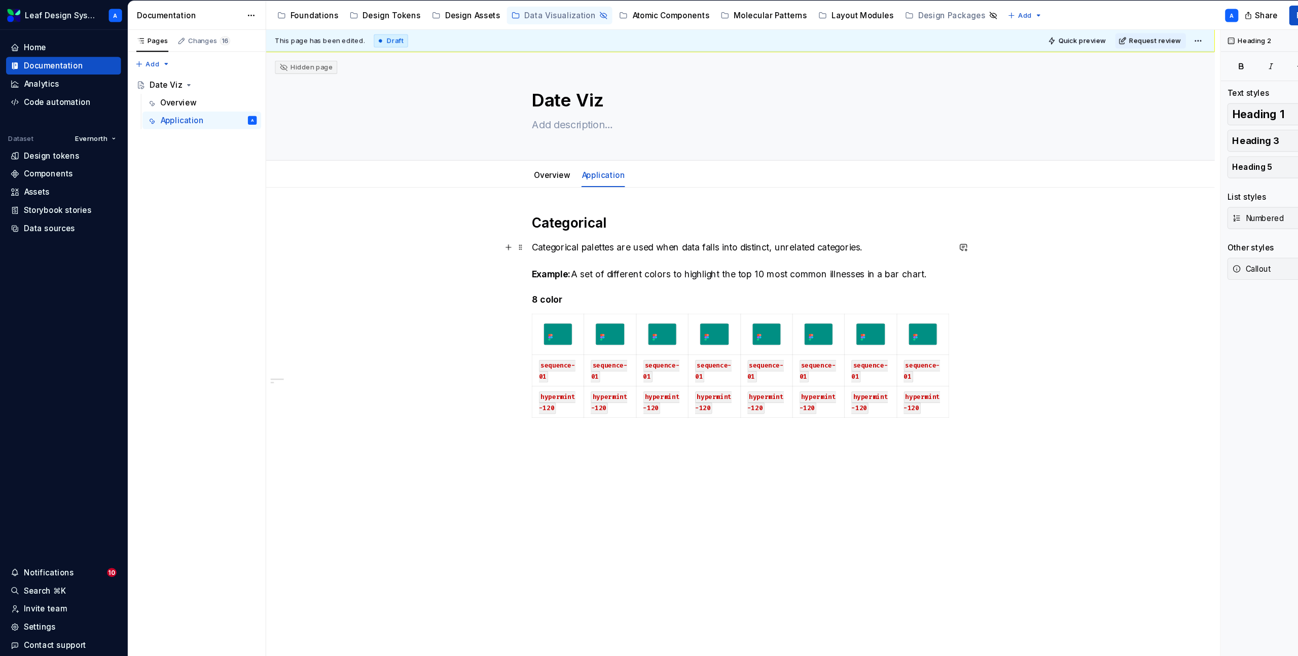
click at [857, 256] on p "Categorical palettes are used when data falls into distinct, unrelated categori…" at bounding box center [680, 243] width 383 height 37
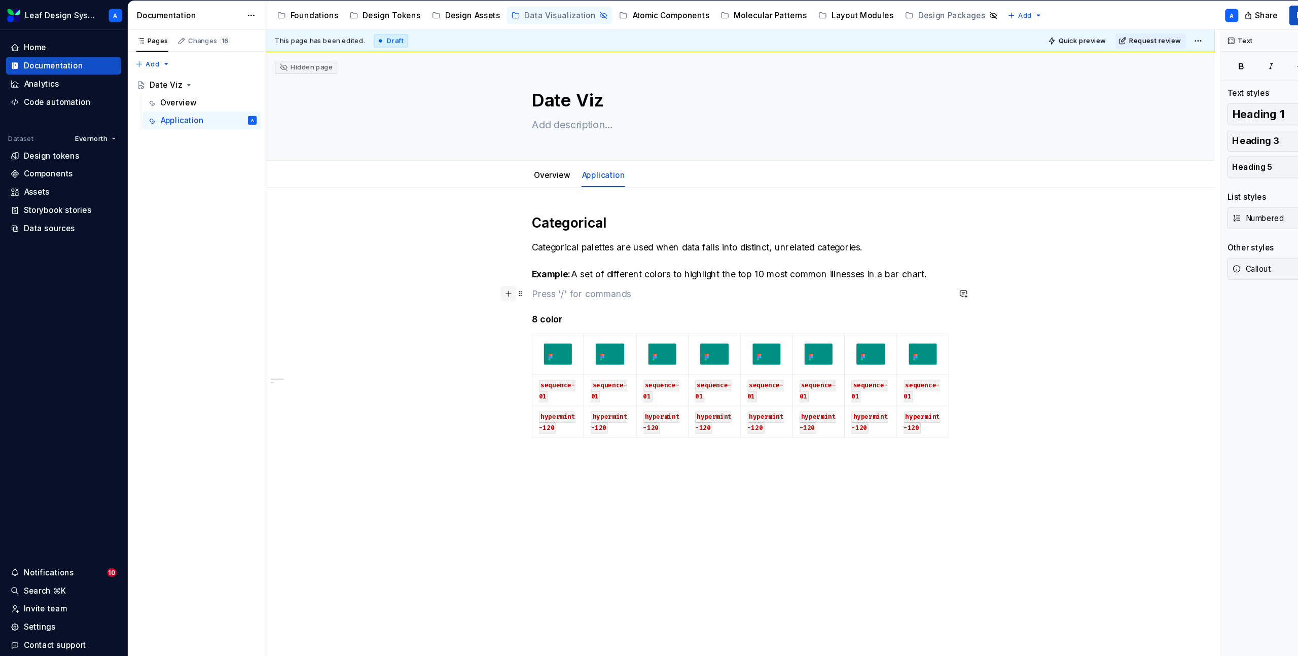
click at [471, 276] on button "button" at bounding box center [467, 273] width 14 height 14
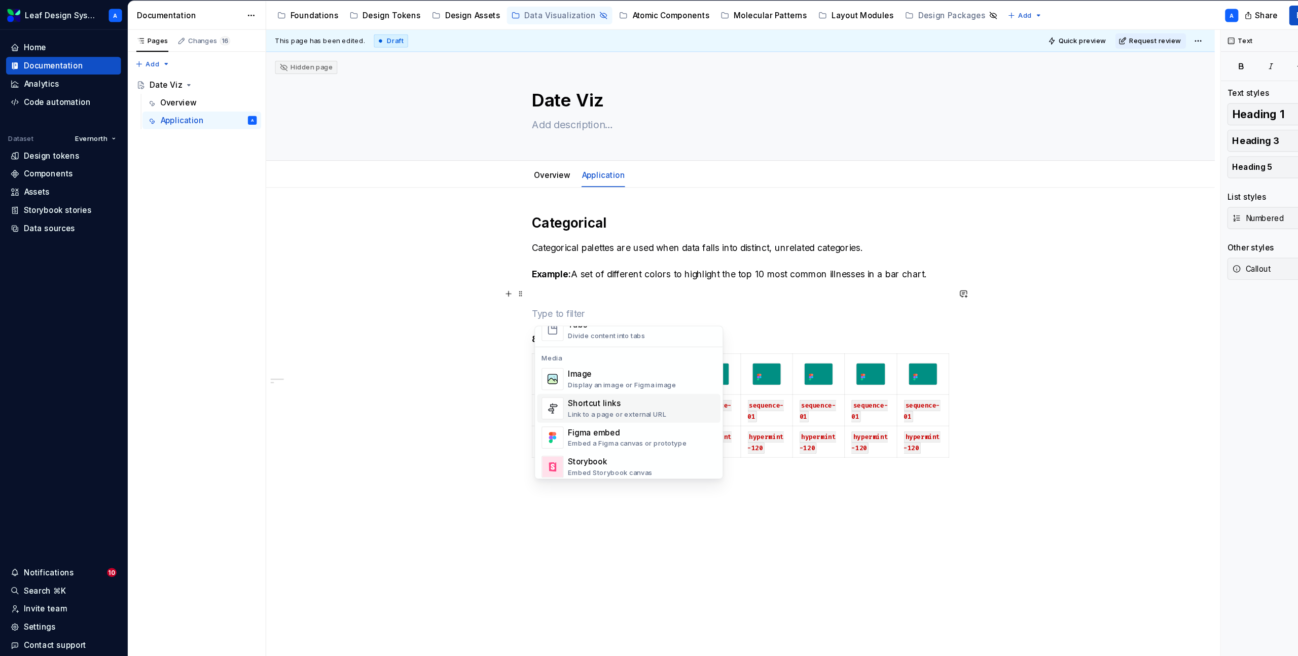
scroll to position [430, 0]
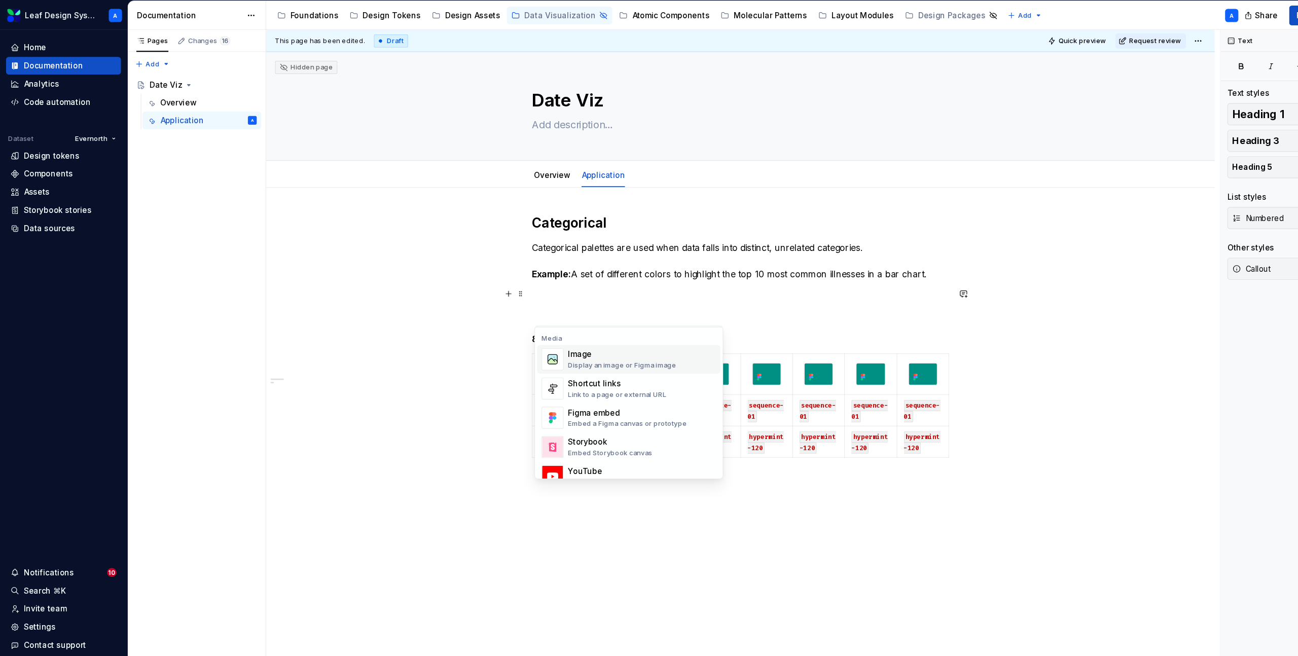
click at [547, 337] on div "Display an image or Figma image" at bounding box center [571, 339] width 99 height 8
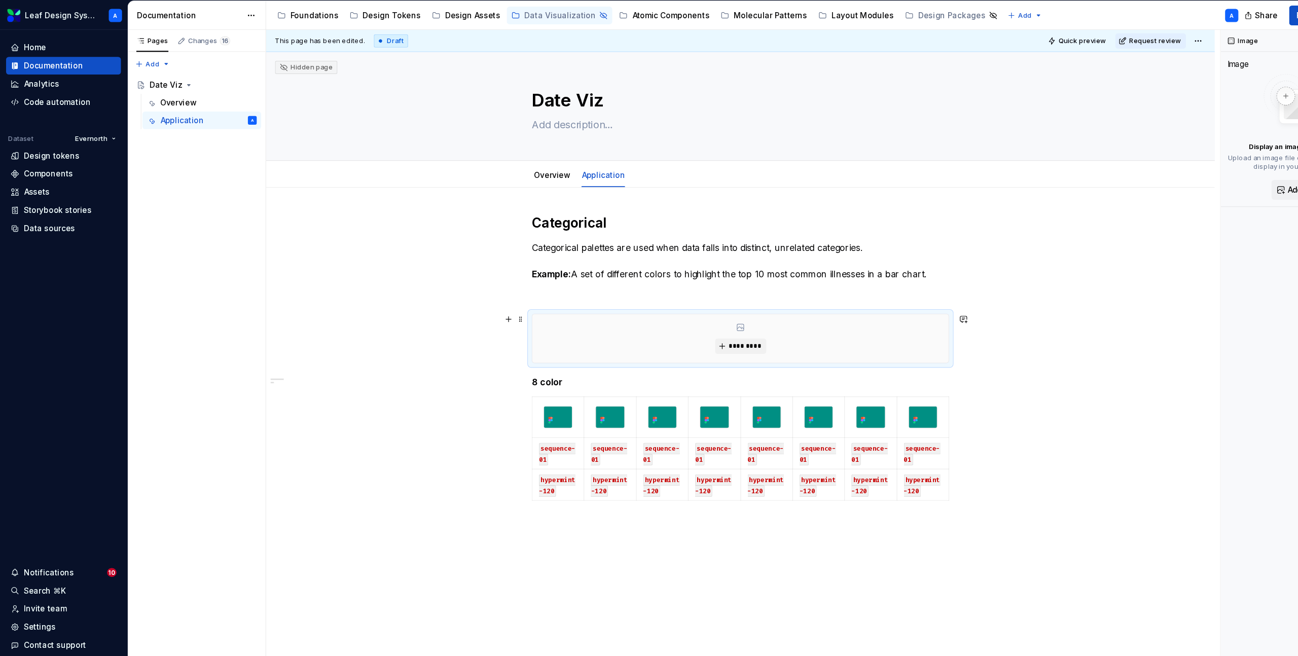
click at [317, 397] on div "Categorical Categorical palettes are used when data falls into distinct, unrela…" at bounding box center [680, 438] width 871 height 525
click at [526, 265] on div "Categorical Categorical palettes are used when data falls into distinct, unrela…" at bounding box center [680, 346] width 383 height 292
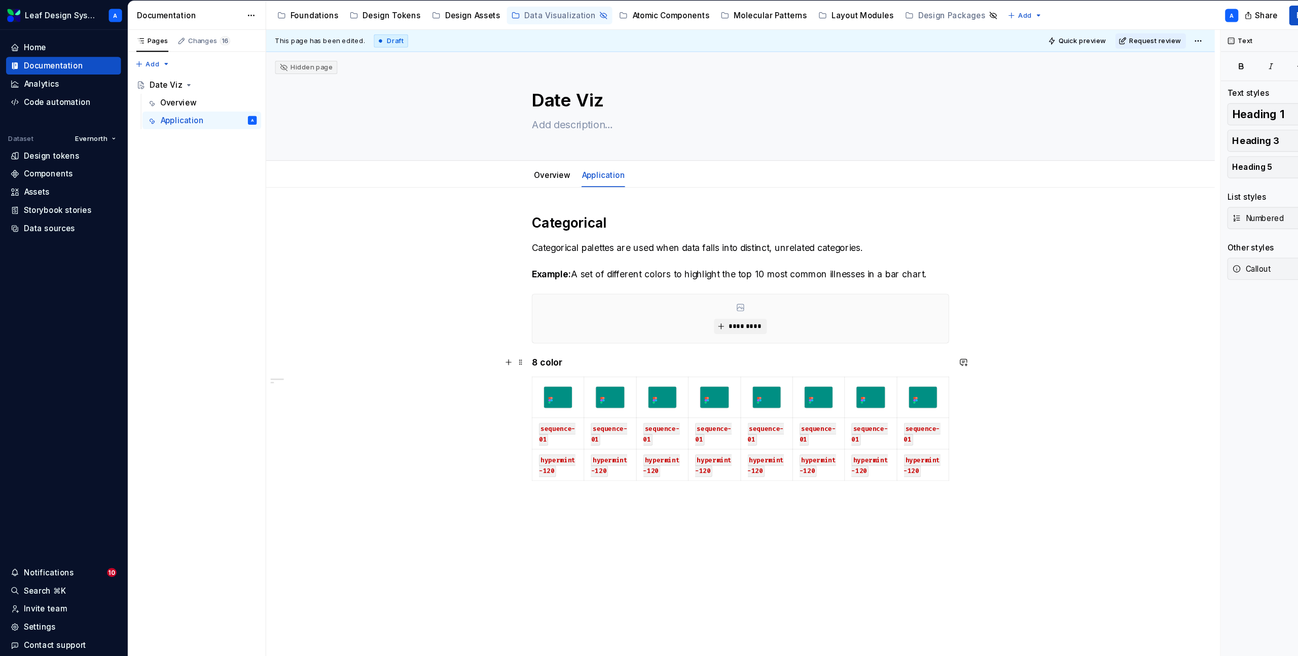
click at [1100, 336] on div "Categorical Categorical palettes are used when data falls into distinct, unrela…" at bounding box center [680, 429] width 871 height 507
type textarea "*"
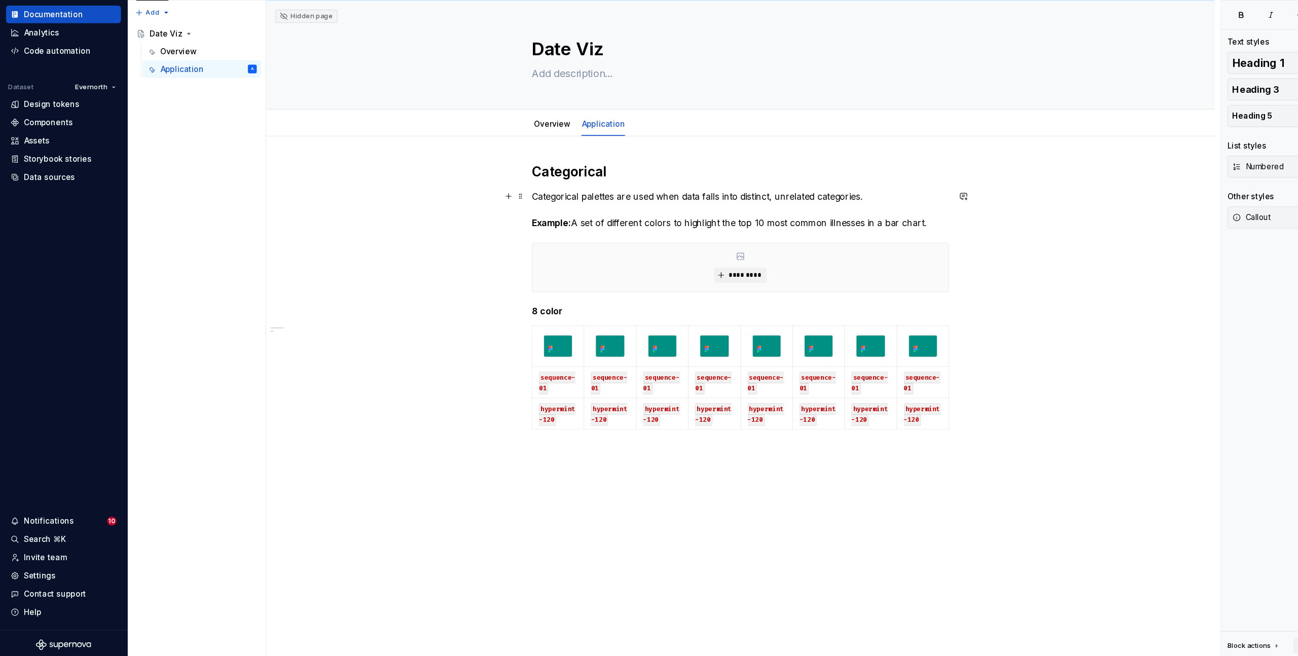
click at [860, 255] on p "Categorical palettes are used when data falls into distinct, unrelated categori…" at bounding box center [680, 243] width 383 height 37
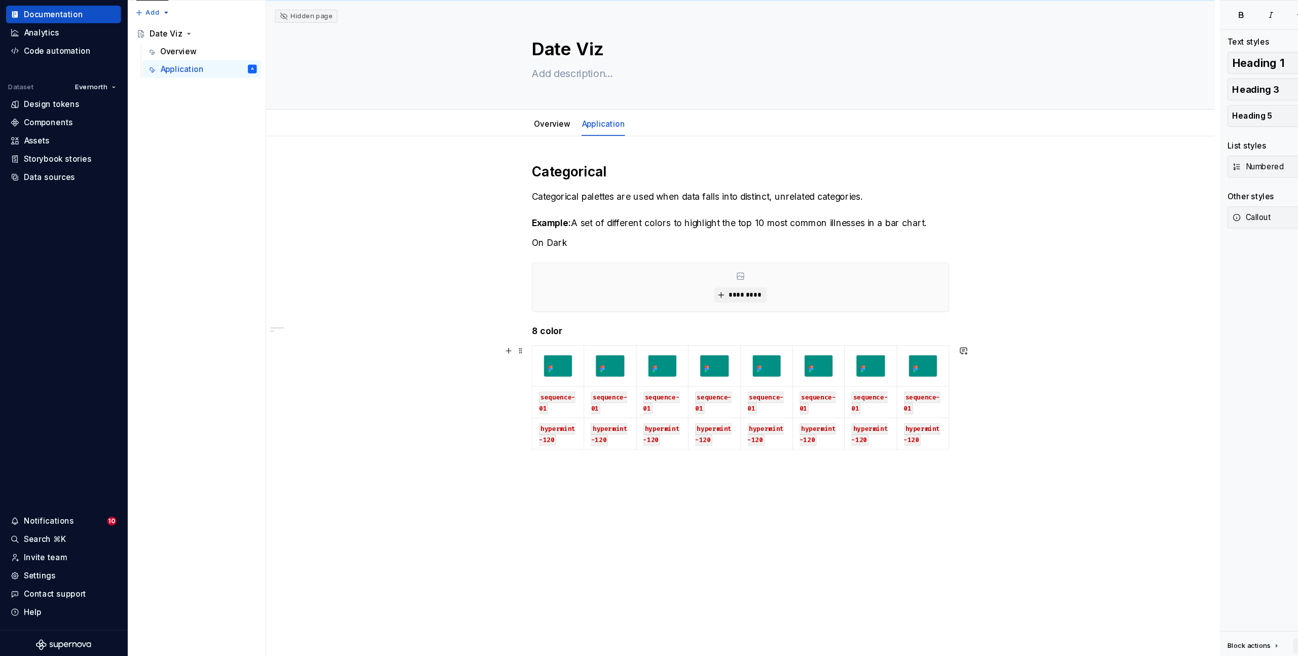
click at [907, 430] on div "This page has been edited. Draft Quick preview Request review Hidden page Date …" at bounding box center [683, 344] width 876 height 626
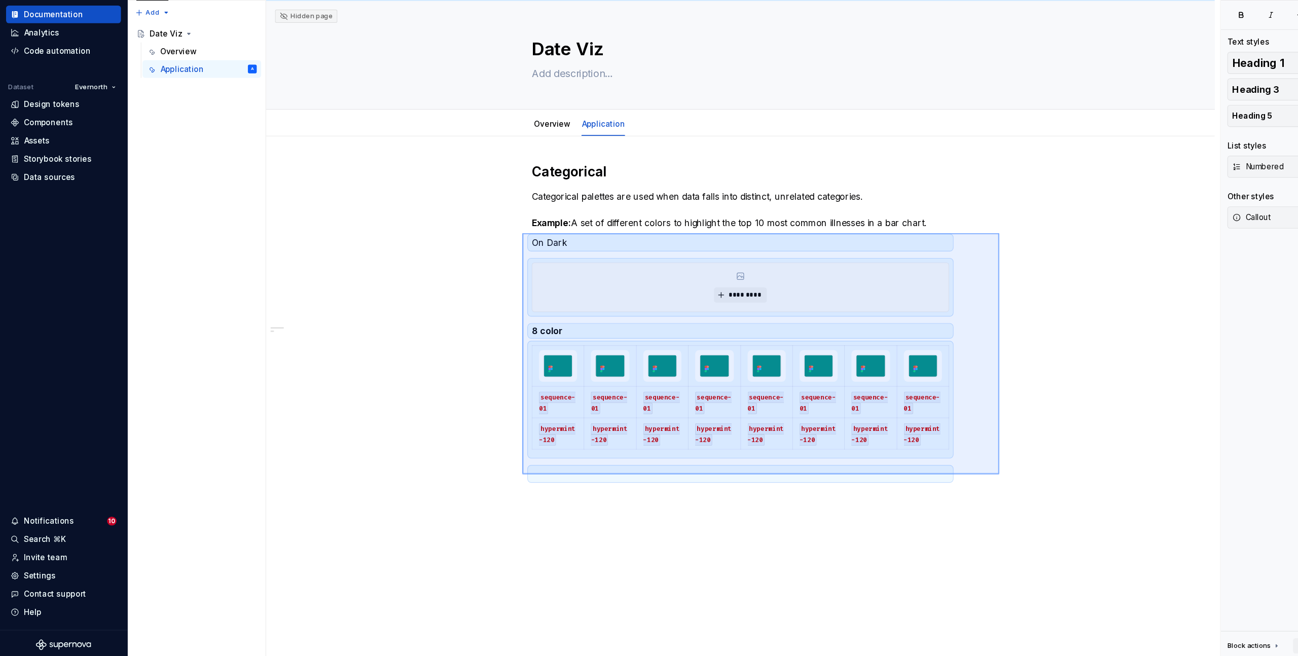
drag, startPoint x: 919, startPoint y: 487, endPoint x: 480, endPoint y: 267, distance: 491.0
click at [480, 267] on div "This page has been edited. Draft Quick preview Request review Hidden page Date …" at bounding box center [683, 344] width 876 height 626
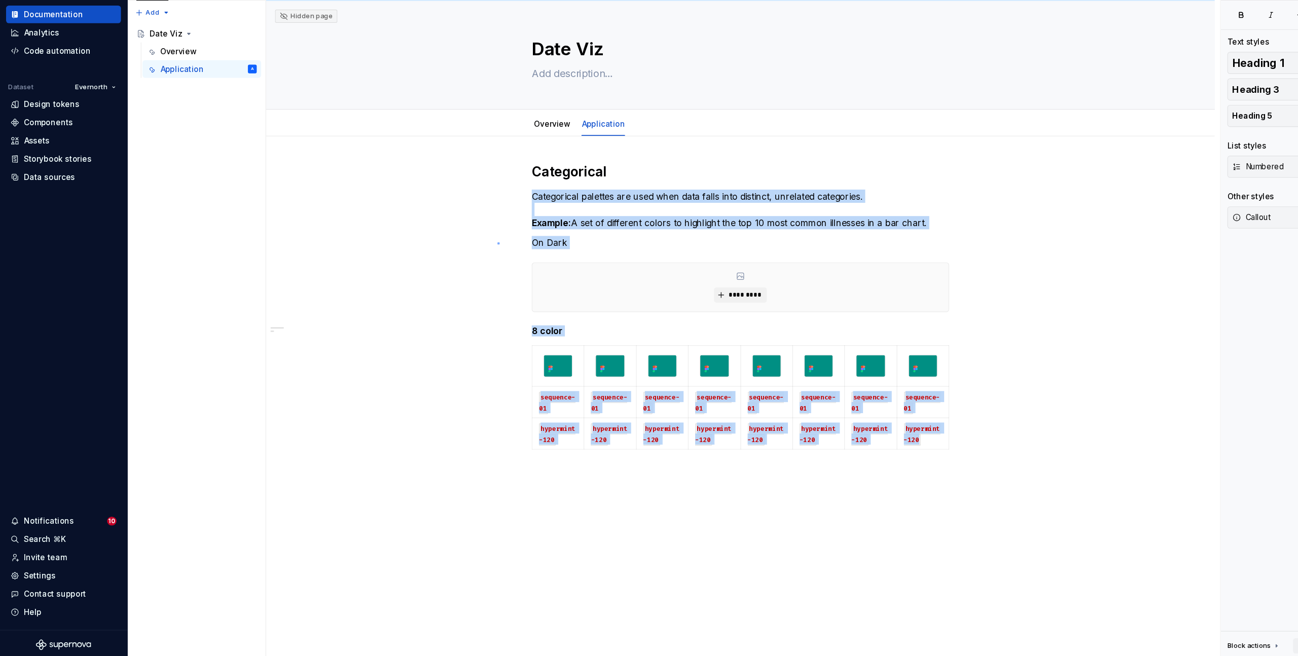
click at [457, 274] on div "This page has been edited. Draft Quick preview Request review Hidden page Date …" at bounding box center [683, 344] width 876 height 626
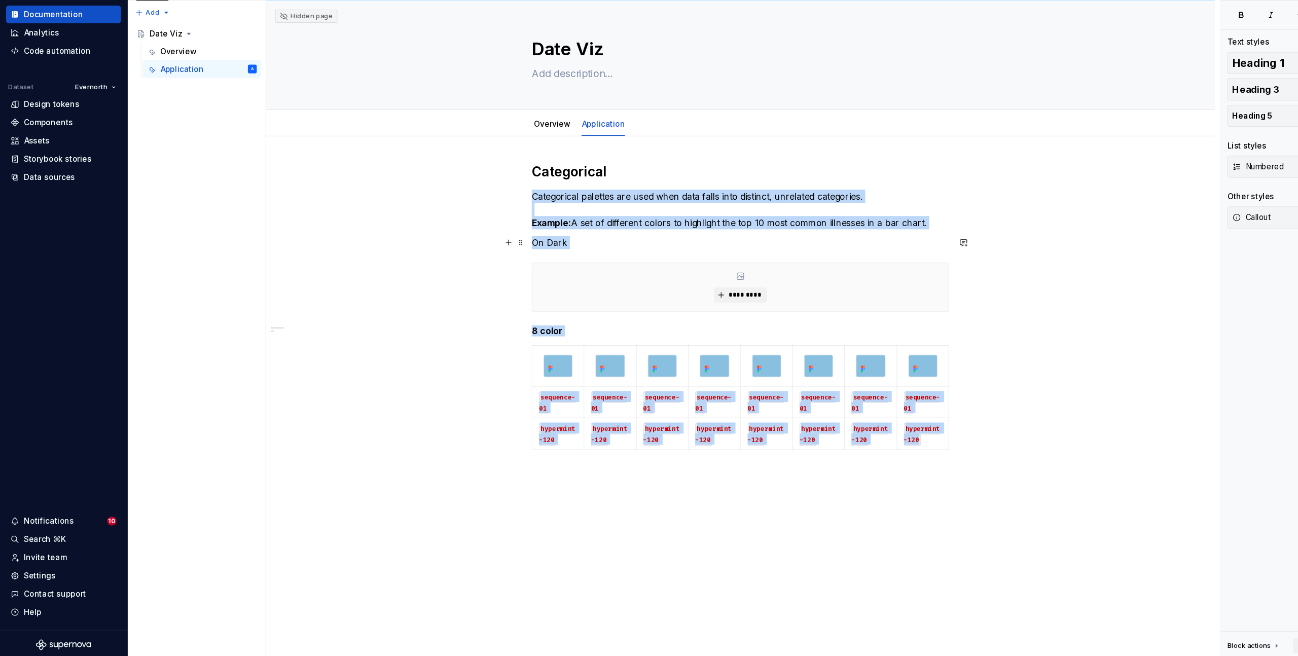
click at [513, 273] on p "On Dark" at bounding box center [680, 273] width 383 height 12
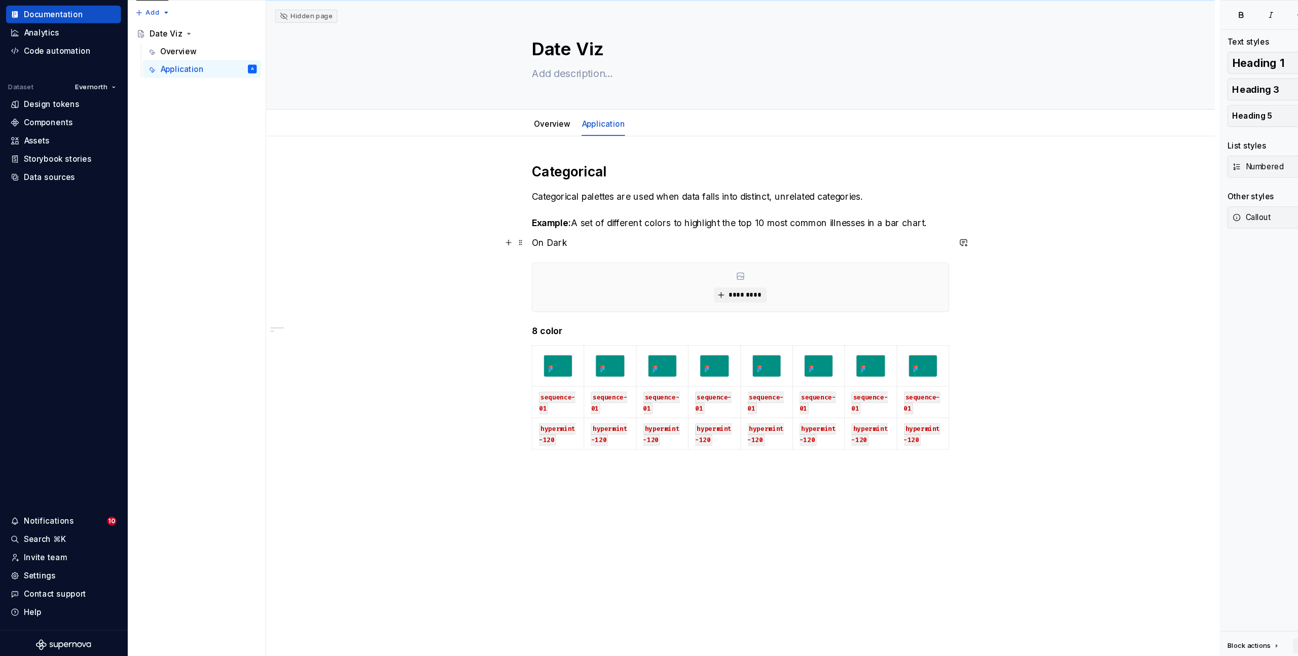
click at [507, 275] on p "On Dark" at bounding box center [680, 273] width 383 height 12
click at [557, 256] on button "button" at bounding box center [555, 254] width 14 height 14
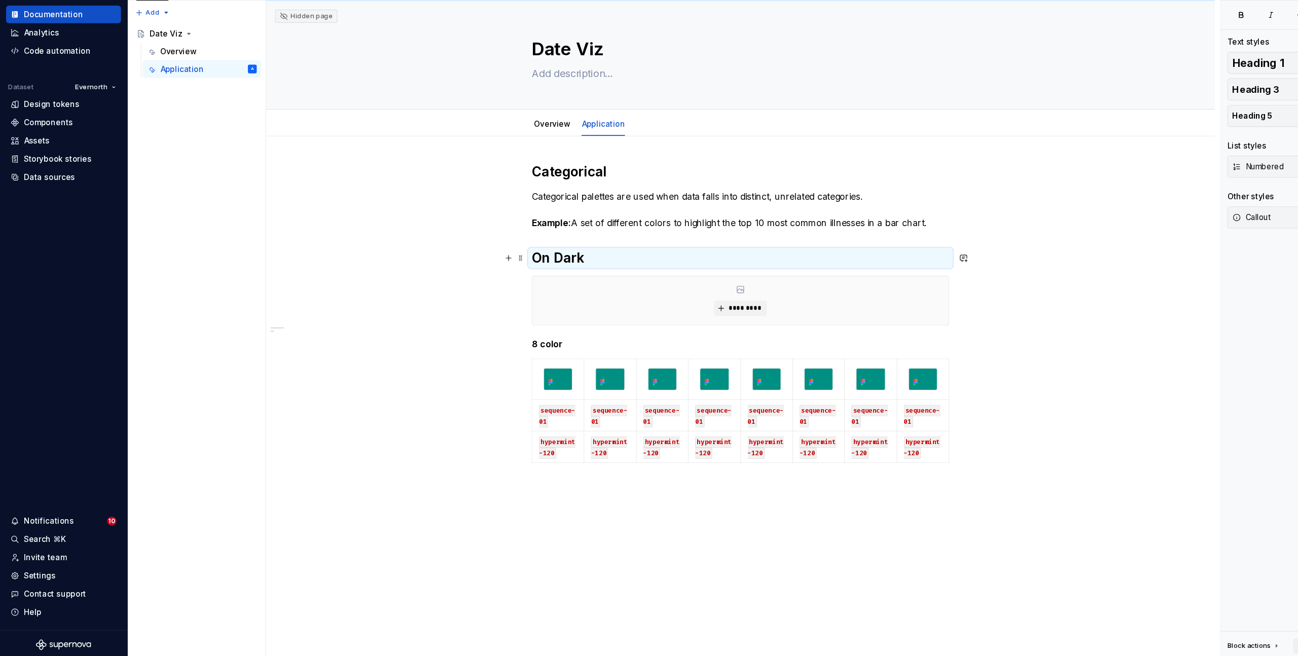
click at [510, 292] on h2 "On Dark" at bounding box center [680, 287] width 383 height 16
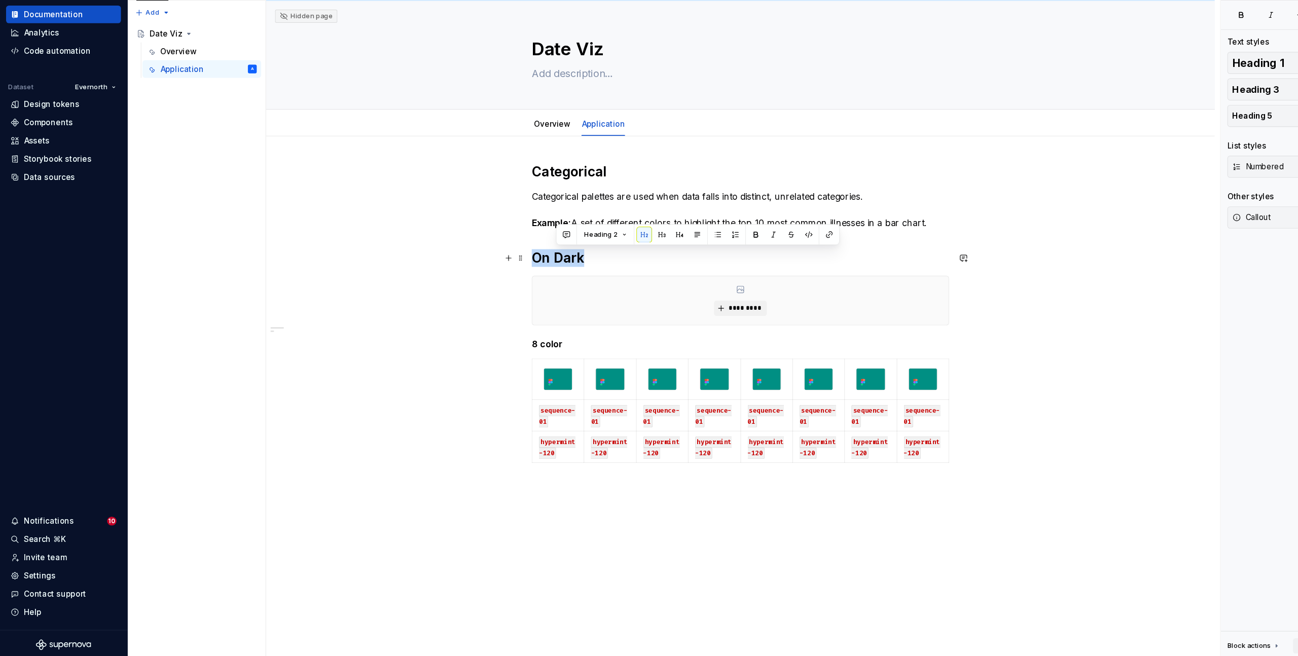
click at [510, 292] on h2 "On Dark" at bounding box center [680, 287] width 383 height 16
click at [550, 265] on button "Heading 2" at bounding box center [537, 266] width 48 height 14
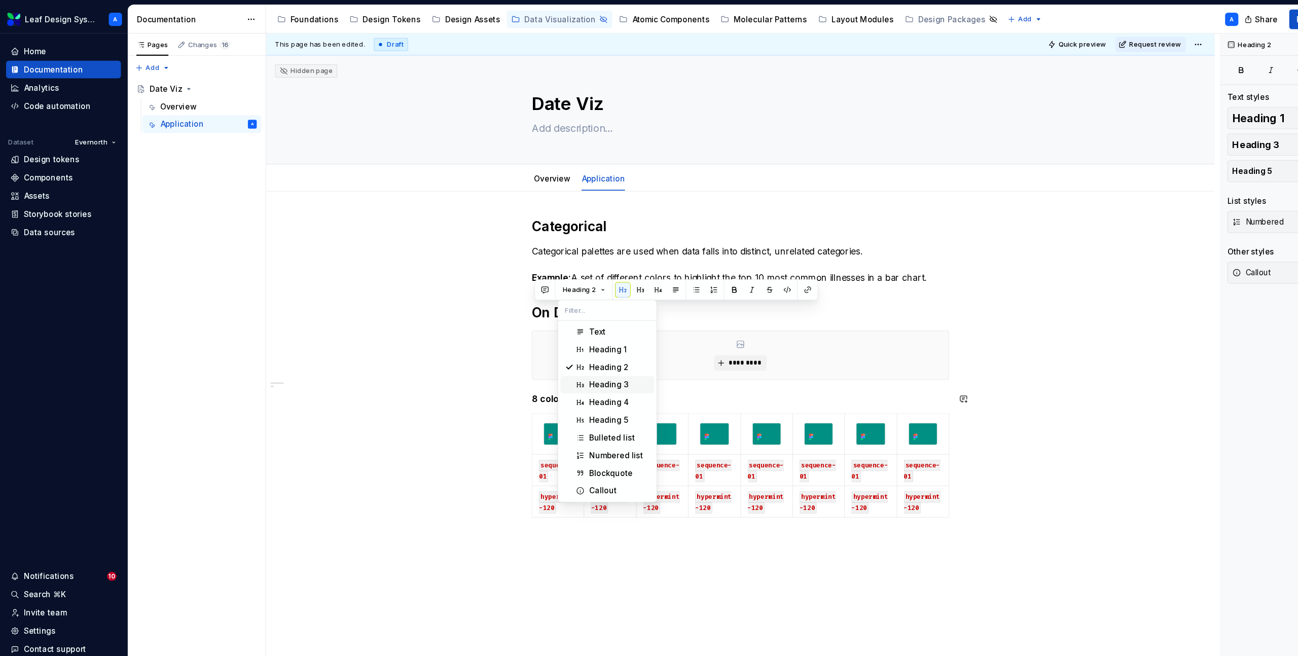
click at [554, 355] on div "Heading 3" at bounding box center [560, 353] width 37 height 10
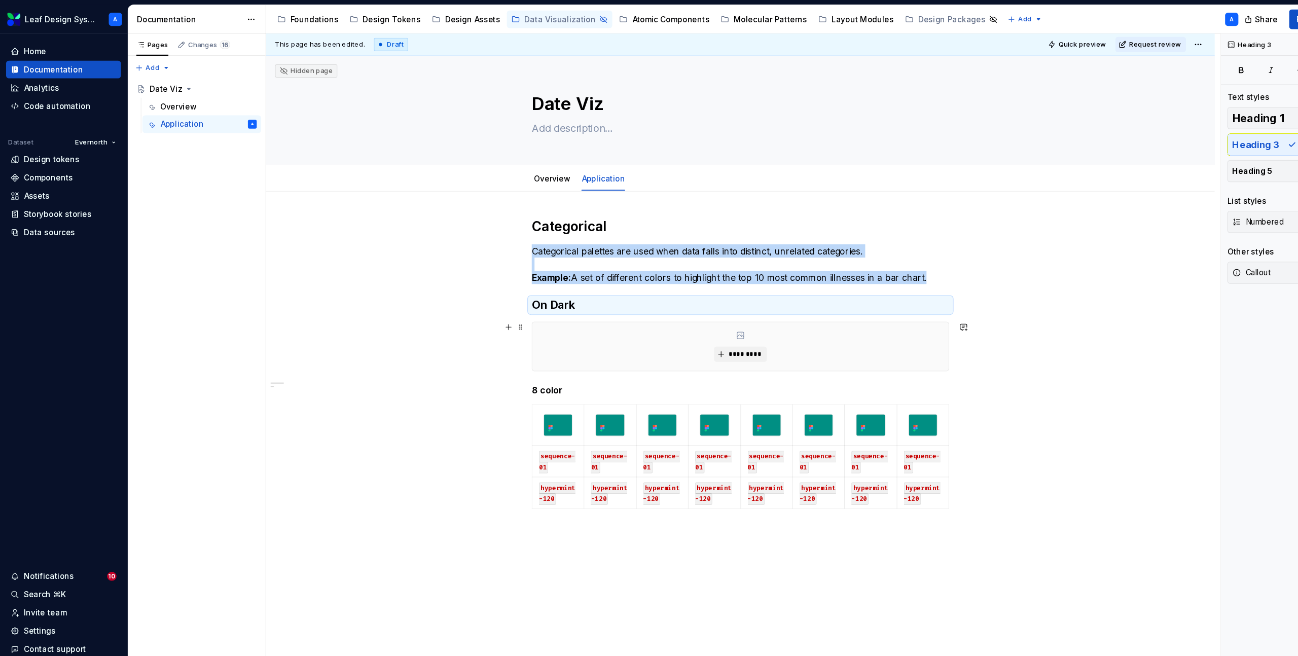
scroll to position [48, 0]
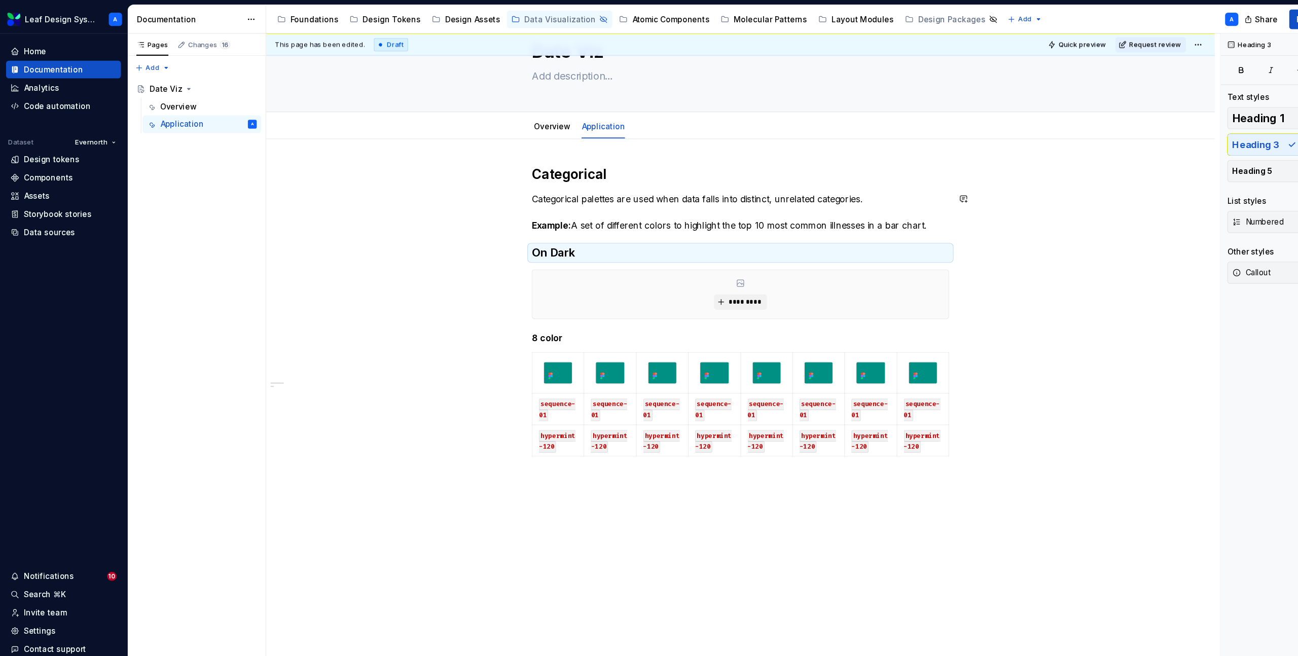
click at [512, 231] on h3 "On Dark" at bounding box center [680, 232] width 383 height 14
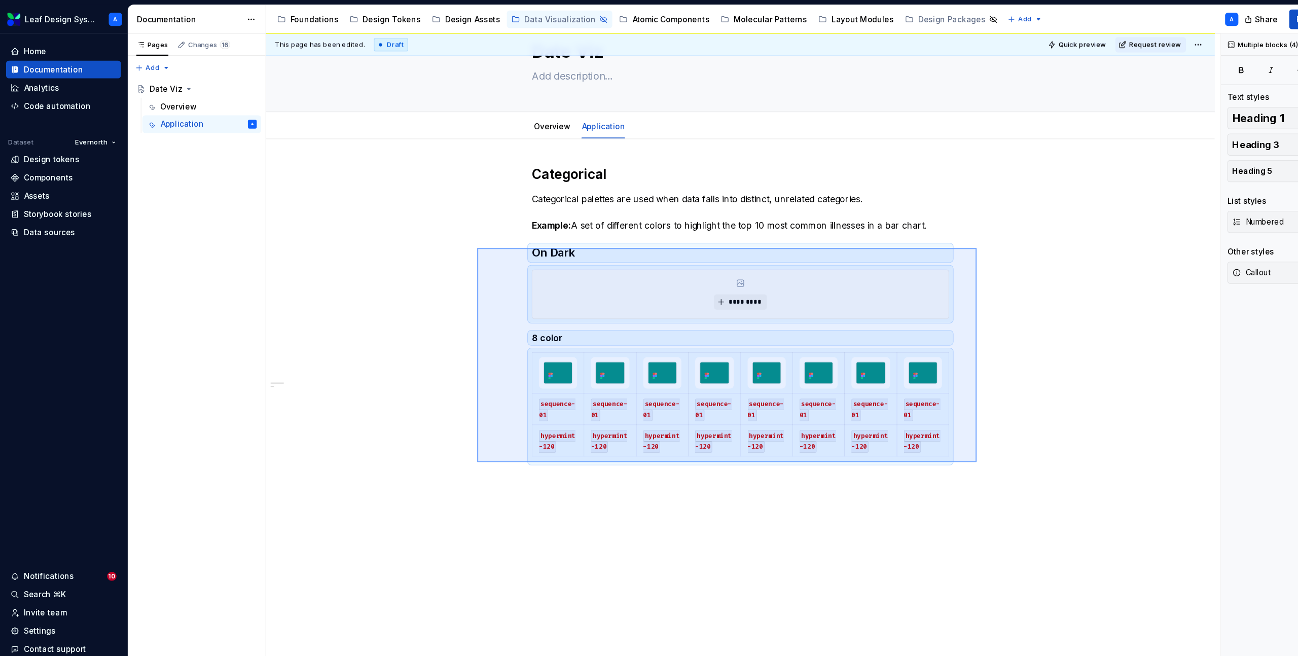
drag, startPoint x: 438, startPoint y: 228, endPoint x: 922, endPoint y: 436, distance: 527.0
click at [922, 436] on div "This page has been edited. Draft Quick preview Request review Hidden page Date …" at bounding box center [683, 344] width 876 height 626
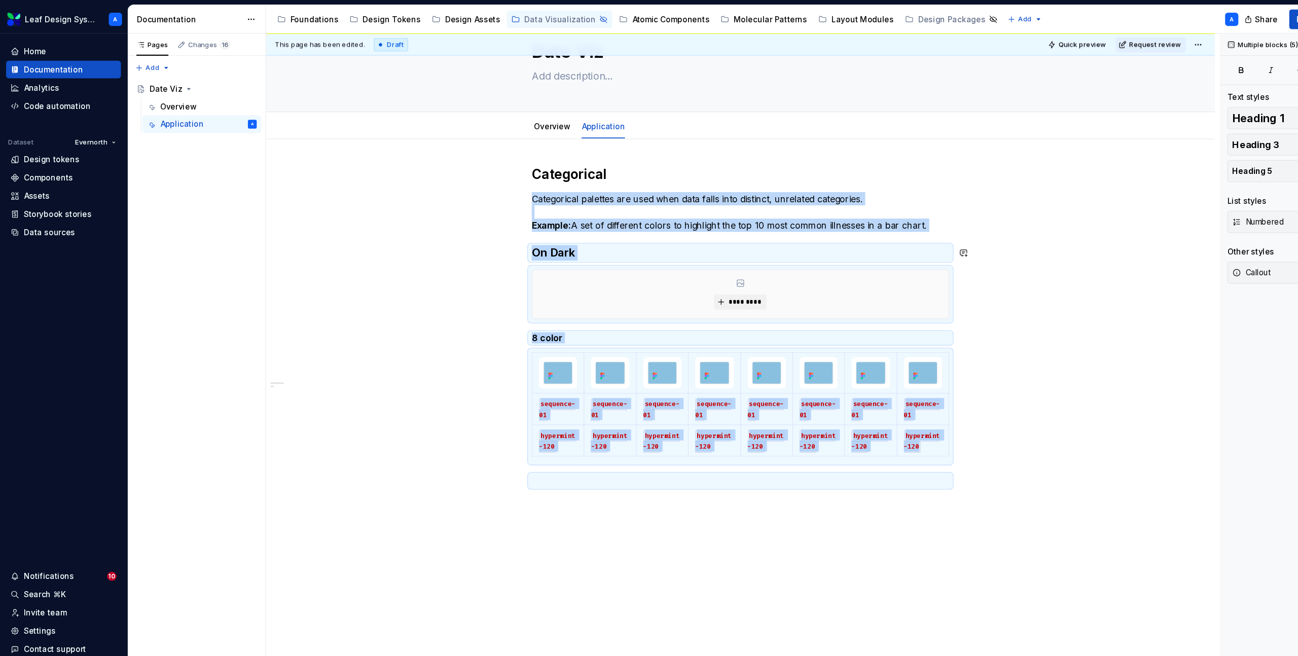
copy div "Categorical palettes are used when data falls into distinct, unrelated categori…"
click at [906, 417] on div "Categorical Categorical palettes are used when data falls into distinct, unrela…" at bounding box center [680, 392] width 871 height 529
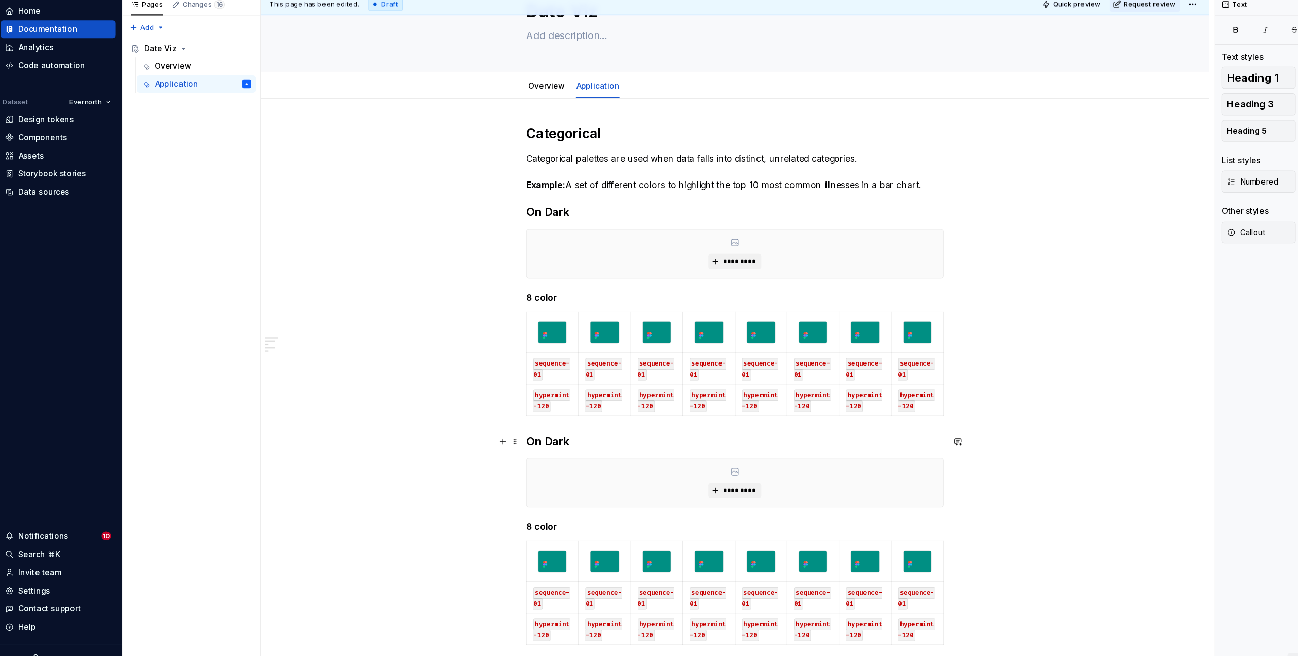
scroll to position [0, 0]
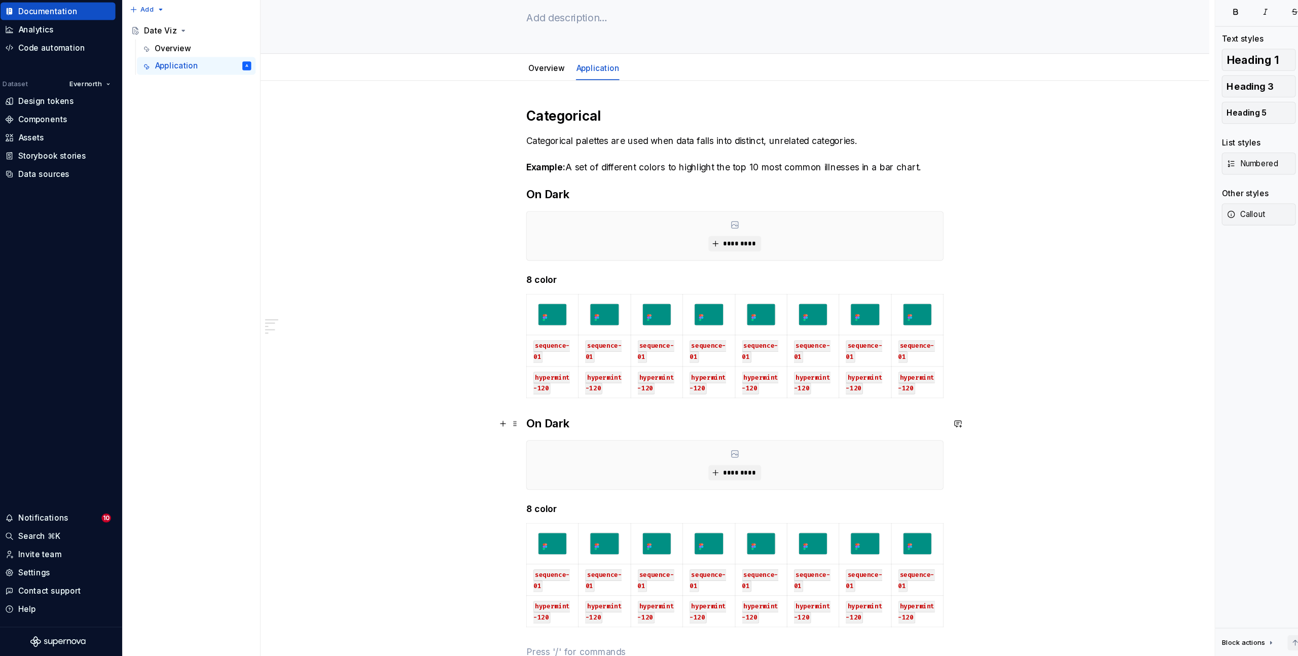
click at [508, 440] on h3 "On Dark" at bounding box center [680, 443] width 383 height 14
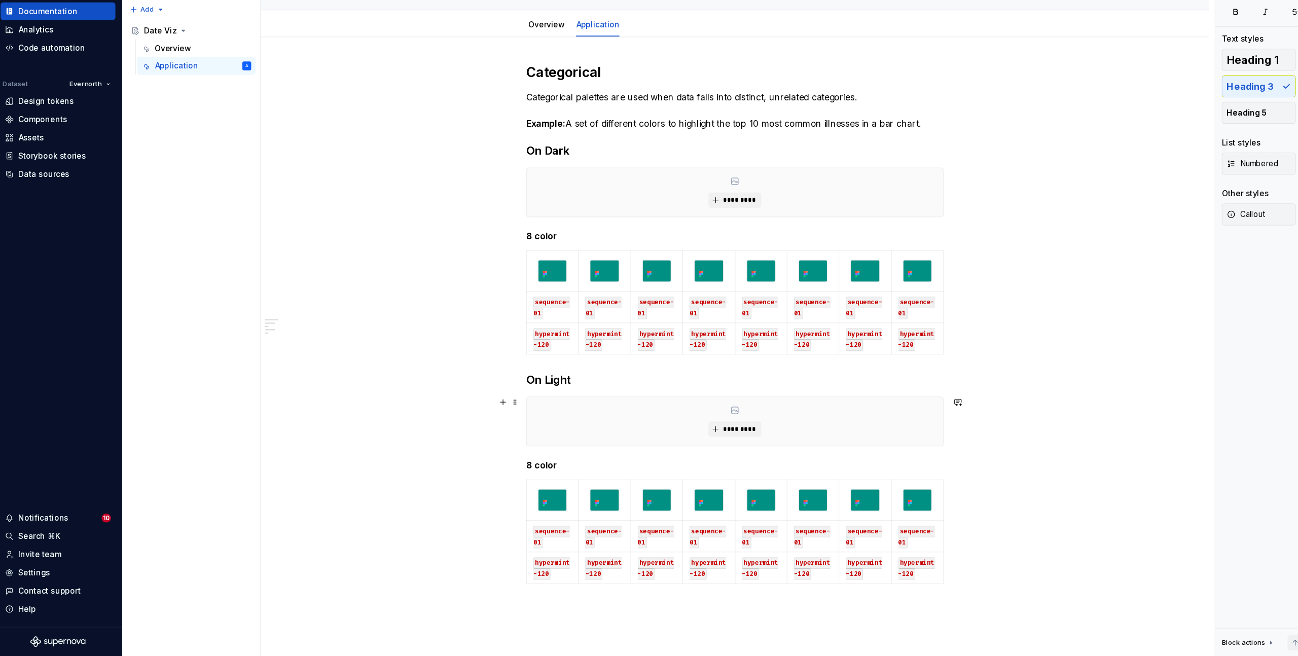
scroll to position [120, 0]
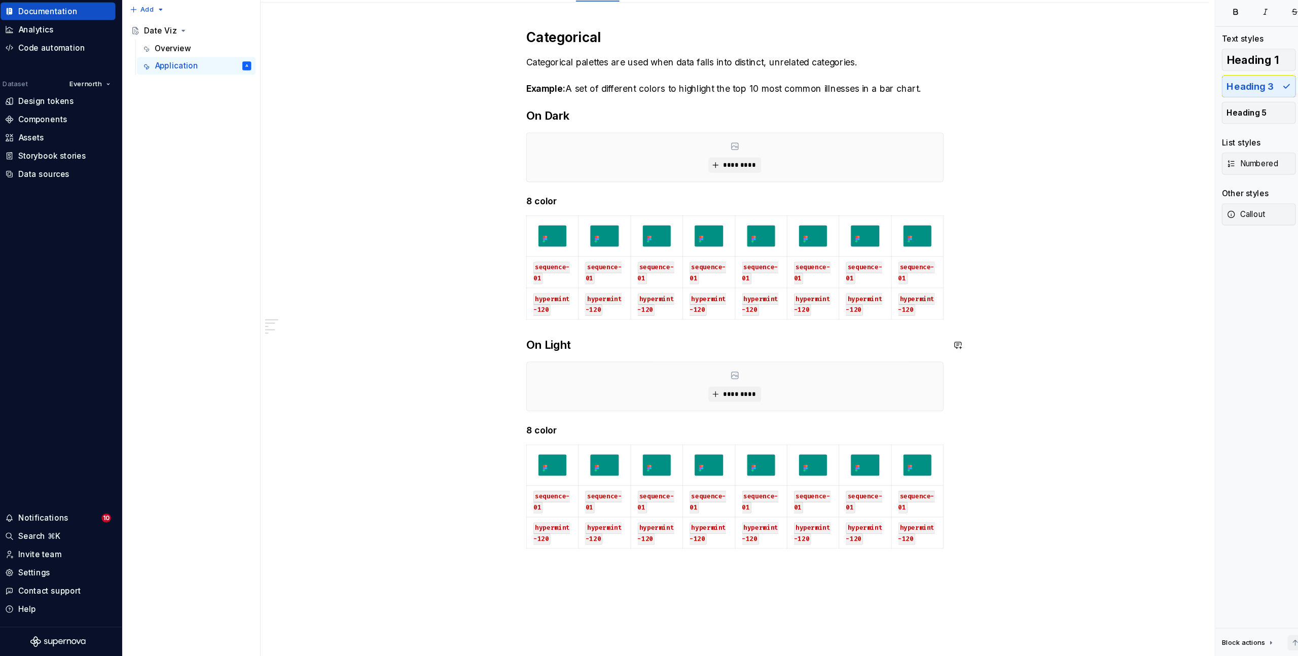
click at [503, 357] on div "Categorical Categorical palettes are used when data falls into distinct, unrela…" at bounding box center [680, 342] width 383 height 524
click at [508, 367] on h3 "On Light" at bounding box center [680, 371] width 383 height 14
click at [516, 162] on h3 "On Dark" at bounding box center [680, 160] width 383 height 14
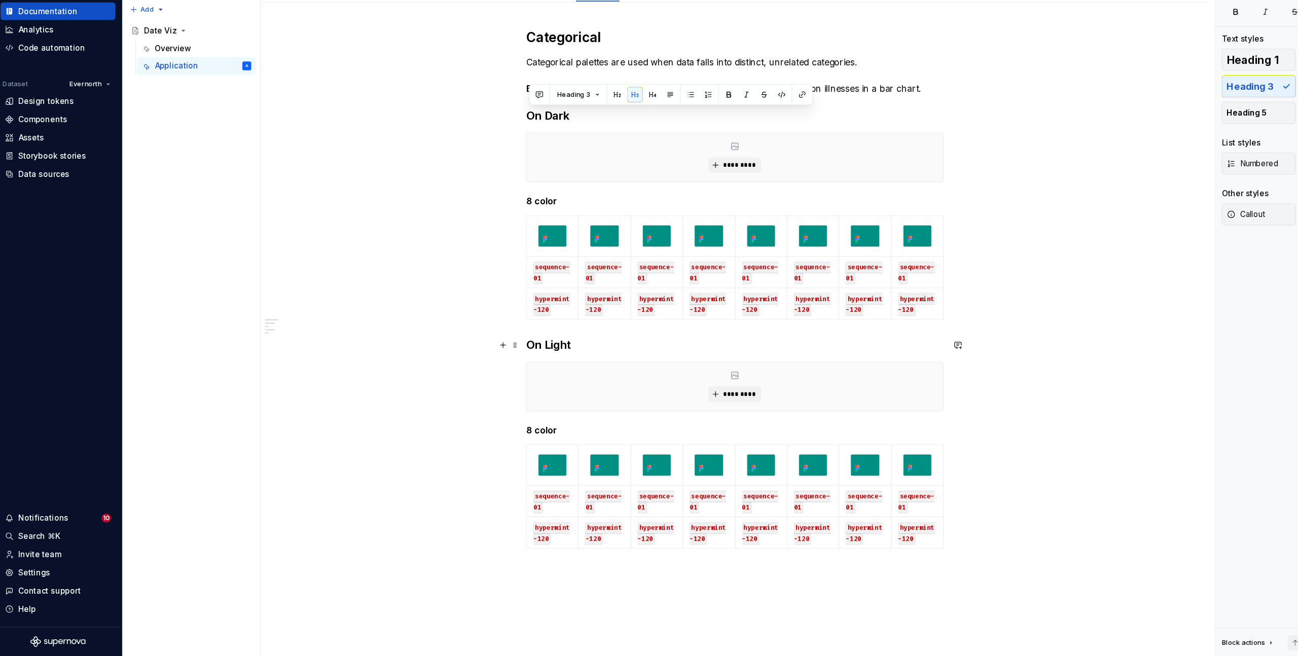
click at [507, 371] on h3 "On Light" at bounding box center [680, 371] width 383 height 14
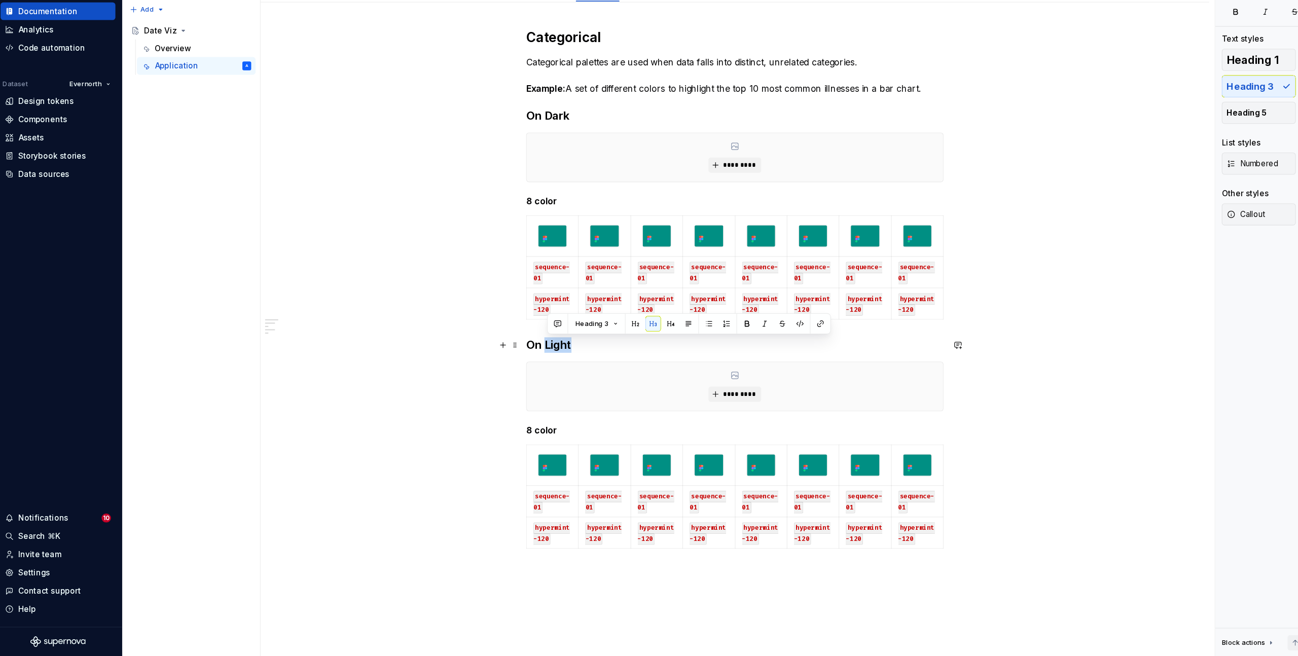
click at [507, 371] on h3 "On Light" at bounding box center [680, 371] width 383 height 14
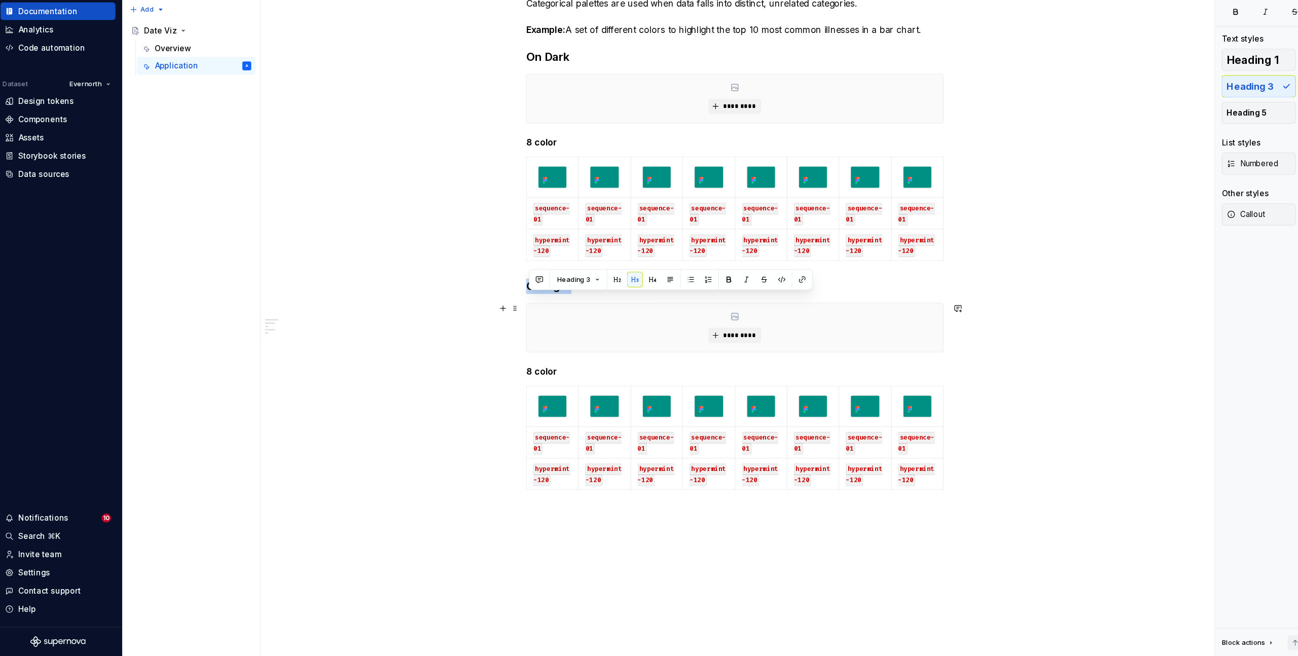
scroll to position [178, 0]
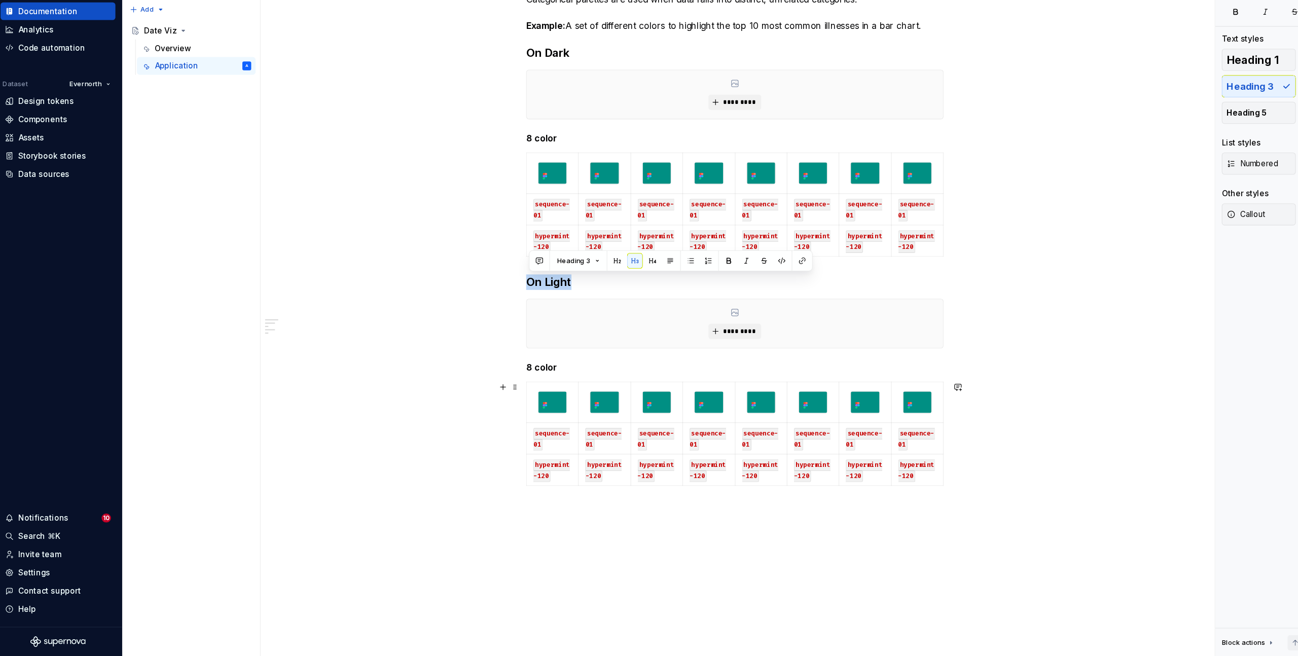
click at [418, 436] on div "This page has been edited. Draft Quick preview Request review Hidden page Date …" at bounding box center [683, 344] width 876 height 626
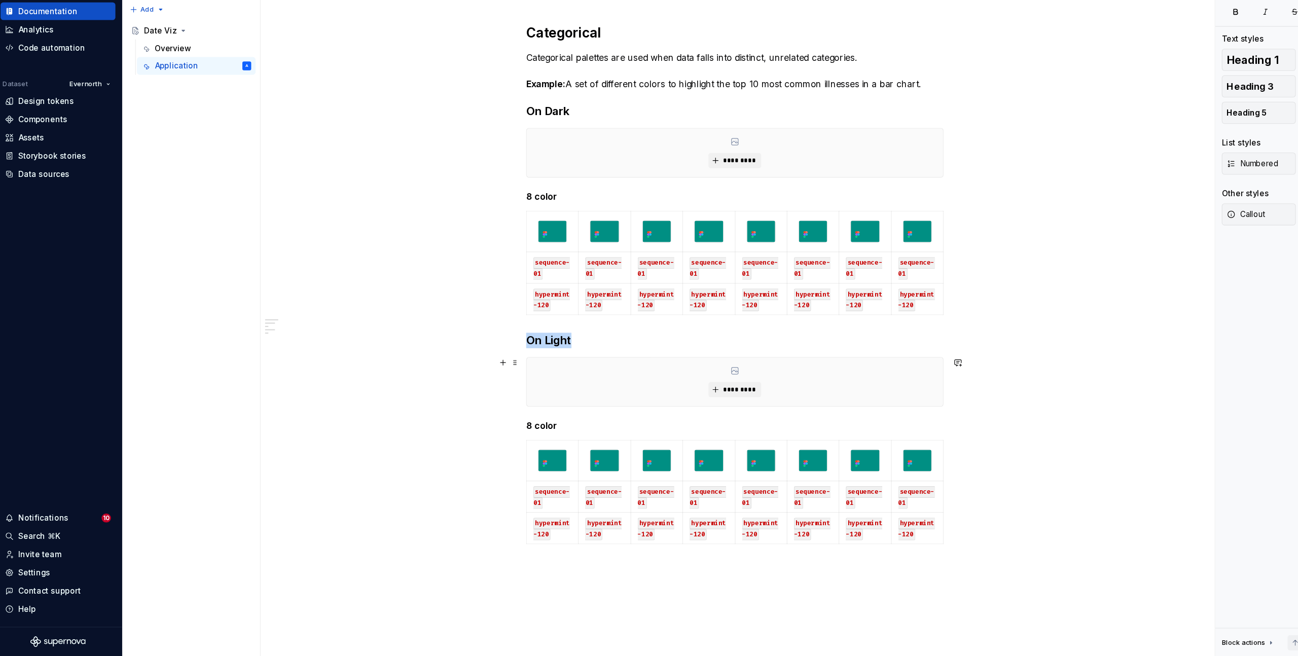
click at [940, 389] on div "Categorical Categorical palettes are used when data falls into distinct, unrela…" at bounding box center [680, 430] width 871 height 758
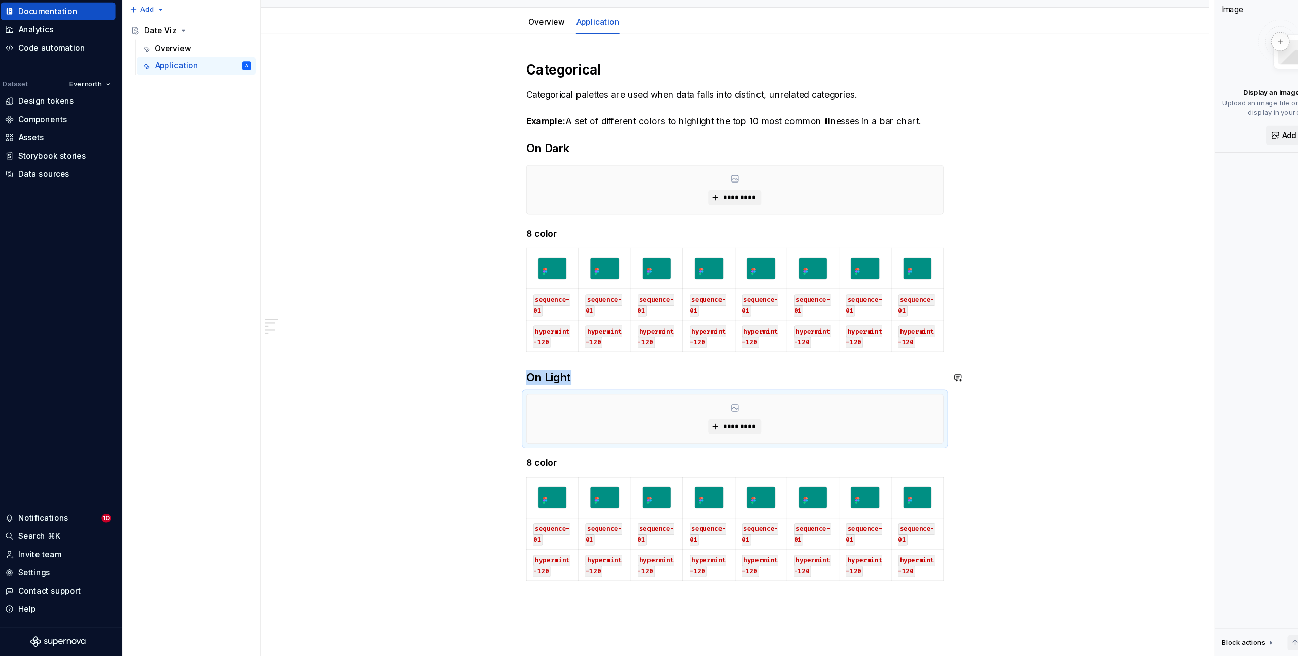
scroll to position [58, 0]
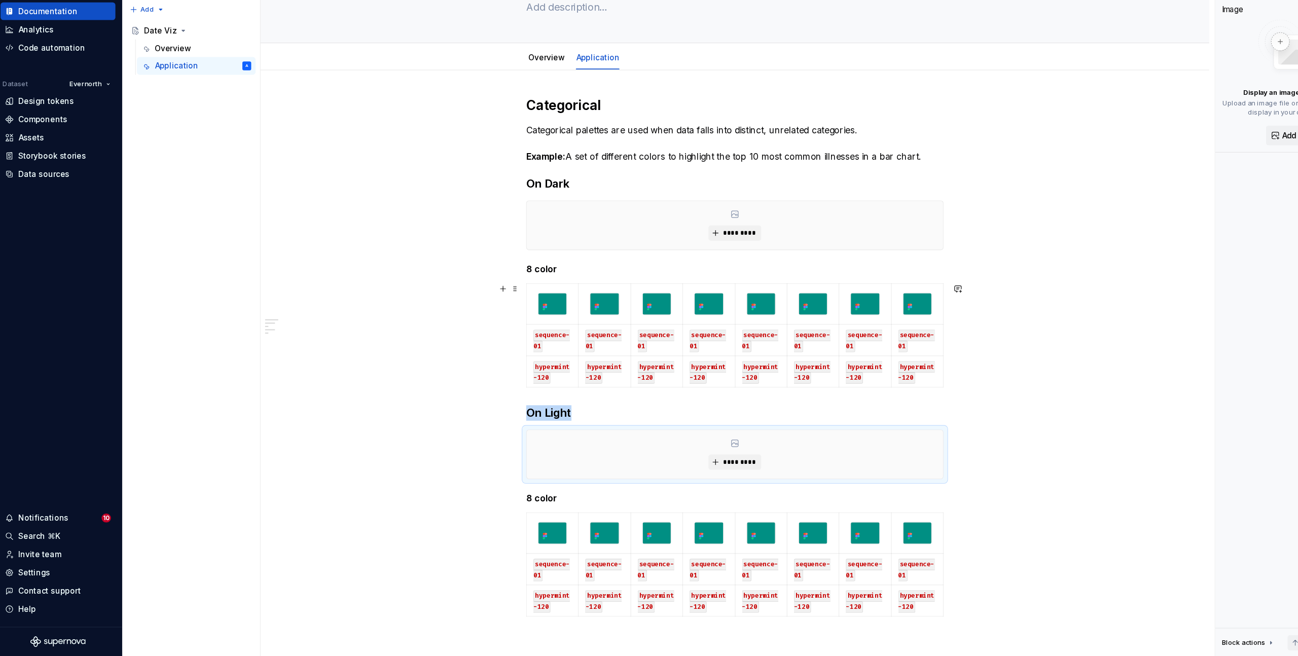
click at [960, 354] on div "Categorical Categorical palettes are used when data falls into distinct, unrela…" at bounding box center [680, 497] width 871 height 758
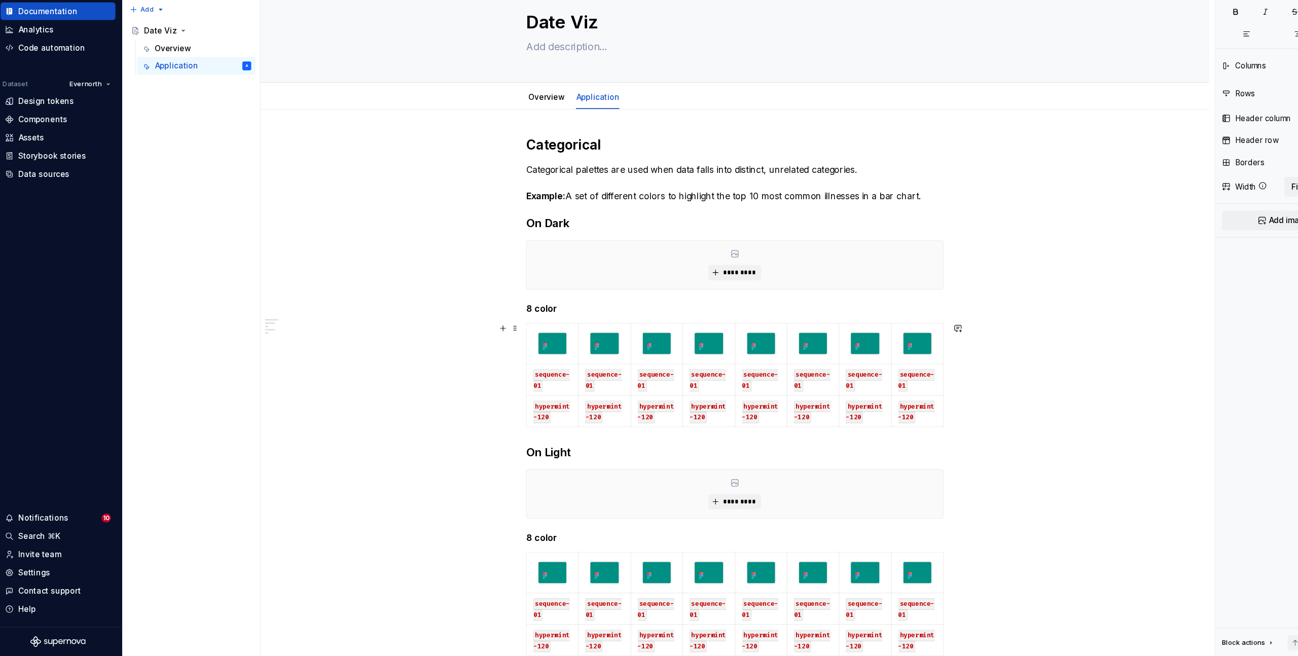
scroll to position [0, 0]
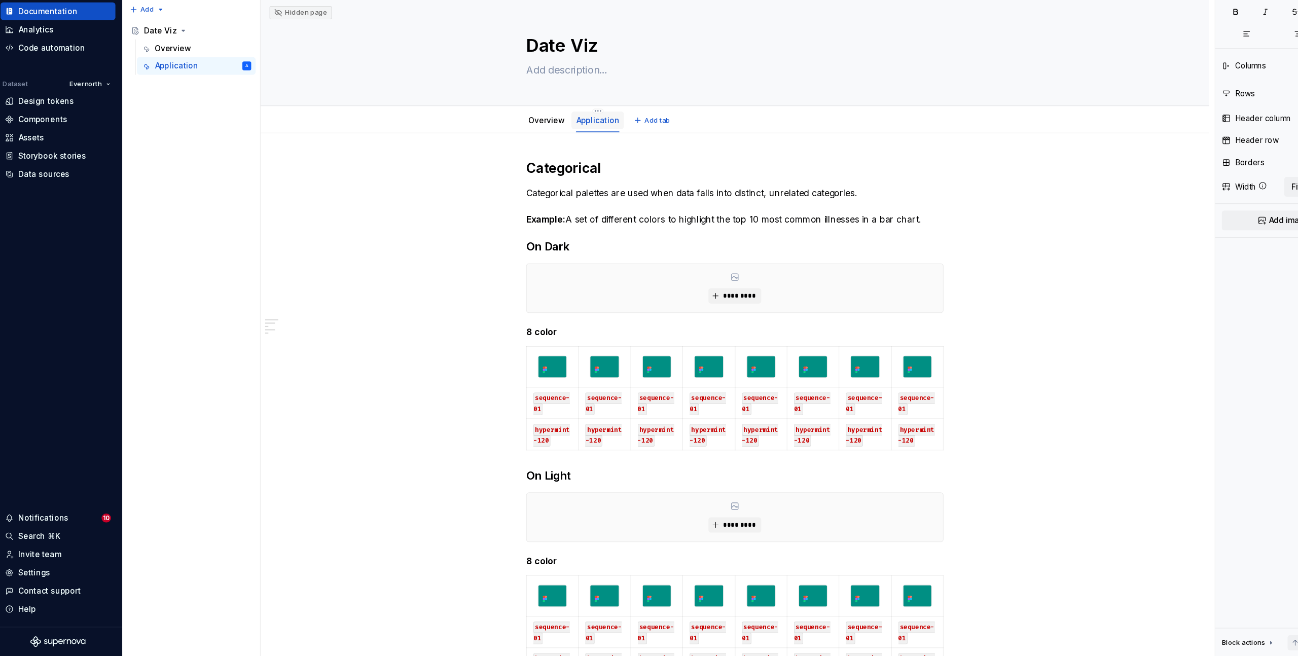
click at [546, 166] on link "Application" at bounding box center [555, 164] width 40 height 9
click at [556, 166] on link "Application" at bounding box center [555, 164] width 40 height 9
click at [560, 163] on link "Application" at bounding box center [555, 164] width 40 height 9
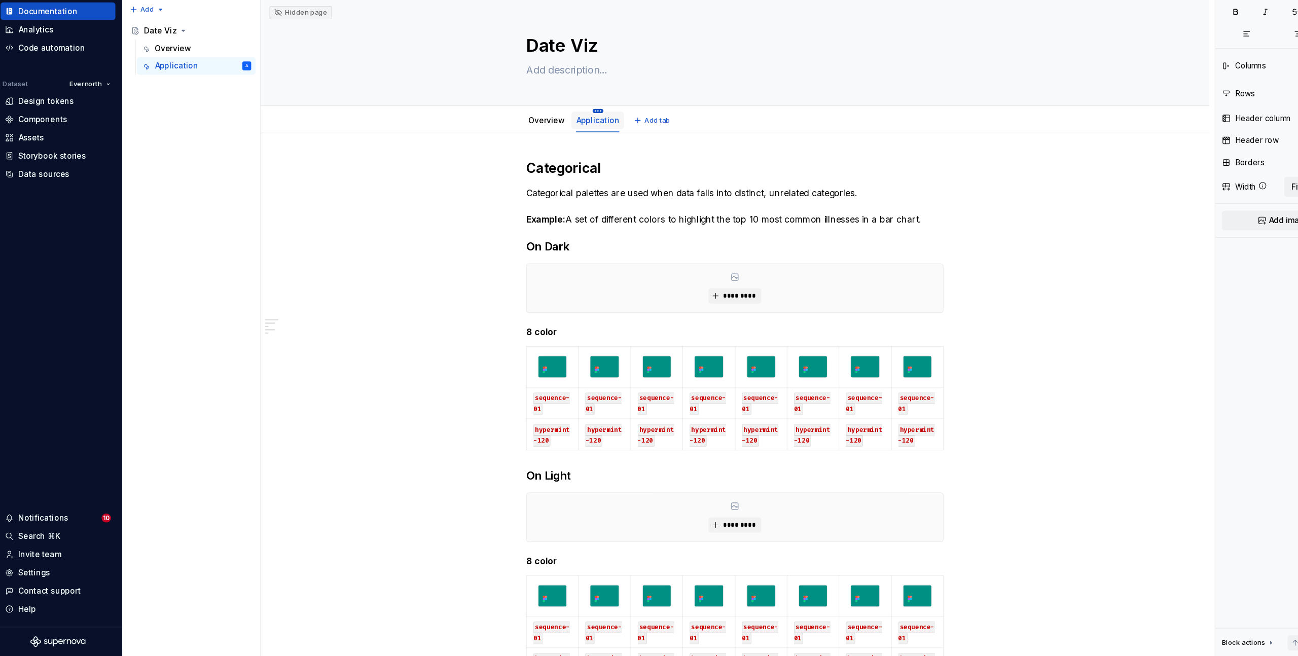
click at [552, 157] on html "Leaf Design System A Home Documentation Analytics Code automation Dataset Evern…" at bounding box center [649, 328] width 1298 height 656
click at [742, 224] on html "Leaf Design System A Home Documentation Analytics Code automation Dataset Evern…" at bounding box center [649, 328] width 1298 height 656
click at [519, 163] on link "Overview" at bounding box center [507, 164] width 33 height 9
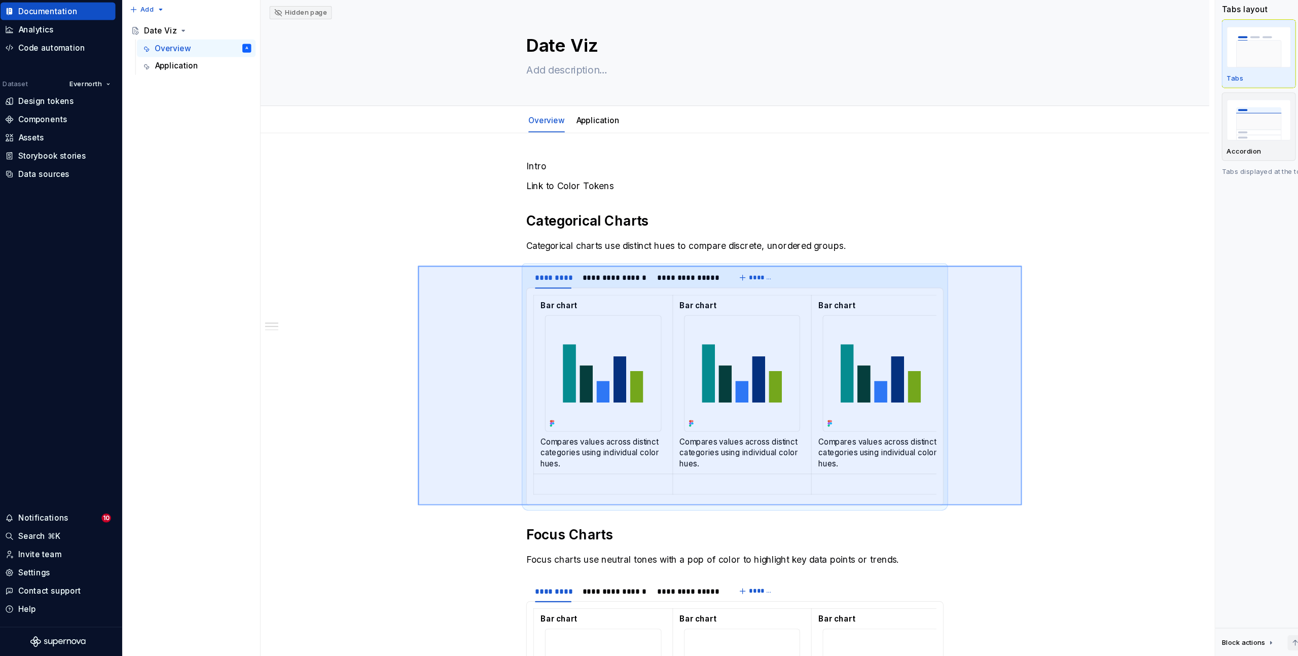
drag, startPoint x: 389, startPoint y: 298, endPoint x: 944, endPoint y: 518, distance: 596.9
click at [944, 518] on div "**********" at bounding box center [683, 344] width 876 height 626
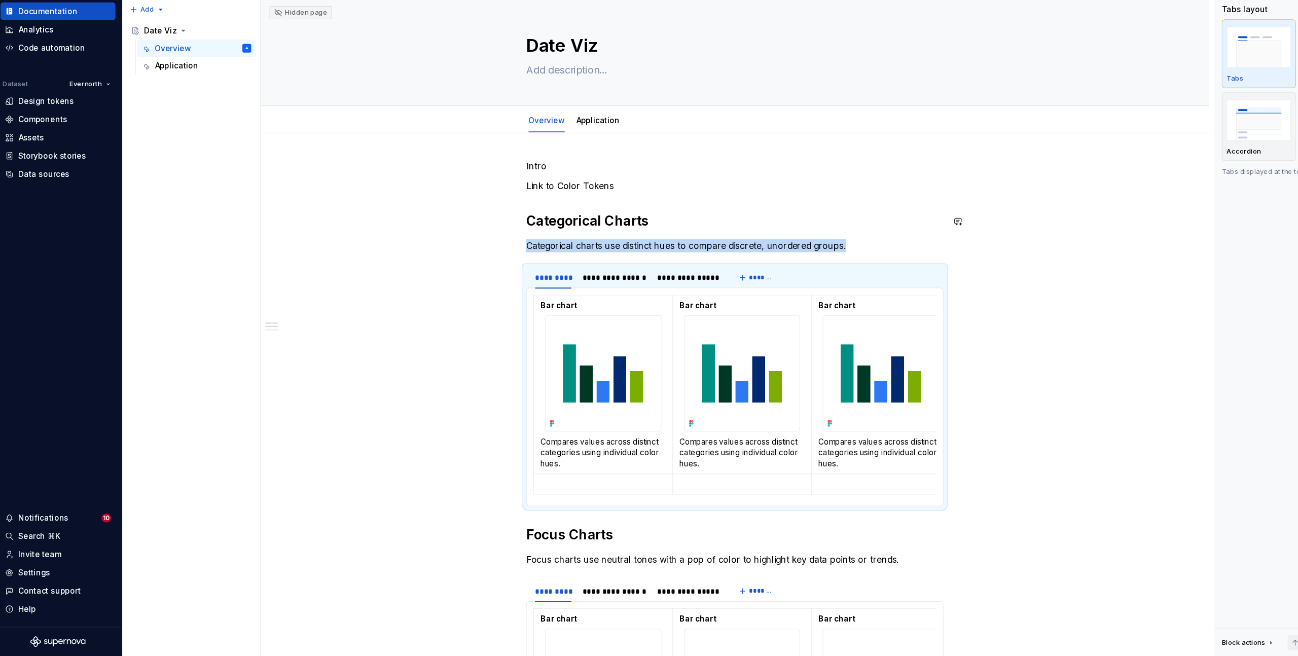
copy p "Categorical charts use distinct hues to compare discrete, unordered groups."
click at [559, 152] on div "Overview Application Add tab" at bounding box center [680, 163] width 871 height 25
click at [555, 164] on link "Application" at bounding box center [555, 164] width 40 height 9
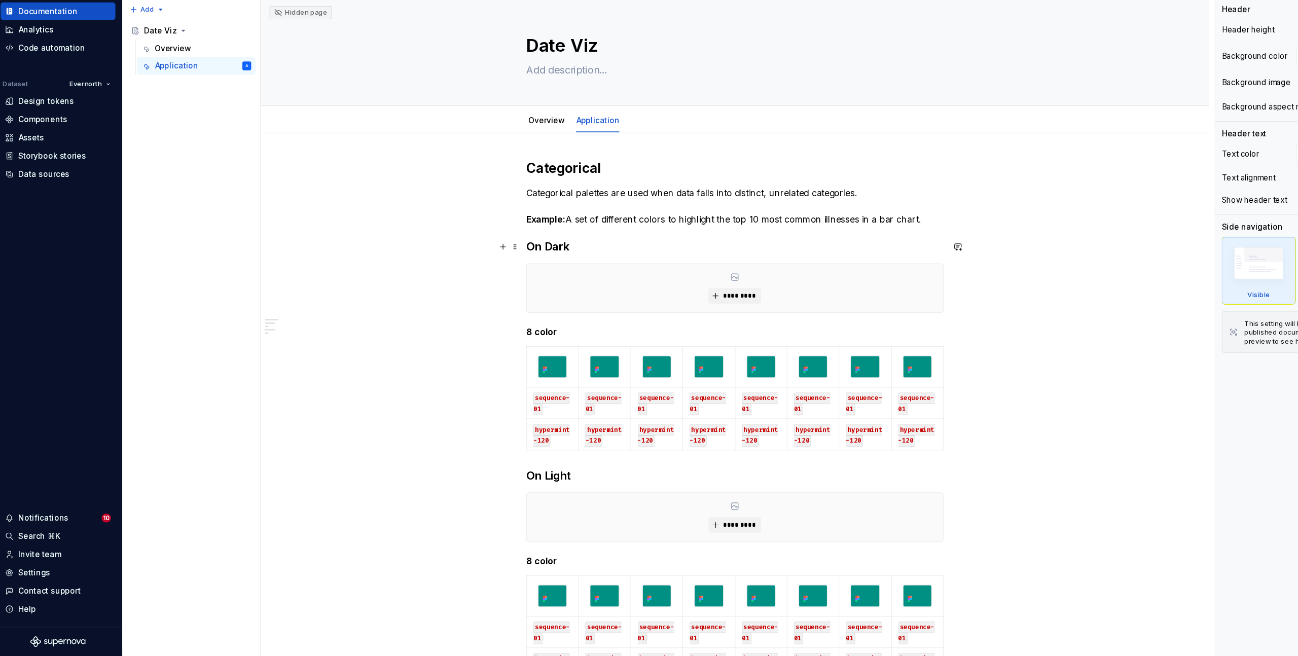
click at [546, 277] on h3 "On Dark" at bounding box center [680, 280] width 383 height 14
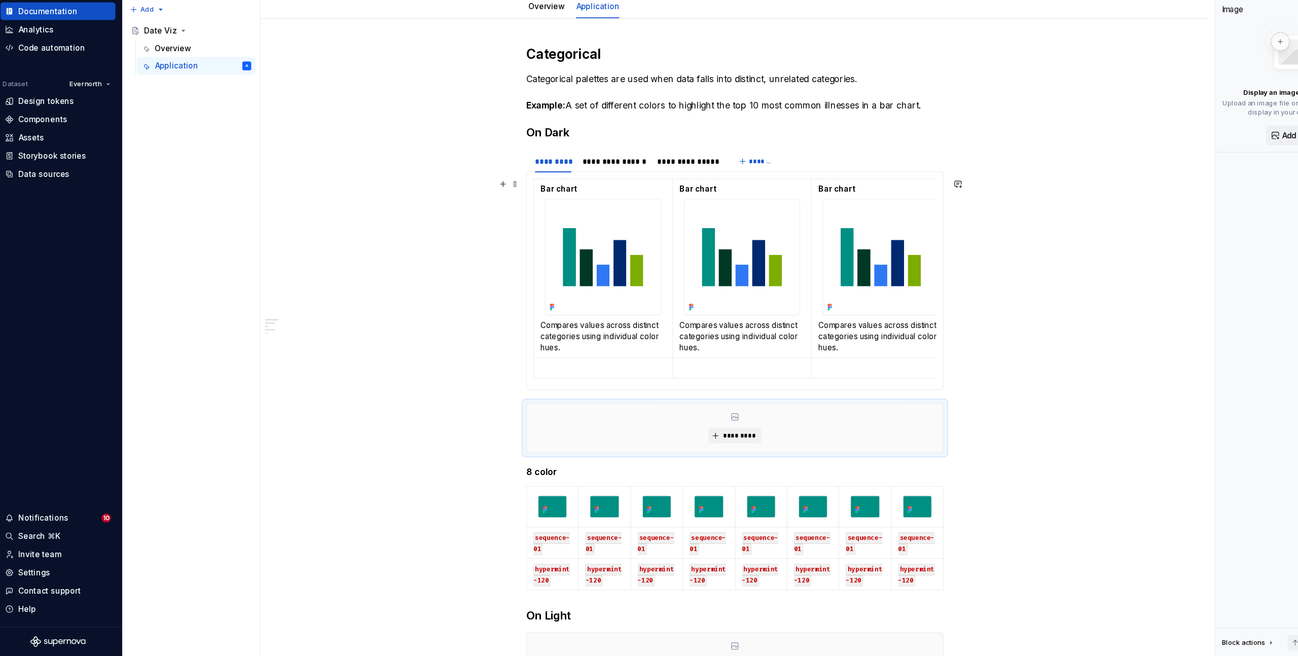
scroll to position [110, 0]
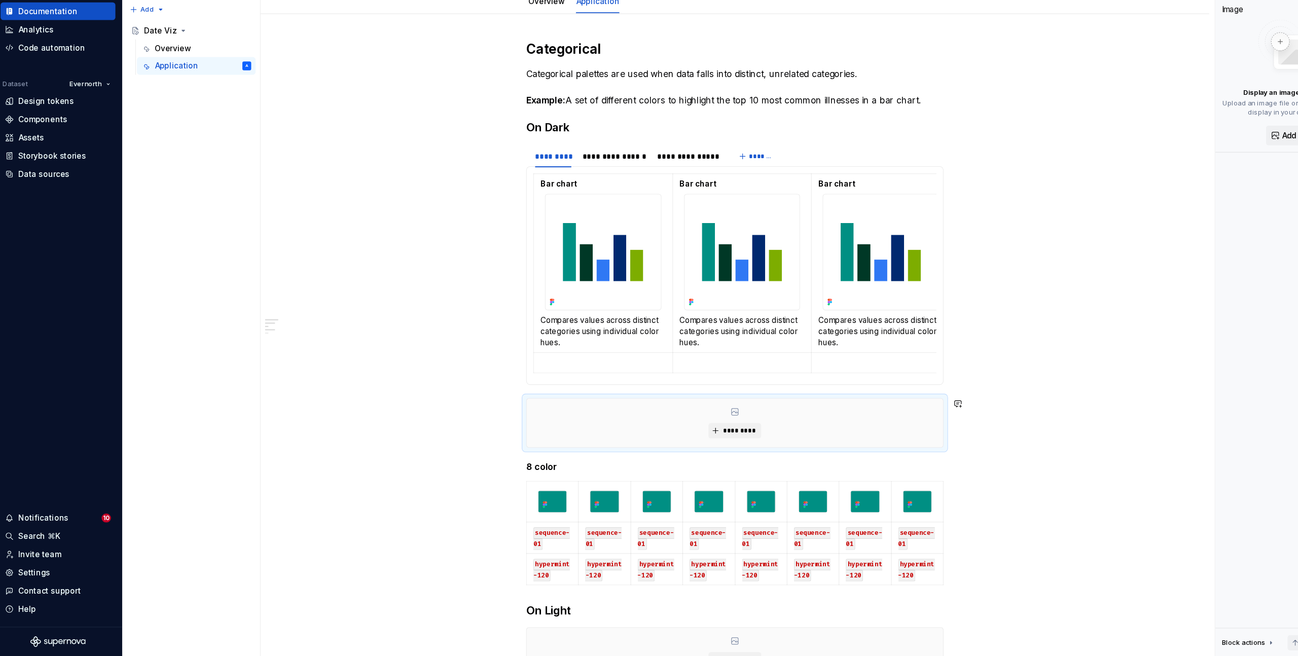
click at [442, 414] on div "**********" at bounding box center [680, 561] width 871 height 991
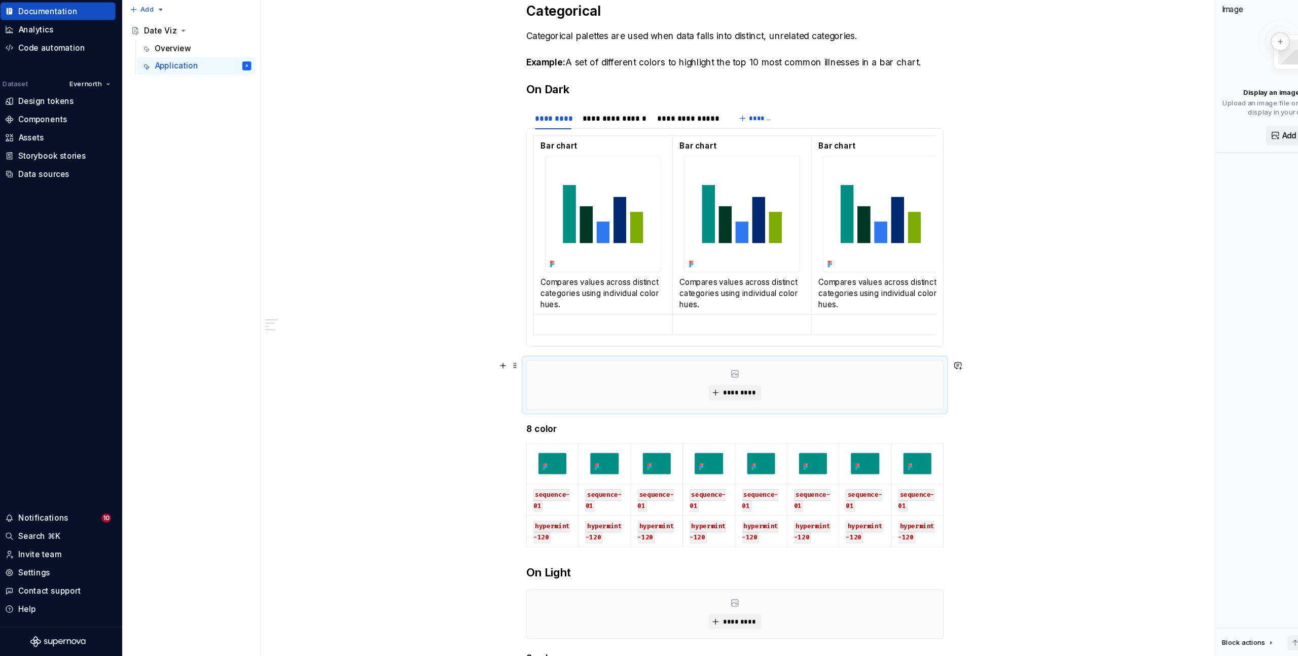
scroll to position [168, 0]
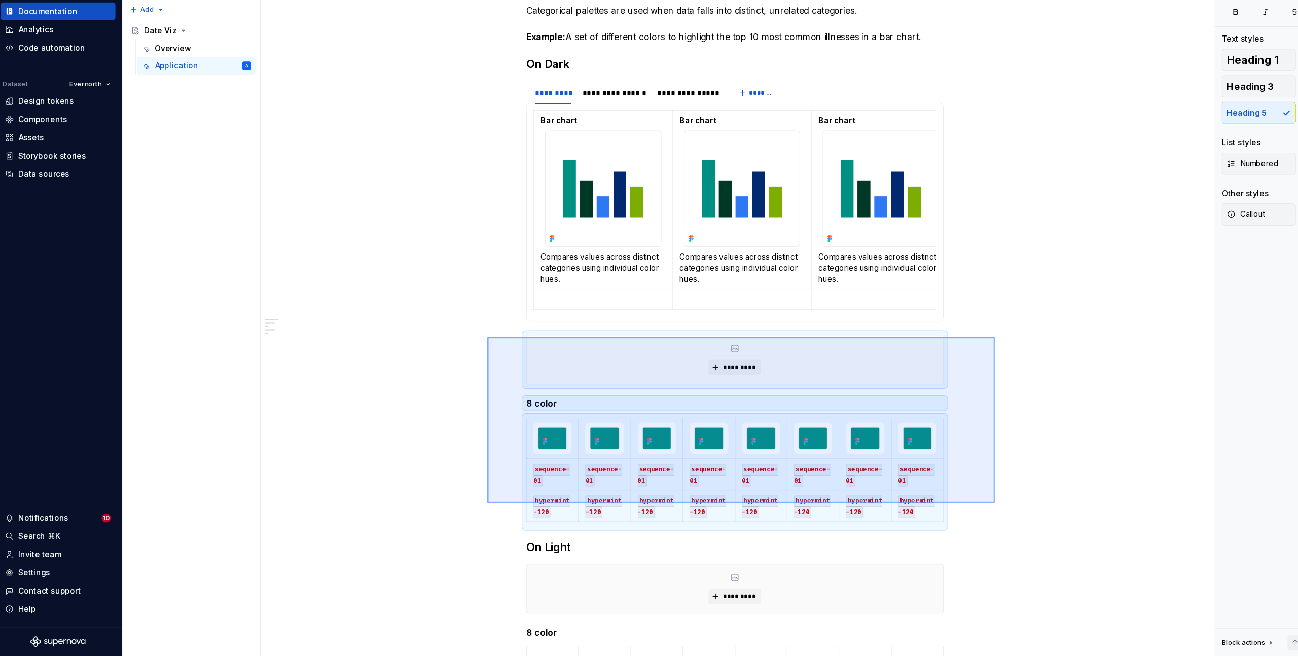
drag, startPoint x: 453, startPoint y: 363, endPoint x: 919, endPoint y: 516, distance: 490.4
click at [919, 516] on div "**********" at bounding box center [683, 344] width 876 height 626
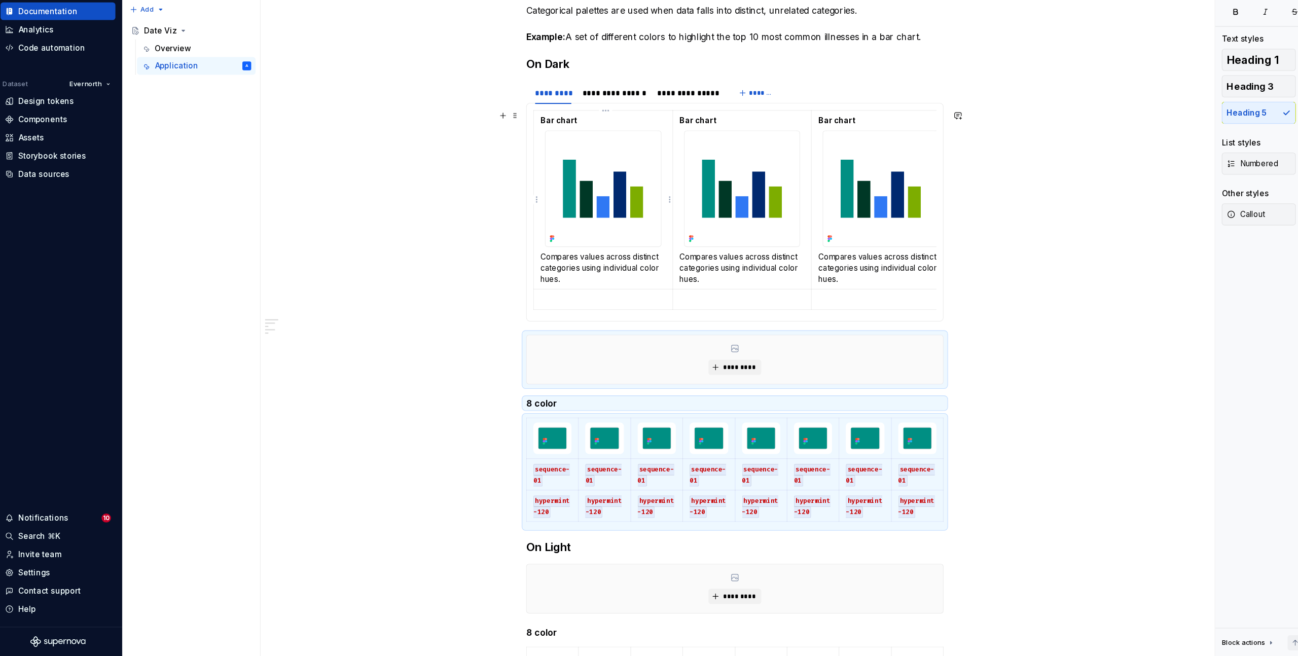
click at [520, 166] on strong "Bar chart" at bounding box center [519, 164] width 34 height 9
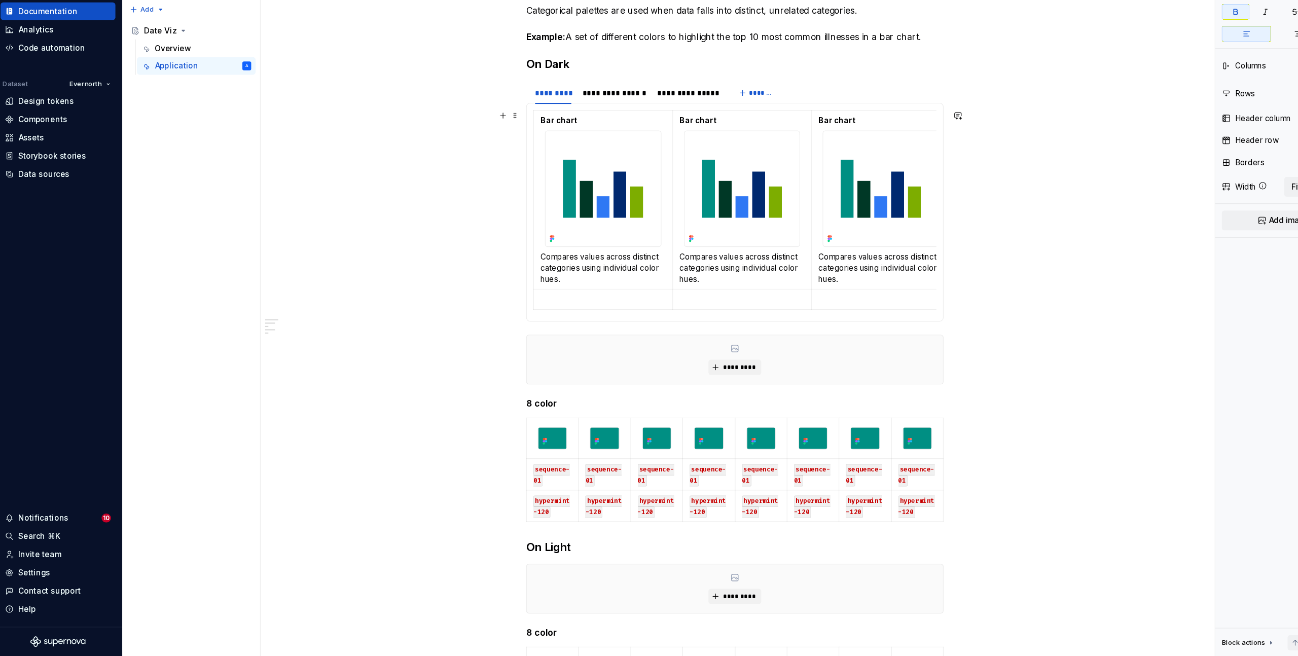
click at [495, 157] on div "Bar chart Compares values across distinct categories using individual color hue…" at bounding box center [680, 248] width 383 height 201
click at [482, 161] on span at bounding box center [479, 160] width 8 height 14
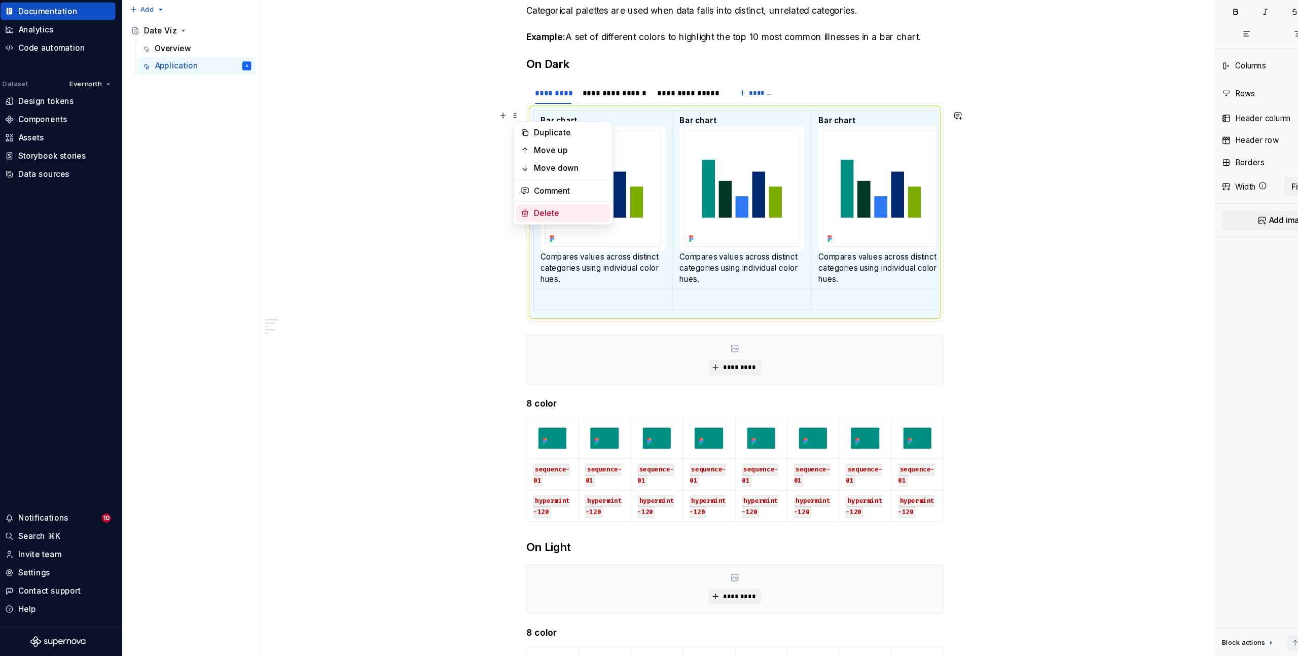
click at [523, 252] on div "Delete" at bounding box center [529, 249] width 66 height 10
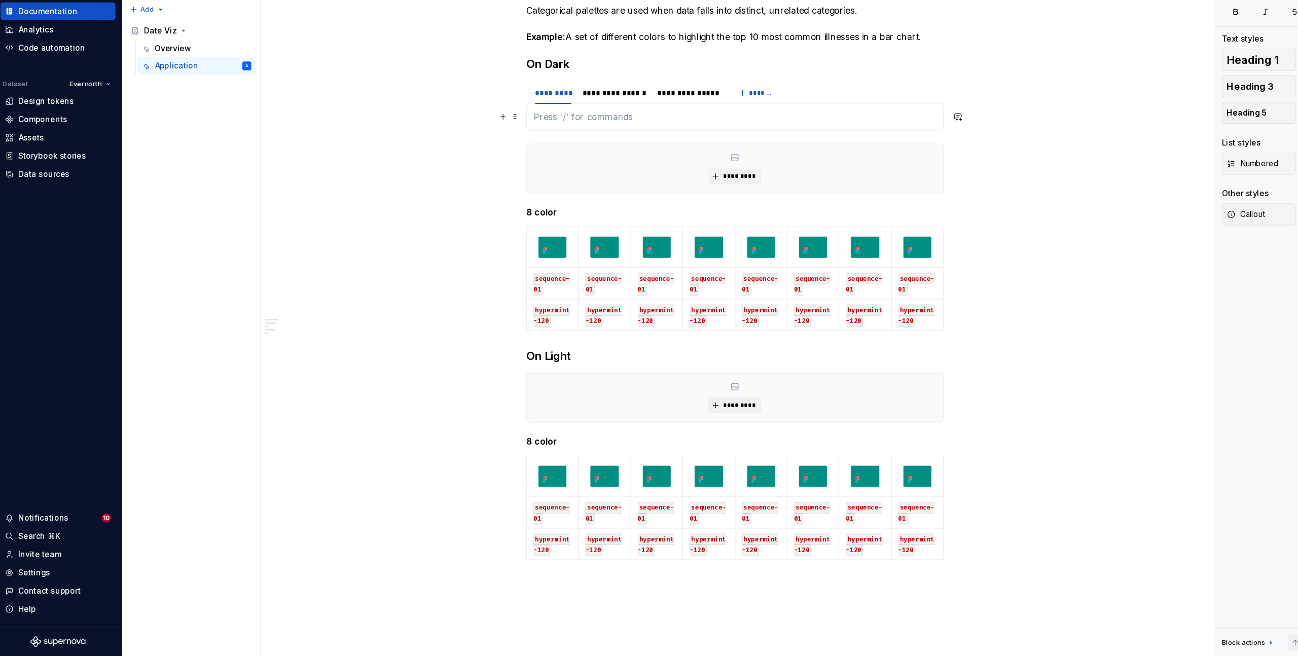
click at [520, 158] on p at bounding box center [680, 161] width 370 height 12
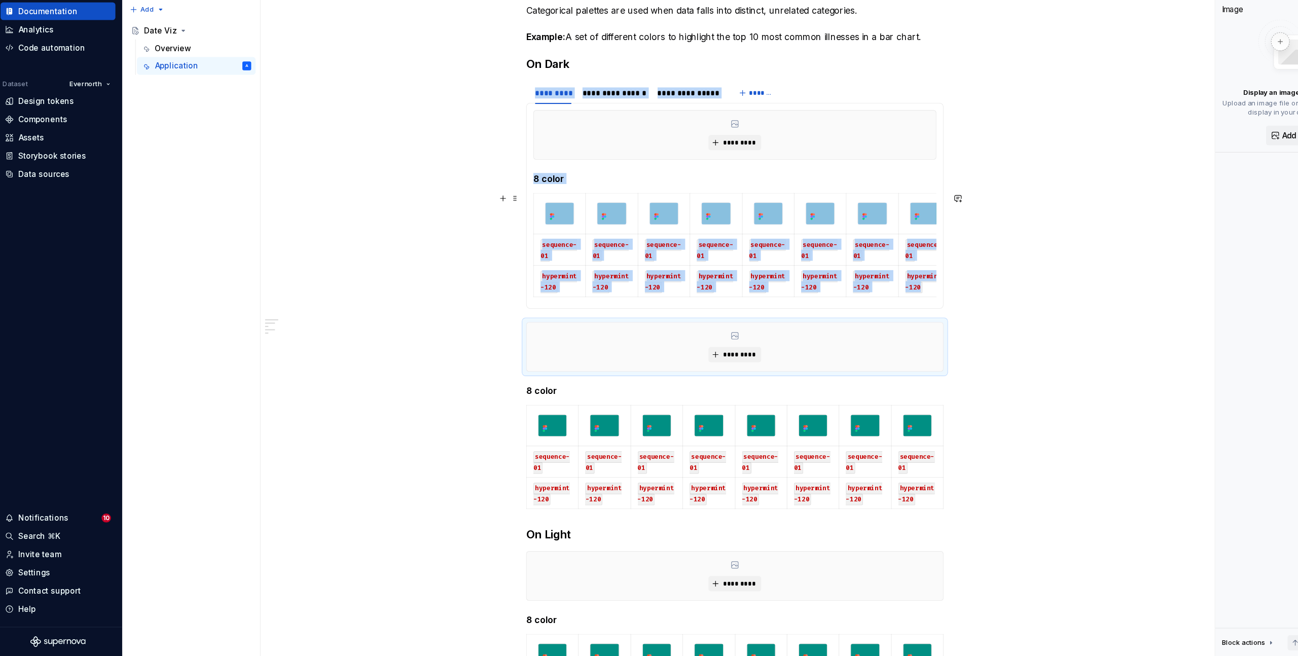
click at [986, 278] on div "**********" at bounding box center [680, 497] width 871 height 979
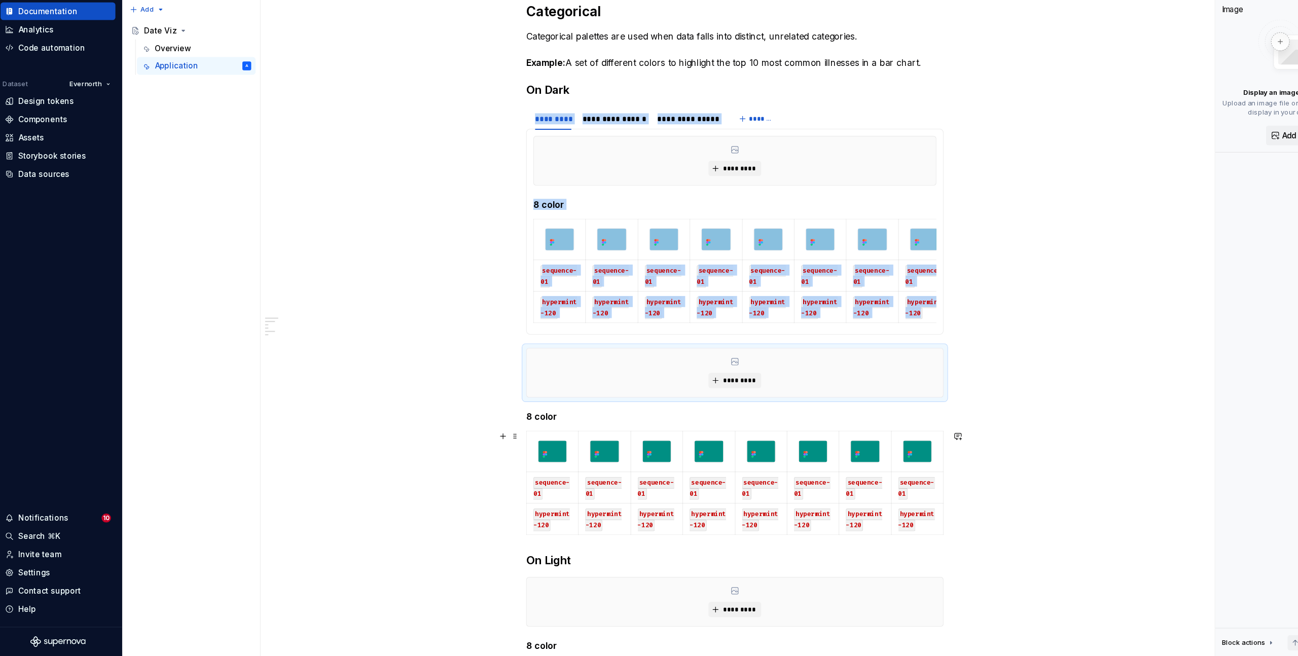
scroll to position [152, 0]
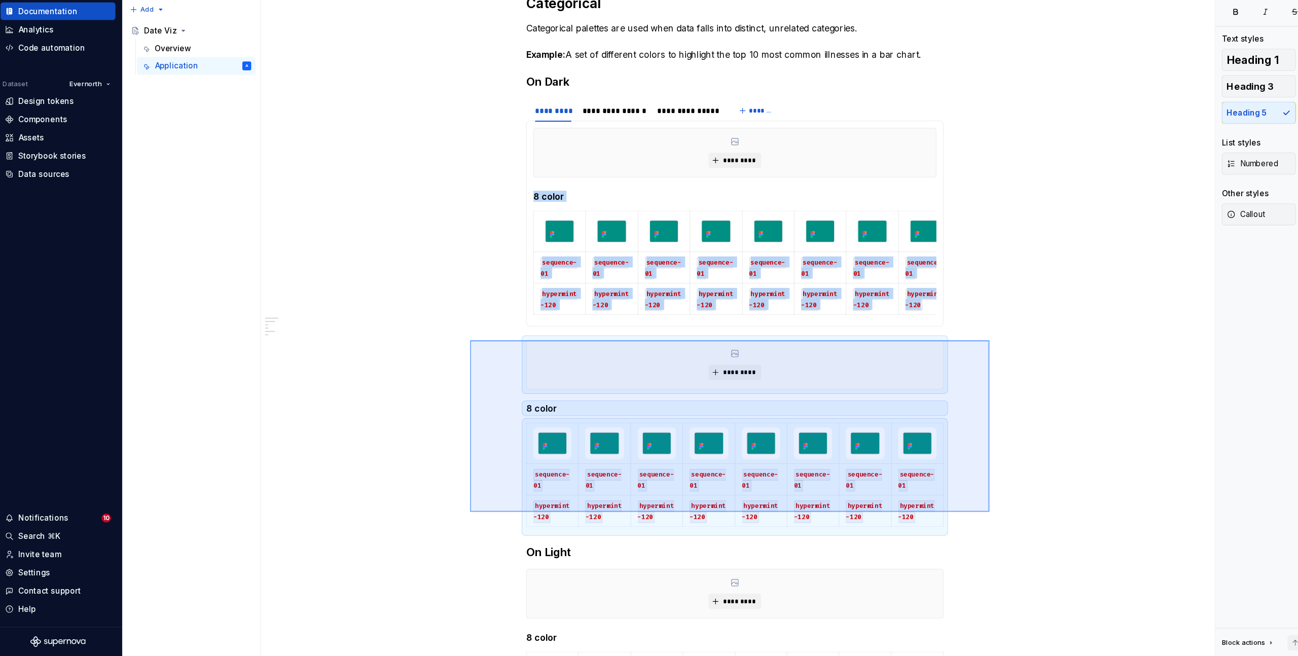
drag, startPoint x: 437, startPoint y: 366, endPoint x: 915, endPoint y: 524, distance: 503.2
click at [915, 524] on div "**********" at bounding box center [683, 344] width 876 height 626
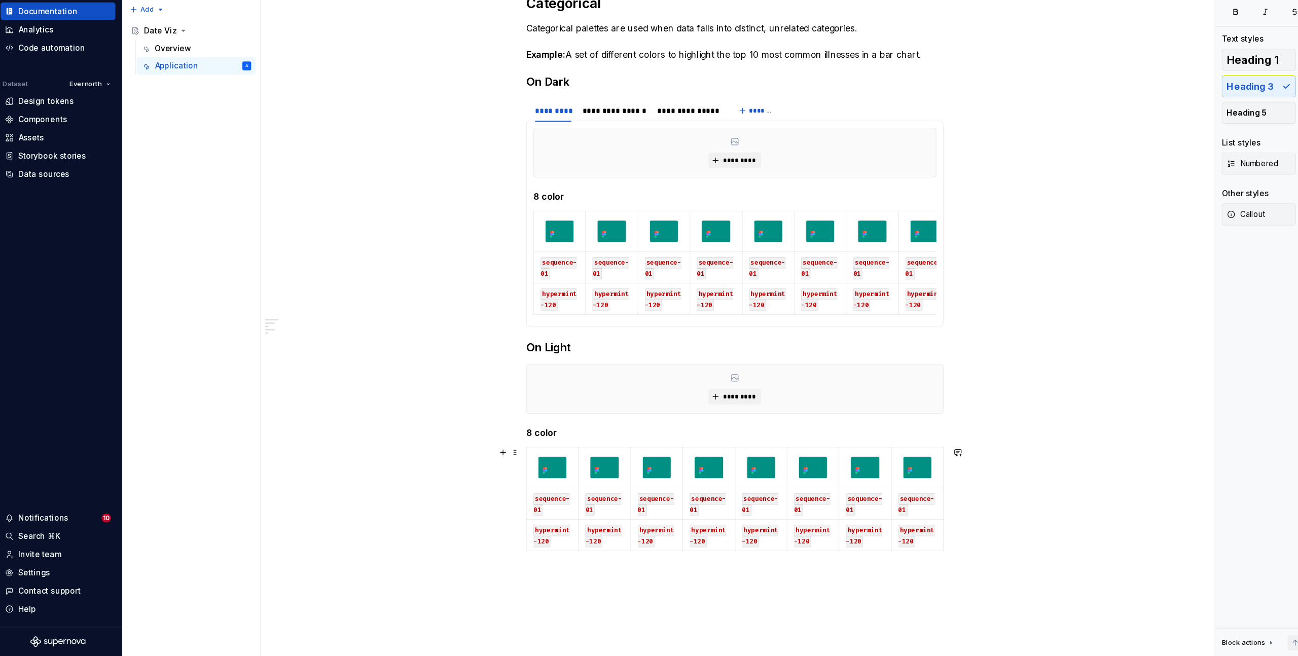
scroll to position [63, 0]
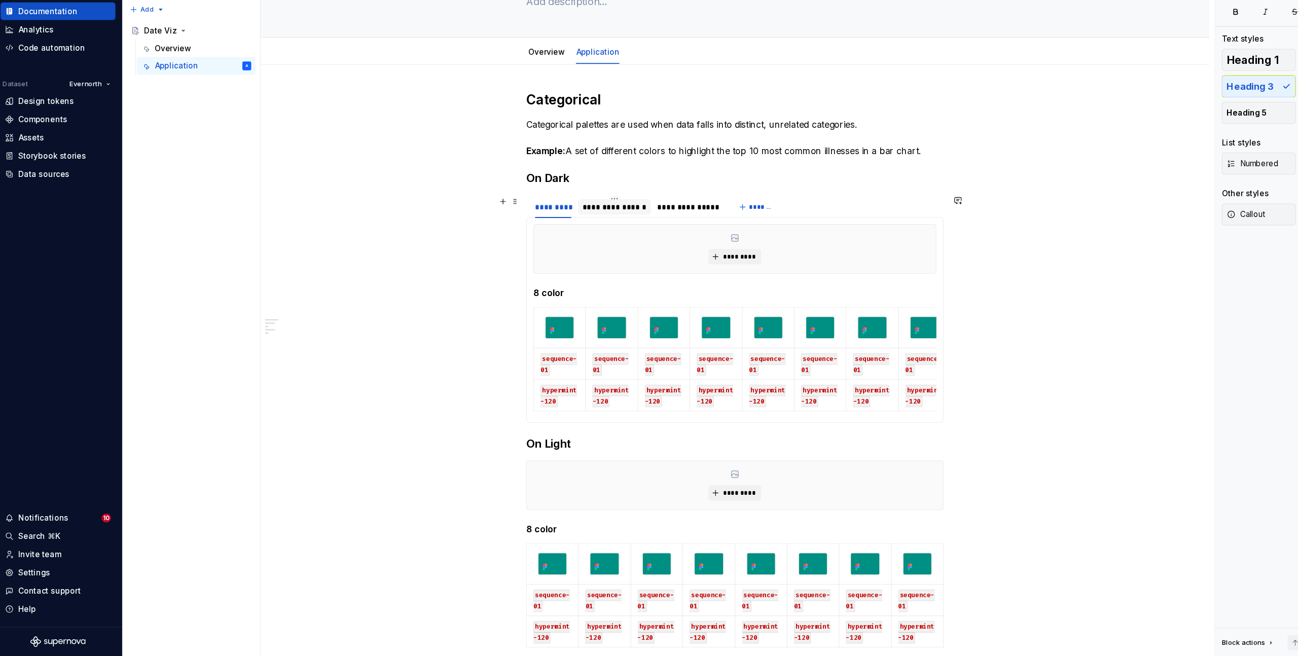
click at [574, 246] on div "**********" at bounding box center [570, 244] width 59 height 10
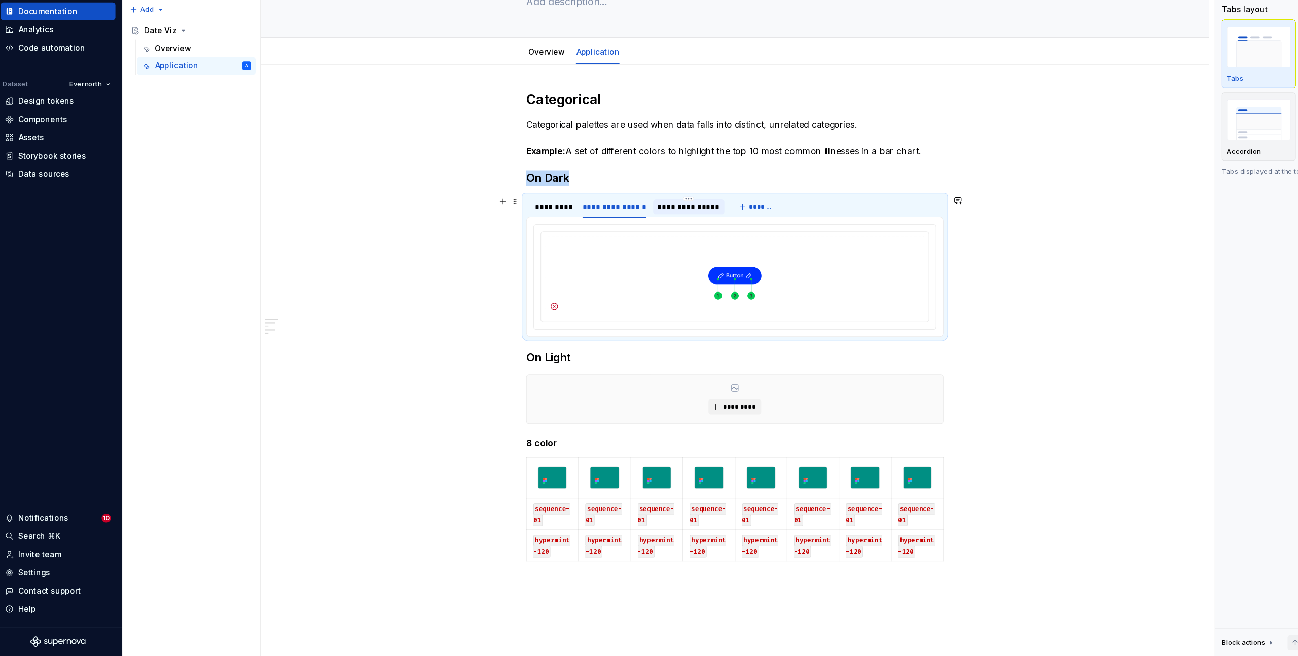
click at [639, 245] on div "**********" at bounding box center [638, 244] width 57 height 10
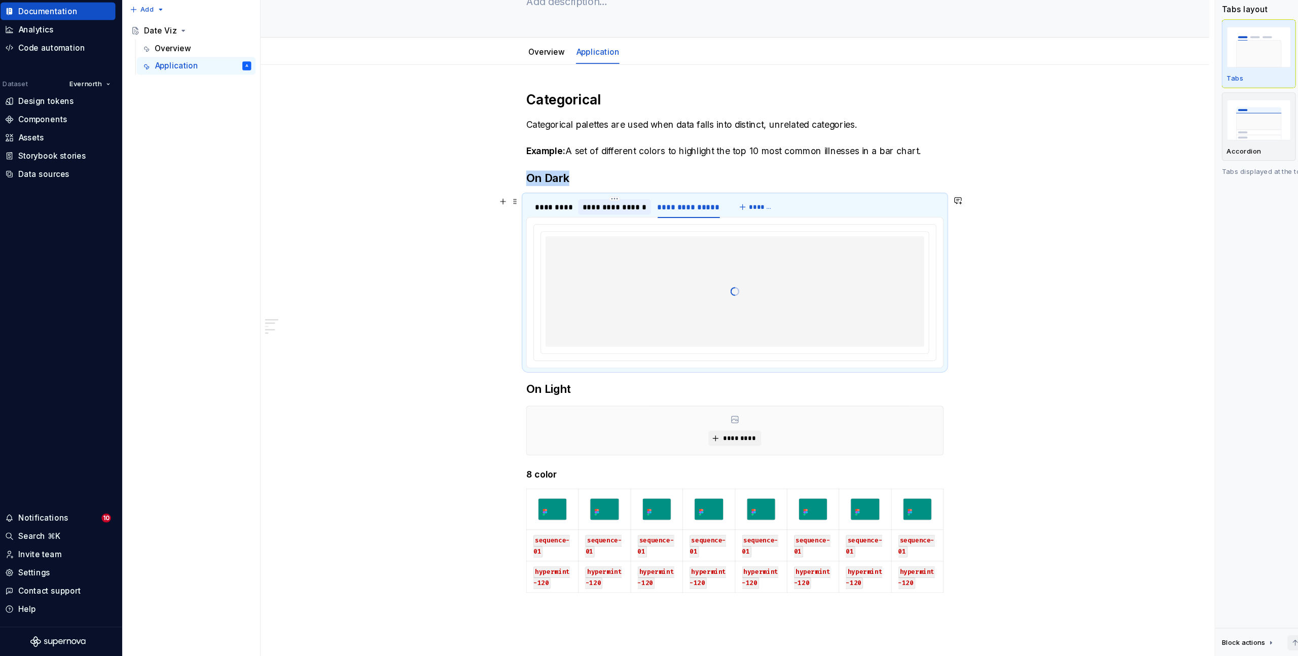
click at [574, 244] on div "**********" at bounding box center [570, 244] width 59 height 10
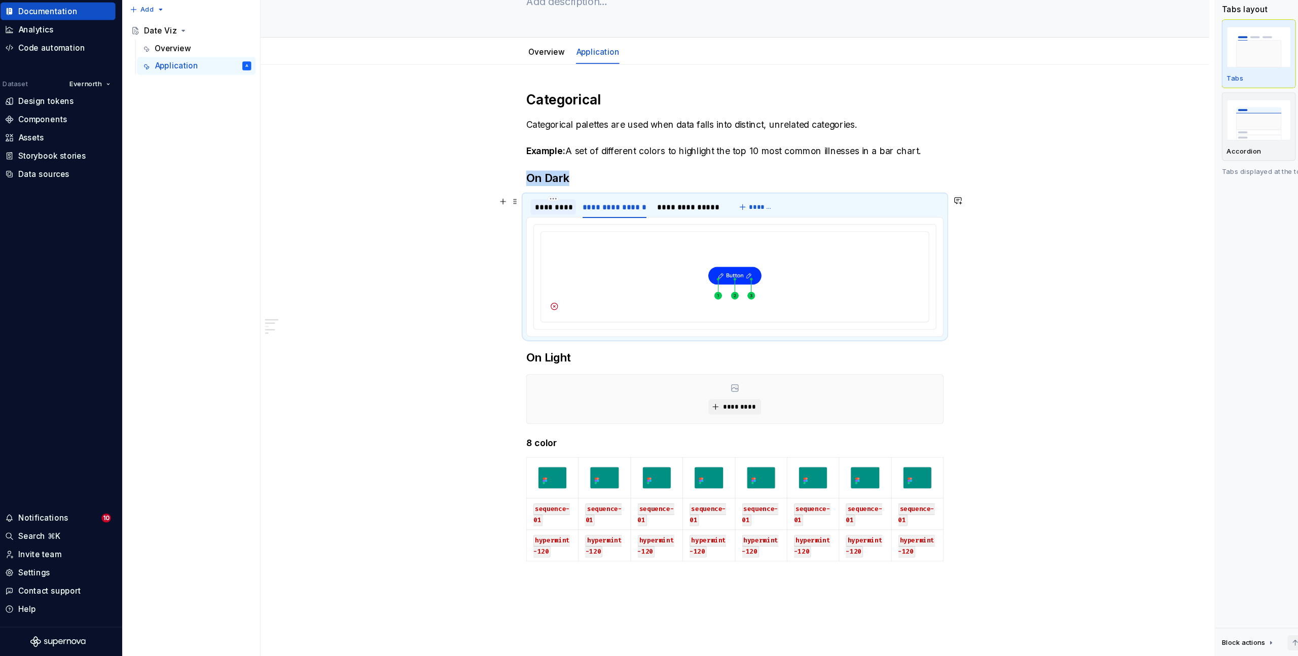
click at [527, 244] on div "*********" at bounding box center [513, 244] width 33 height 10
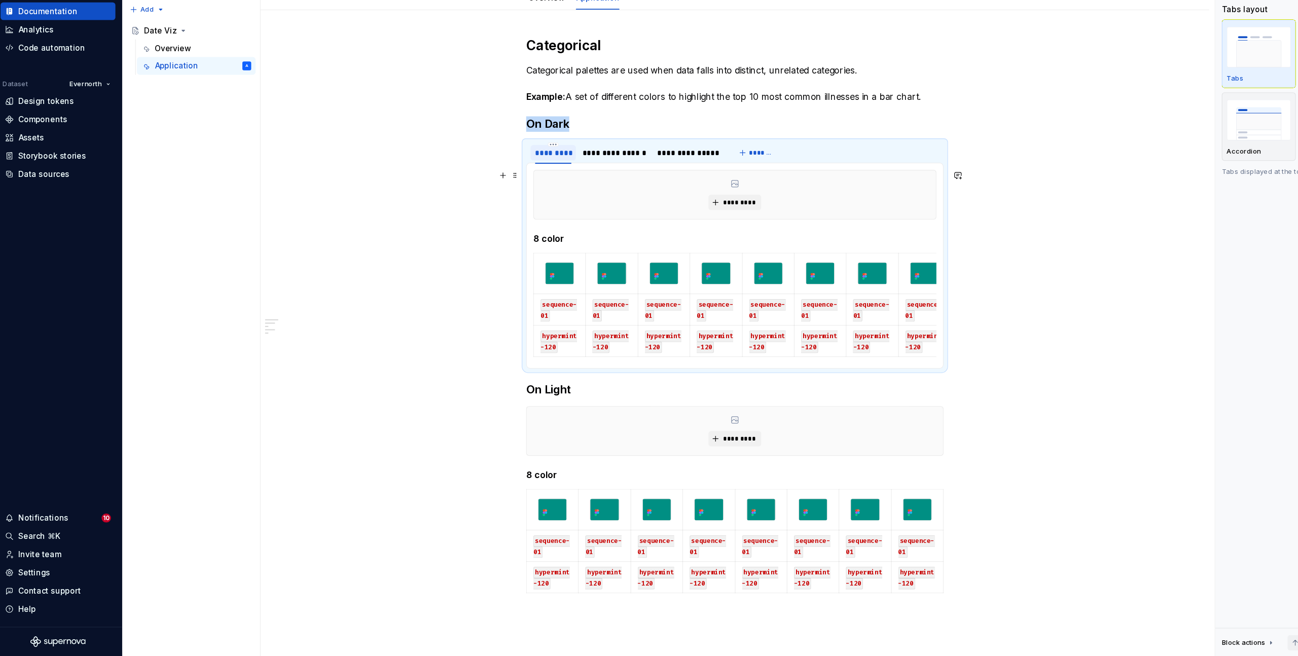
scroll to position [135, 0]
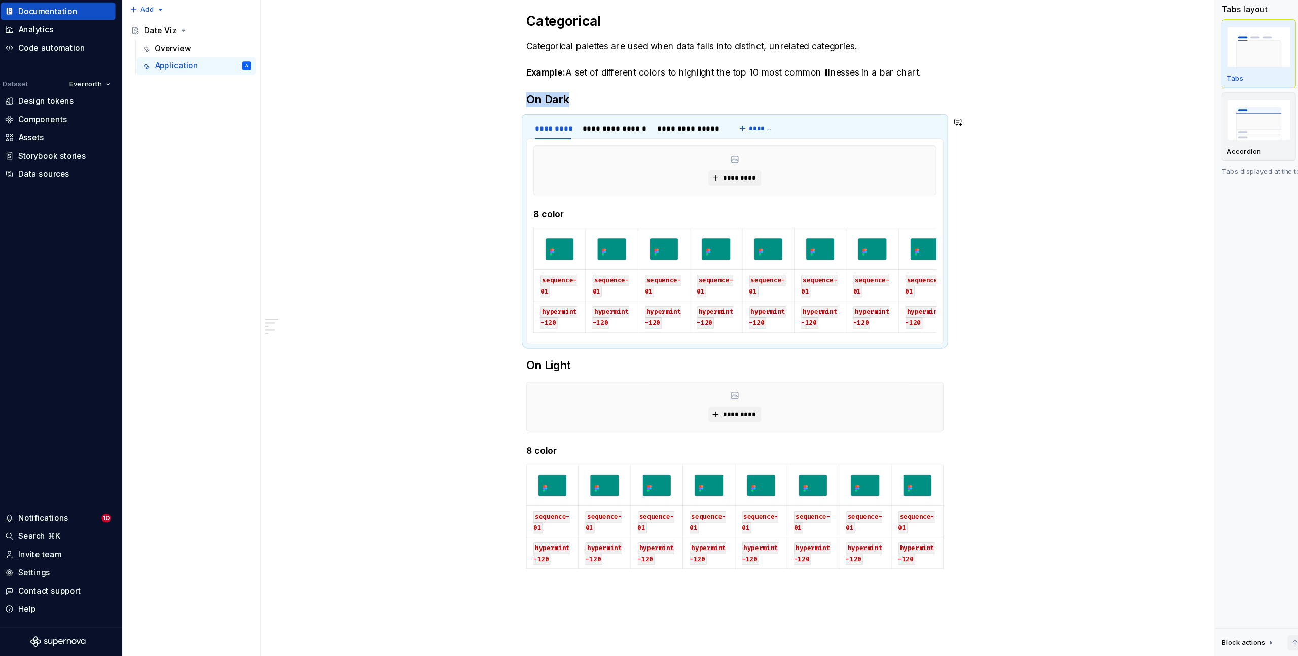
click at [437, 156] on div "**********" at bounding box center [680, 436] width 871 height 791
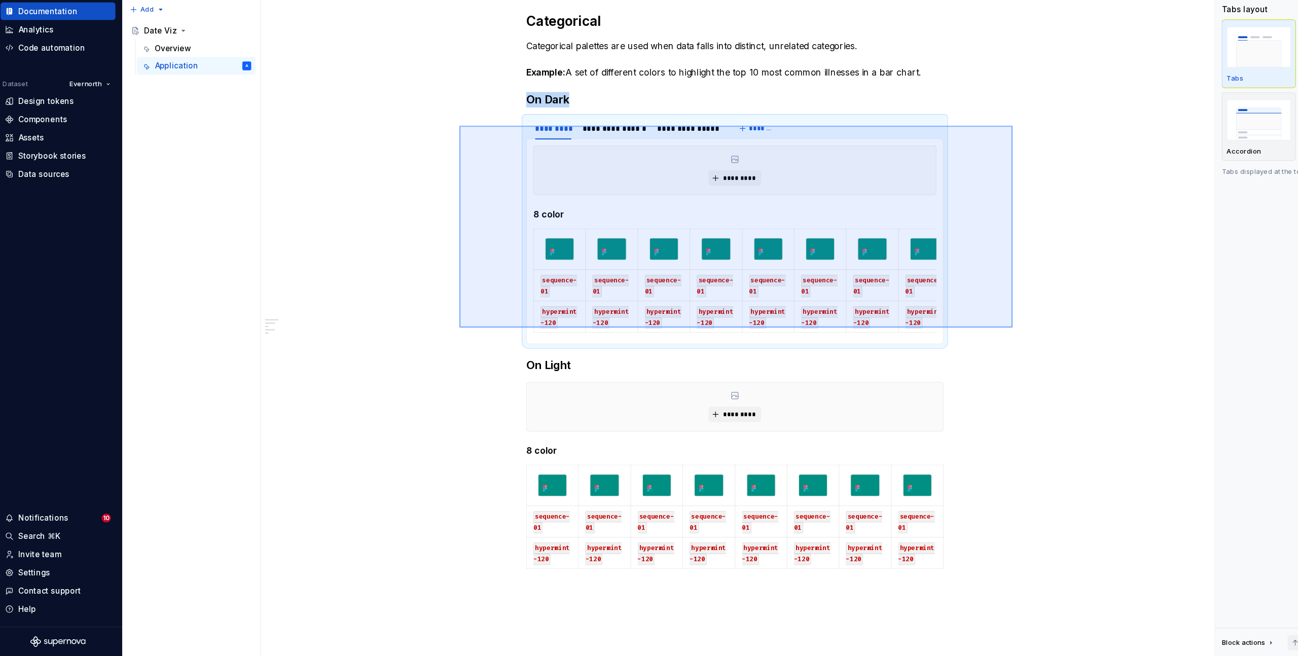
drag, startPoint x: 428, startPoint y: 169, endPoint x: 935, endPoint y: 356, distance: 540.5
click at [935, 357] on div "**********" at bounding box center [683, 344] width 876 height 626
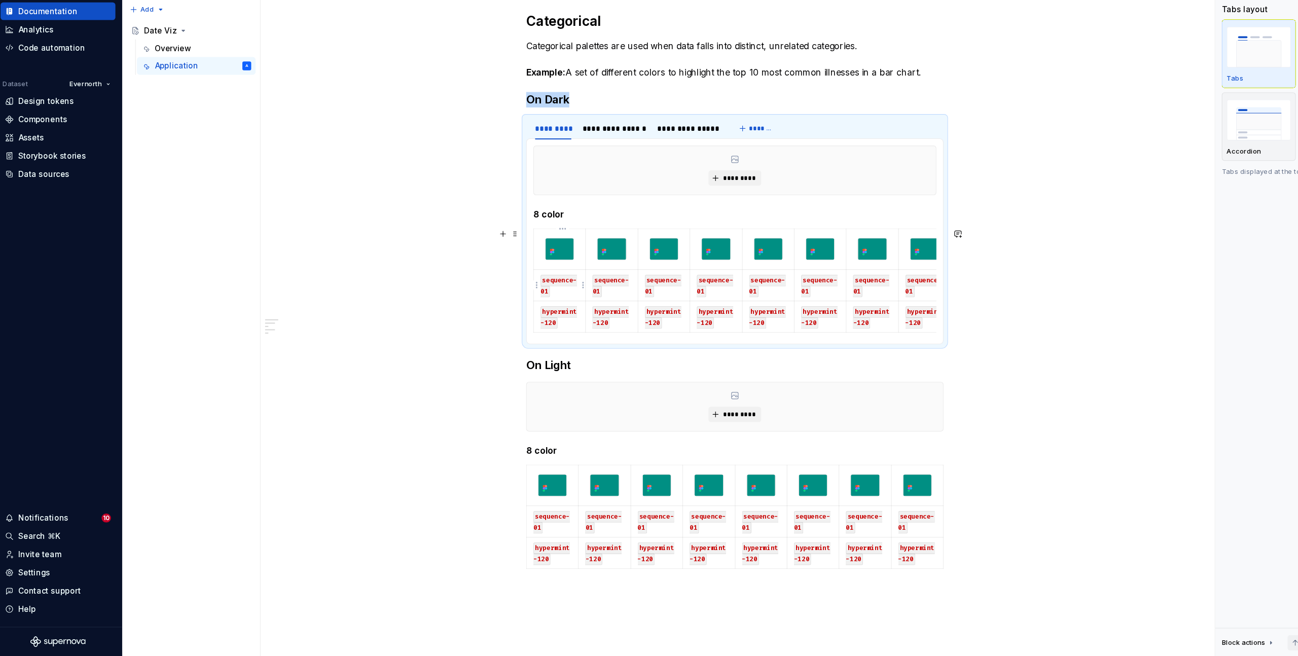
copy h3 "On Dark"
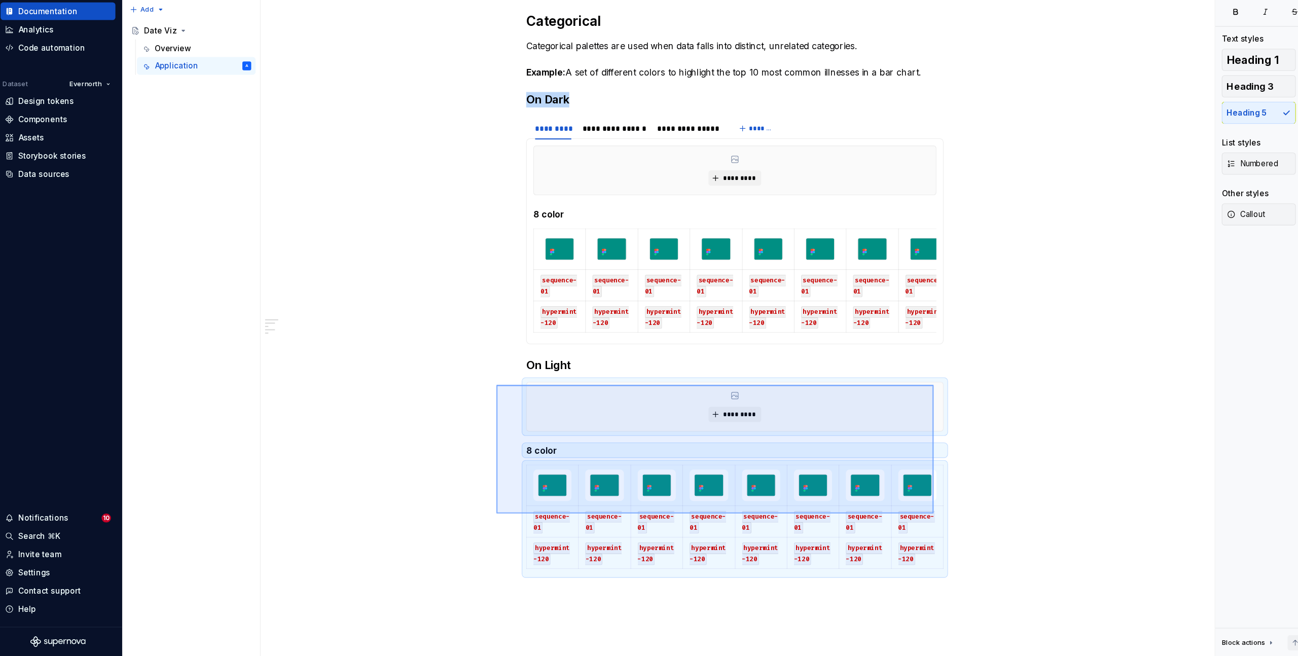
drag, startPoint x: 461, startPoint y: 407, endPoint x: 917, endPoint y: 557, distance: 479.5
click at [917, 557] on div "**********" at bounding box center [683, 344] width 876 height 626
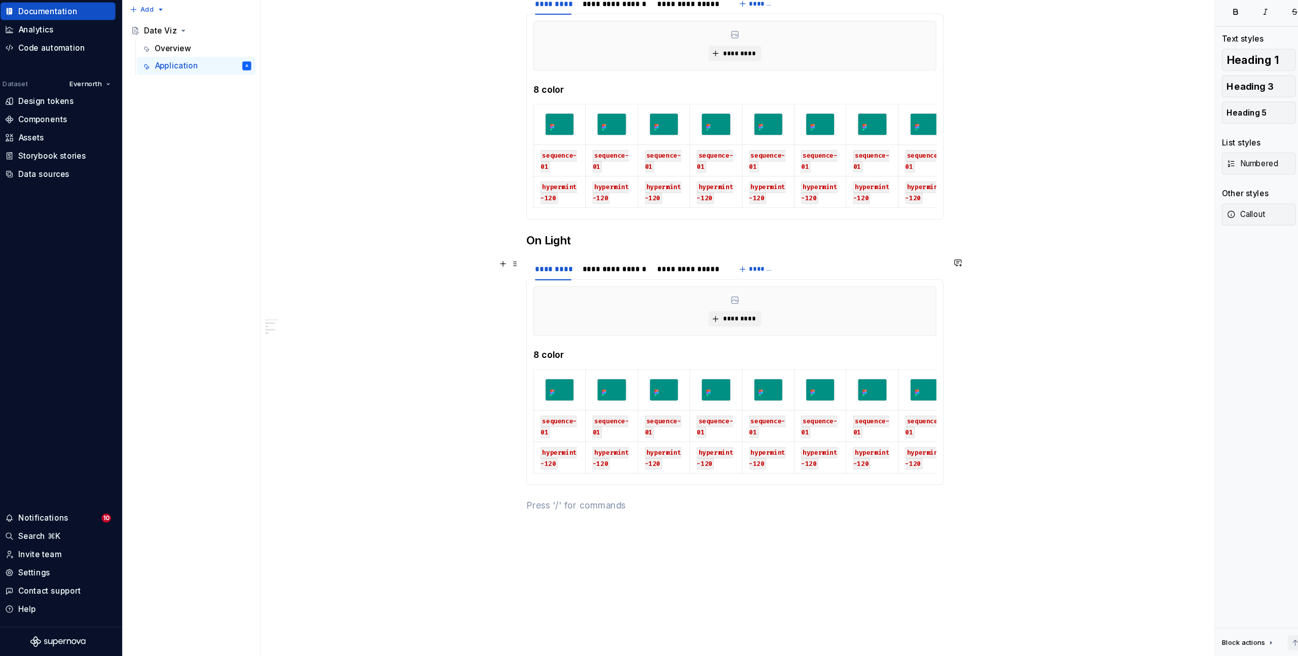
scroll to position [186, 0]
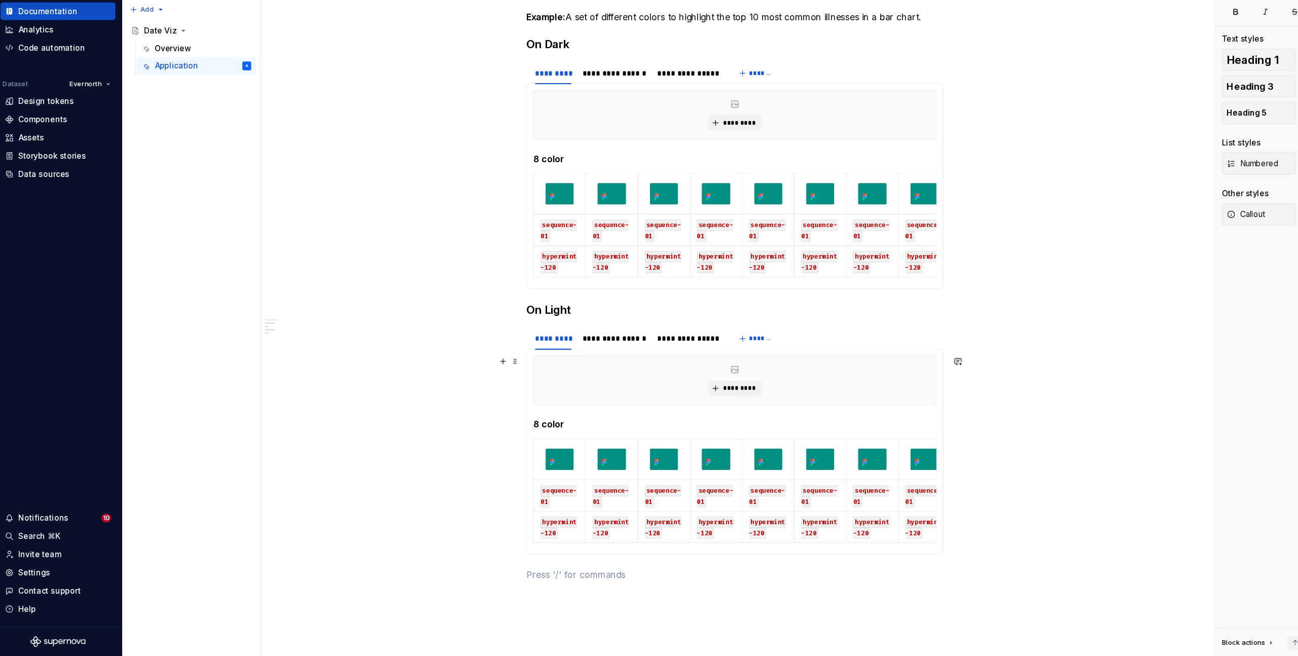
click at [503, 389] on div "*********" at bounding box center [680, 403] width 369 height 45
click at [443, 417] on div "**********" at bounding box center [680, 402] width 871 height 825
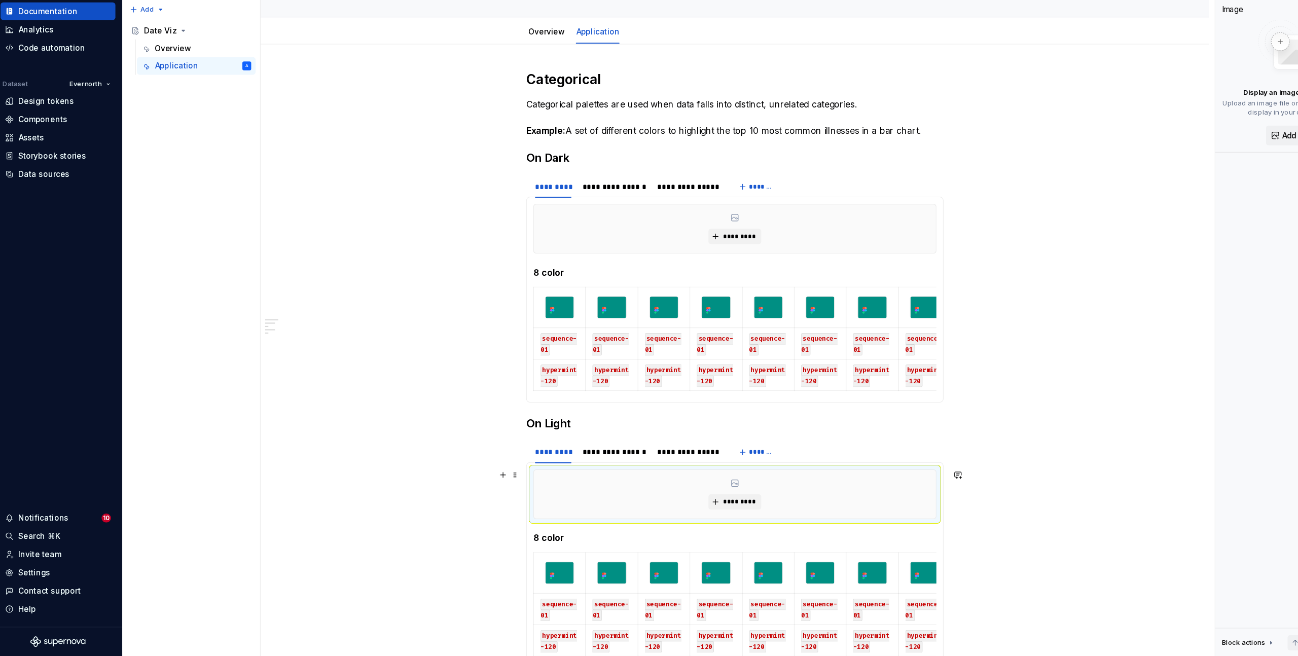
scroll to position [0, 0]
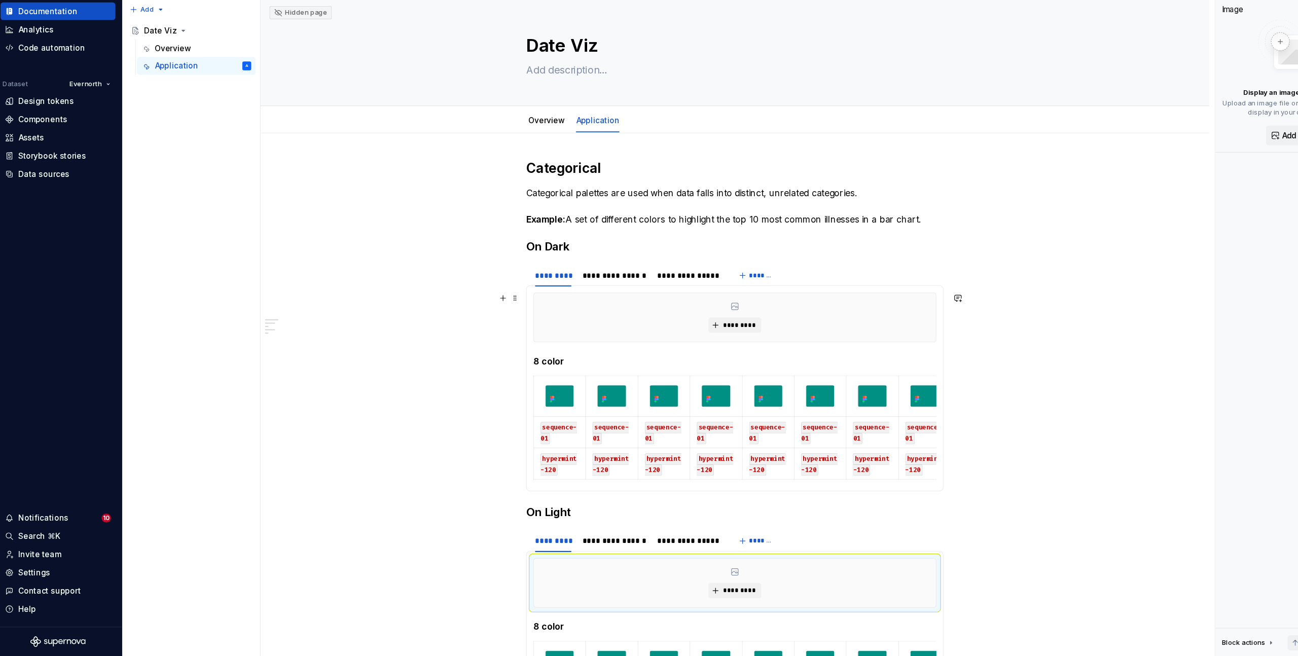
click at [528, 342] on div "*********" at bounding box center [680, 345] width 369 height 45
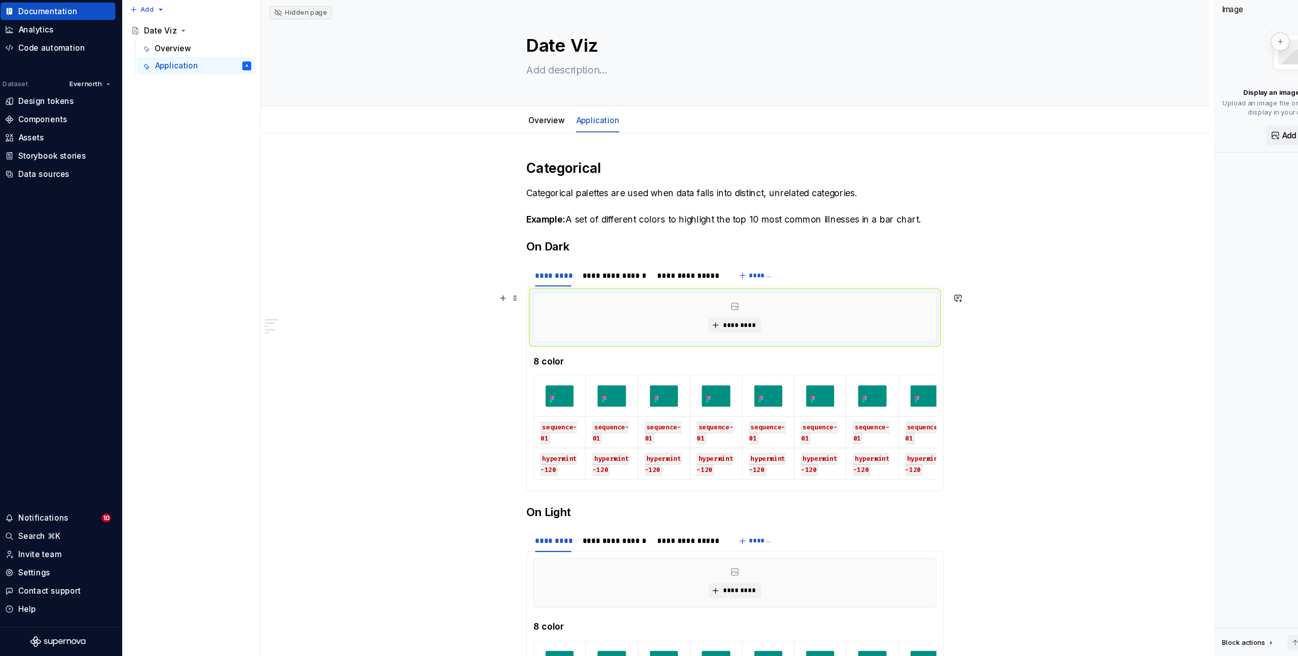
click at [388, 355] on div "**********" at bounding box center [680, 588] width 871 height 825
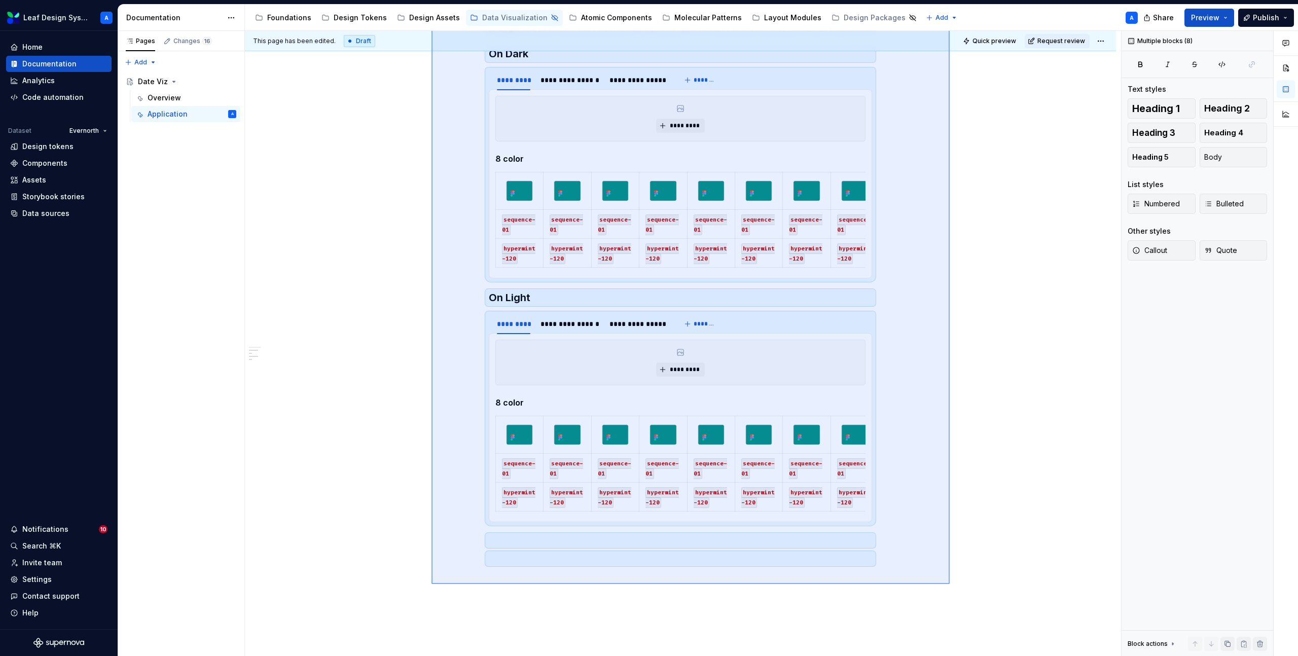
scroll to position [227, 0]
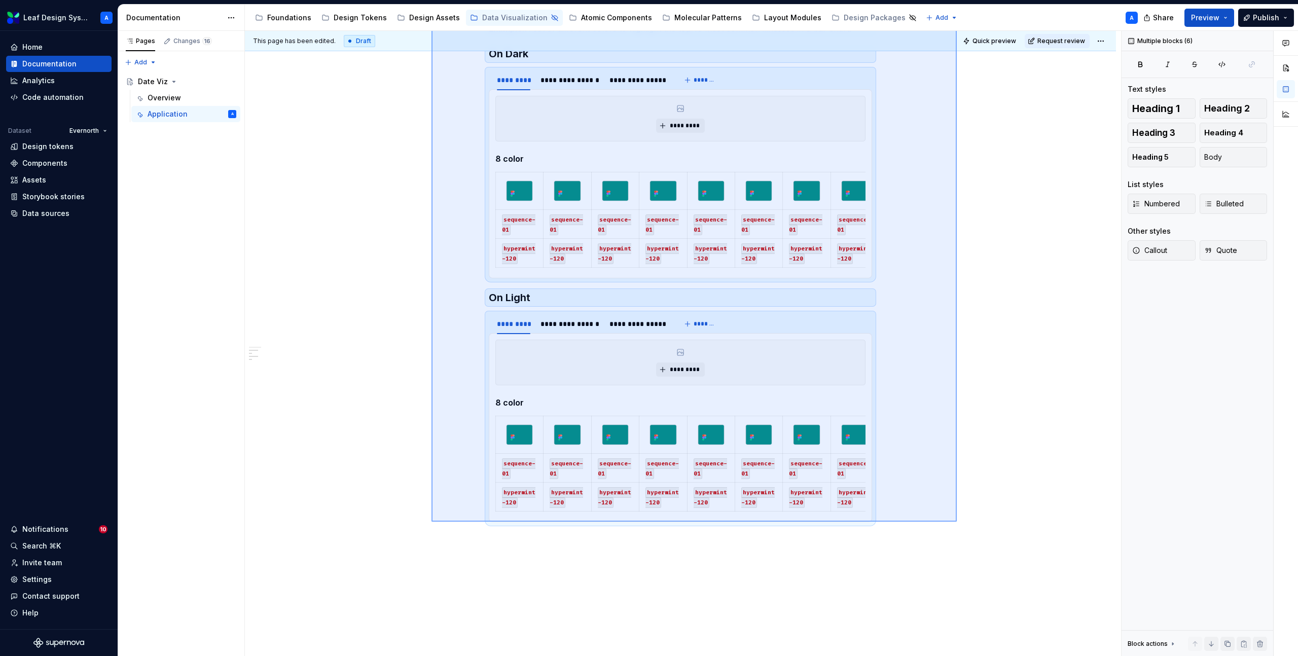
drag, startPoint x: 432, startPoint y: 131, endPoint x: 958, endPoint y: 522, distance: 655.7
click at [957, 522] on div "**********" at bounding box center [683, 344] width 876 height 626
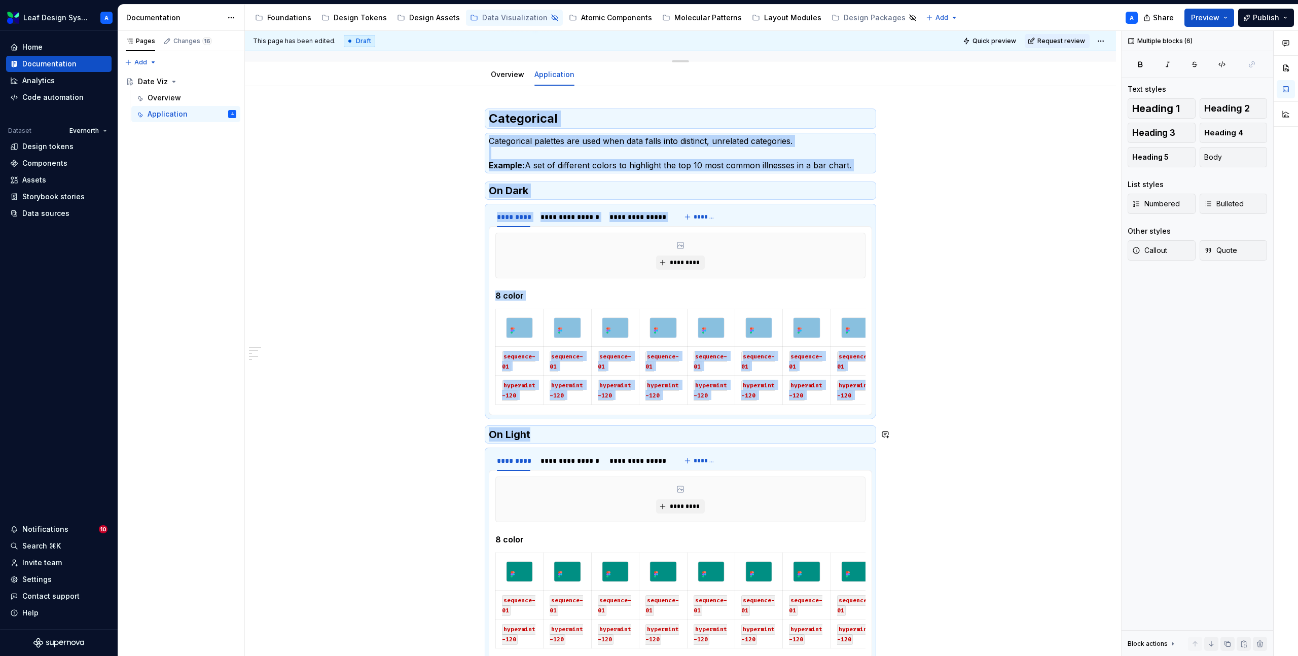
scroll to position [19, 0]
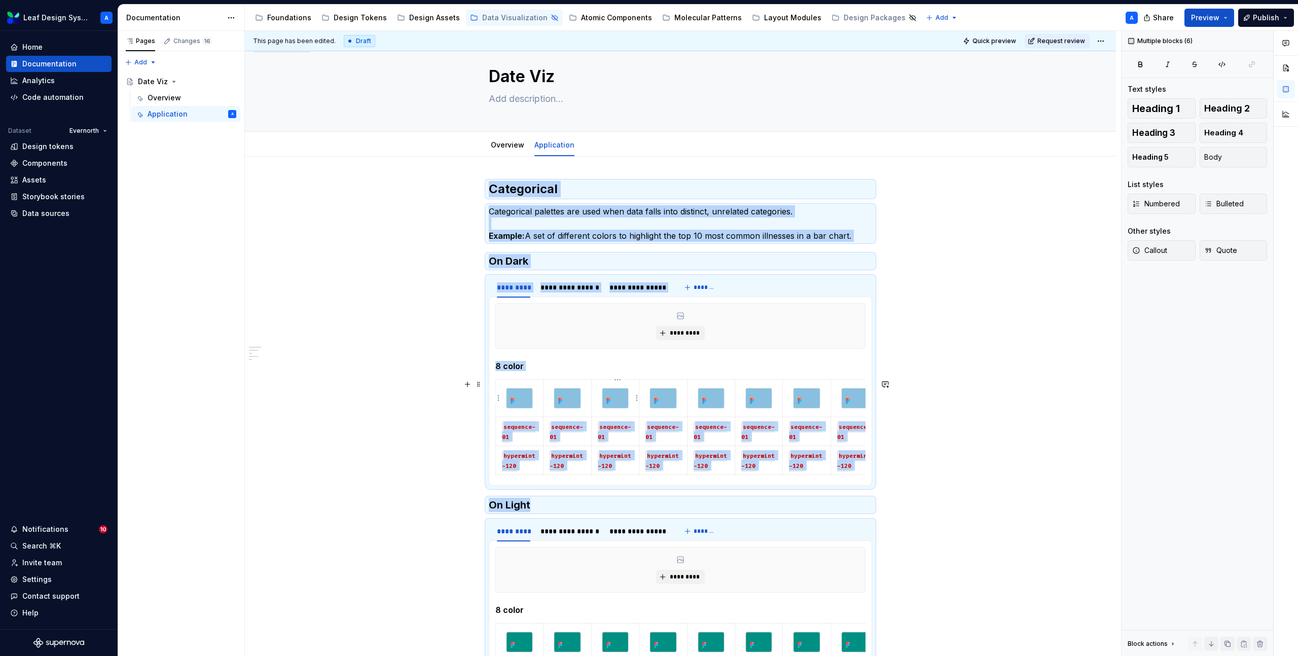
click at [619, 402] on img at bounding box center [615, 398] width 26 height 20
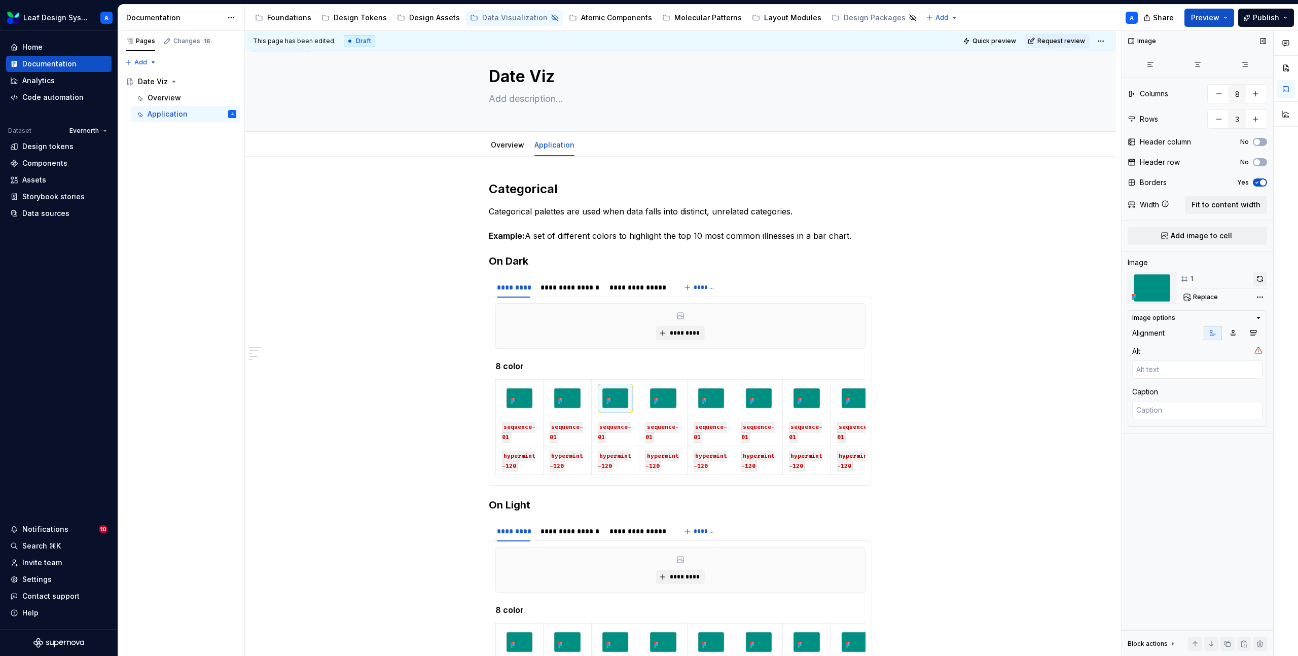
click at [1258, 275] on button "button" at bounding box center [1260, 279] width 14 height 14
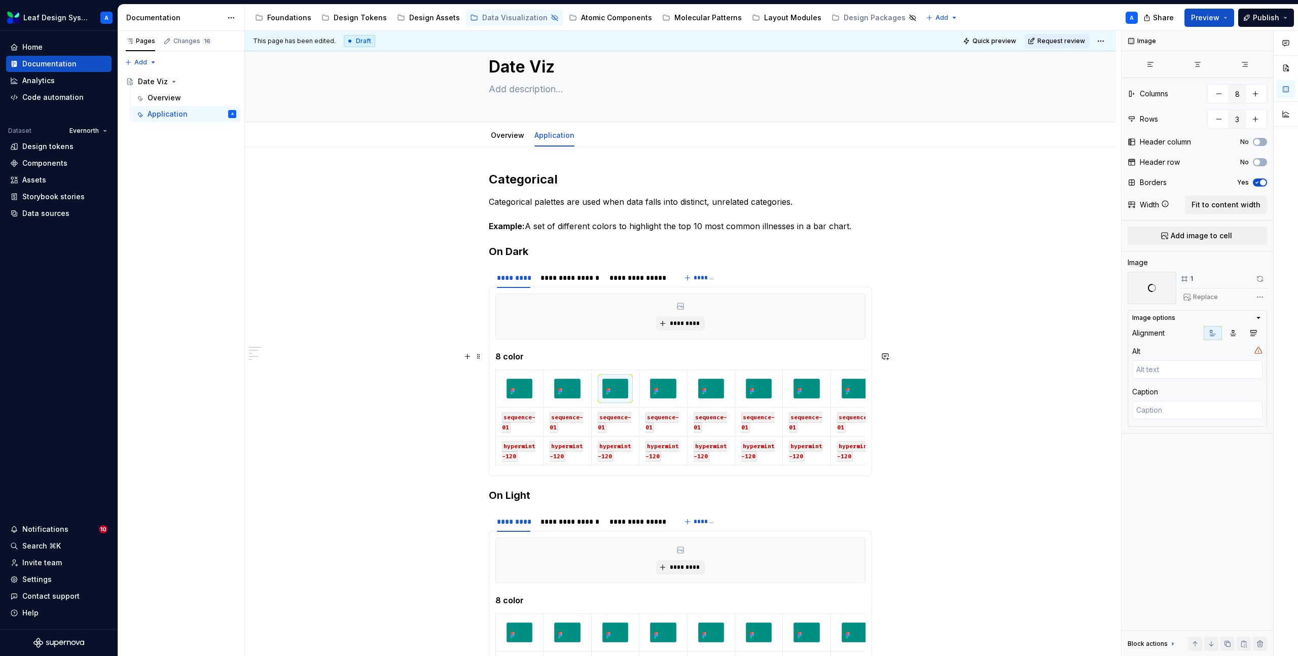
scroll to position [0, 0]
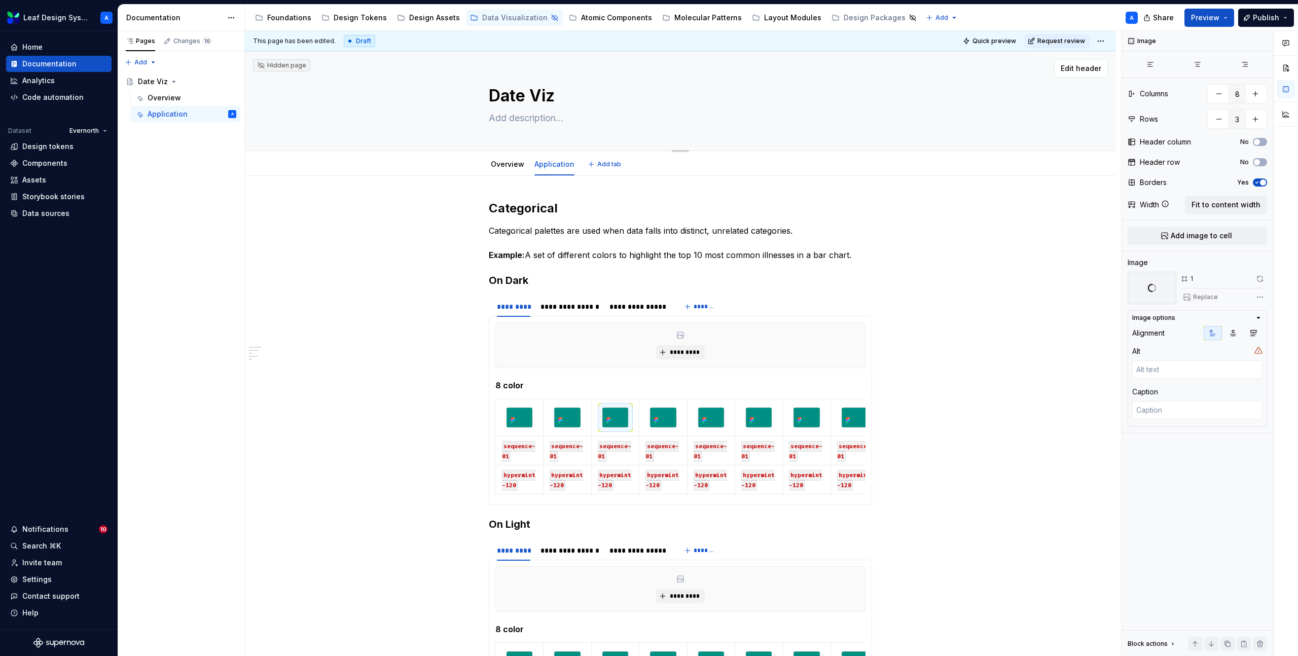
click at [523, 90] on textarea "Date Viz" at bounding box center [678, 96] width 383 height 24
click at [525, 98] on textarea "Date Viz" at bounding box center [678, 96] width 383 height 24
type textarea "*"
type textarea "Dat Viz"
type textarea "*"
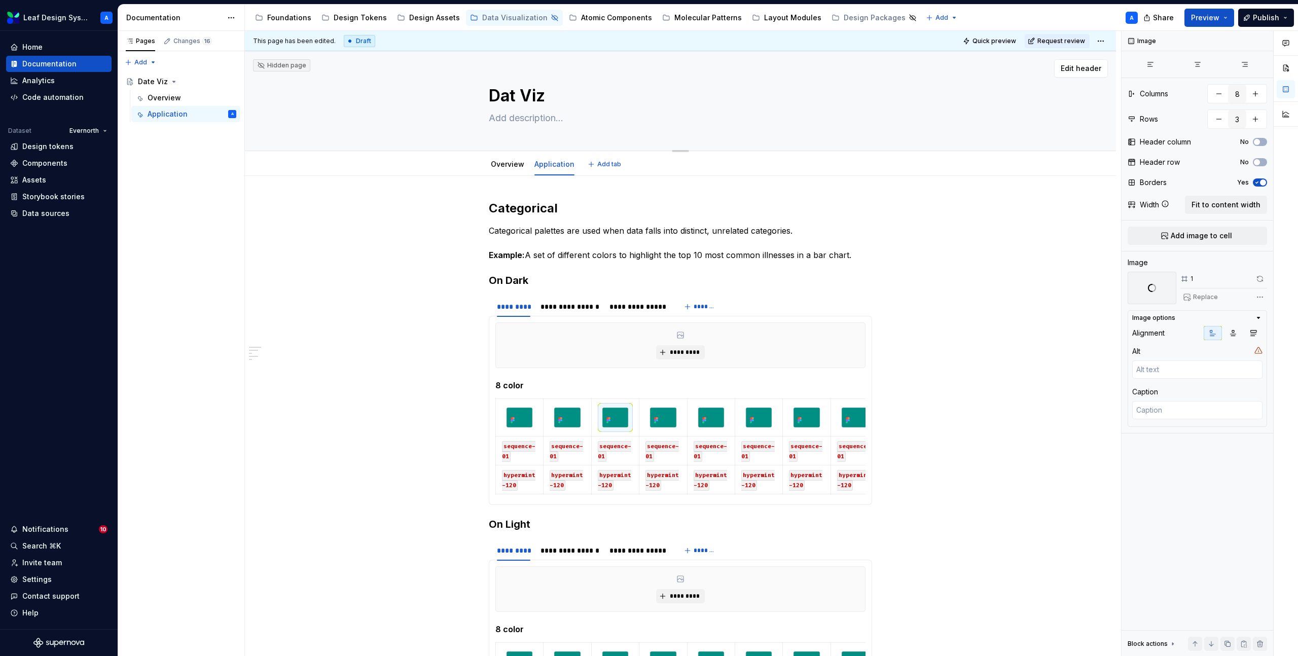
type textarea "Data Viz"
type textarea "*"
type textarea "Data Viz"
type textarea "*"
type textarea "Data Viz"
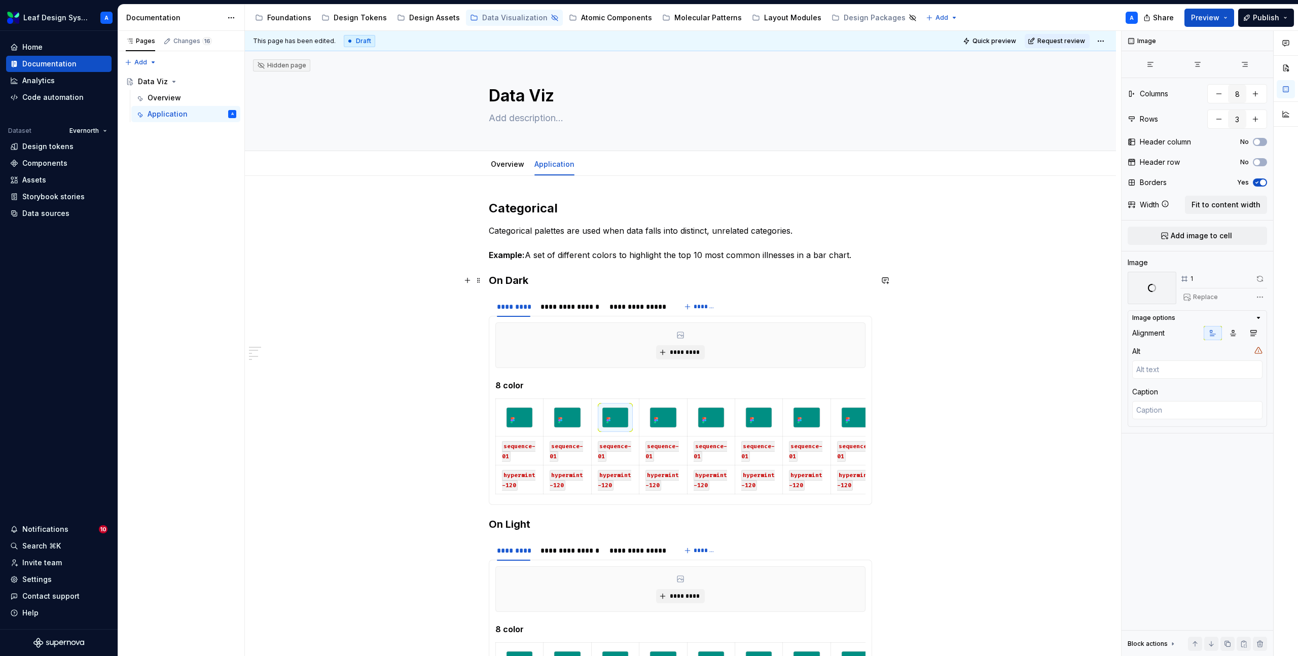
click at [377, 279] on div "**********" at bounding box center [683, 344] width 876 height 626
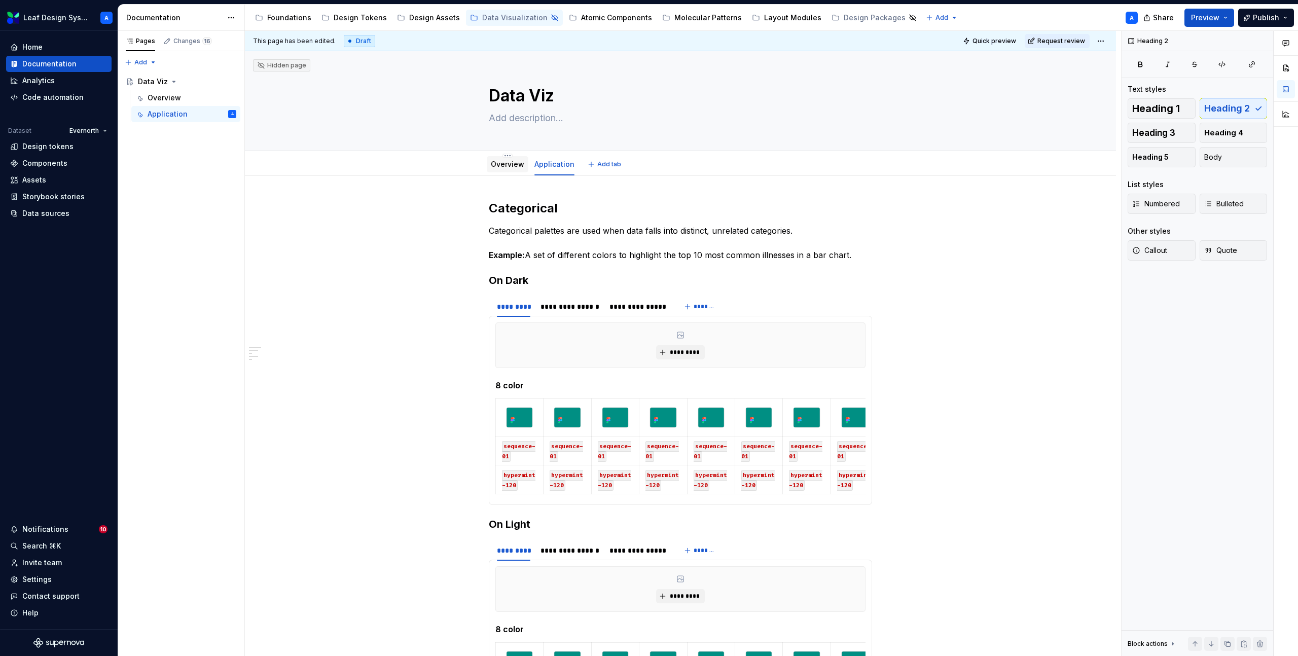
click at [509, 167] on link "Overview" at bounding box center [507, 164] width 33 height 9
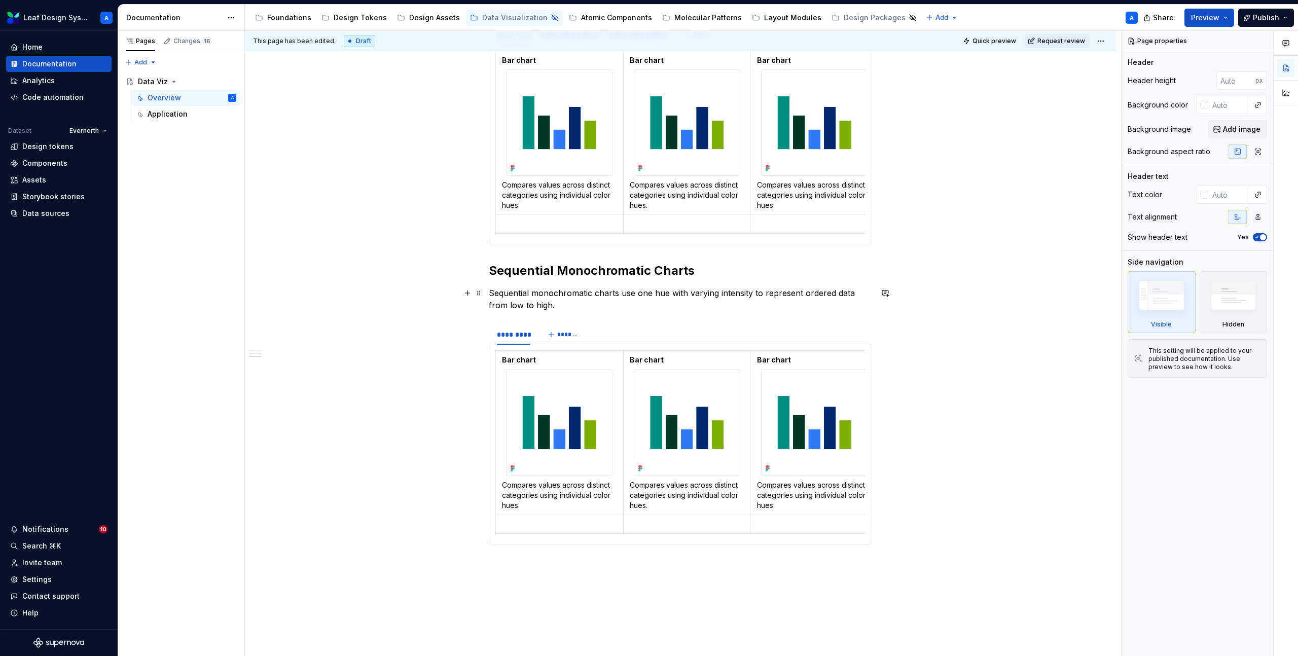
scroll to position [667, 0]
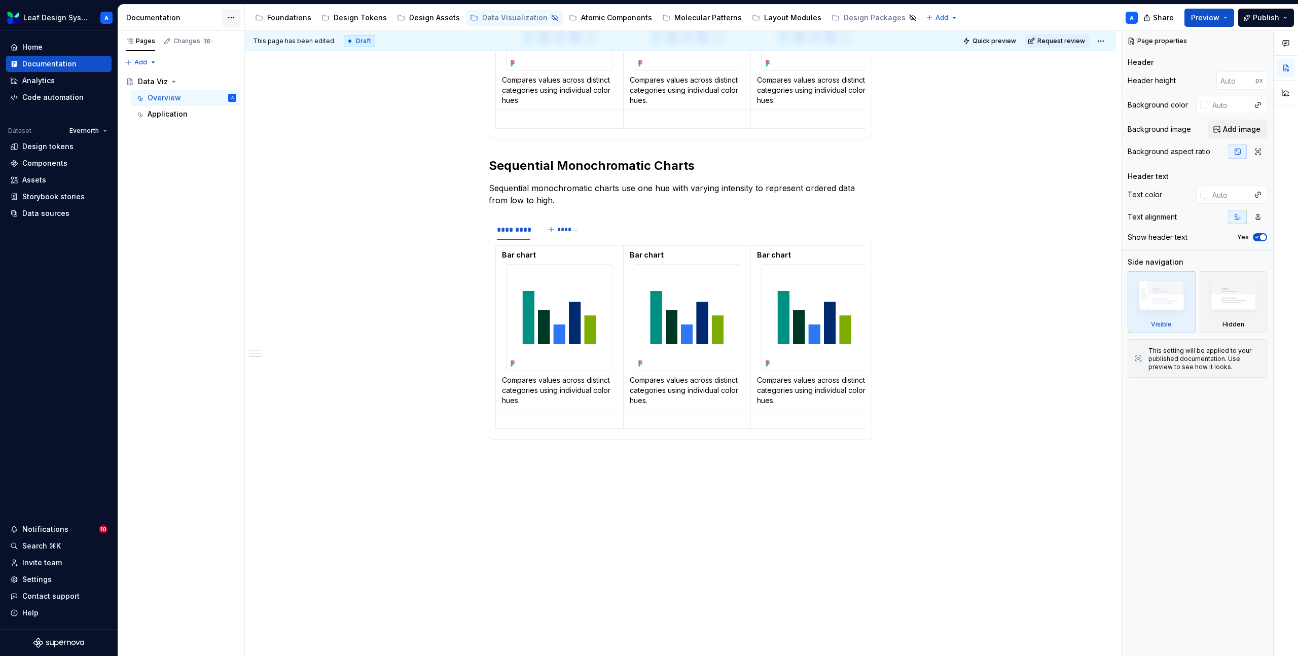
type textarea "*"
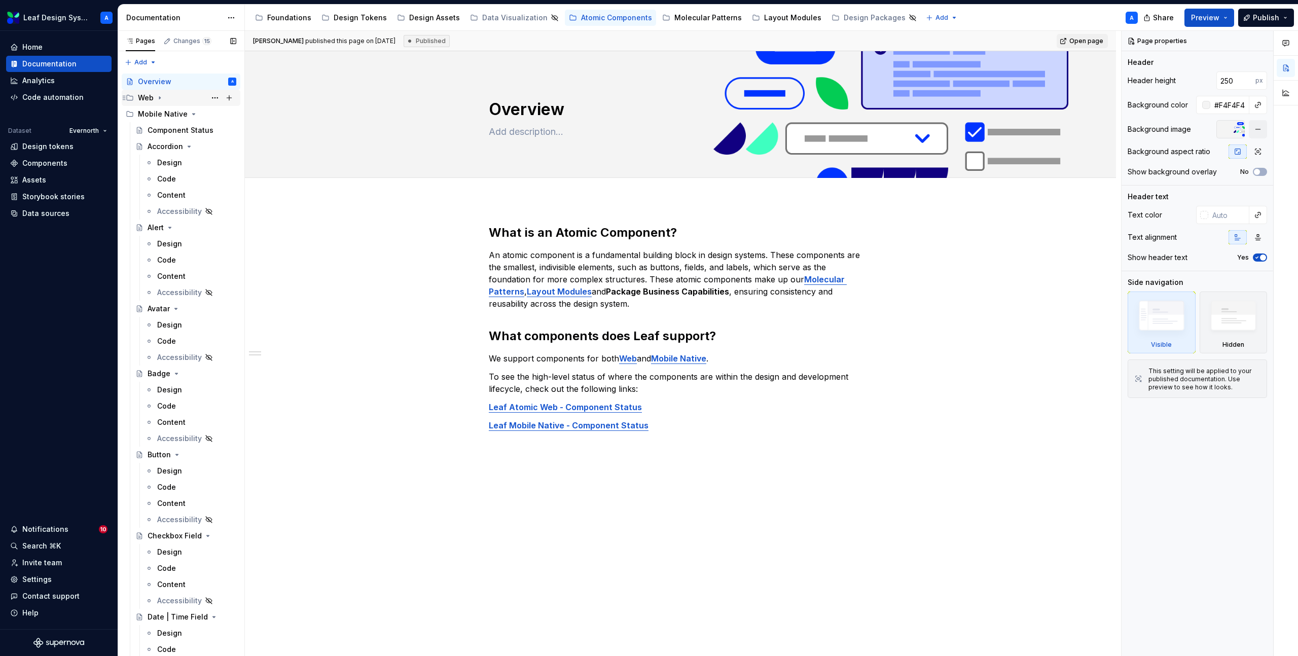
click at [158, 95] on icon "Page tree" at bounding box center [160, 98] width 8 height 8
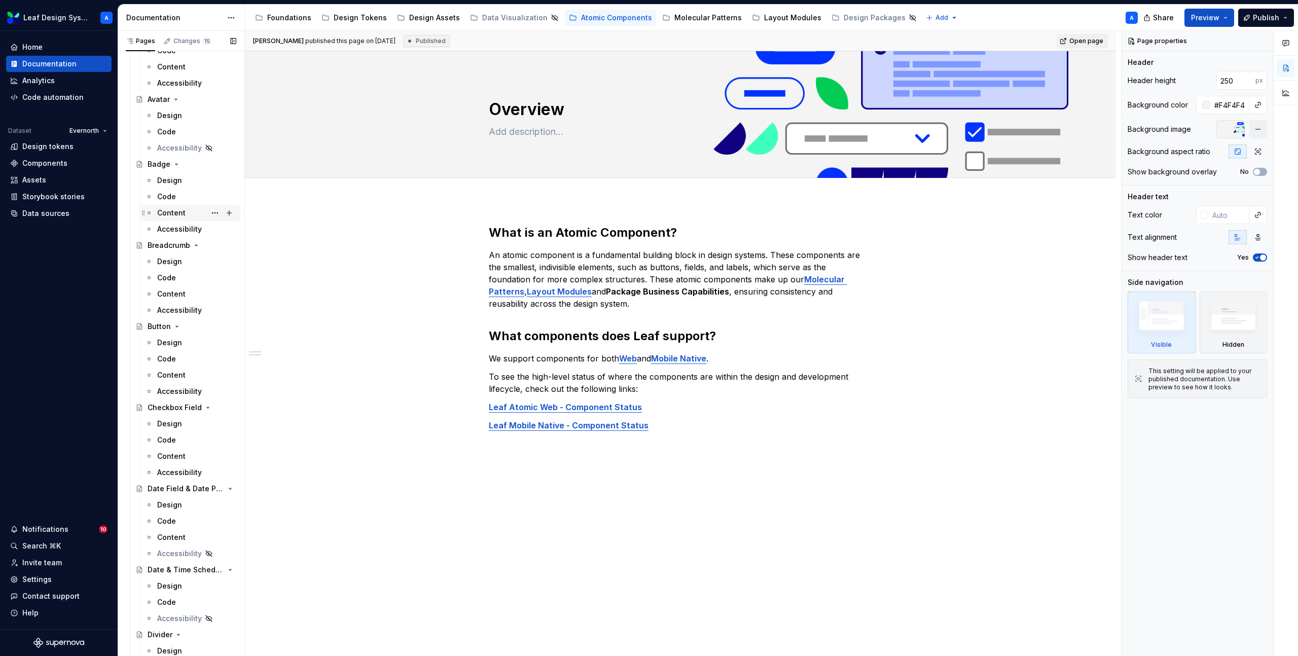
scroll to position [196, 0]
click at [173, 340] on div "Design" at bounding box center [169, 340] width 25 height 10
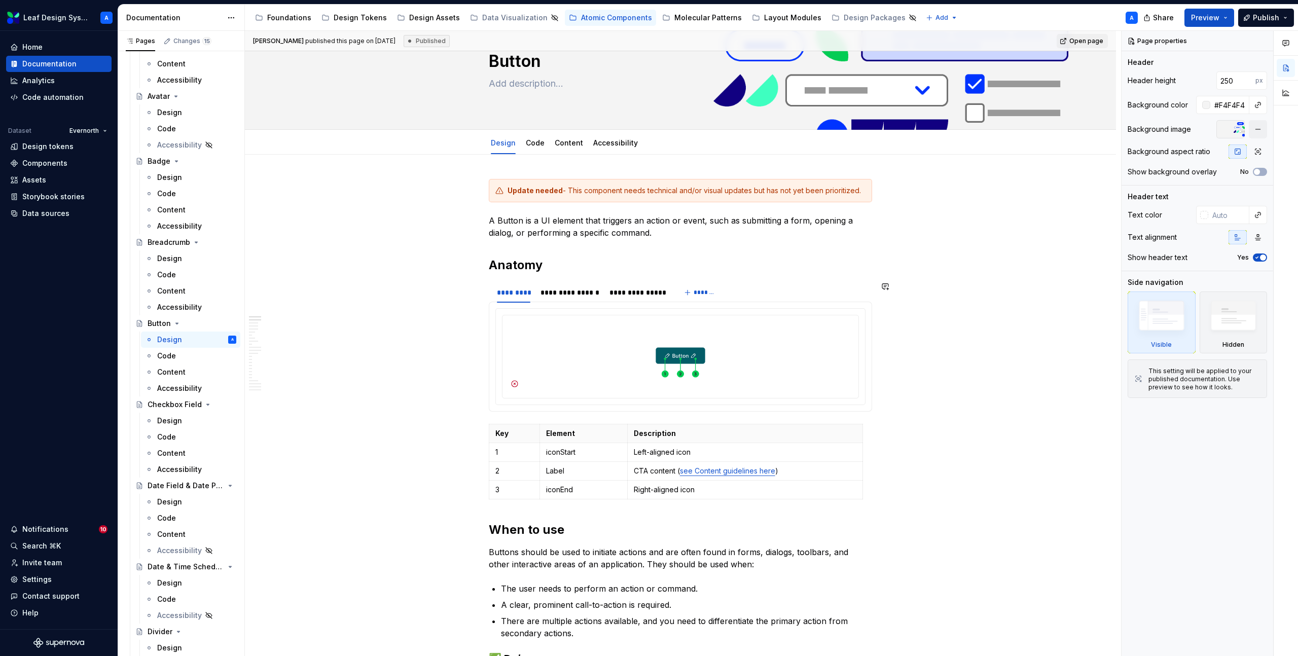
scroll to position [63, 0]
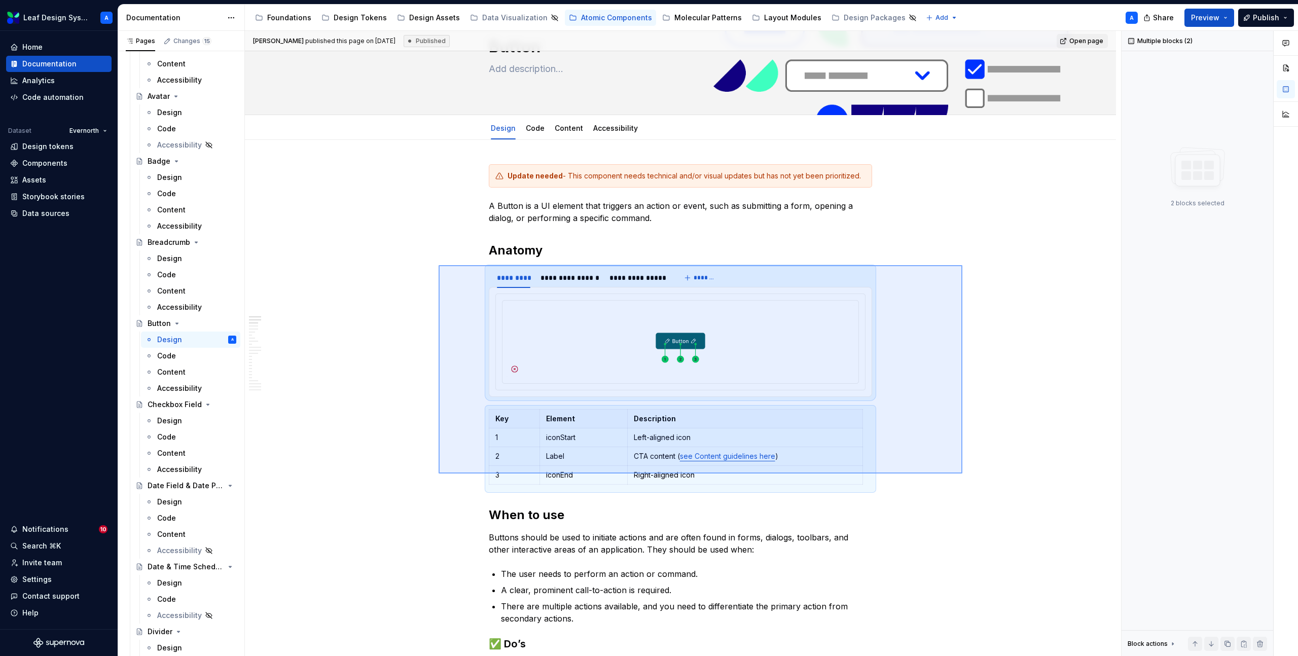
drag, startPoint x: 439, startPoint y: 265, endPoint x: 963, endPoint y: 474, distance: 563.8
click at [963, 474] on div "**********" at bounding box center [683, 344] width 876 height 626
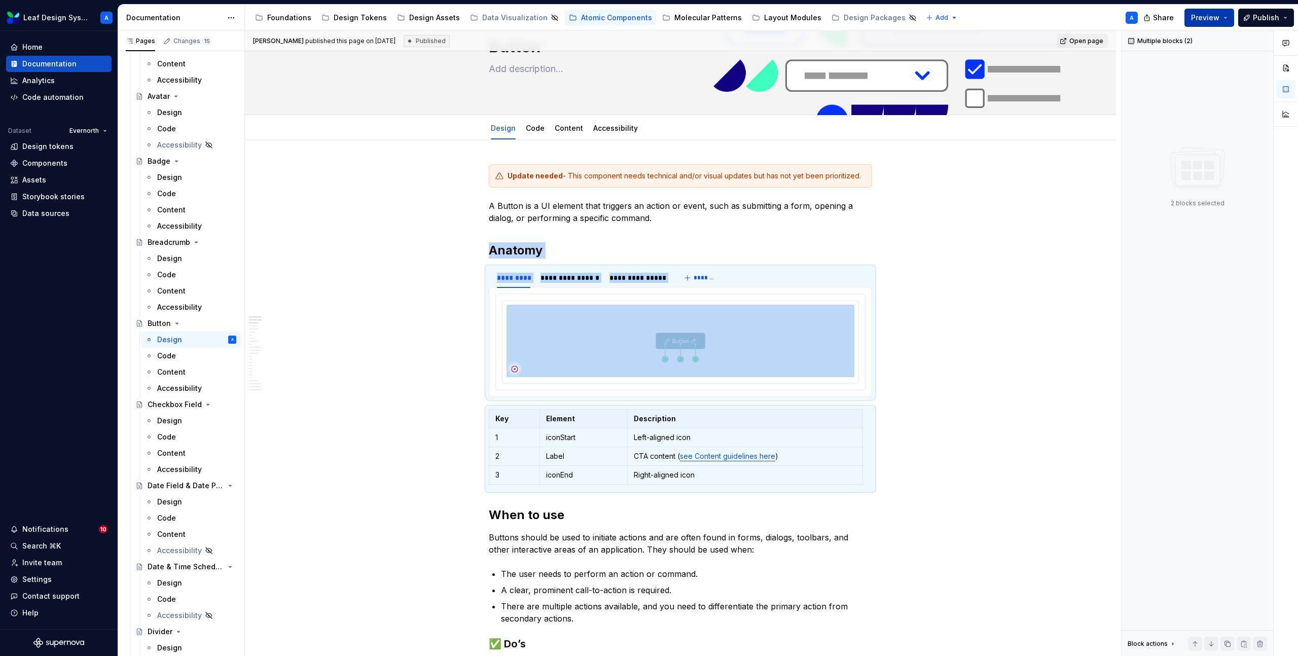
click at [1228, 18] on button "Preview" at bounding box center [1210, 18] width 50 height 18
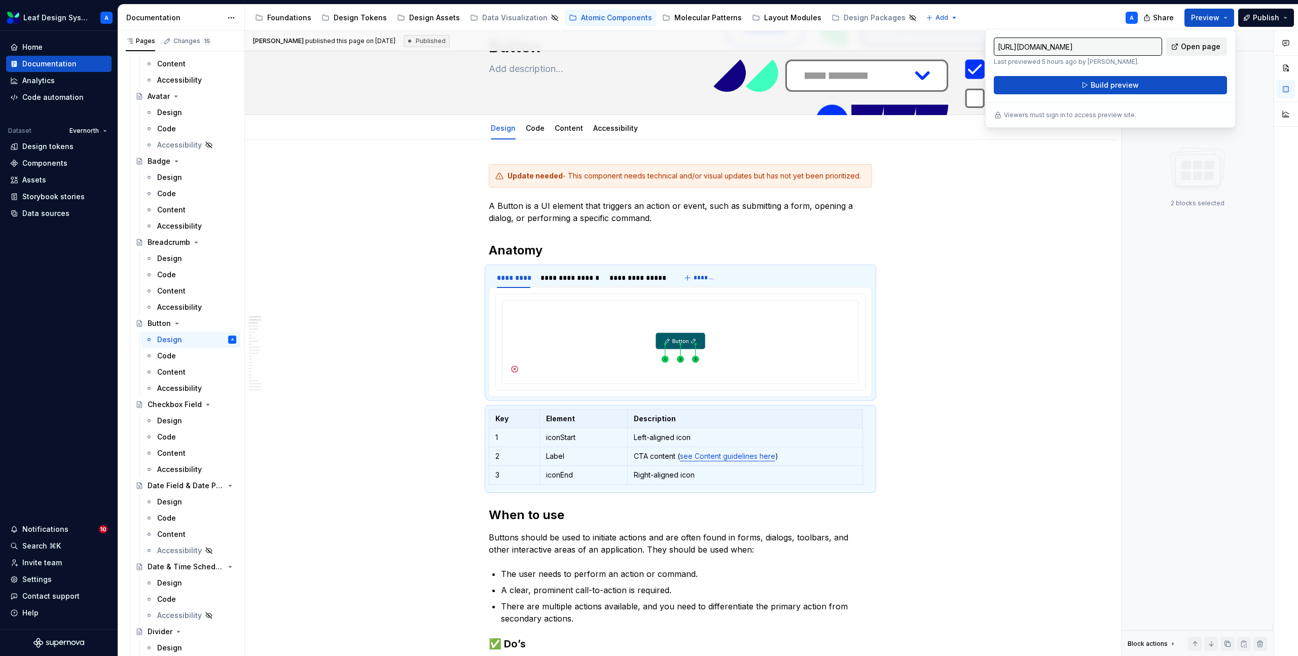
click at [1190, 46] on span "Open page" at bounding box center [1201, 47] width 40 height 10
type textarea "*"
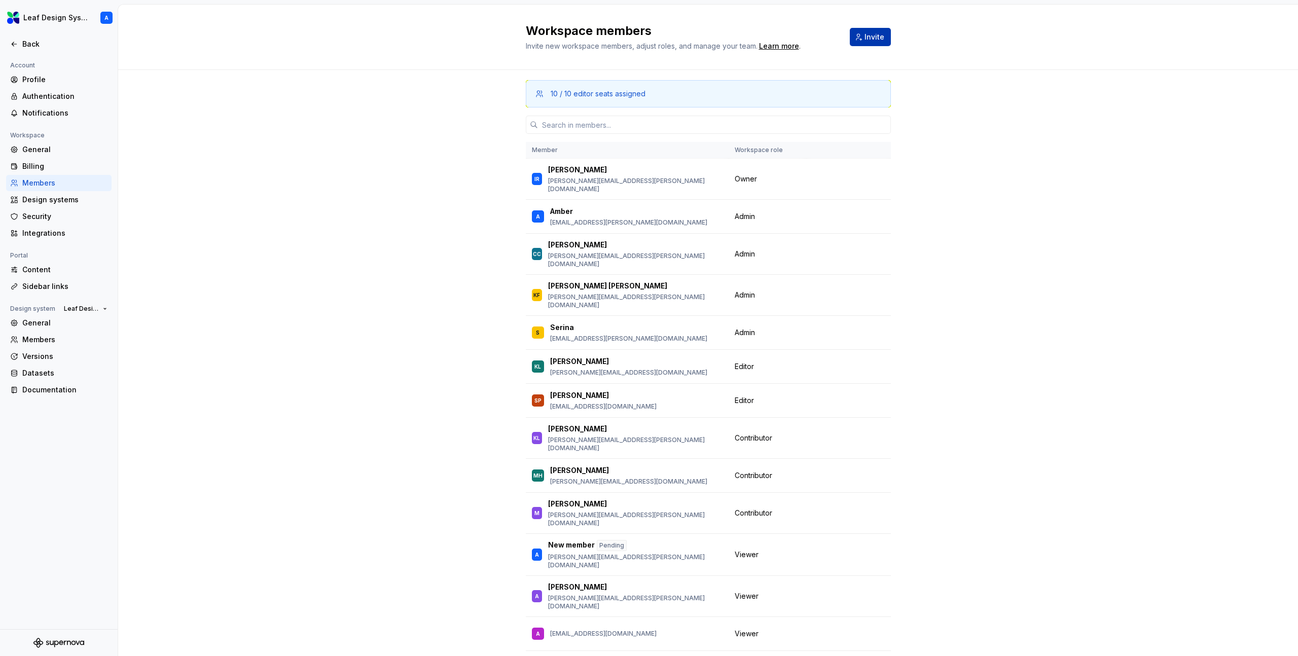
click at [872, 32] on span "Invite" at bounding box center [875, 37] width 20 height 10
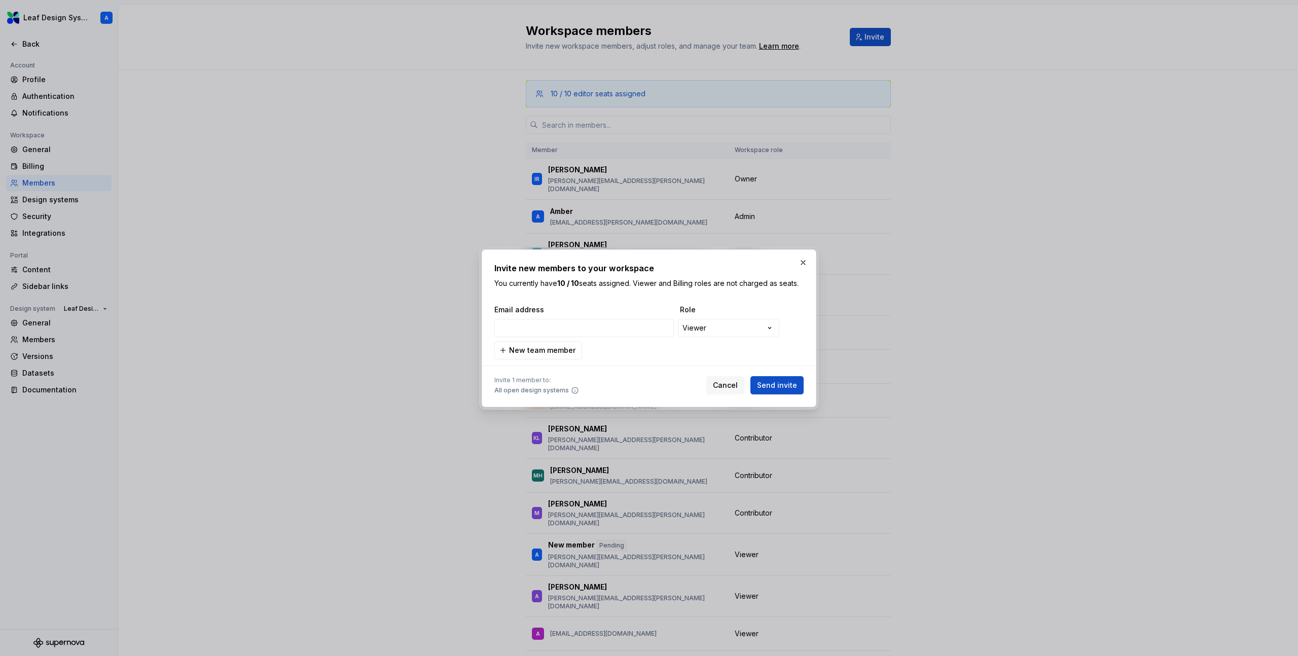
type input "sonja.guice@evernorth.com"
click at [786, 384] on span "Send invite" at bounding box center [777, 385] width 40 height 10
